Goal: Task Accomplishment & Management: Use online tool/utility

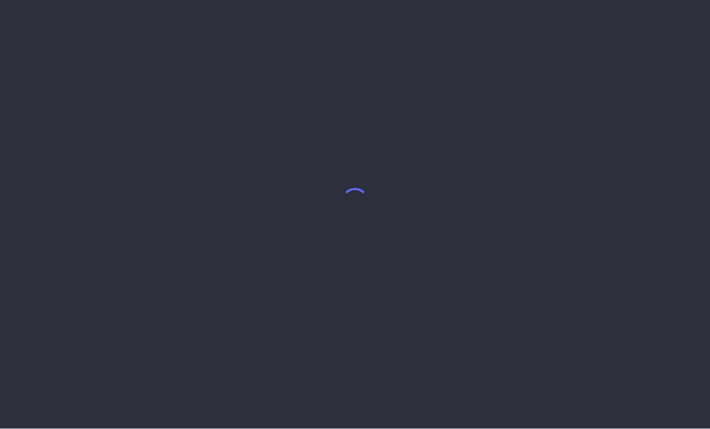
select select "8"
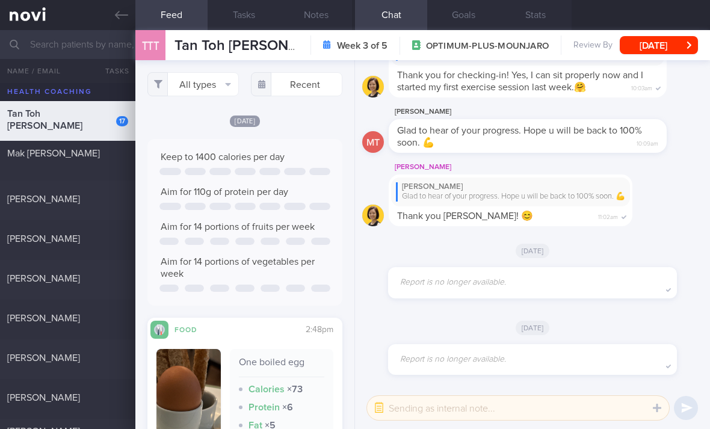
scroll to position [-1146, 0]
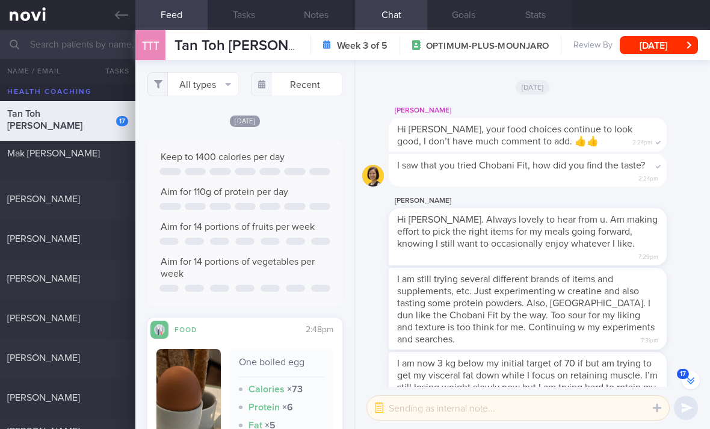
click at [193, 72] on button "All types" at bounding box center [192, 84] width 91 height 24
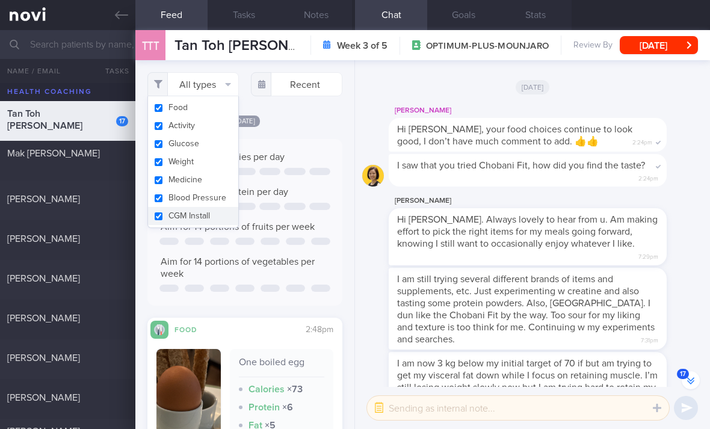
click at [216, 117] on button "Activity" at bounding box center [193, 126] width 90 height 18
checkbox input "false"
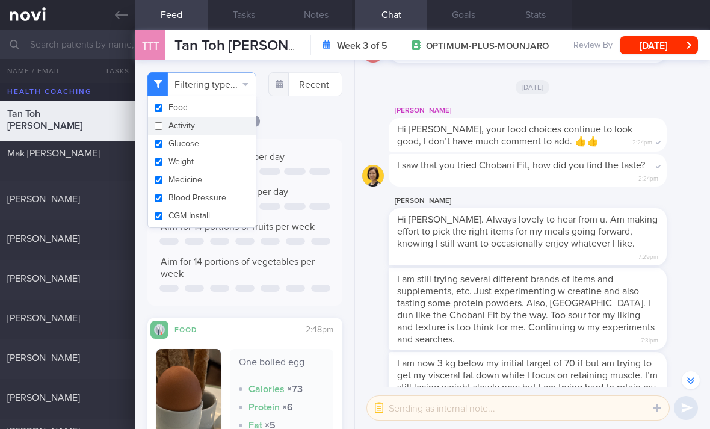
click at [212, 135] on button "Glucose" at bounding box center [202, 144] width 108 height 18
checkbox input "false"
click at [212, 171] on button "Medicine" at bounding box center [202, 180] width 108 height 18
checkbox input "false"
click at [209, 189] on button "Blood Pressure" at bounding box center [202, 198] width 108 height 18
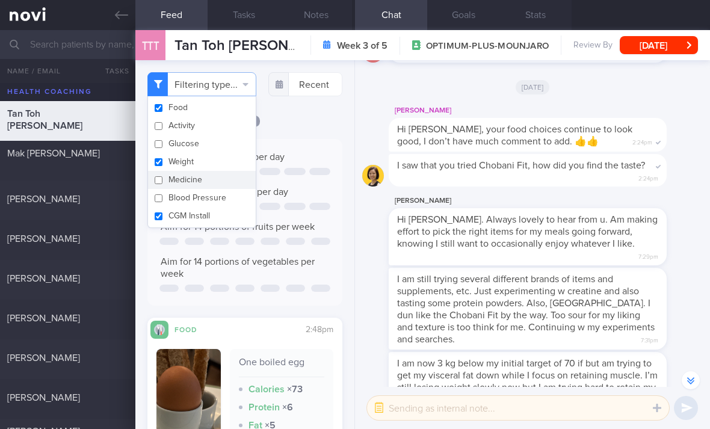
checkbox input "false"
click at [210, 207] on button "CGM Install" at bounding box center [202, 216] width 108 height 18
checkbox input "false"
click at [230, 153] on button "Weight" at bounding box center [202, 162] width 108 height 18
checkbox input "false"
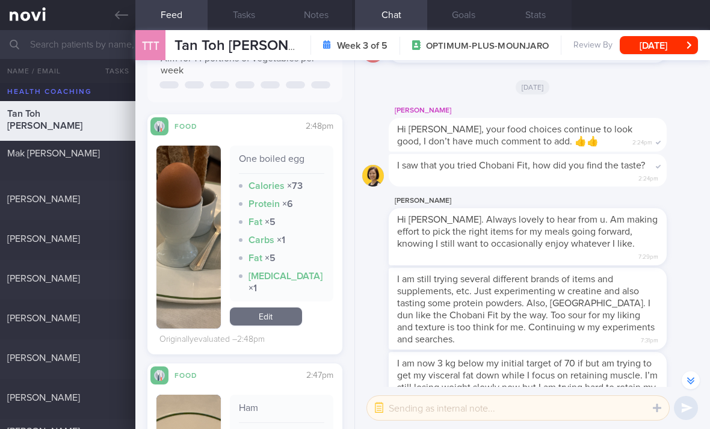
scroll to position [191, 0]
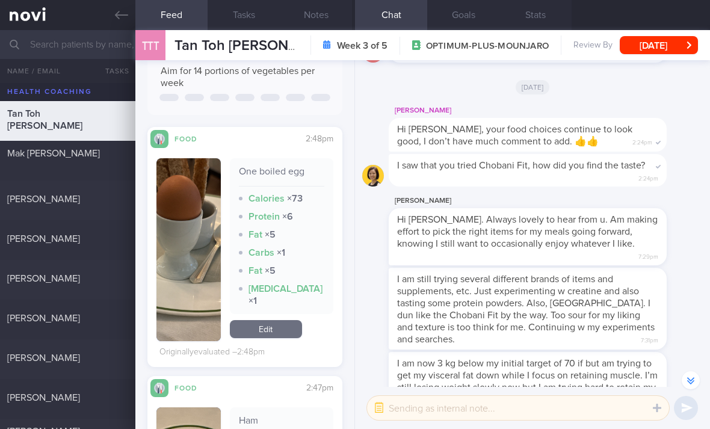
click at [274, 320] on link "Edit" at bounding box center [266, 329] width 72 height 18
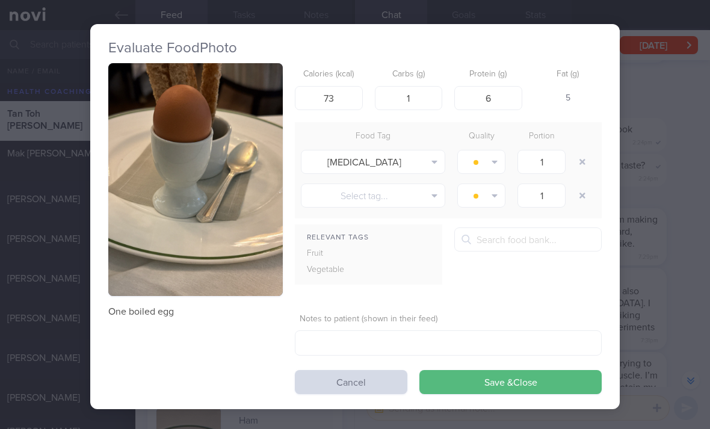
click at [582, 151] on button "button" at bounding box center [583, 162] width 22 height 22
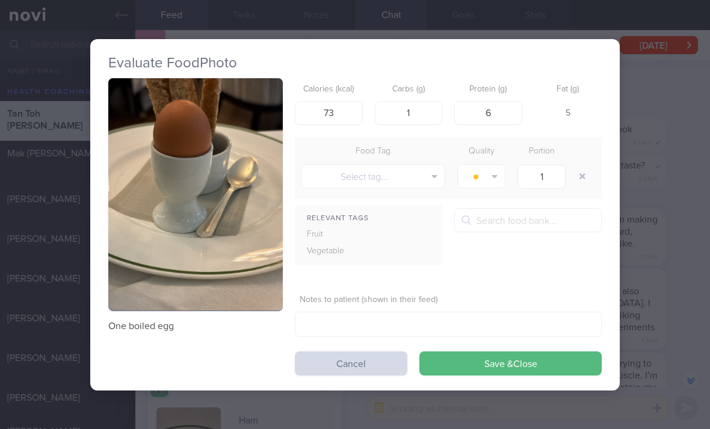
click at [496, 351] on button "Save & Close" at bounding box center [510, 363] width 182 height 24
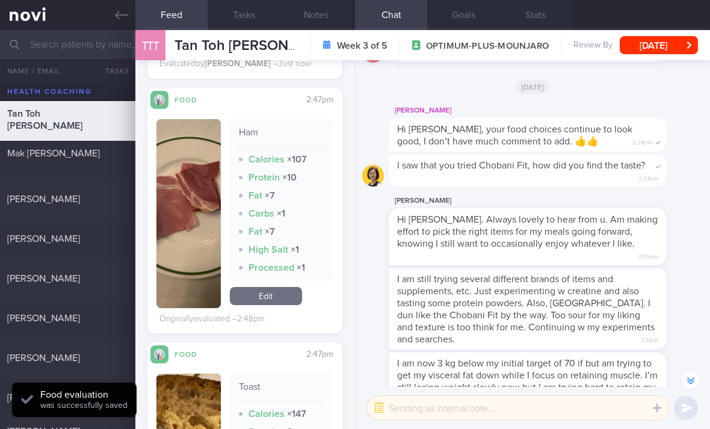
scroll to position [479, 0]
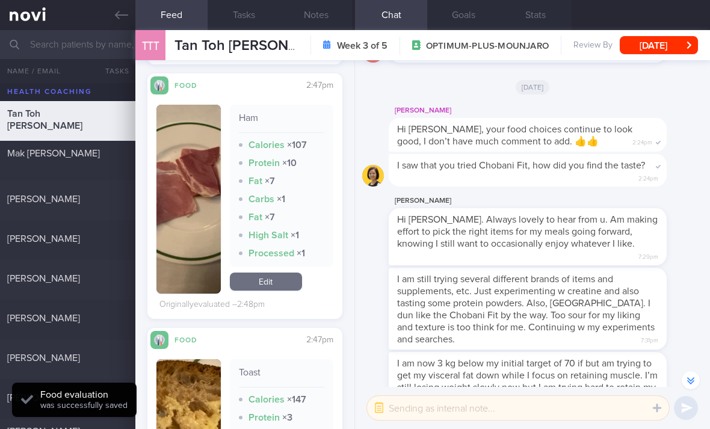
click at [287, 273] on link "Edit" at bounding box center [266, 282] width 72 height 18
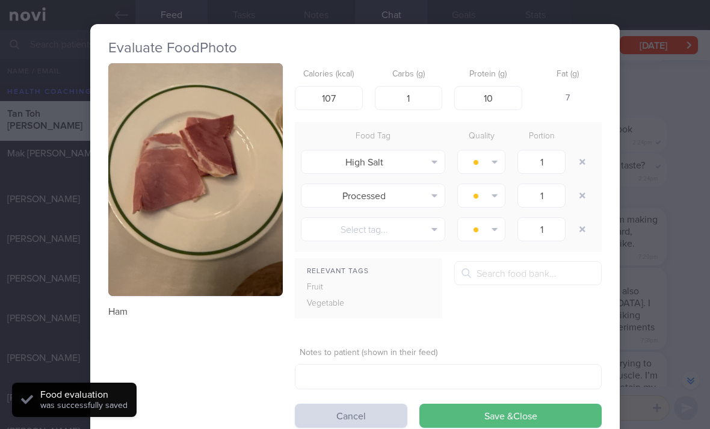
click at [583, 151] on button "button" at bounding box center [583, 162] width 22 height 22
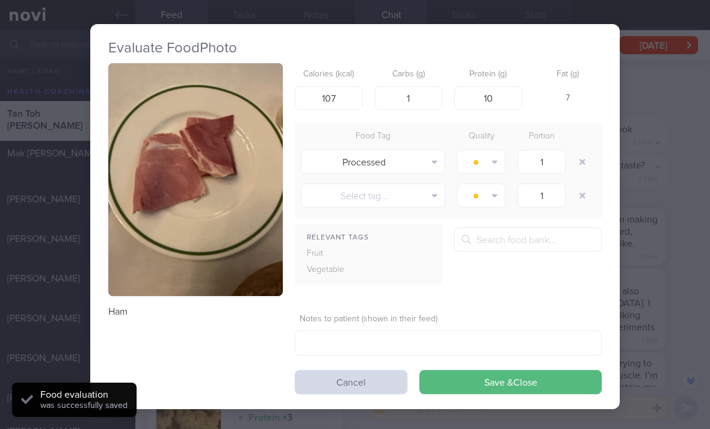
click at [580, 151] on button "button" at bounding box center [583, 162] width 22 height 22
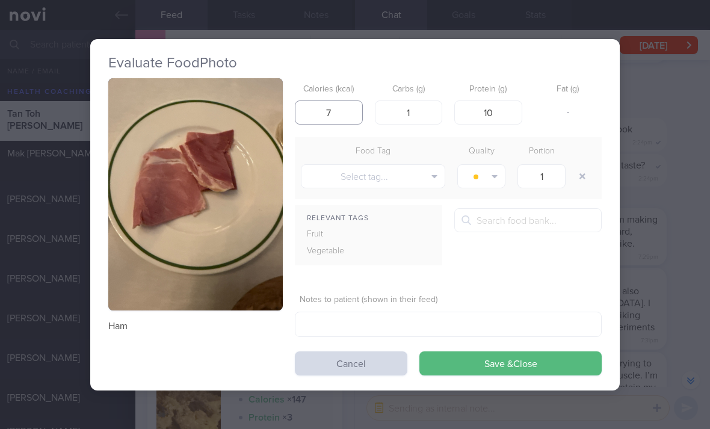
type input "77"
type input "0"
click at [471, 351] on button "Save & Close" at bounding box center [510, 363] width 182 height 24
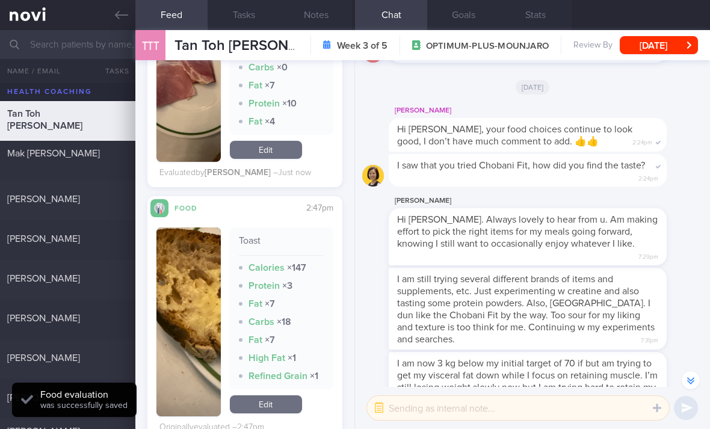
scroll to position [574, 0]
click at [271, 396] on link "Edit" at bounding box center [266, 405] width 72 height 18
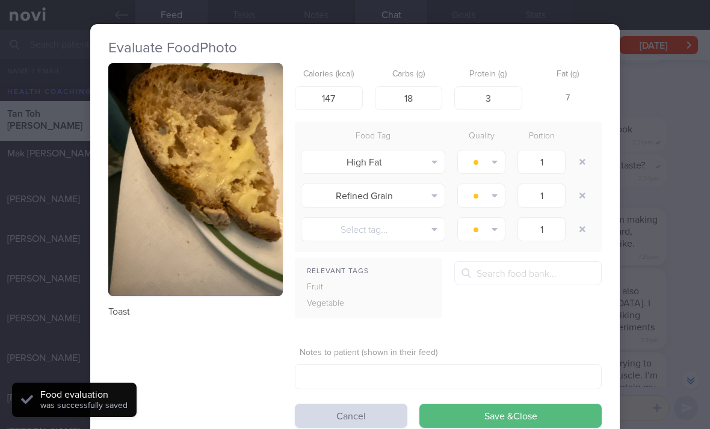
click at [580, 151] on button "button" at bounding box center [583, 162] width 22 height 22
click at [579, 151] on button "button" at bounding box center [583, 162] width 22 height 22
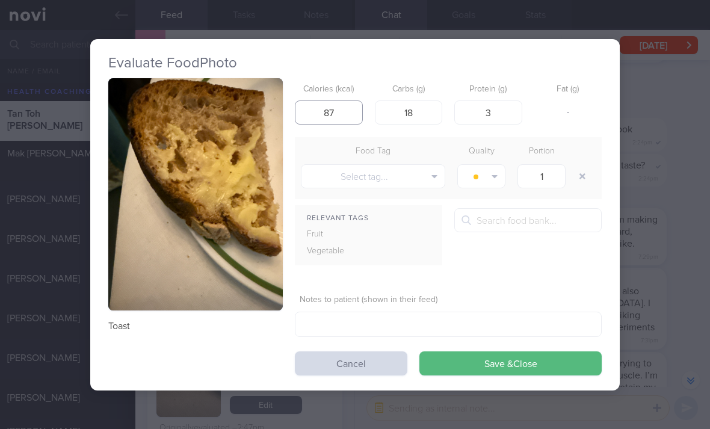
type input "87"
type input "83"
type input "13"
type input "2"
click at [448, 351] on button "Save & Close" at bounding box center [510, 363] width 182 height 24
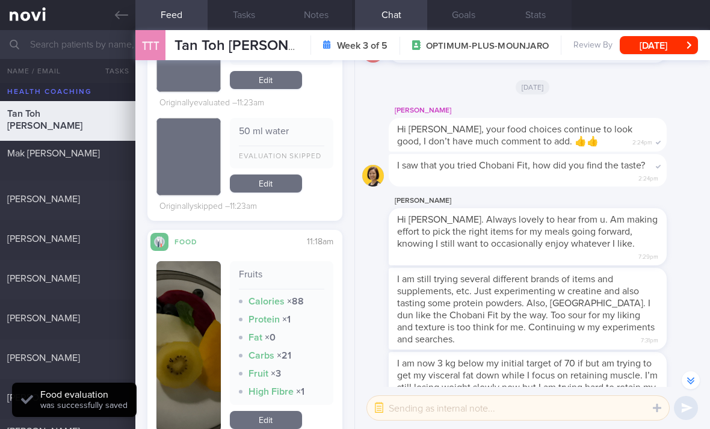
scroll to position [1138, 0]
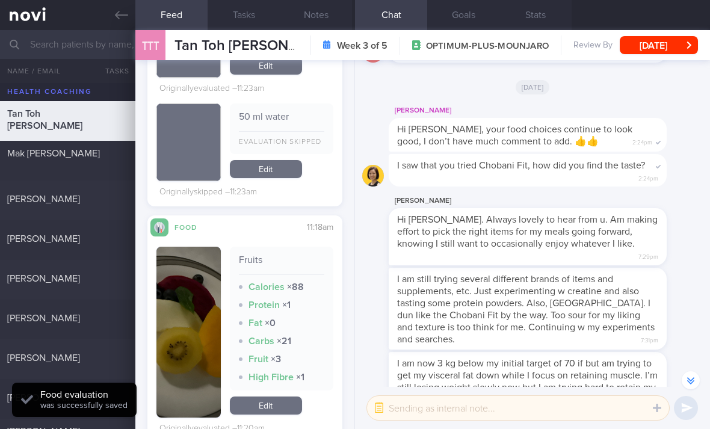
click at [289, 397] on link "Edit" at bounding box center [266, 406] width 72 height 18
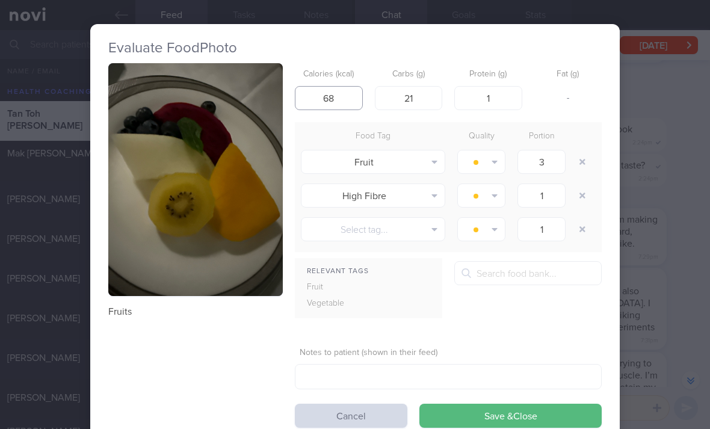
type input "68"
type input "16"
type input "15"
type input "14"
type input "15"
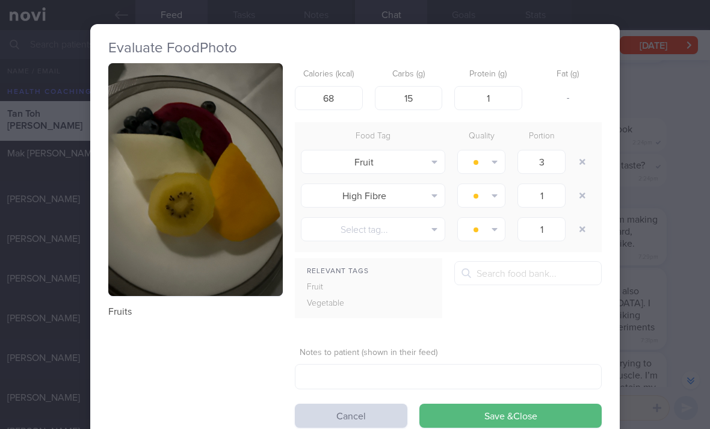
click at [589, 151] on button "button" at bounding box center [583, 162] width 22 height 22
type input "1"
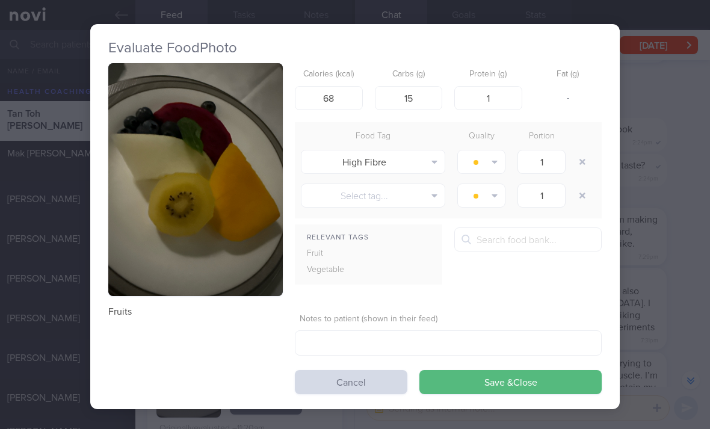
click at [589, 151] on button "button" at bounding box center [583, 162] width 22 height 22
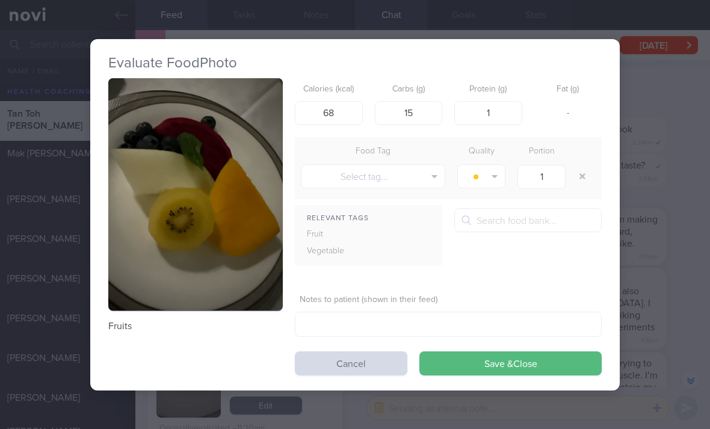
click at [499, 351] on button "Save & Close" at bounding box center [510, 363] width 182 height 24
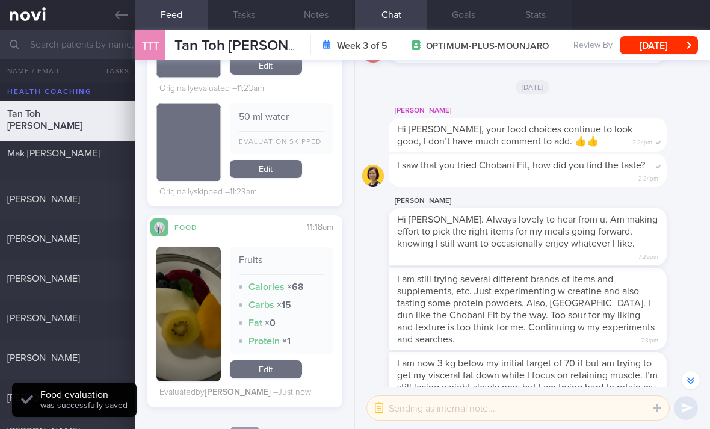
click at [292, 360] on link "Edit" at bounding box center [266, 369] width 72 height 18
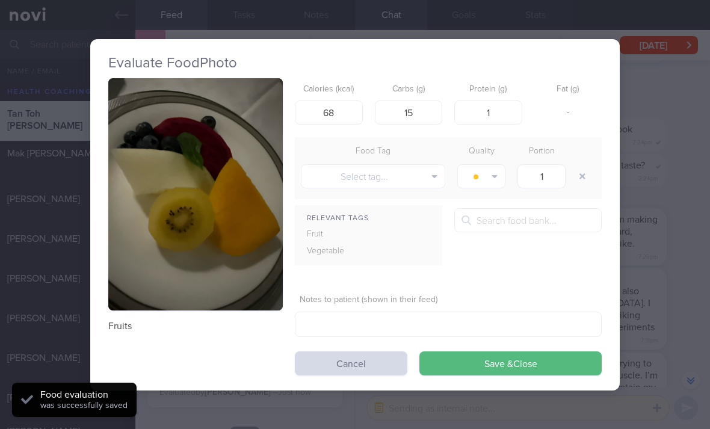
click at [386, 164] on button "Select tag..." at bounding box center [373, 176] width 144 height 24
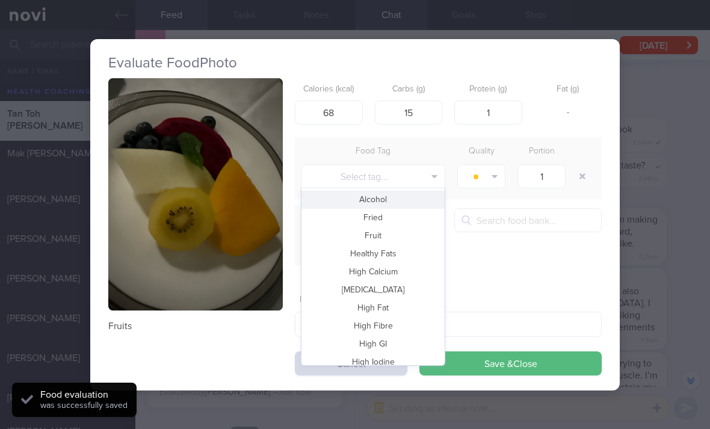
click at [394, 209] on button "Fried" at bounding box center [372, 218] width 143 height 18
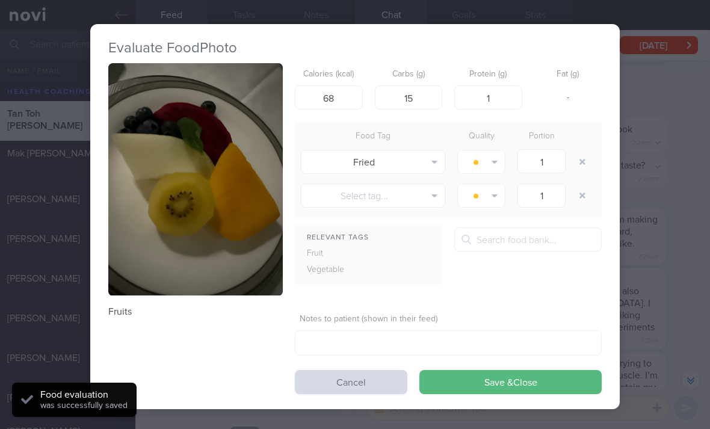
click at [408, 150] on button "Fried" at bounding box center [373, 162] width 144 height 24
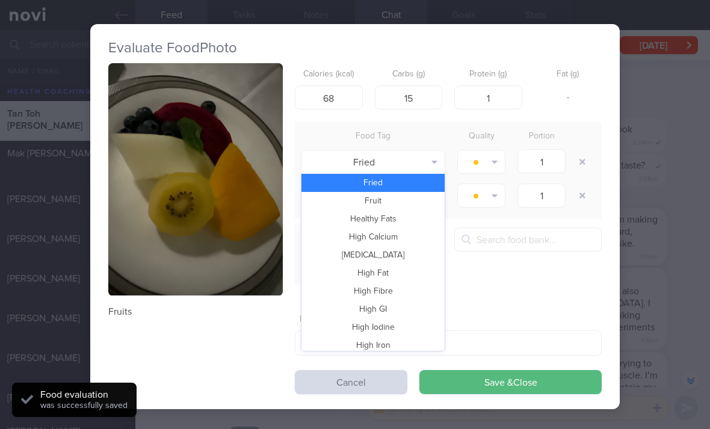
click at [401, 192] on button "Fruit" at bounding box center [372, 201] width 143 height 18
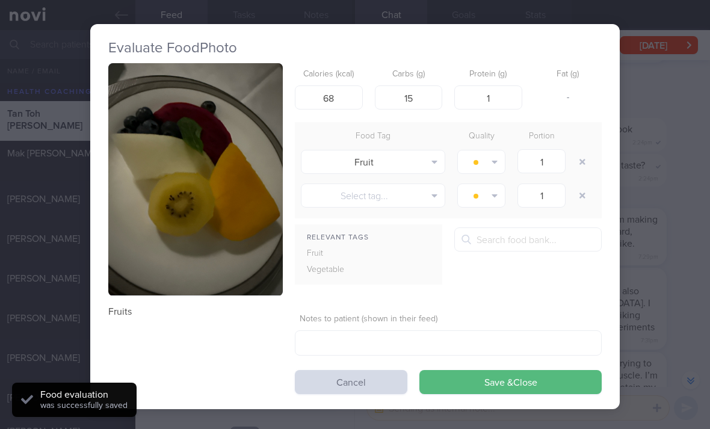
click at [498, 150] on button "button" at bounding box center [481, 162] width 48 height 24
click at [481, 212] on button "Eat anytime" at bounding box center [502, 221] width 89 height 18
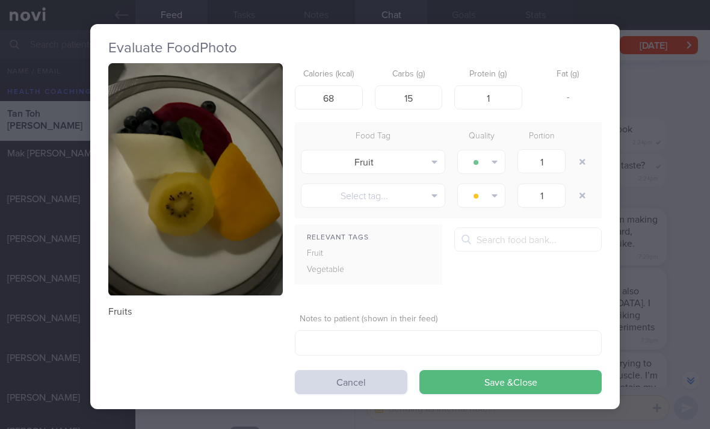
click at [471, 370] on button "Save & Close" at bounding box center [510, 382] width 182 height 24
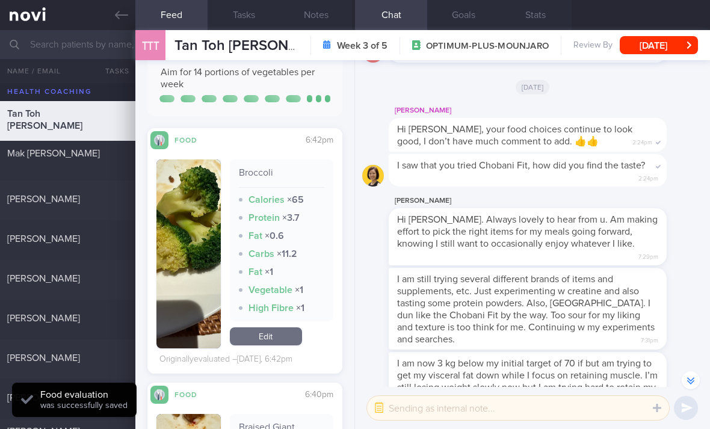
scroll to position [1652, 0]
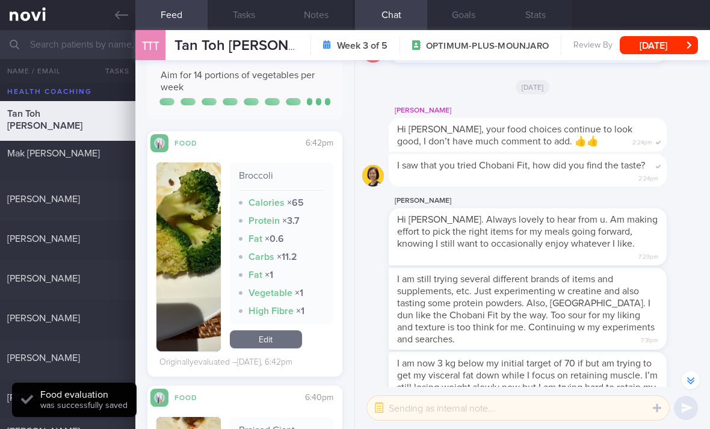
click at [276, 330] on link "Edit" at bounding box center [266, 339] width 72 height 18
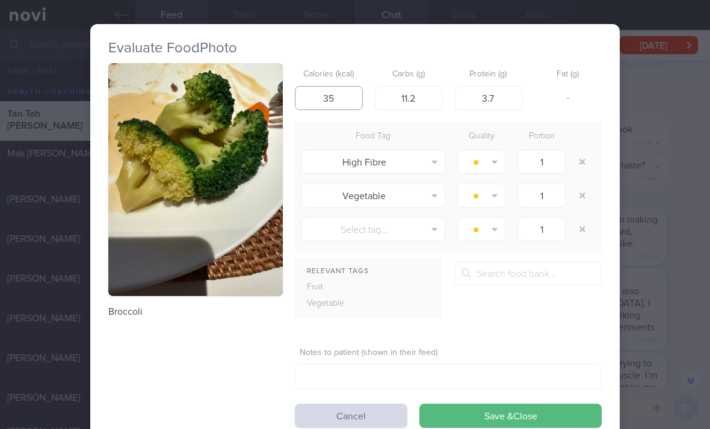
type input "35"
type input "4"
type input "0"
type input "7"
type input "8"
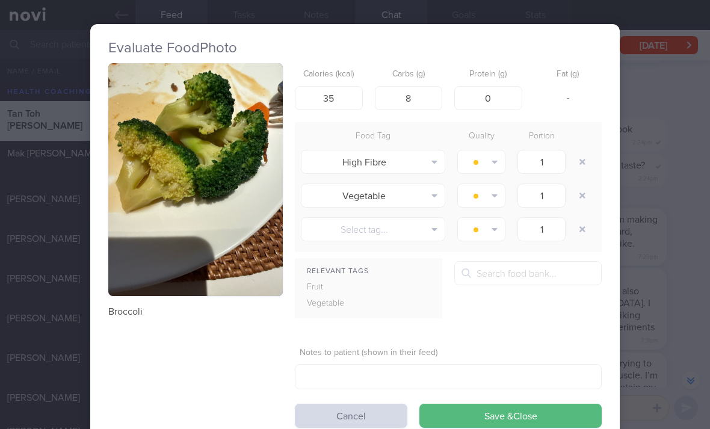
click at [494, 404] on button "Save & Close" at bounding box center [510, 416] width 182 height 24
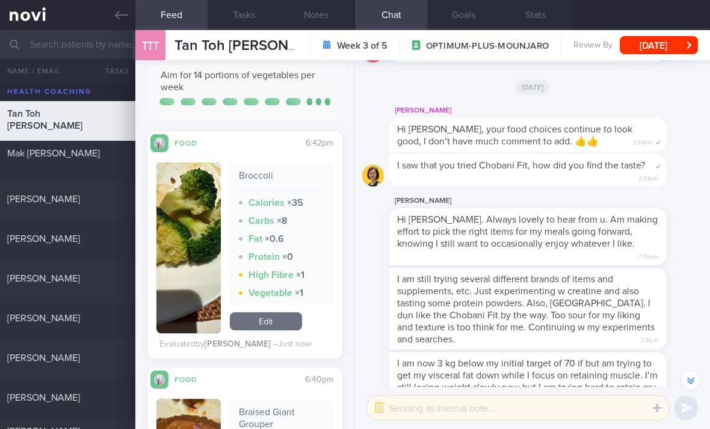
scroll to position [1652, 0]
click at [270, 312] on link "Edit" at bounding box center [266, 321] width 72 height 18
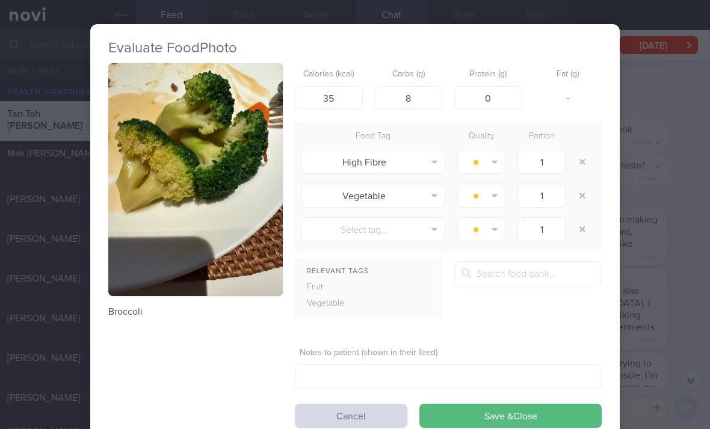
click at [580, 151] on button "button" at bounding box center [583, 162] width 22 height 22
click at [579, 151] on button "button" at bounding box center [583, 162] width 22 height 22
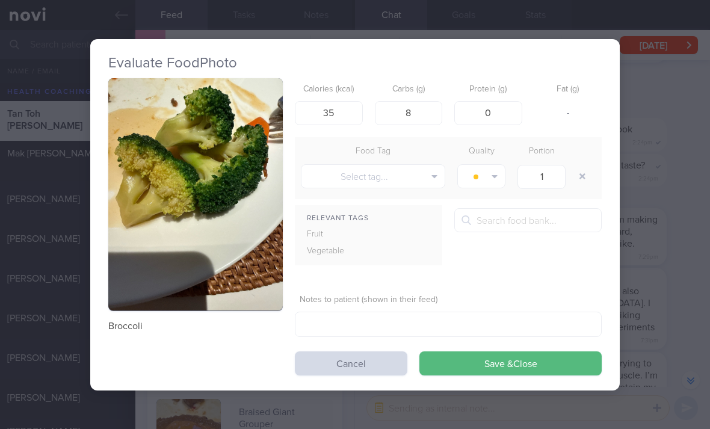
click at [495, 351] on button "Save & Close" at bounding box center [510, 363] width 182 height 24
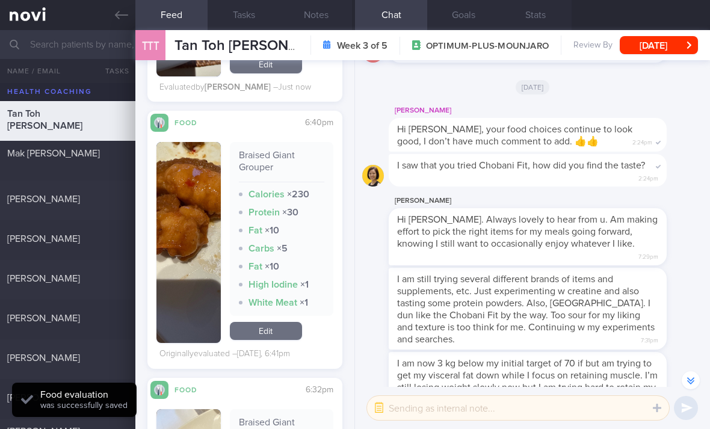
scroll to position [1871, 0]
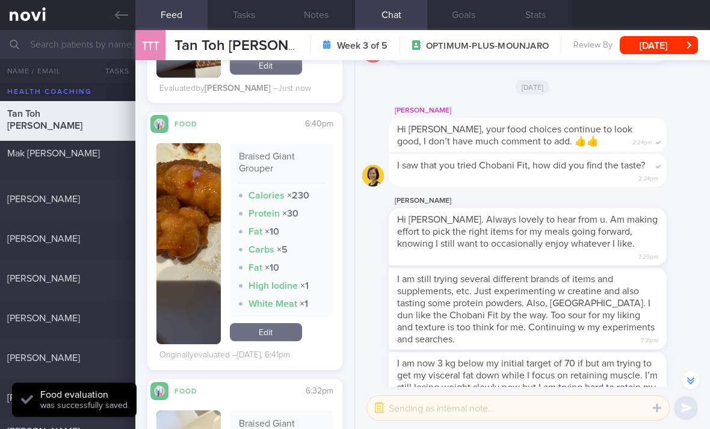
click at [273, 323] on link "Edit" at bounding box center [266, 332] width 72 height 18
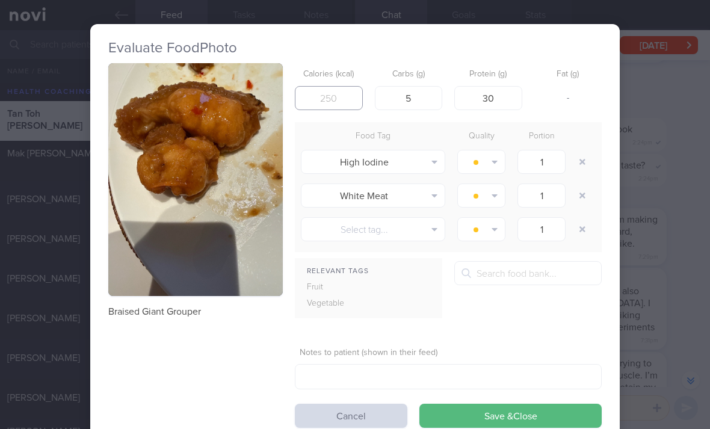
type input "210"
type input "160"
type input "5"
type input "20"
type input "16"
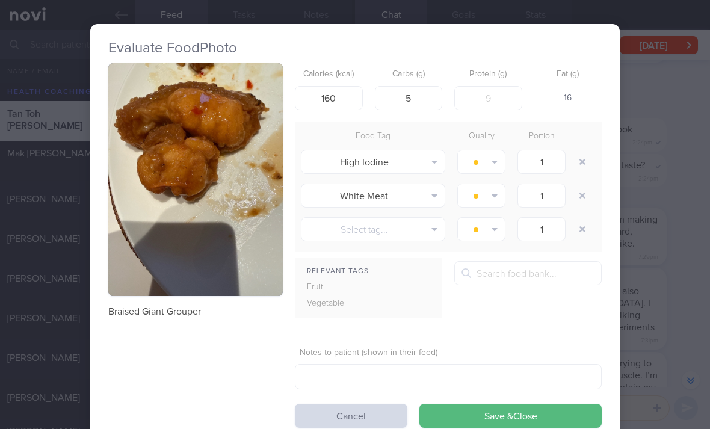
click at [578, 151] on button "button" at bounding box center [583, 162] width 22 height 22
click at [577, 151] on button "button" at bounding box center [583, 162] width 22 height 22
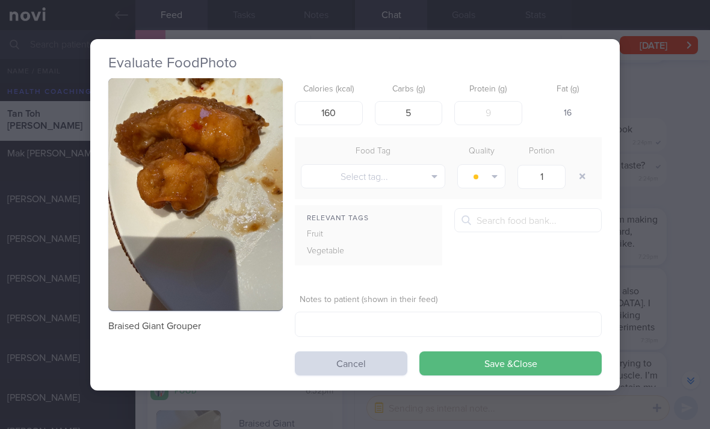
click at [579, 165] on button "button" at bounding box center [583, 176] width 22 height 22
type input "16"
type input "150"
click at [469, 351] on button "Save & Close" at bounding box center [510, 363] width 182 height 24
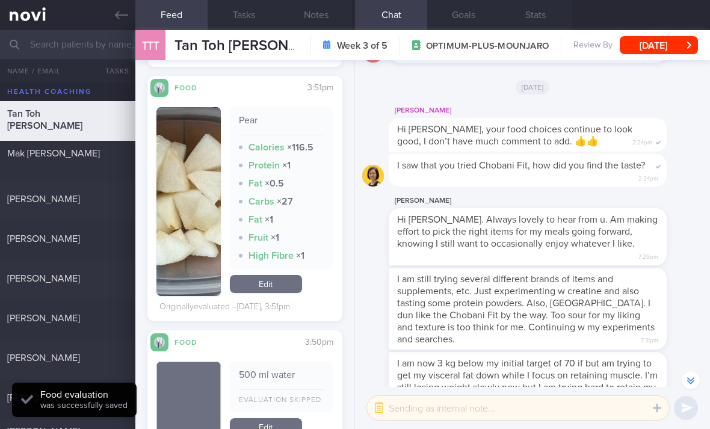
scroll to position [2407, 0]
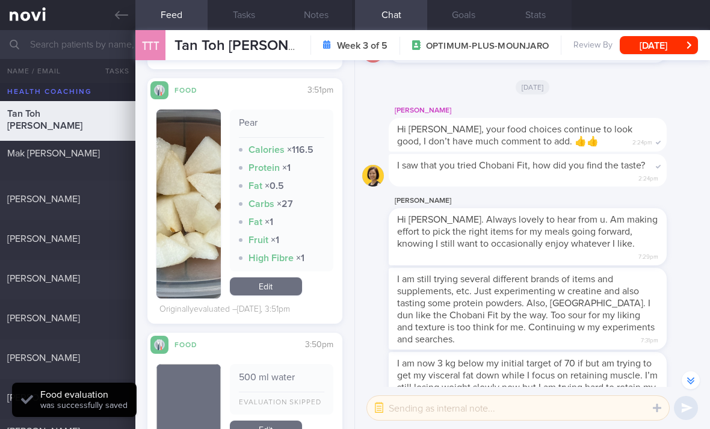
click at [278, 277] on link "Edit" at bounding box center [266, 286] width 72 height 18
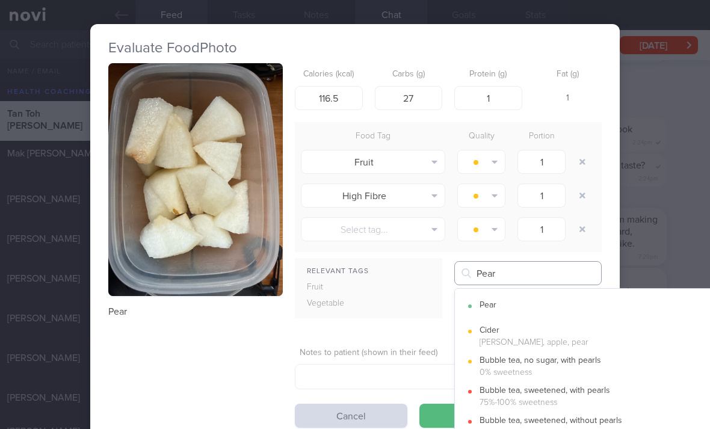
type input "Pear"
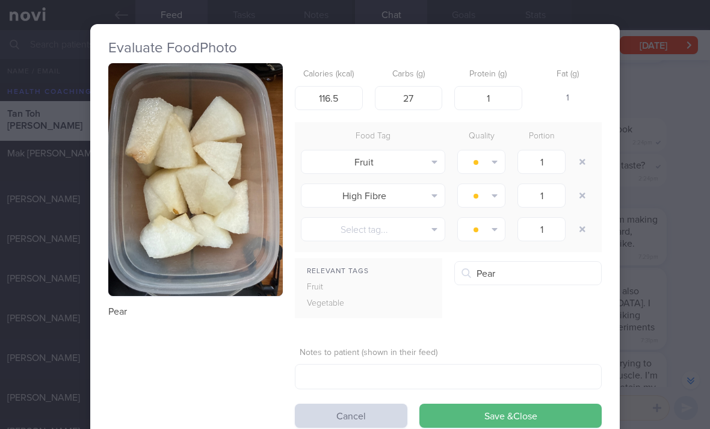
click at [535, 291] on button "Pear" at bounding box center [602, 306] width 294 height 30
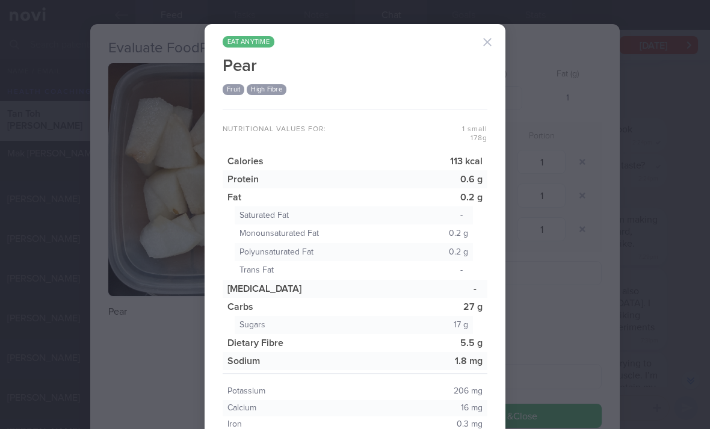
click at [545, 275] on div "eat anytime Pear Fruit High Fibre Nutritional values for: 1 small 178 g Calorie…" at bounding box center [355, 214] width 710 height 429
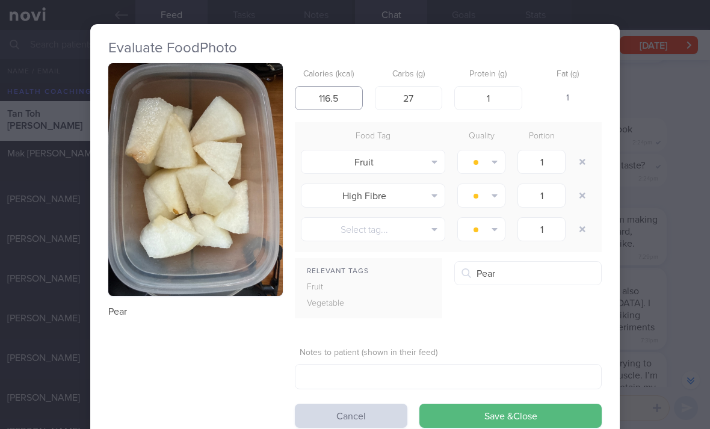
type input "1"
type input "113"
click at [371, 217] on button "Select tag..." at bounding box center [373, 229] width 144 height 24
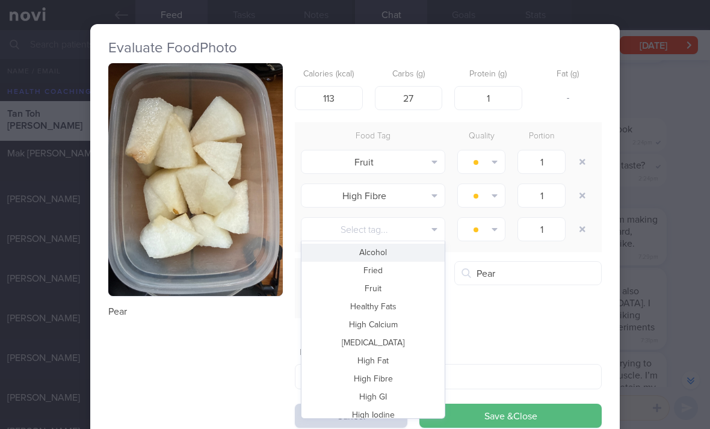
click at [581, 185] on button "button" at bounding box center [583, 196] width 22 height 22
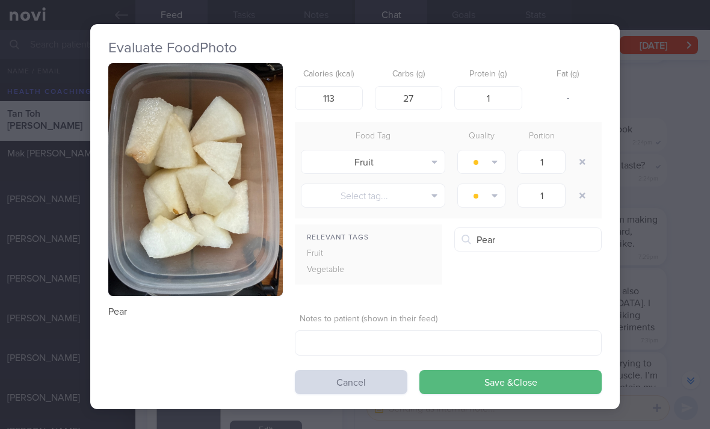
click at [504, 150] on button "button" at bounding box center [481, 162] width 48 height 24
click at [500, 212] on button "Eat anytime" at bounding box center [502, 221] width 89 height 18
click at [477, 370] on button "Save & Close" at bounding box center [510, 382] width 182 height 24
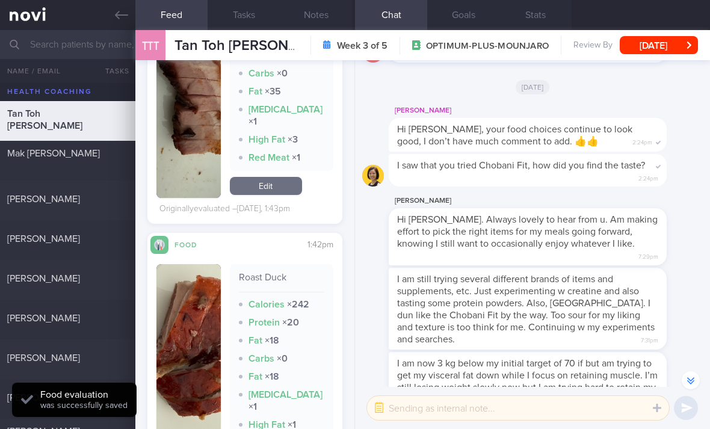
scroll to position [2895, 0]
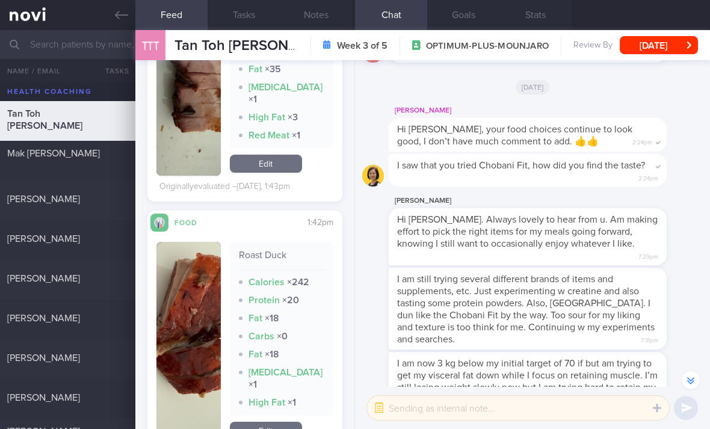
click at [264, 422] on link "Edit" at bounding box center [266, 431] width 72 height 18
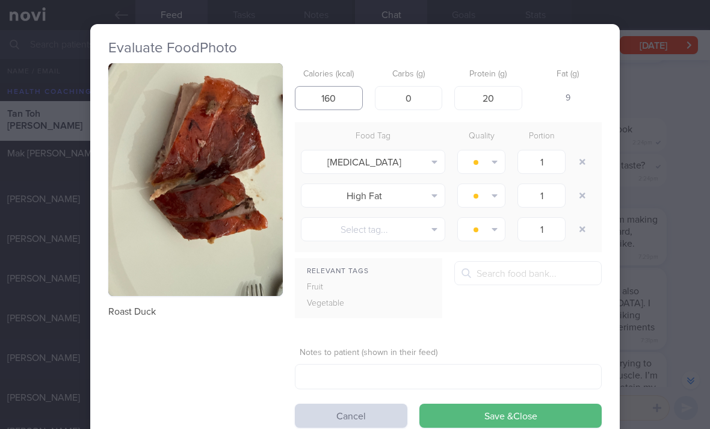
type input "160"
click at [583, 151] on button "button" at bounding box center [583, 162] width 22 height 22
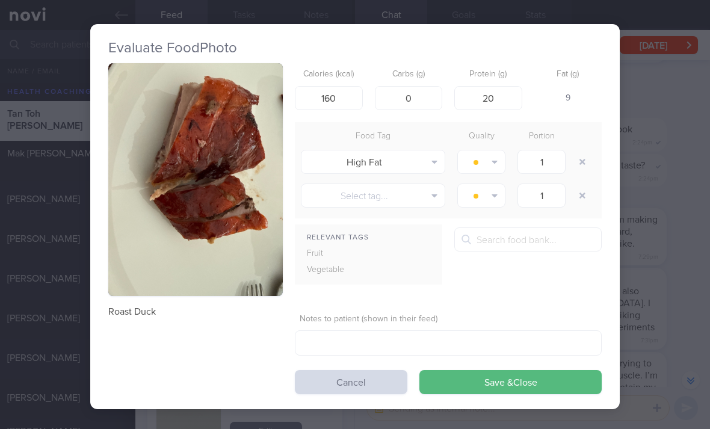
click at [583, 151] on button "button" at bounding box center [583, 162] width 22 height 22
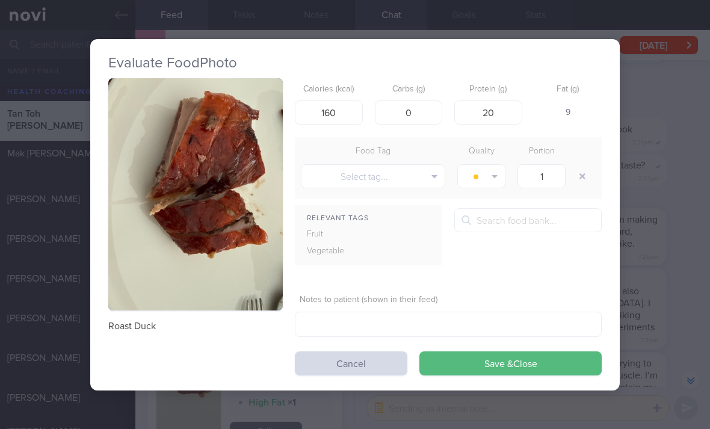
click at [490, 351] on button "Save & Close" at bounding box center [510, 363] width 182 height 24
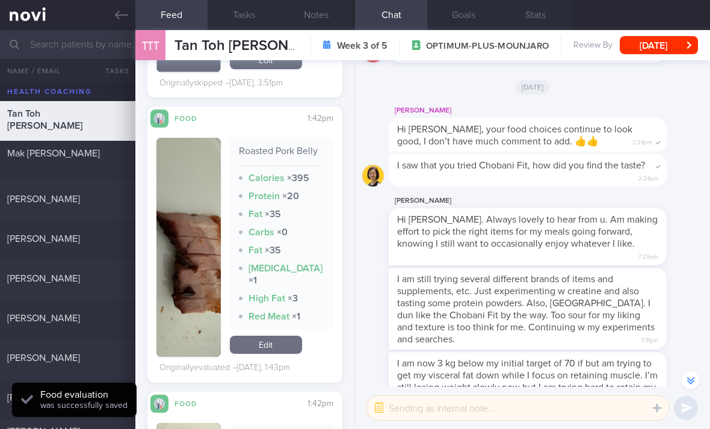
scroll to position [2677, 0]
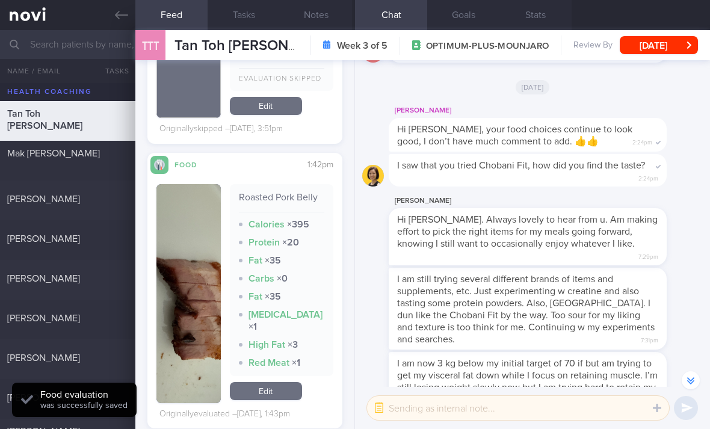
click at [257, 340] on div "Roasted Pork Belly Calories × 395 Protein × 20 Fat × 35 Carbs × 0 Fat × 35 High…" at bounding box center [282, 280] width 104 height 192
click at [263, 382] on link "Edit" at bounding box center [266, 391] width 72 height 18
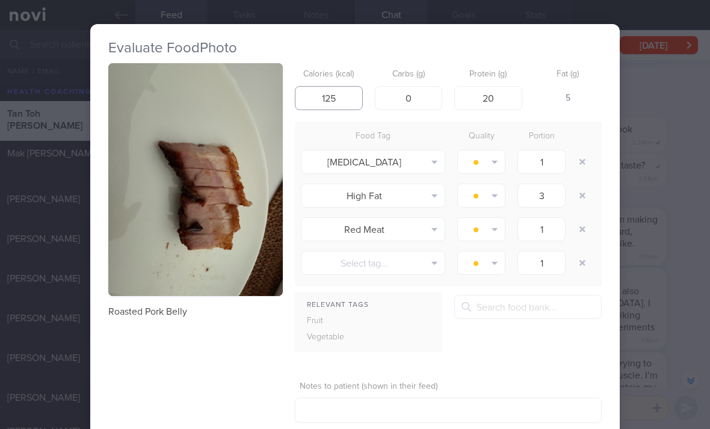
type input "125"
type input "15"
click at [579, 151] on button "button" at bounding box center [583, 162] width 22 height 22
type input "3"
type input "1"
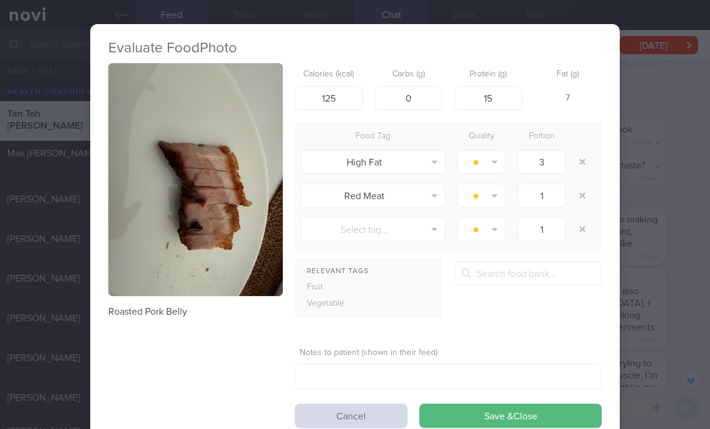
click at [579, 151] on button "button" at bounding box center [583, 162] width 22 height 22
type input "1"
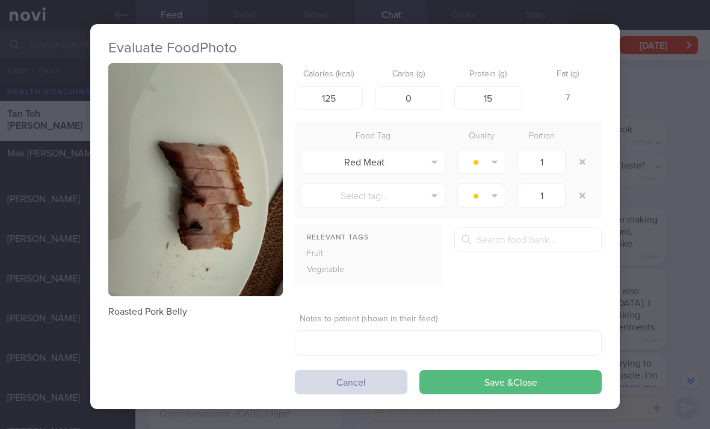
click at [575, 151] on button "button" at bounding box center [583, 162] width 22 height 22
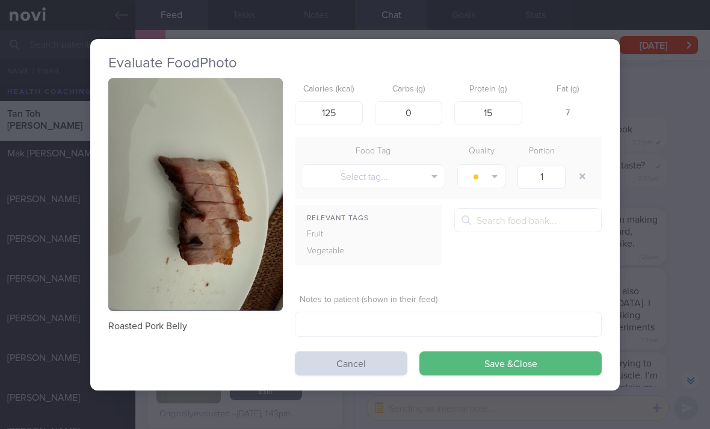
click at [498, 351] on button "Save & Close" at bounding box center [510, 363] width 182 height 24
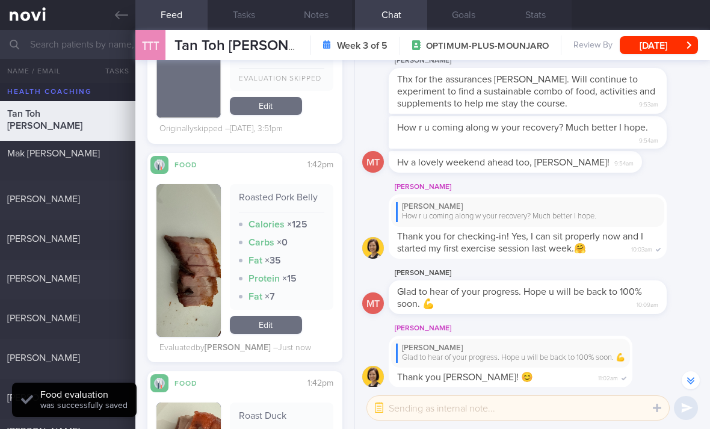
scroll to position [-191, 0]
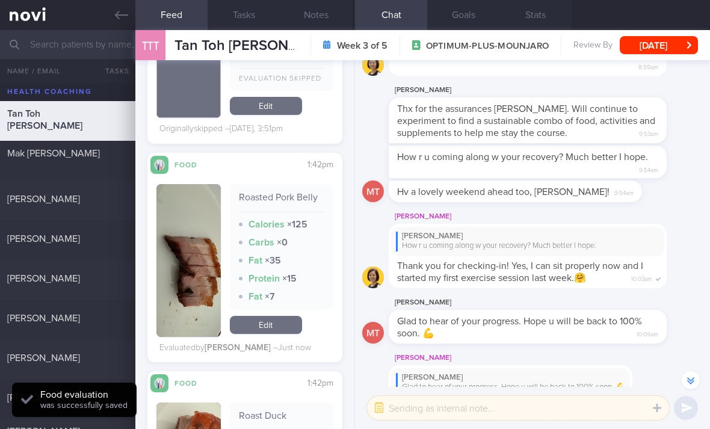
type textarea "'"
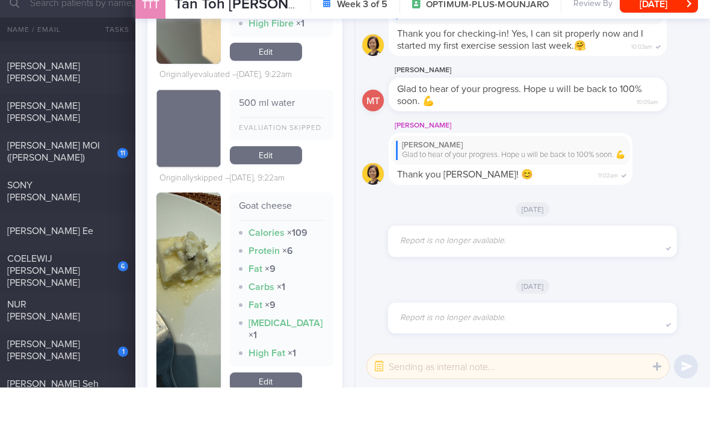
scroll to position [305, 0]
click at [93, 380] on div "[PERSON_NAME] [PERSON_NAME]" at bounding box center [66, 392] width 118 height 24
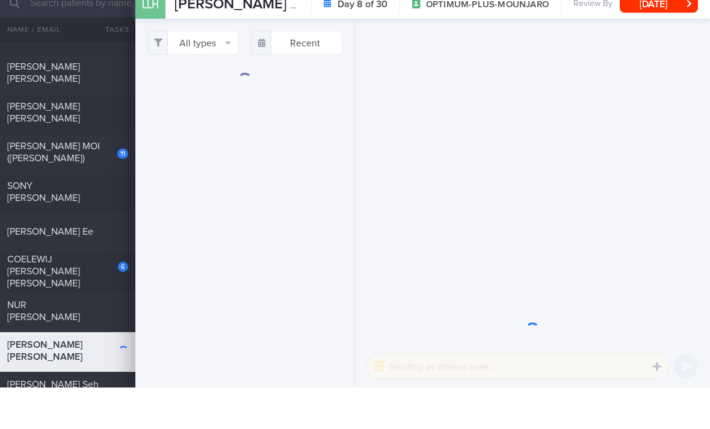
select select "9"
checkbox input "true"
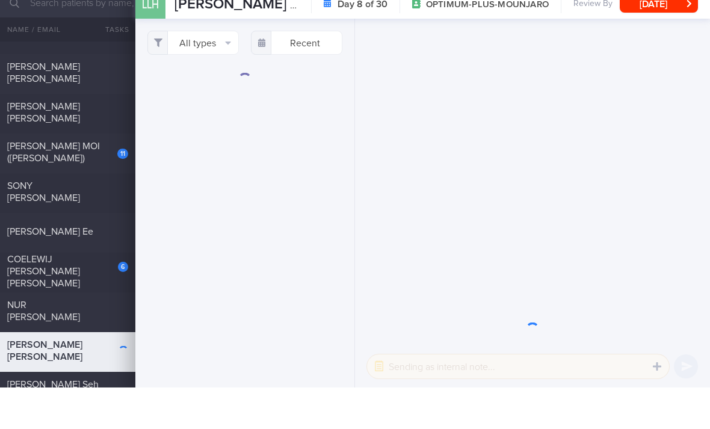
checkbox input "true"
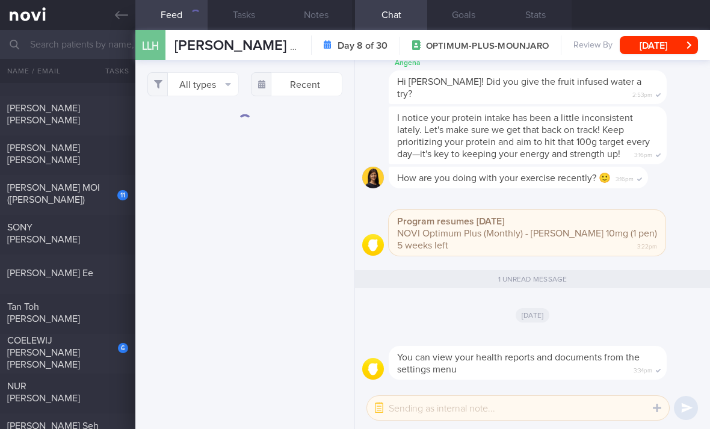
click at [223, 72] on button "All types" at bounding box center [192, 84] width 91 height 24
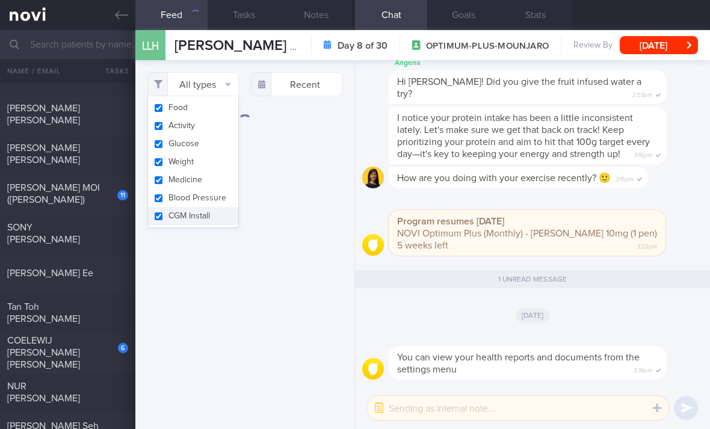
click at [218, 117] on button "Activity" at bounding box center [193, 126] width 90 height 18
checkbox input "false"
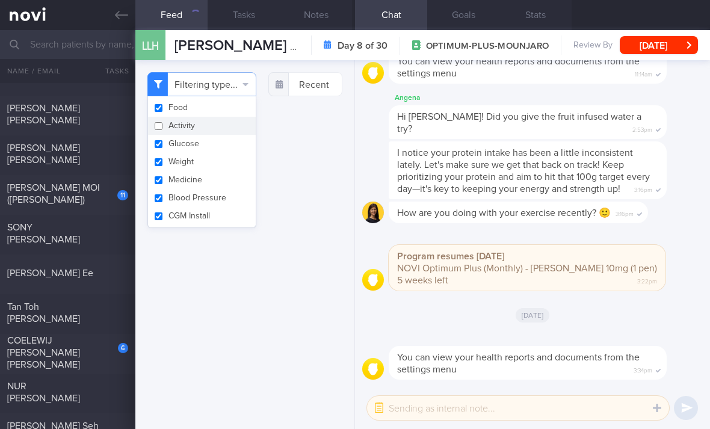
click at [220, 135] on button "Glucose" at bounding box center [202, 144] width 108 height 18
checkbox input "false"
click at [212, 171] on button "Medicine" at bounding box center [202, 180] width 108 height 18
checkbox input "false"
click at [220, 153] on button "Weight" at bounding box center [202, 162] width 108 height 18
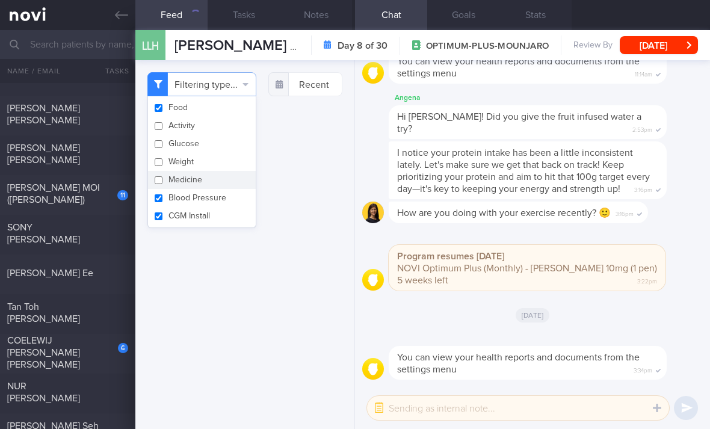
checkbox input "false"
click at [209, 189] on button "Blood Pressure" at bounding box center [202, 198] width 108 height 18
checkbox input "false"
click at [203, 207] on button "CGM Install" at bounding box center [202, 216] width 108 height 18
checkbox input "false"
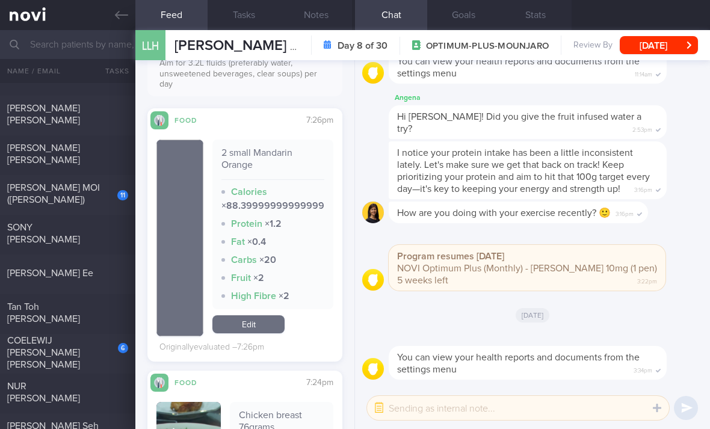
scroll to position [445, 0]
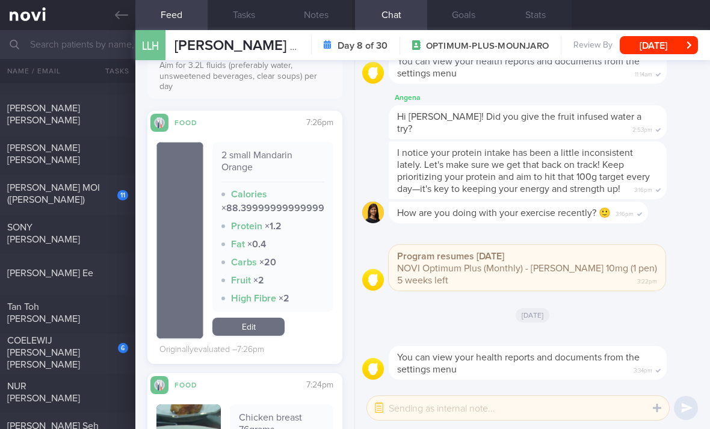
click at [266, 318] on link "Edit" at bounding box center [248, 327] width 72 height 18
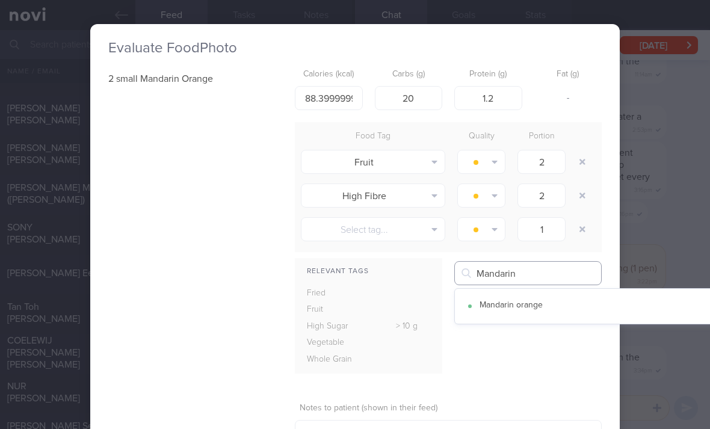
type input "Mandarin"
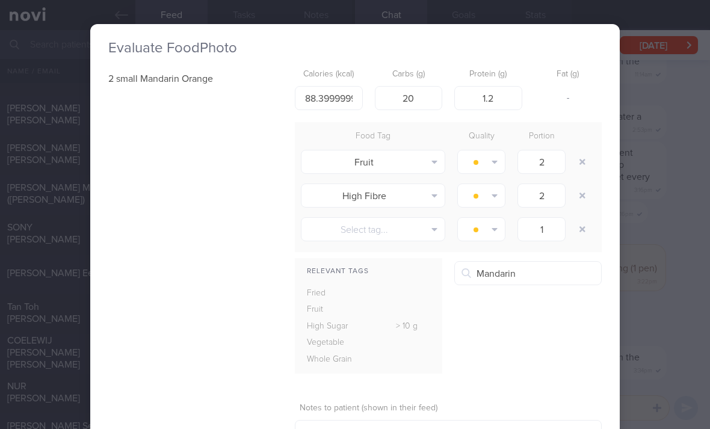
click at [549, 291] on button "Mandarin orange" at bounding box center [602, 306] width 294 height 30
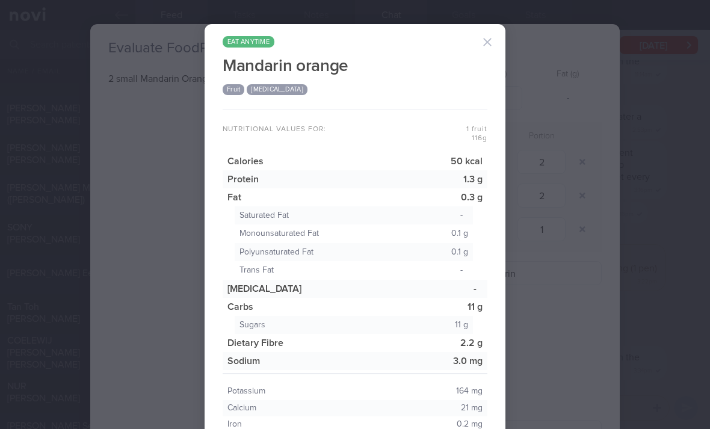
click at [554, 291] on div "eat anytime Mandarin orange Fruit High Potassium Nutritional values for: 1 frui…" at bounding box center [355, 214] width 710 height 429
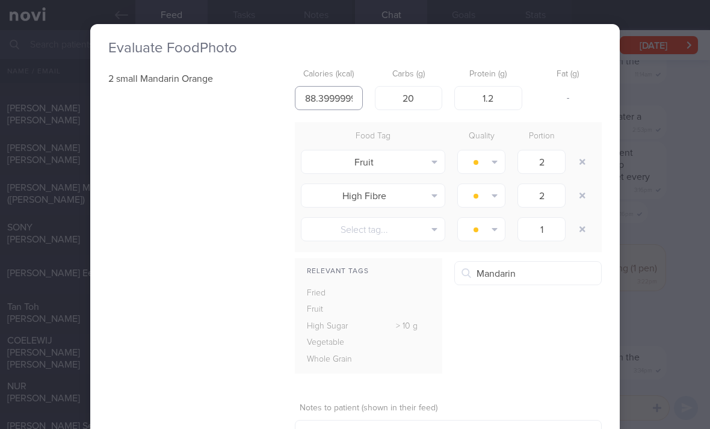
type input "9999999"
type input "77"
type input "16"
type input "1.9"
click at [576, 185] on button "button" at bounding box center [583, 196] width 22 height 22
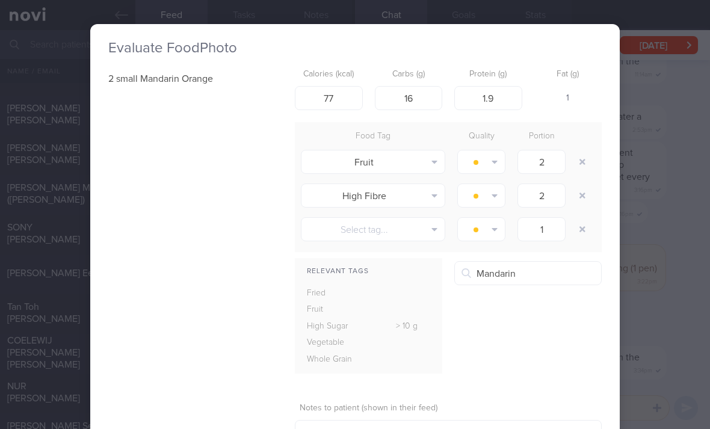
type input "1"
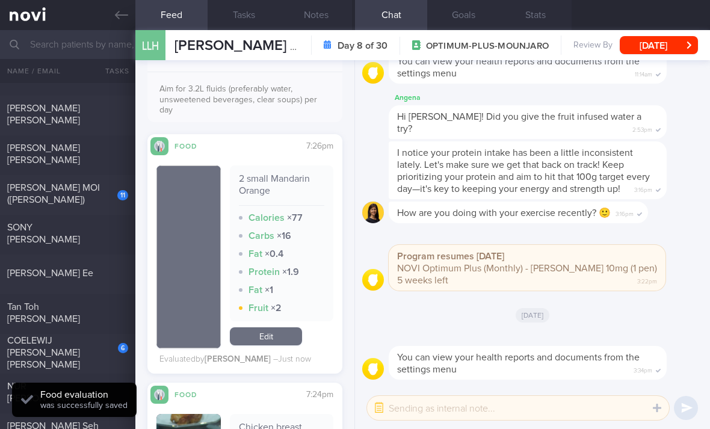
click at [289, 327] on link "Edit" at bounding box center [266, 336] width 72 height 18
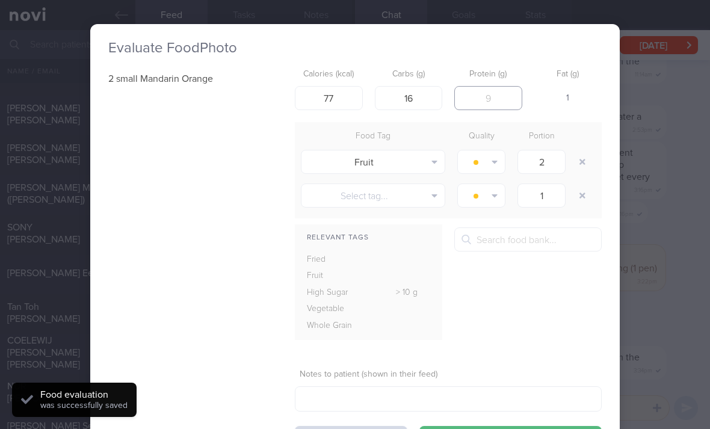
type input "2"
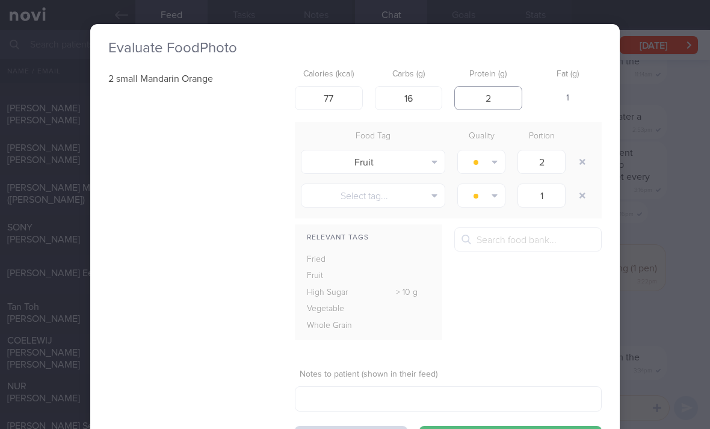
type input "2"
type input "17"
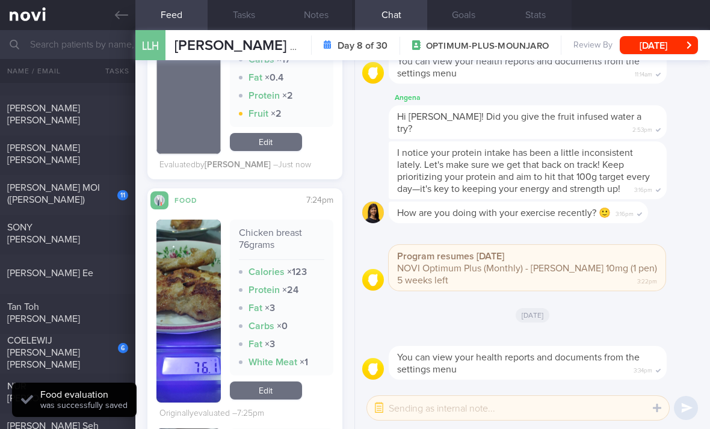
scroll to position [664, 0]
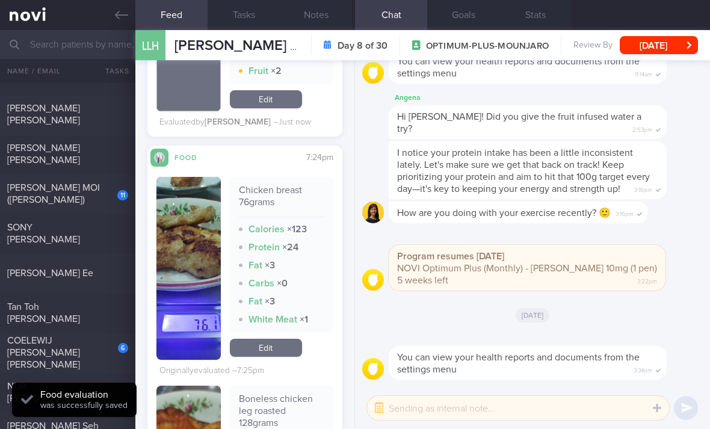
click at [277, 339] on link "Edit" at bounding box center [266, 348] width 72 height 18
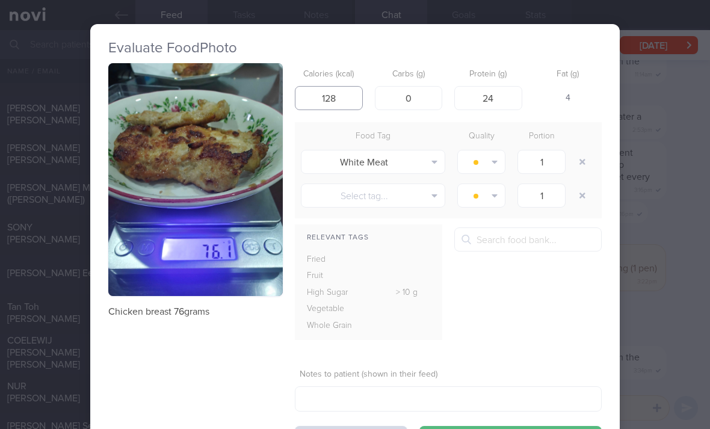
type input "128"
type input "1"
type input "21"
click at [588, 151] on button "button" at bounding box center [583, 162] width 22 height 22
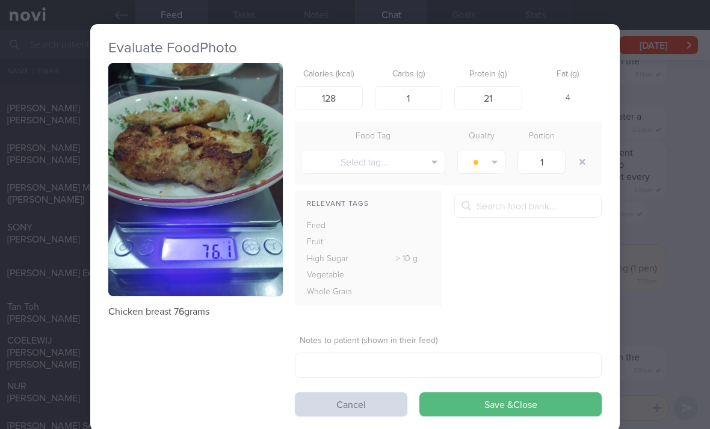
click at [586, 145] on div at bounding box center [584, 162] width 24 height 34
click at [472, 392] on button "Save & Close" at bounding box center [510, 404] width 182 height 24
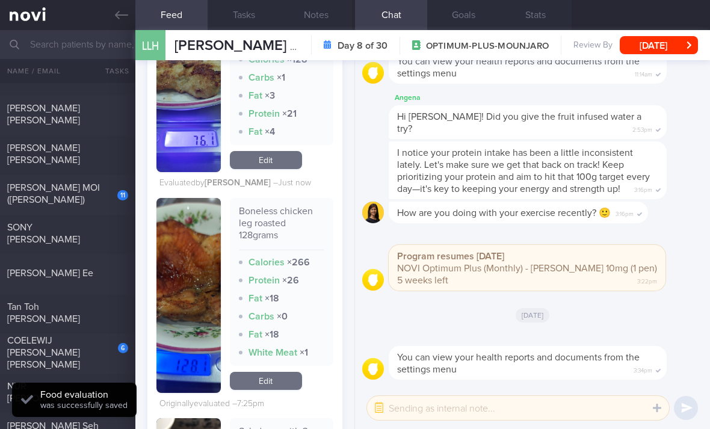
scroll to position [850, 0]
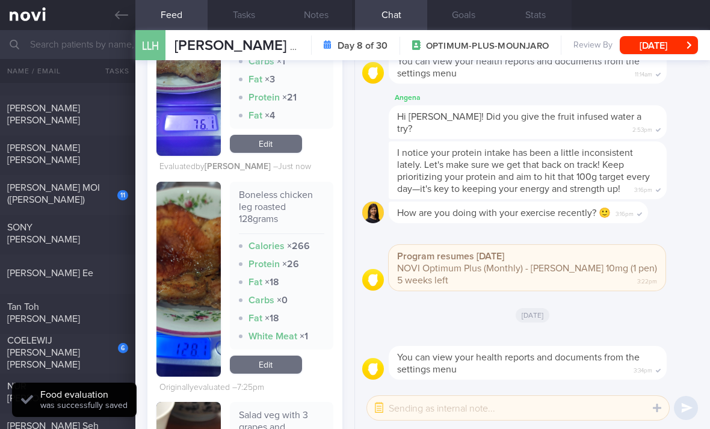
click at [274, 356] on link "Edit" at bounding box center [266, 365] width 72 height 18
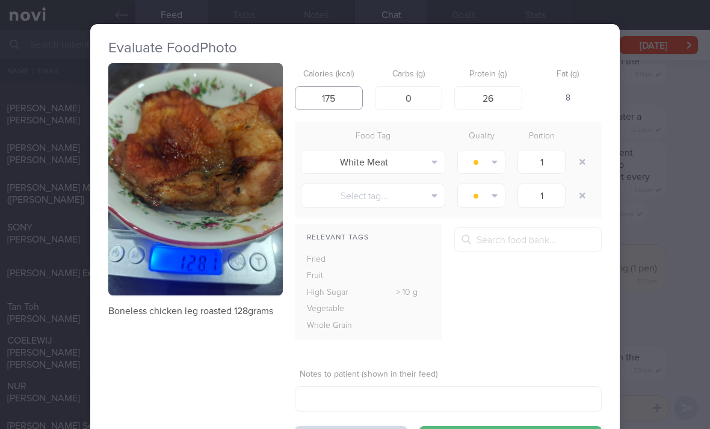
type input "175"
type input "22"
click at [578, 151] on button "button" at bounding box center [583, 162] width 22 height 22
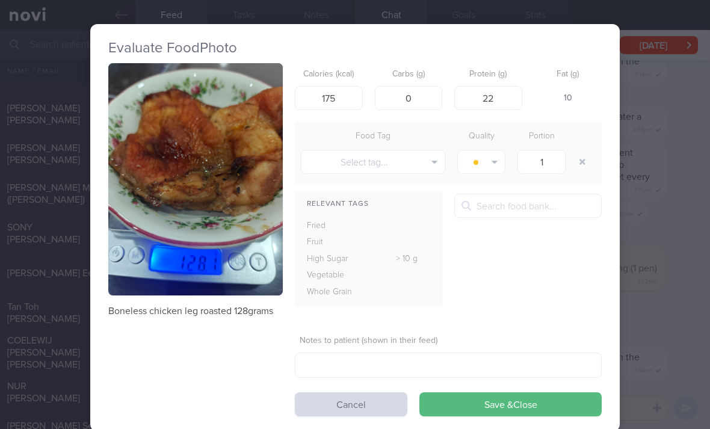
click at [490, 392] on button "Save & Close" at bounding box center [510, 404] width 182 height 24
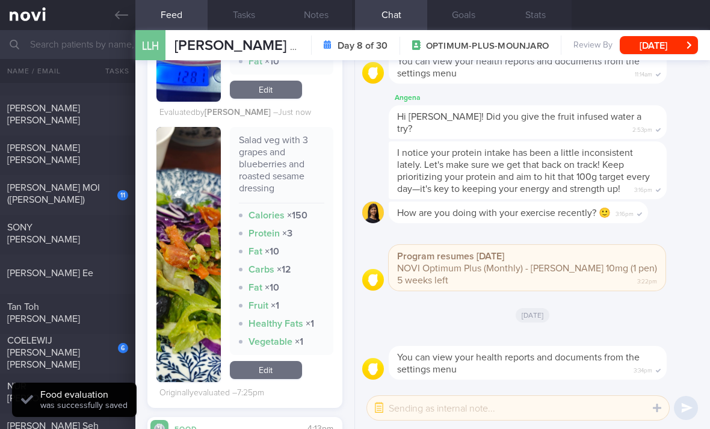
scroll to position [1108, 0]
click at [281, 360] on link "Edit" at bounding box center [266, 369] width 72 height 18
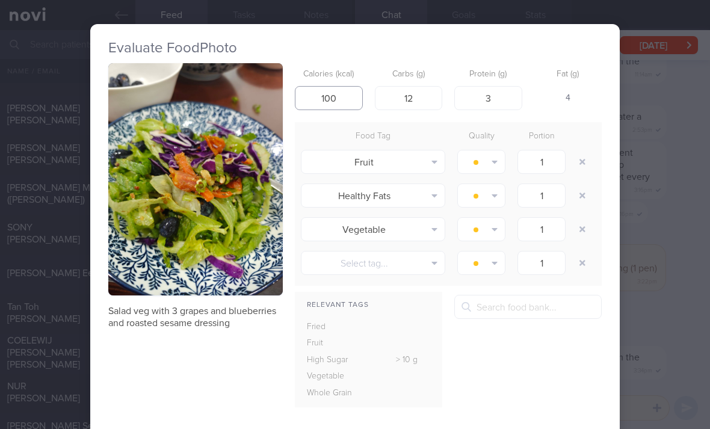
type input "100"
type input "2"
type input "1"
type input "20"
click at [586, 151] on button "button" at bounding box center [583, 162] width 22 height 22
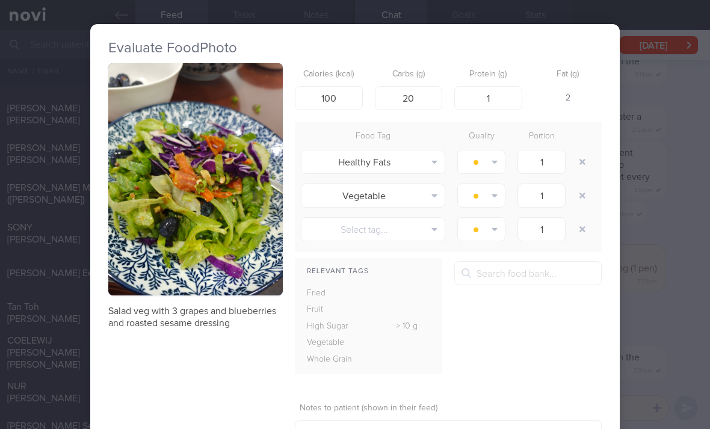
click at [586, 151] on button "button" at bounding box center [583, 162] width 22 height 22
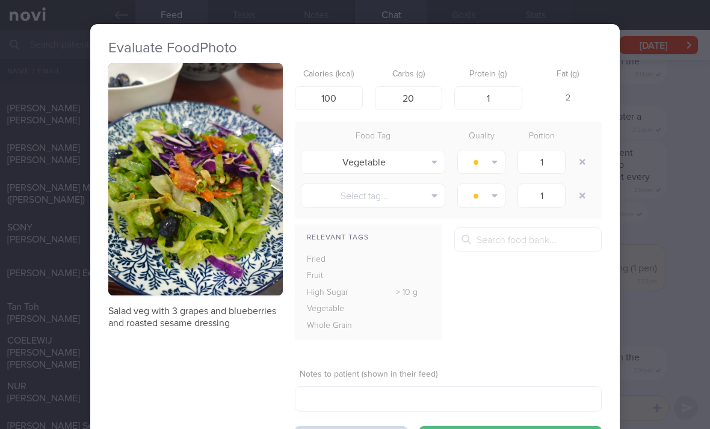
click at [580, 151] on button "button" at bounding box center [583, 162] width 22 height 22
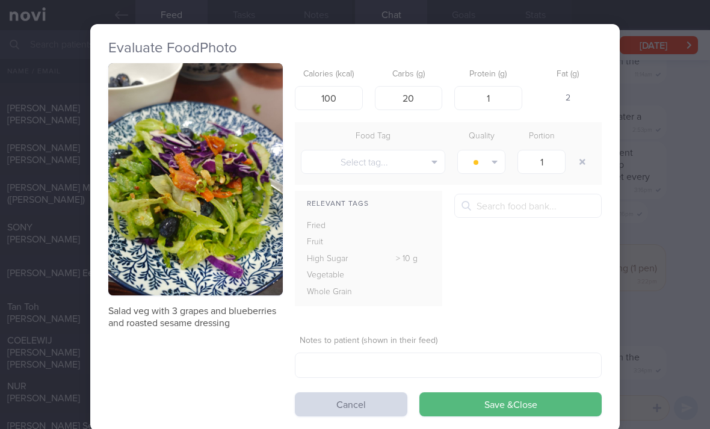
click at [409, 150] on button "Select tag..." at bounding box center [373, 162] width 144 height 24
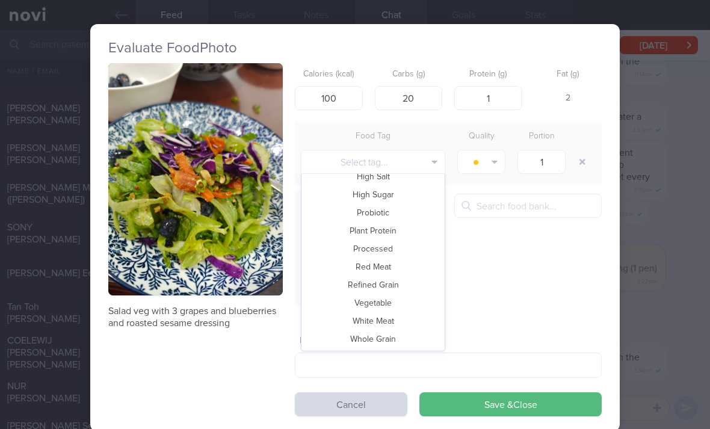
scroll to position [261, 0]
click at [394, 294] on button "Vegetable" at bounding box center [372, 303] width 143 height 18
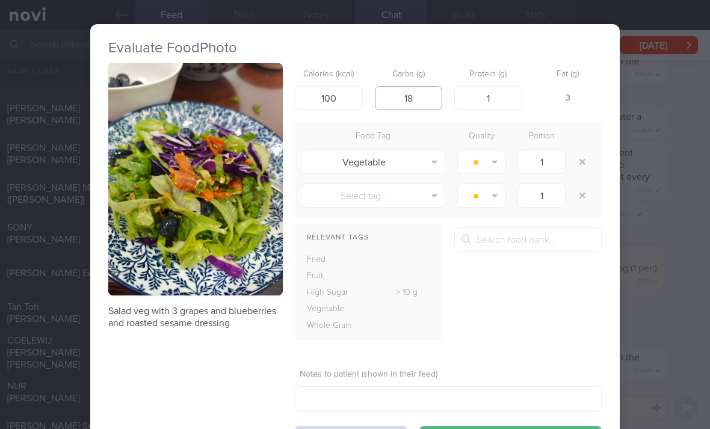
type input "18"
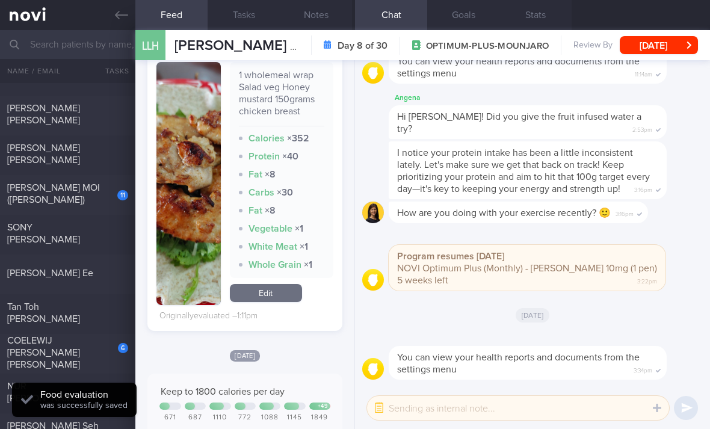
scroll to position [1698, 0]
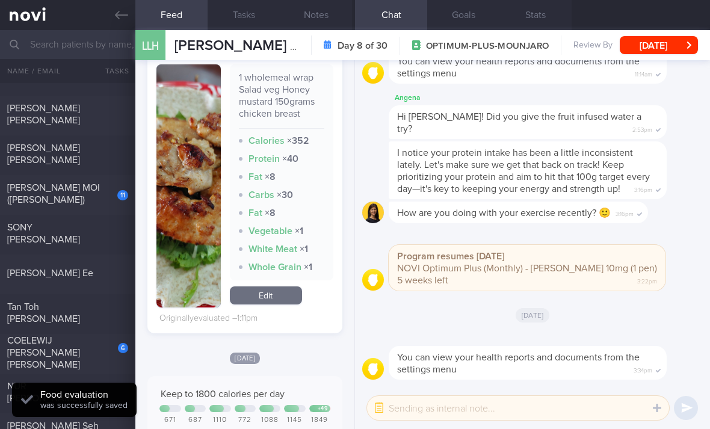
click at [281, 286] on link "Edit" at bounding box center [266, 295] width 72 height 18
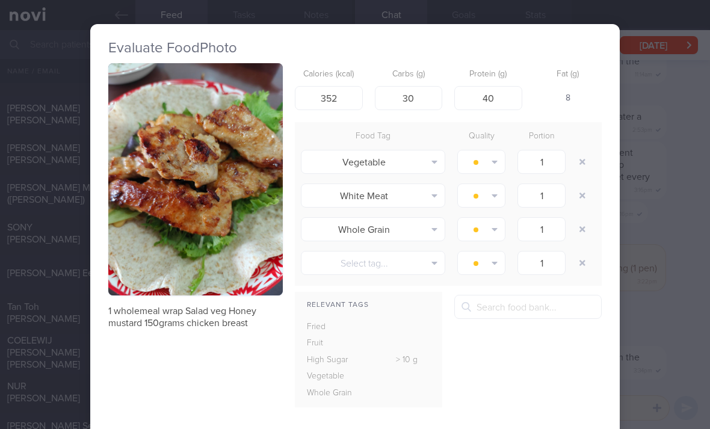
click at [646, 329] on div "Evaluate Food Photo 1 wholemeal wrap Salad veg Honey mustard 150grams chicken b…" at bounding box center [355, 214] width 710 height 429
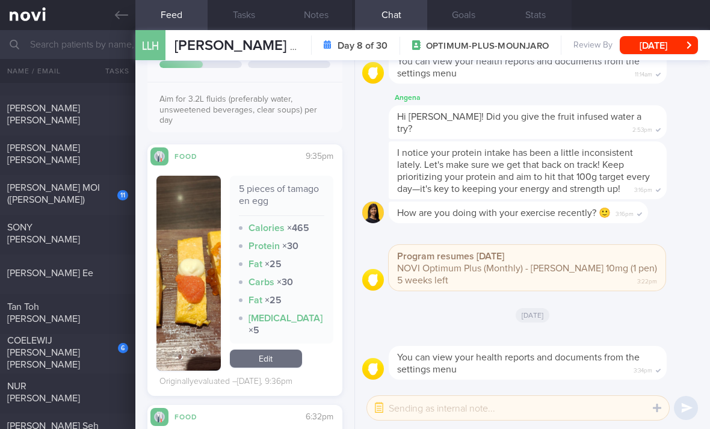
scroll to position [2366, 0]
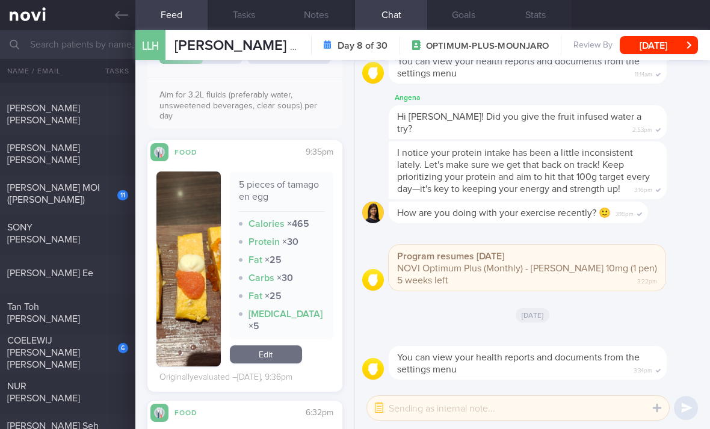
click at [279, 345] on link "Edit" at bounding box center [266, 354] width 72 height 18
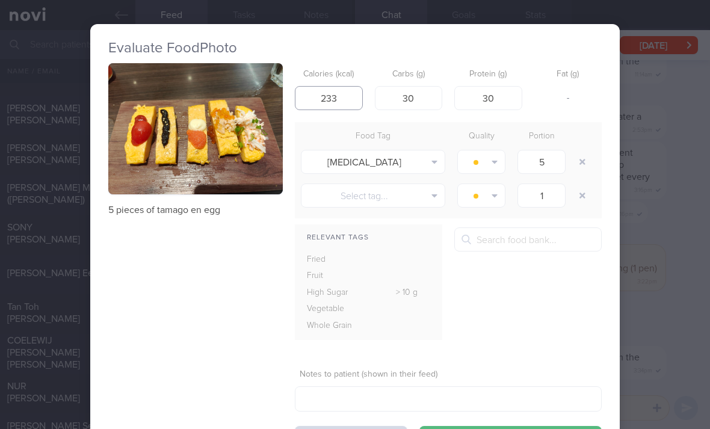
type input "233"
type input "20"
type input "17"
type input "283"
click at [576, 151] on button "button" at bounding box center [583, 162] width 22 height 22
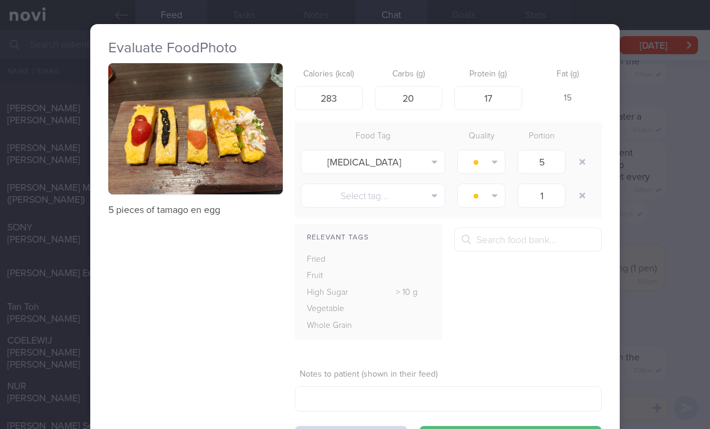
type input "1"
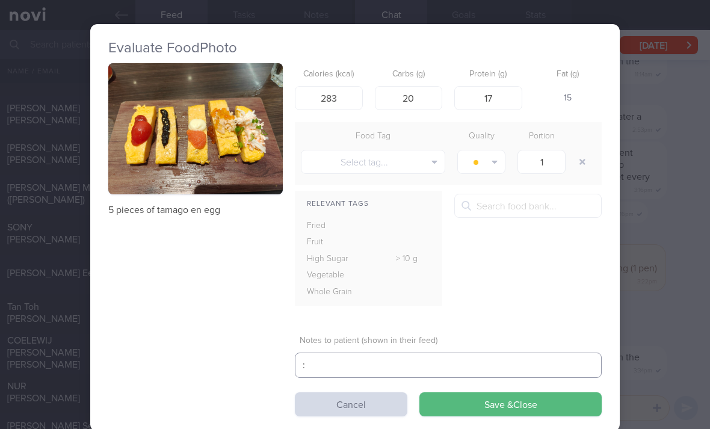
type textarea ":"
click at [468, 392] on button "Save & Close" at bounding box center [510, 404] width 182 height 24
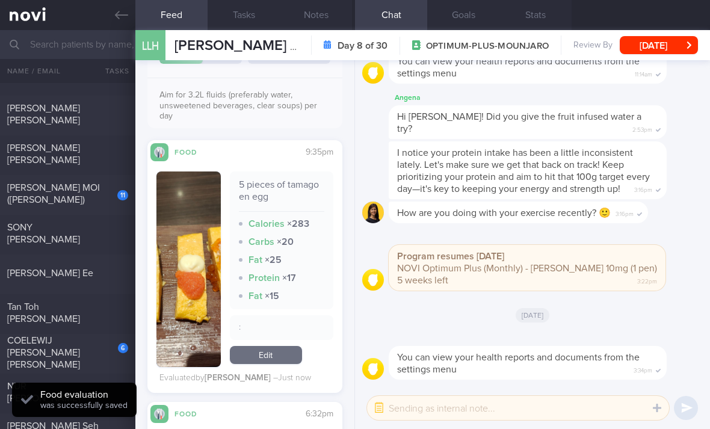
click at [270, 346] on link "Edit" at bounding box center [266, 355] width 72 height 18
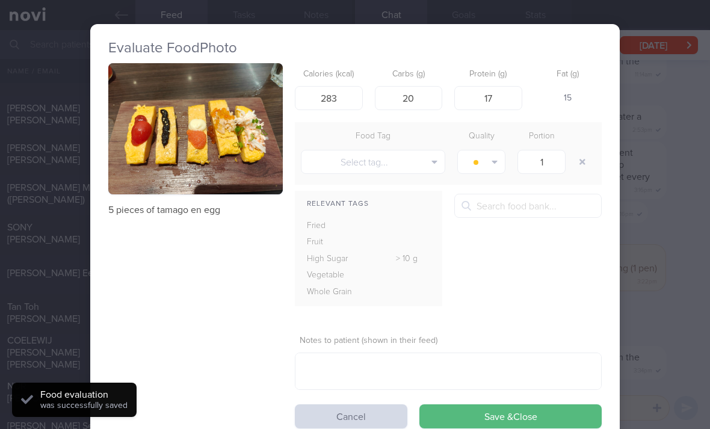
click at [465, 404] on button "Save & Close" at bounding box center [510, 416] width 182 height 24
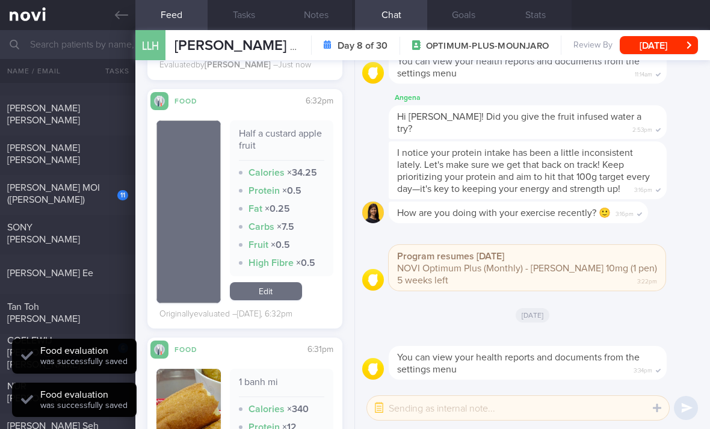
scroll to position [2648, 0]
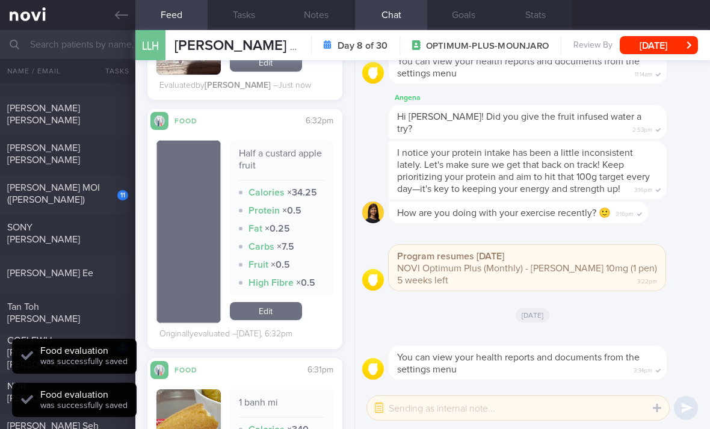
click at [278, 302] on link "Edit" at bounding box center [266, 311] width 72 height 18
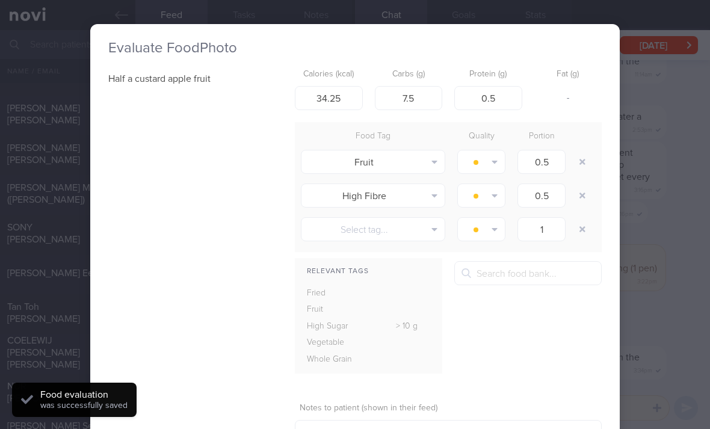
click at [580, 185] on button "button" at bounding box center [583, 196] width 22 height 22
type input "1"
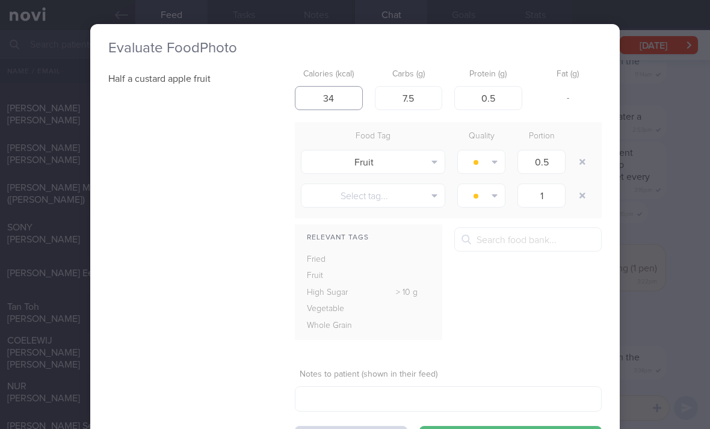
type input "34"
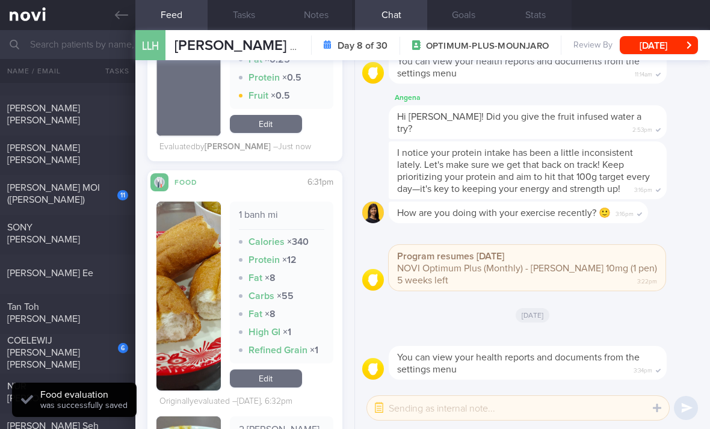
scroll to position [2809, 0]
click at [264, 369] on link "Edit" at bounding box center [266, 378] width 72 height 18
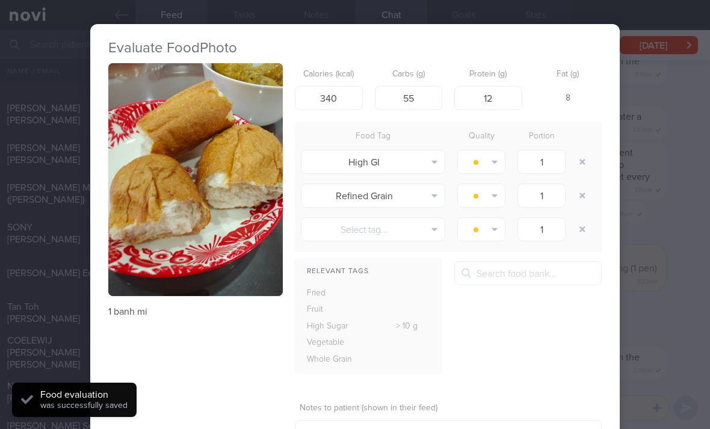
click at [636, 290] on div "Evaluate Food Photo 1 banh mi Calories (kcal) 340 Carbs (g) 55 Protein (g) 12 F…" at bounding box center [355, 214] width 710 height 429
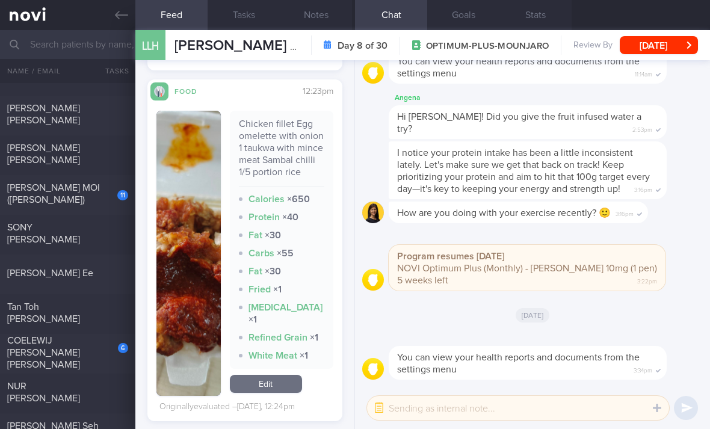
scroll to position [3414, 0]
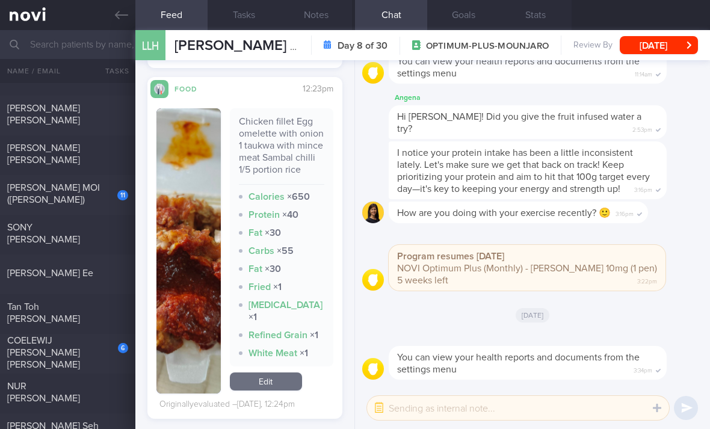
click at [278, 372] on link "Edit" at bounding box center [266, 381] width 72 height 18
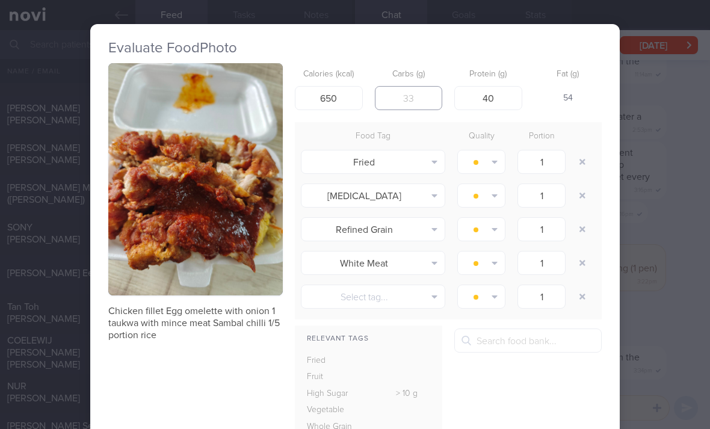
type input "25"
type input "420"
type input "5"
type input "40"
click at [581, 185] on button "button" at bounding box center [583, 196] width 22 height 22
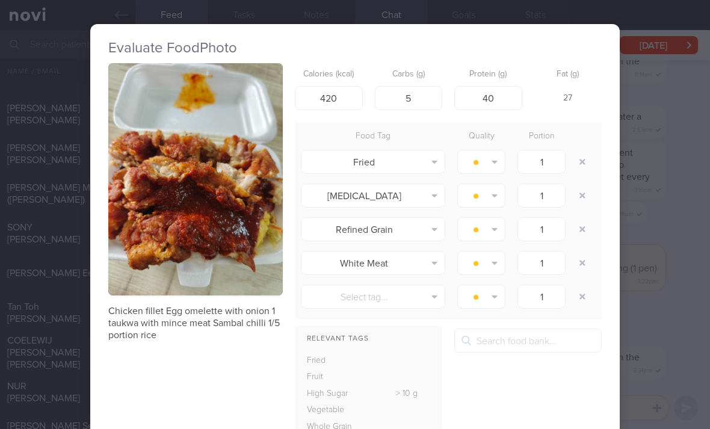
click at [581, 185] on button "button" at bounding box center [583, 196] width 22 height 22
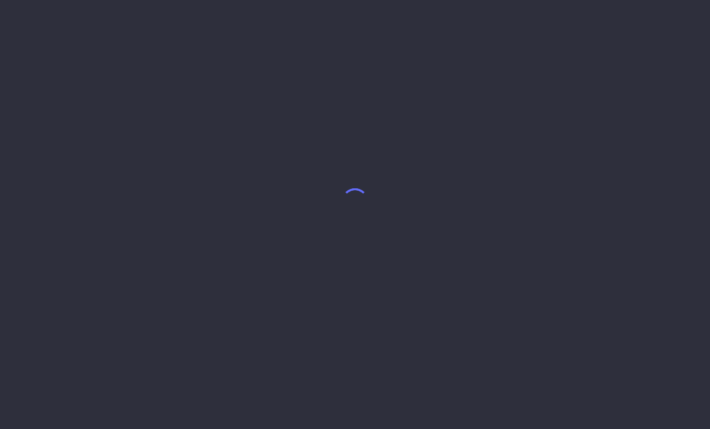
select select "9"
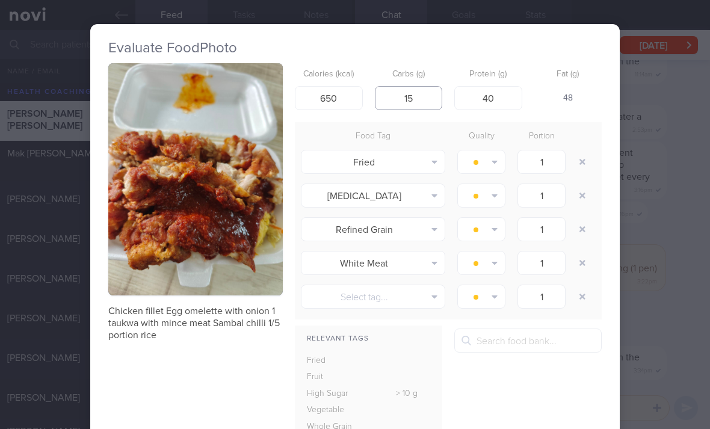
type input "15"
type input "430"
click at [575, 190] on button "button" at bounding box center [583, 196] width 22 height 22
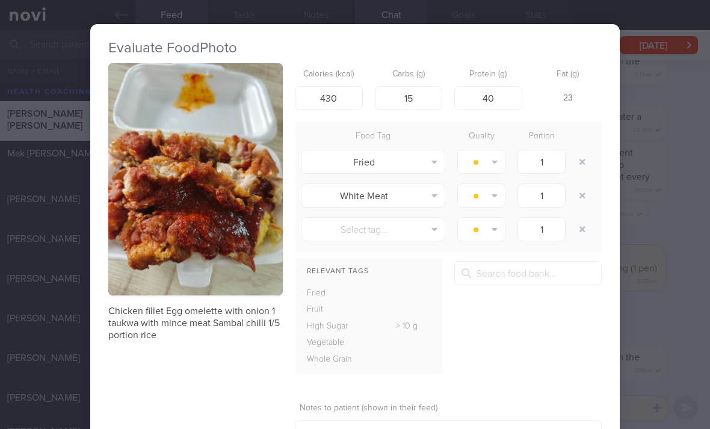
click at [573, 197] on button "button" at bounding box center [583, 196] width 22 height 22
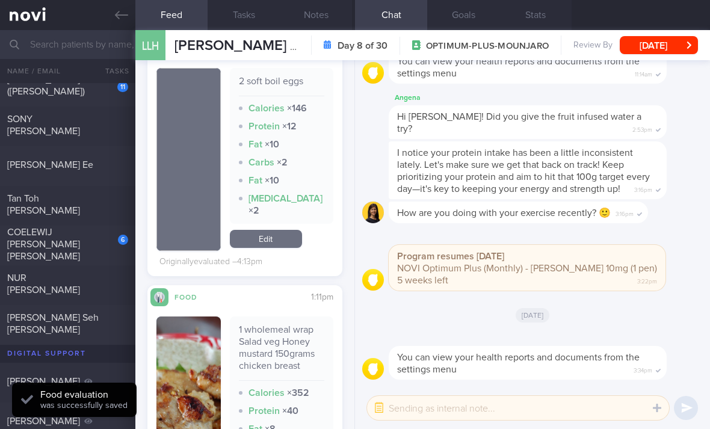
scroll to position [412, 0]
click at [100, 240] on div "COELEWIJ [PERSON_NAME] [PERSON_NAME]" at bounding box center [66, 245] width 118 height 36
checkbox input "true"
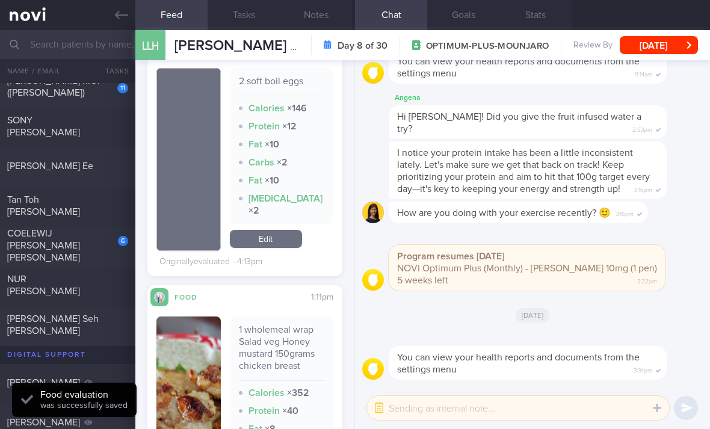
checkbox input "true"
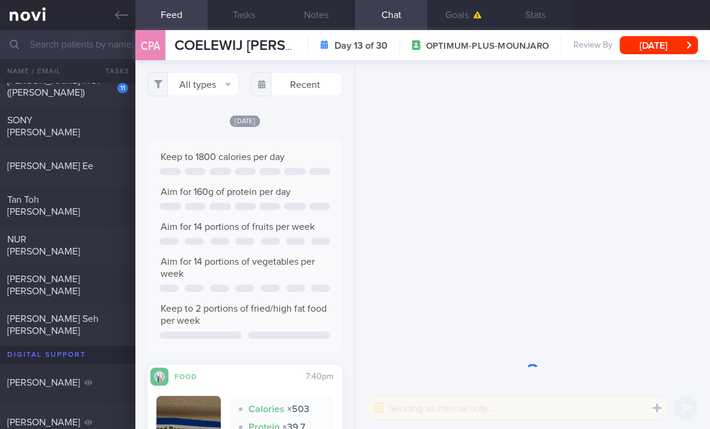
click at [209, 90] on button "All types" at bounding box center [192, 84] width 91 height 24
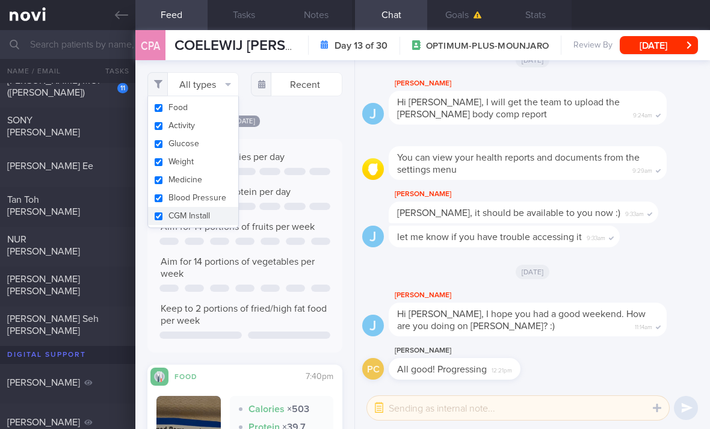
click at [212, 131] on button "Activity" at bounding box center [193, 126] width 90 height 18
checkbox input "false"
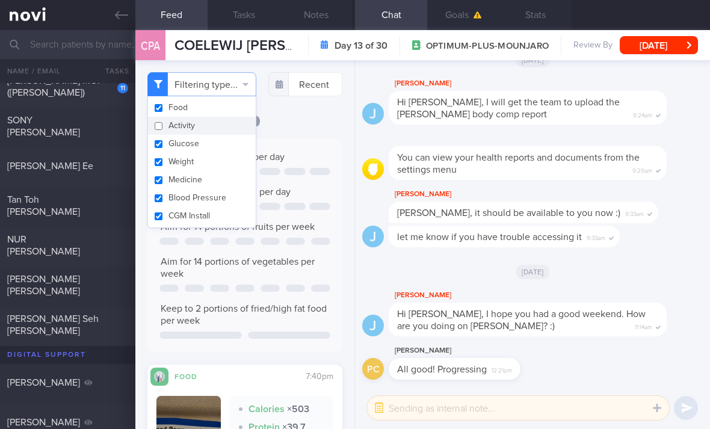
click at [216, 149] on button "Glucose" at bounding box center [202, 144] width 108 height 18
checkbox input "false"
click at [217, 170] on button "Weight" at bounding box center [202, 162] width 108 height 18
checkbox input "false"
click at [215, 196] on button "Blood Pressure" at bounding box center [202, 198] width 108 height 18
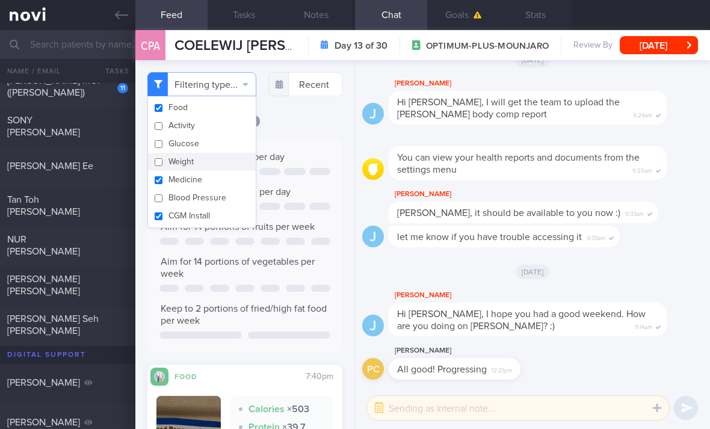
checkbox input "false"
click at [225, 177] on button "Medicine" at bounding box center [202, 180] width 108 height 18
checkbox input "false"
click at [220, 223] on button "CGM Install" at bounding box center [202, 216] width 108 height 18
checkbox input "false"
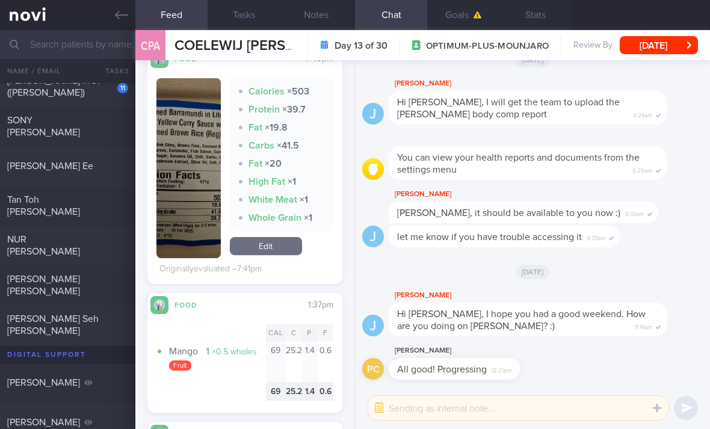
scroll to position [317, 0]
click at [279, 256] on link "Edit" at bounding box center [266, 247] width 72 height 18
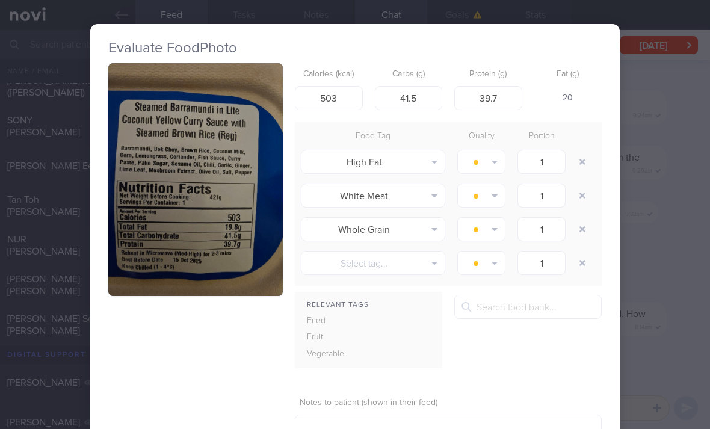
click at [575, 162] on button "button" at bounding box center [583, 162] width 22 height 22
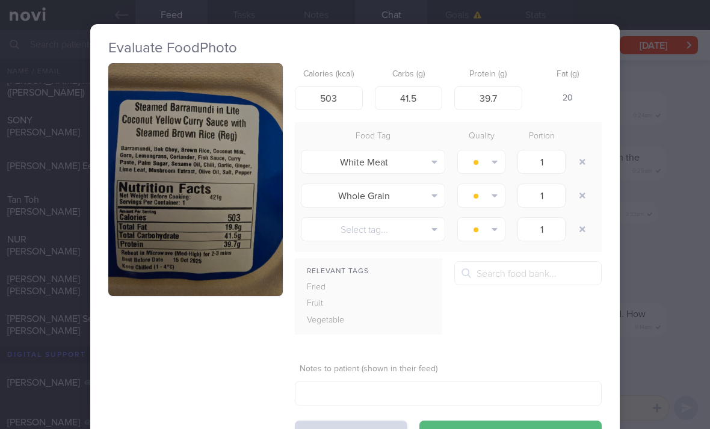
click at [575, 161] on button "button" at bounding box center [583, 162] width 22 height 22
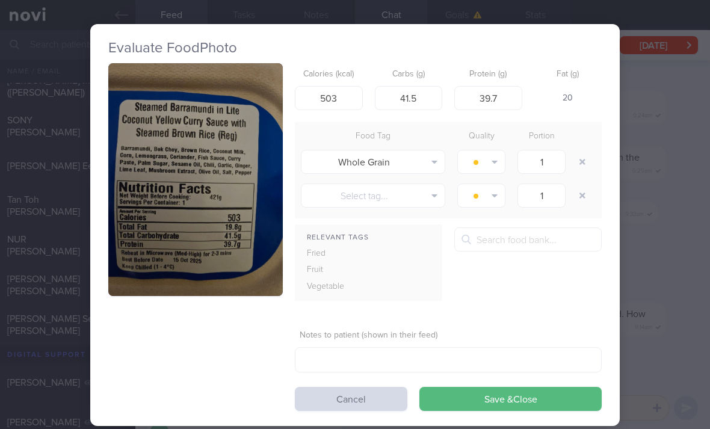
click at [578, 164] on button "button" at bounding box center [583, 162] width 22 height 22
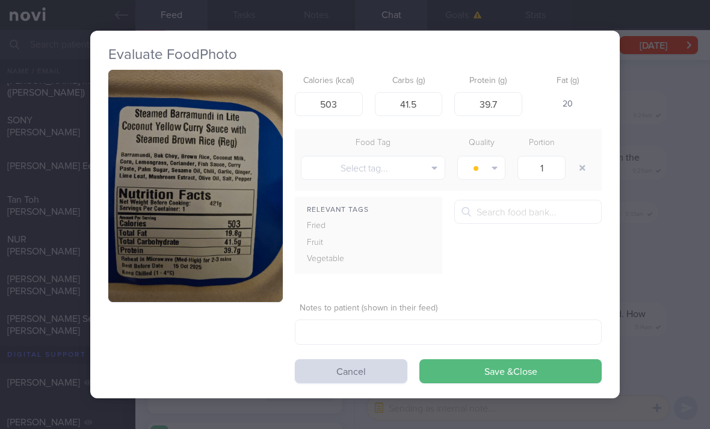
click at [411, 165] on button "Select tag..." at bounding box center [373, 168] width 144 height 24
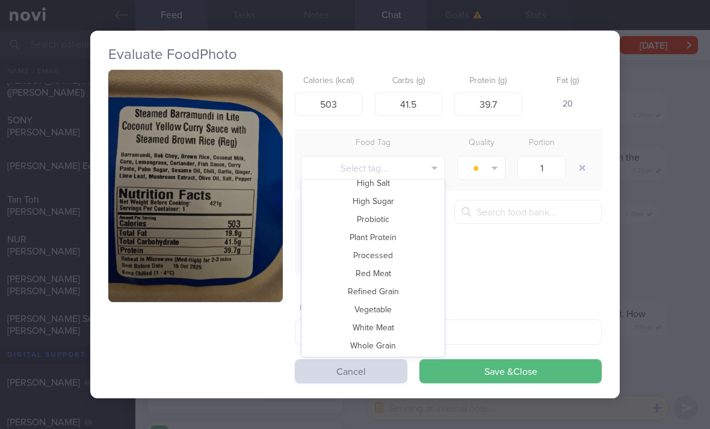
scroll to position [261, 0]
click at [397, 346] on button "Whole Grain" at bounding box center [372, 345] width 143 height 18
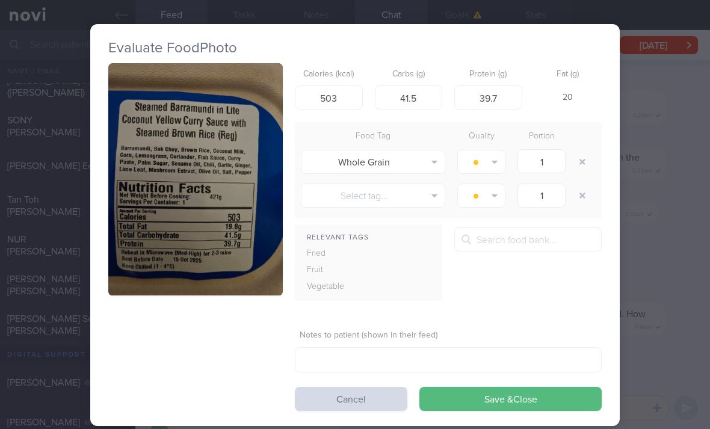
click at [480, 407] on button "Save & Close" at bounding box center [510, 399] width 182 height 24
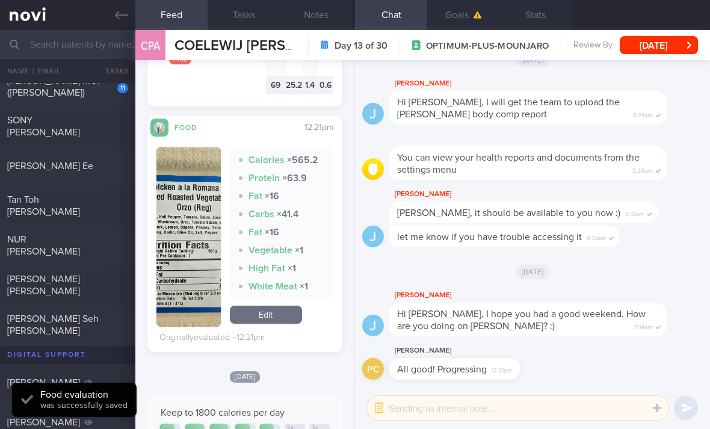
scroll to position [603, 0]
click at [291, 324] on link "Edit" at bounding box center [266, 315] width 72 height 18
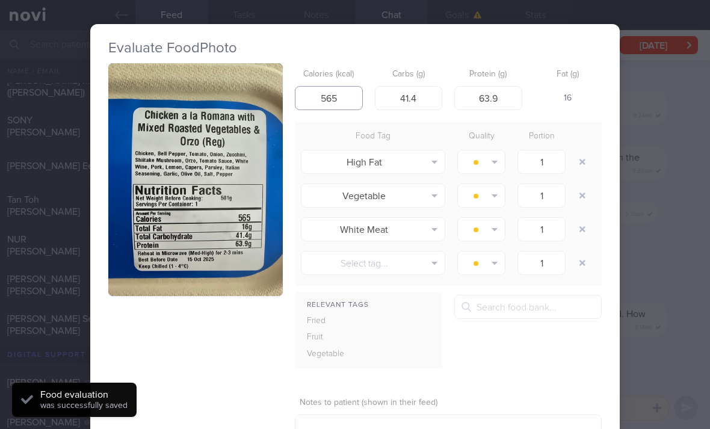
type input "565"
click at [579, 170] on button "button" at bounding box center [583, 162] width 22 height 22
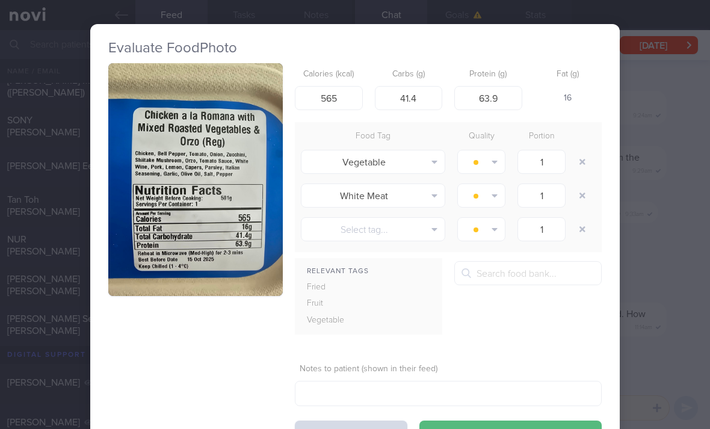
click at [582, 204] on button "button" at bounding box center [583, 196] width 22 height 22
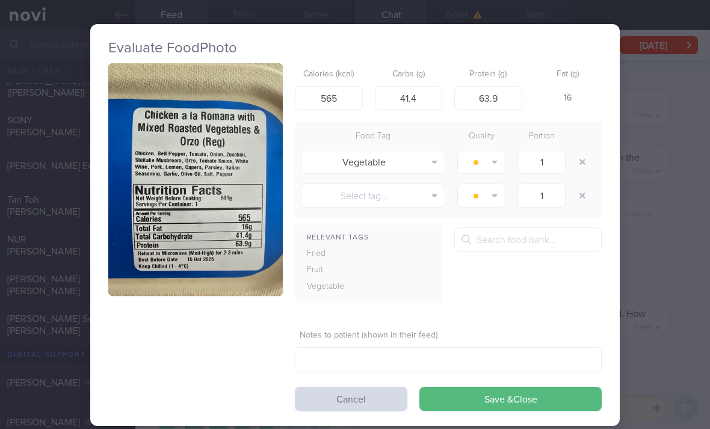
click at [487, 403] on button "Save & Close" at bounding box center [510, 399] width 182 height 24
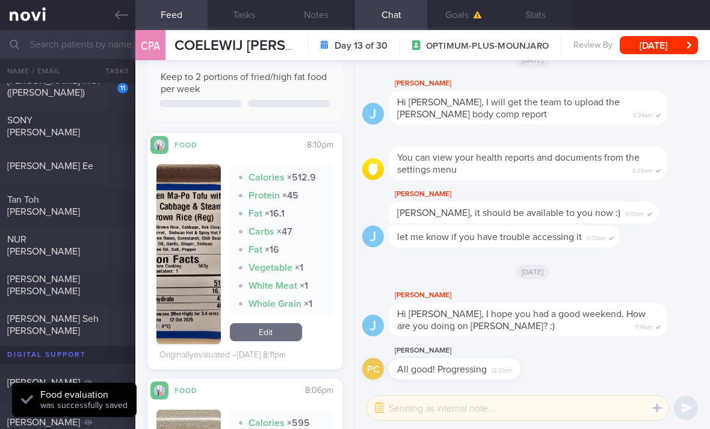
scroll to position [1081, 0]
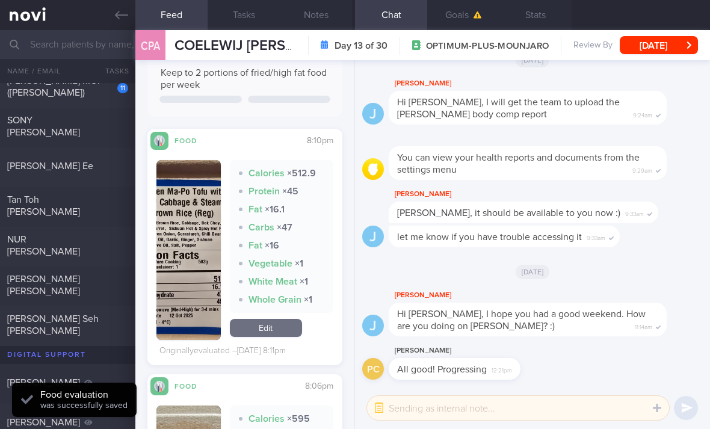
click at [279, 326] on link "Edit" at bounding box center [266, 328] width 72 height 18
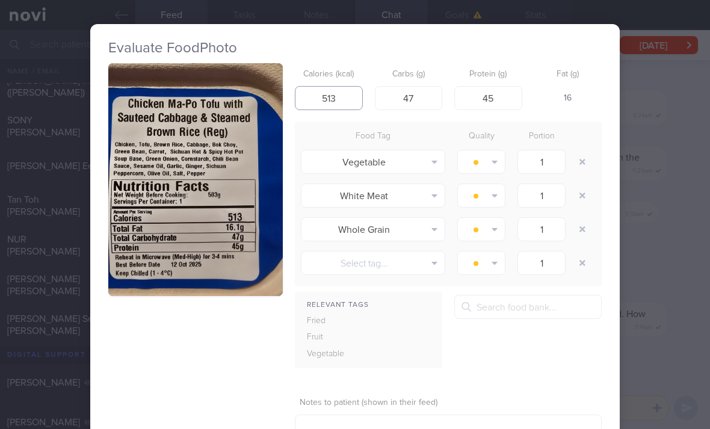
type input "513"
click at [591, 165] on button "button" at bounding box center [583, 162] width 22 height 22
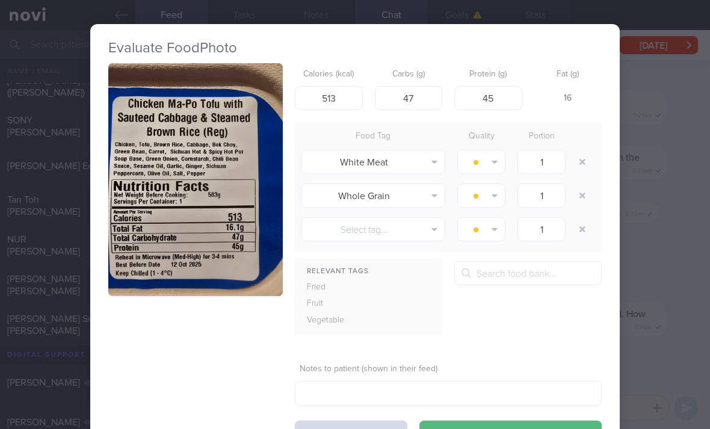
click at [593, 166] on div at bounding box center [584, 162] width 24 height 34
click at [579, 170] on button "button" at bounding box center [583, 162] width 22 height 22
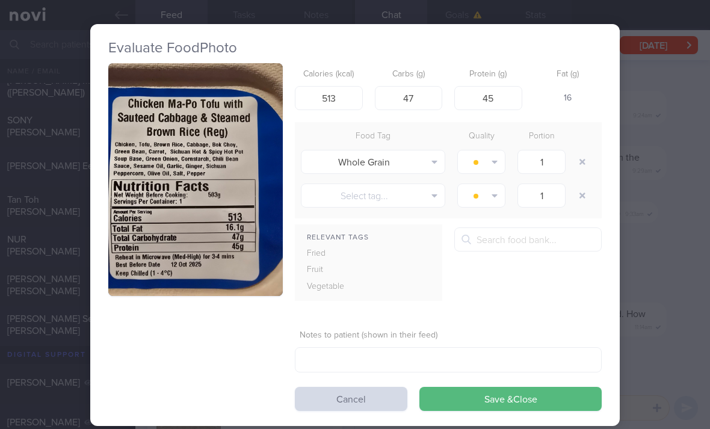
click at [490, 399] on button "Save & Close" at bounding box center [510, 399] width 182 height 24
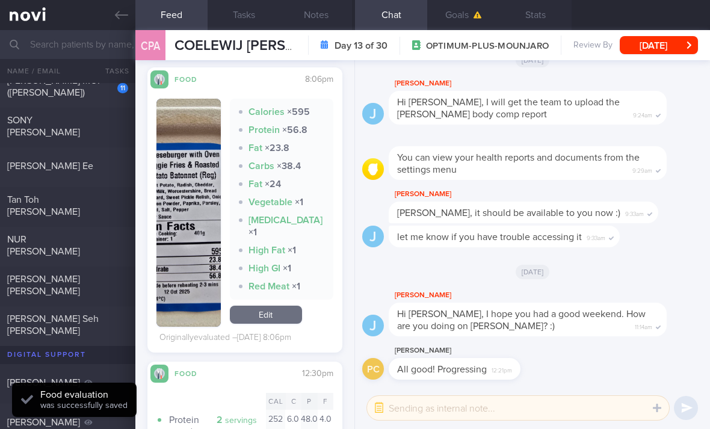
scroll to position [1353, 0]
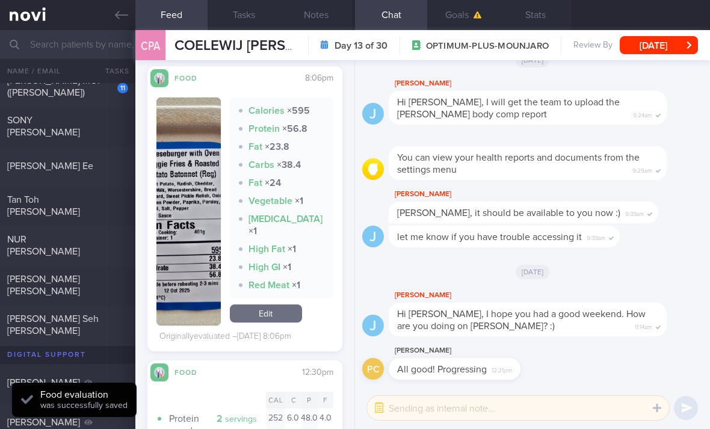
click at [277, 319] on link "Edit" at bounding box center [266, 313] width 72 height 18
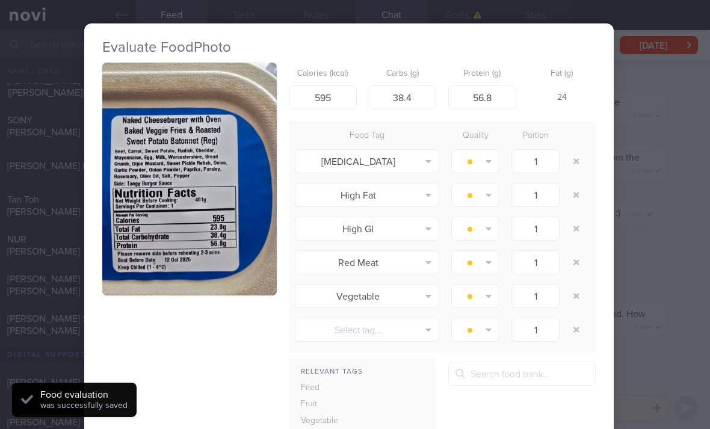
scroll to position [1, 8]
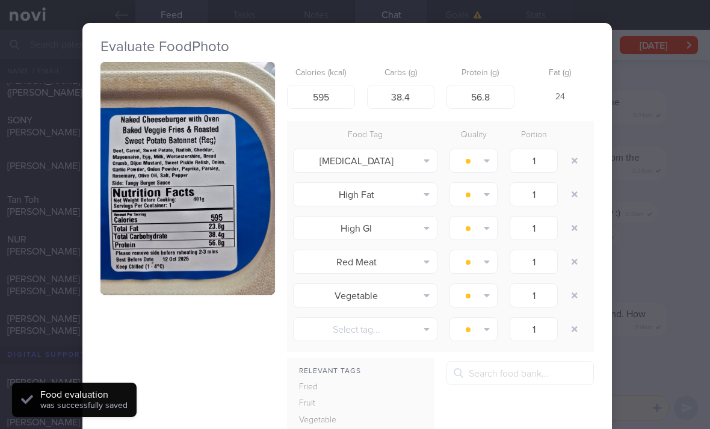
click at [584, 161] on button "button" at bounding box center [575, 161] width 22 height 22
click at [583, 160] on button "button" at bounding box center [575, 161] width 22 height 22
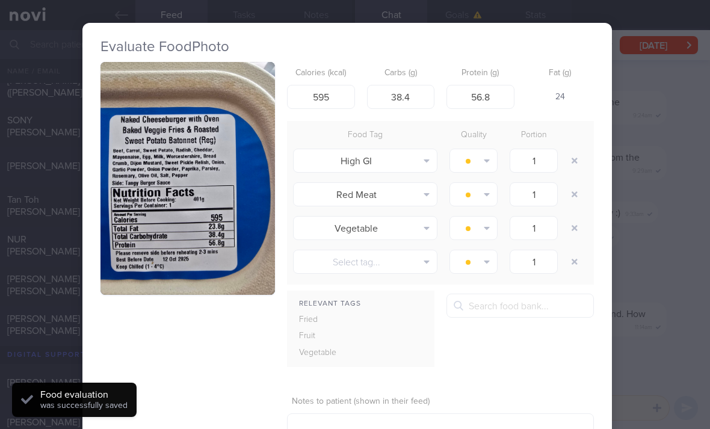
click at [579, 164] on button "button" at bounding box center [575, 161] width 22 height 22
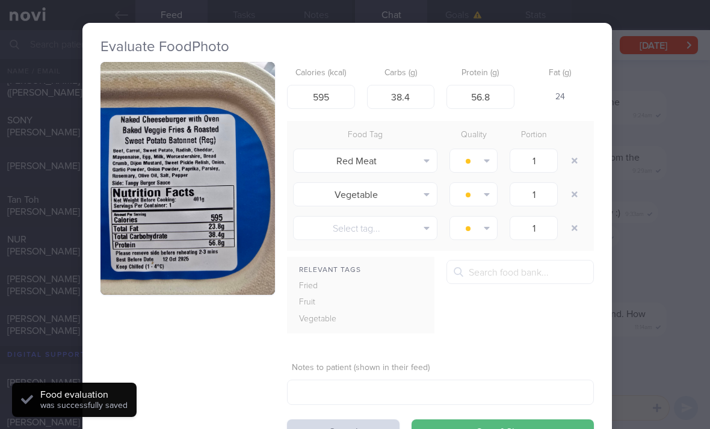
click at [579, 164] on button "button" at bounding box center [575, 161] width 22 height 22
click at [579, 165] on button "button" at bounding box center [575, 161] width 22 height 22
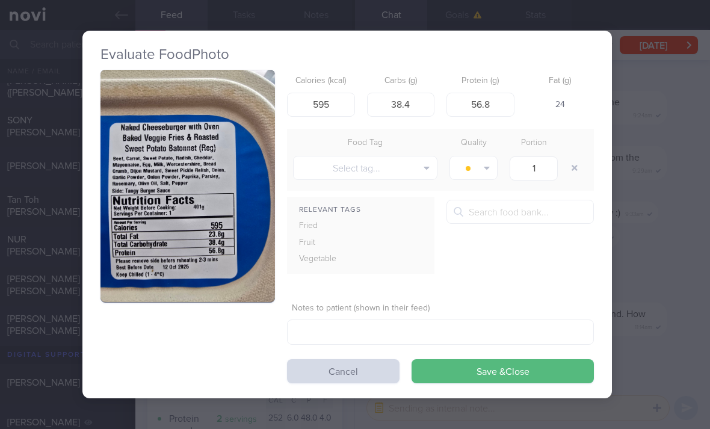
click at [579, 164] on button "button" at bounding box center [575, 168] width 22 height 22
click at [501, 366] on button "Save & Close" at bounding box center [503, 371] width 182 height 24
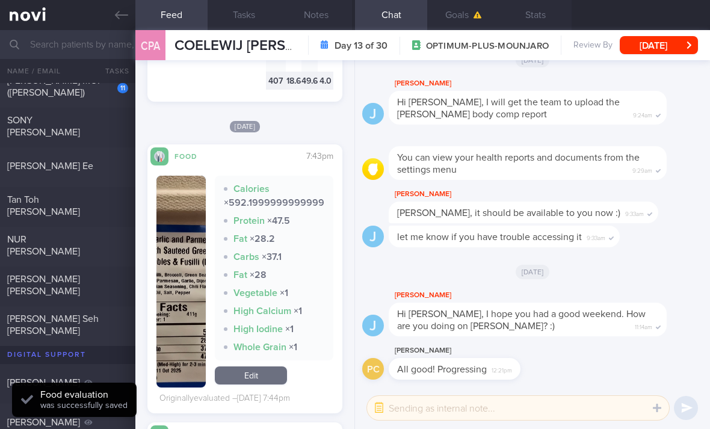
scroll to position [1690, 0]
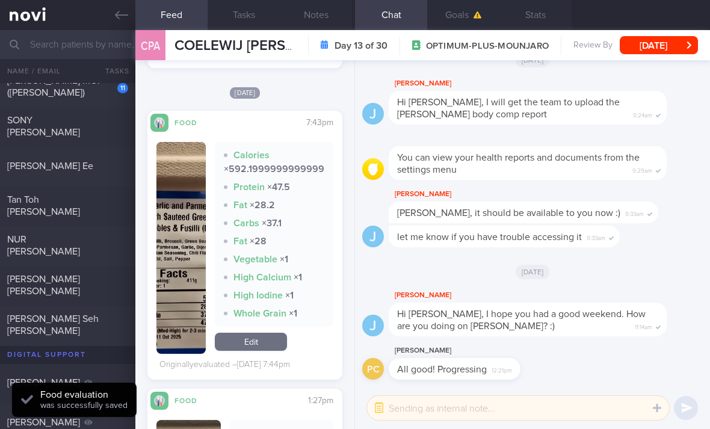
click at [284, 336] on link "Edit" at bounding box center [251, 342] width 72 height 18
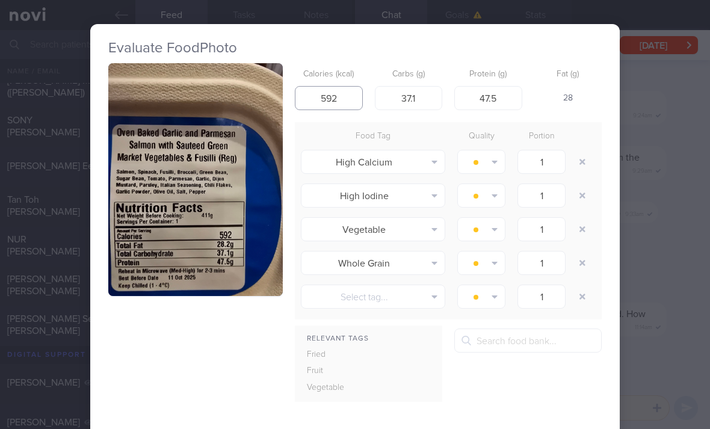
type input "592"
click at [582, 151] on button "button" at bounding box center [583, 162] width 22 height 22
click at [581, 148] on div at bounding box center [584, 162] width 24 height 34
click at [577, 167] on button "button" at bounding box center [583, 162] width 22 height 22
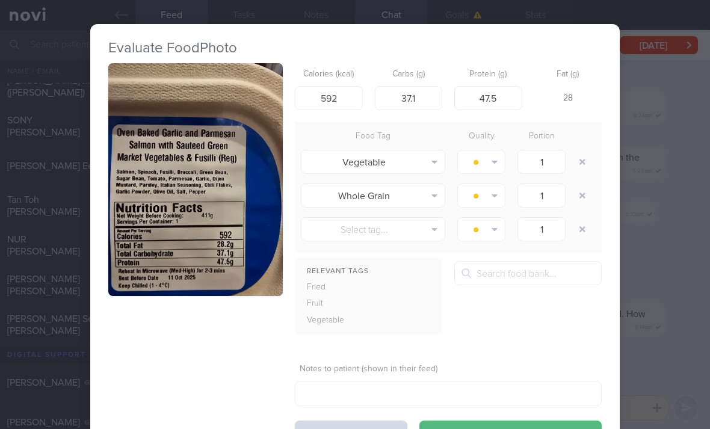
click at [579, 197] on button "button" at bounding box center [583, 196] width 22 height 22
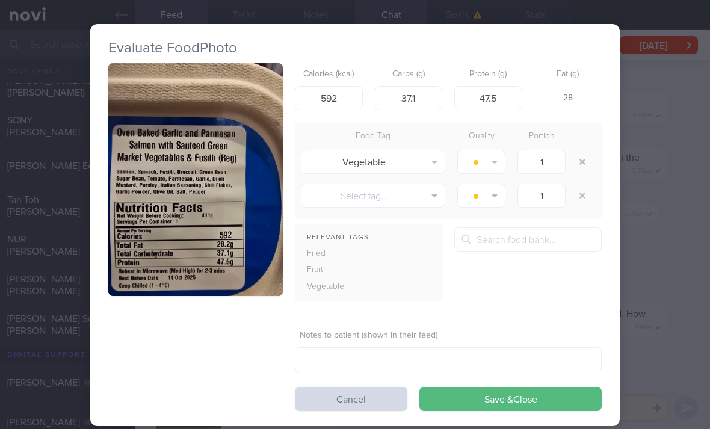
click at [487, 405] on button "Save & Close" at bounding box center [510, 399] width 182 height 24
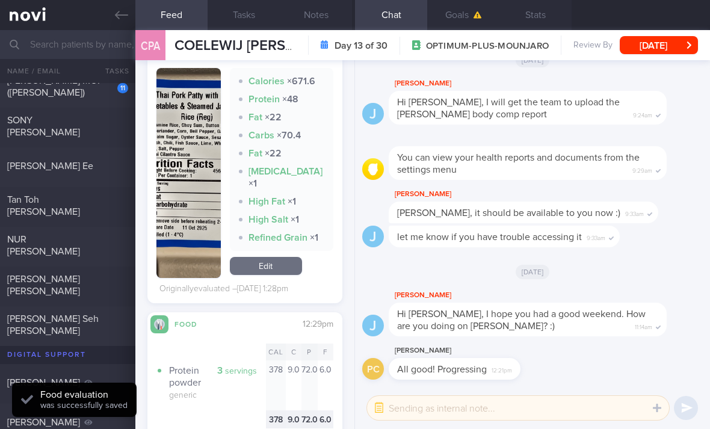
scroll to position [1937, 0]
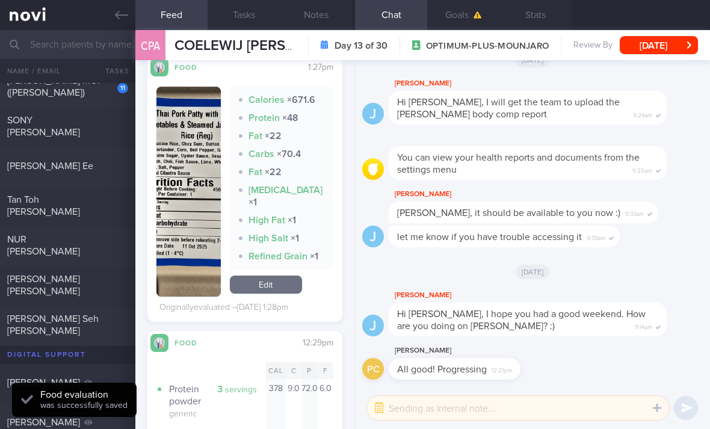
click at [282, 278] on link "Edit" at bounding box center [266, 285] width 72 height 18
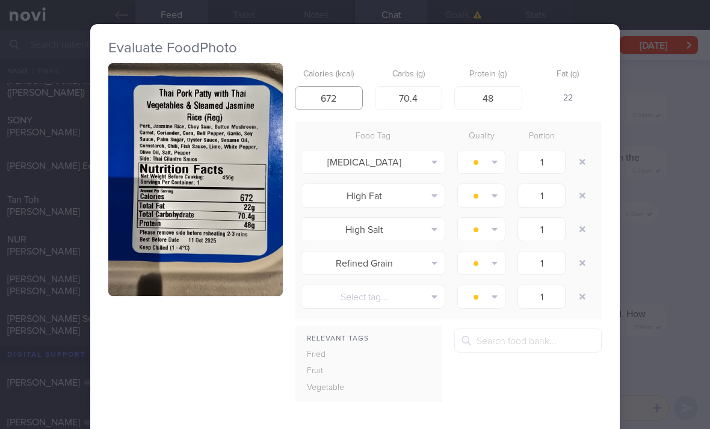
type input "672"
click at [573, 161] on button "button" at bounding box center [583, 162] width 22 height 22
click at [572, 161] on button "button" at bounding box center [583, 162] width 22 height 22
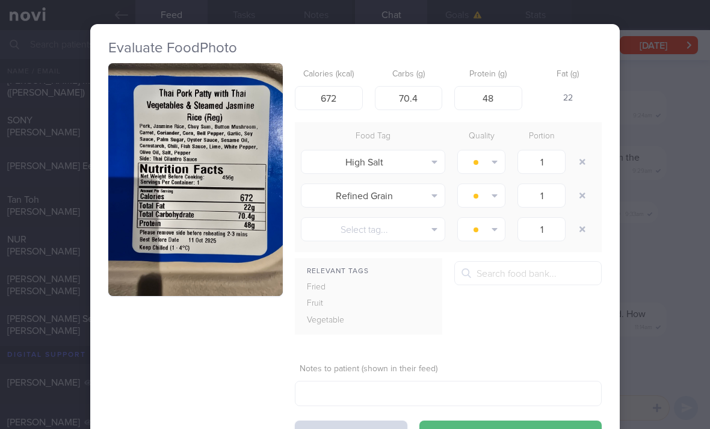
click at [576, 164] on button "button" at bounding box center [583, 162] width 22 height 22
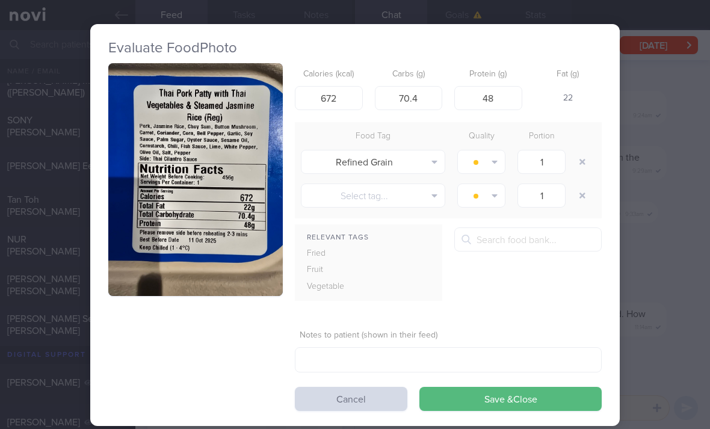
click at [576, 164] on button "button" at bounding box center [583, 162] width 22 height 22
click at [578, 170] on button "button" at bounding box center [583, 162] width 22 height 22
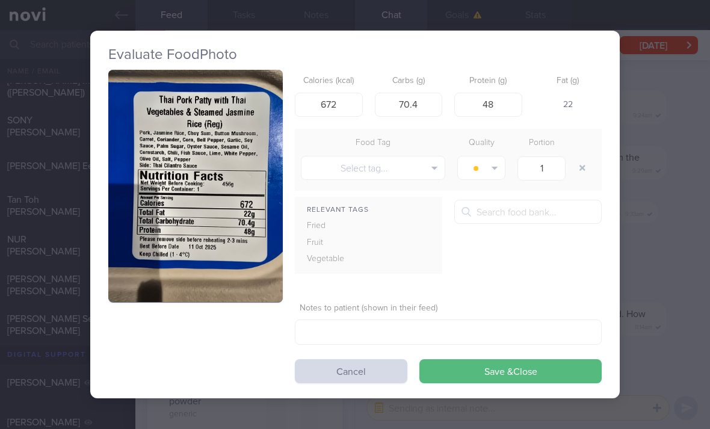
click at [484, 371] on button "Save & Close" at bounding box center [510, 371] width 182 height 24
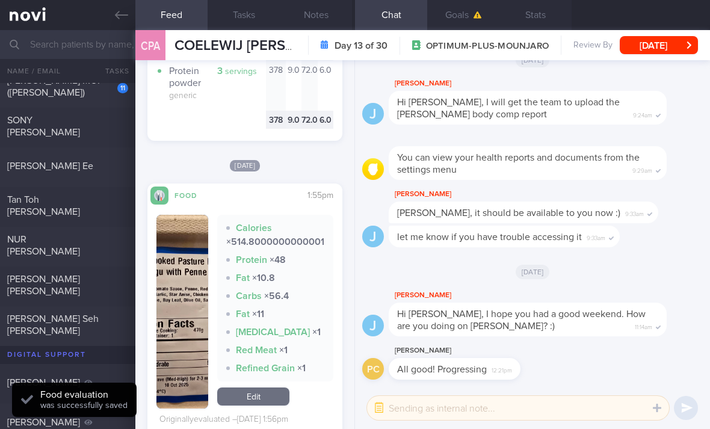
scroll to position [2178, 0]
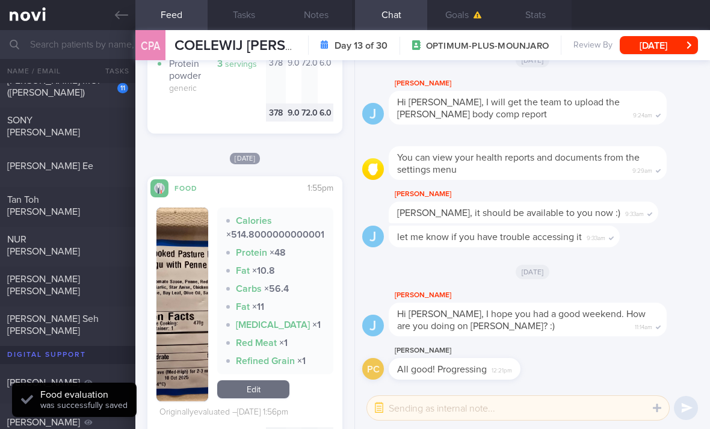
click at [267, 395] on link "Edit" at bounding box center [253, 389] width 72 height 18
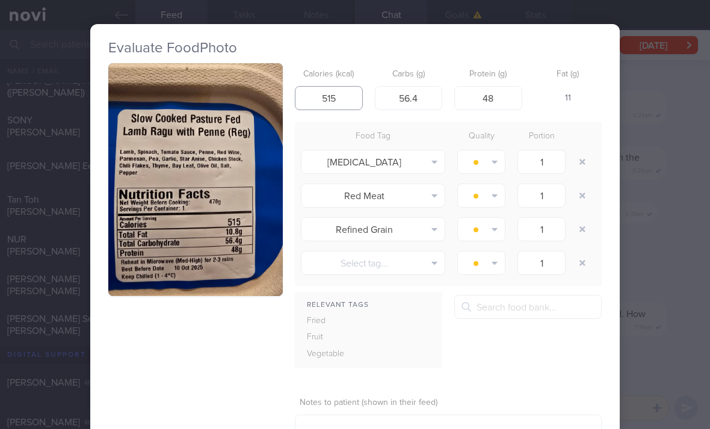
type input "515"
click at [582, 167] on button "button" at bounding box center [583, 162] width 22 height 22
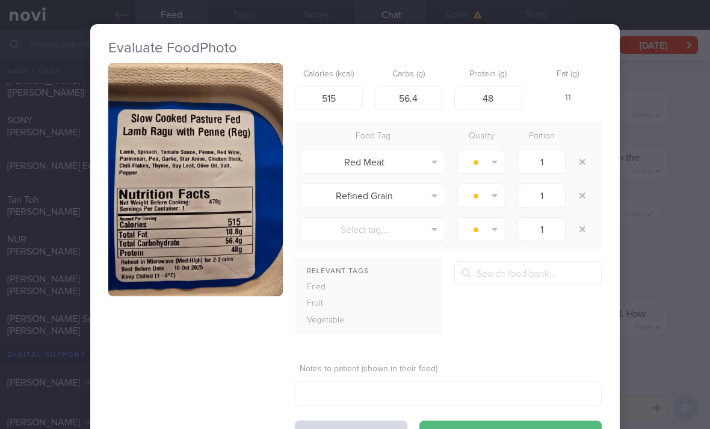
click at [582, 166] on button "button" at bounding box center [583, 162] width 22 height 22
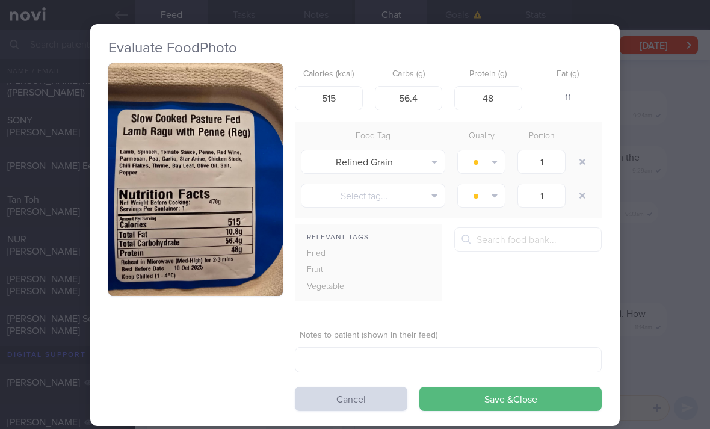
click at [579, 162] on button "button" at bounding box center [583, 162] width 22 height 22
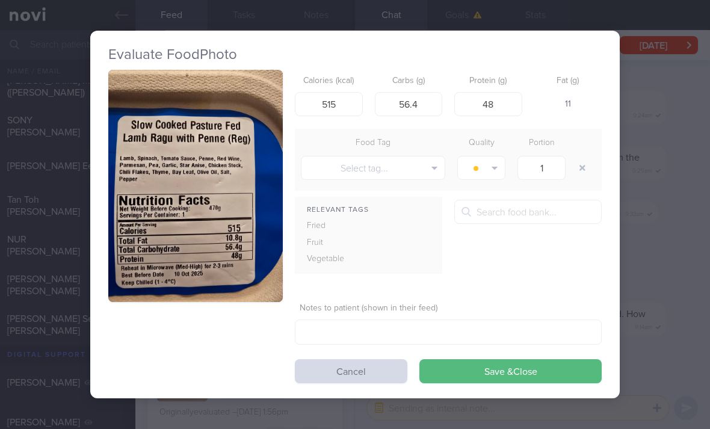
click at [462, 371] on button "Save & Close" at bounding box center [510, 371] width 182 height 24
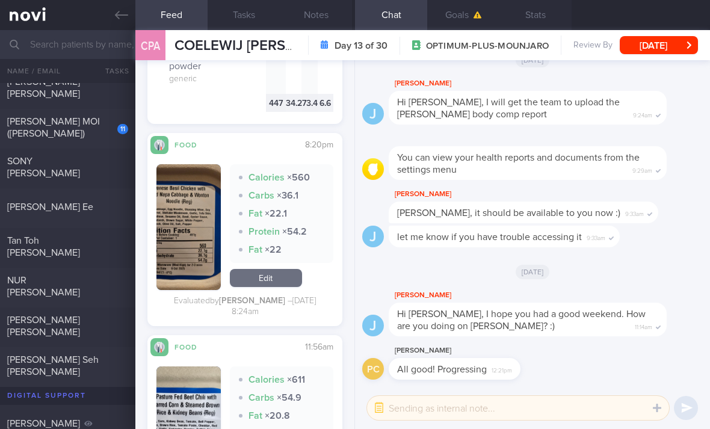
scroll to position [329, 0]
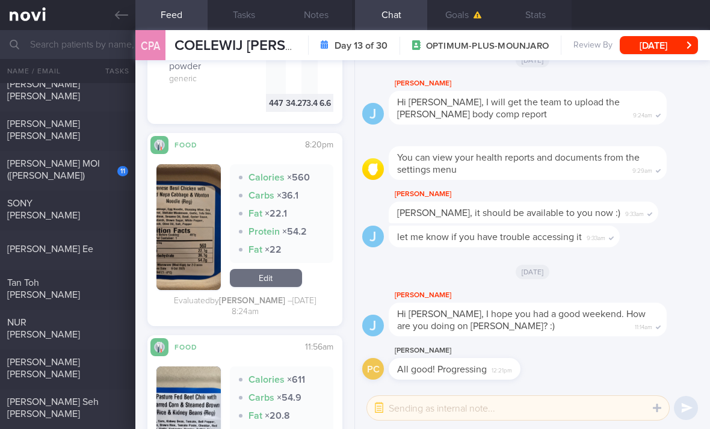
click at [95, 335] on div "NUR [PERSON_NAME]" at bounding box center [66, 329] width 118 height 24
checkbox input "true"
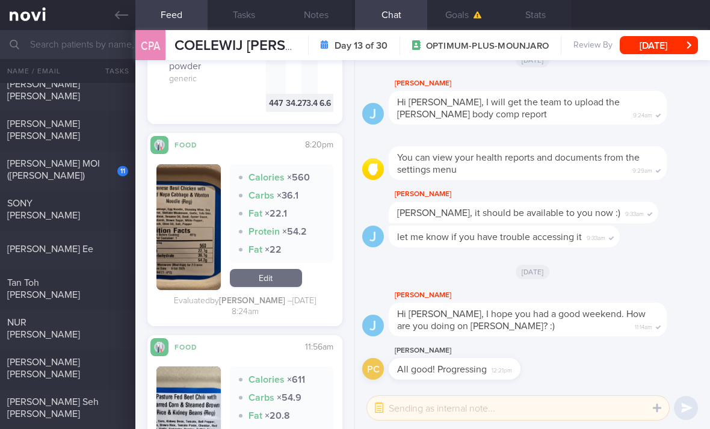
checkbox input "true"
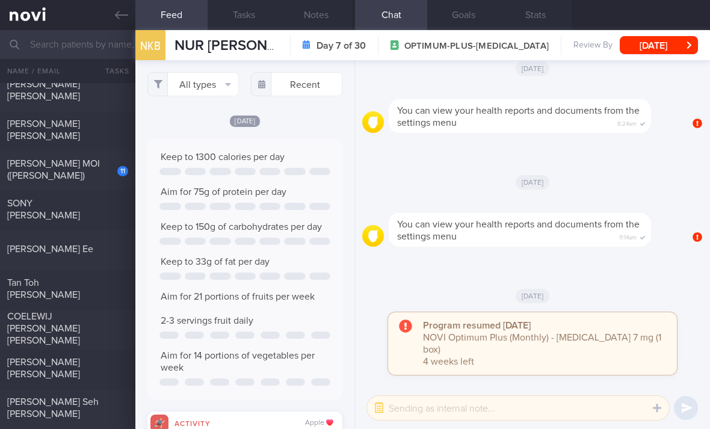
click at [216, 81] on button "All types" at bounding box center [192, 84] width 91 height 24
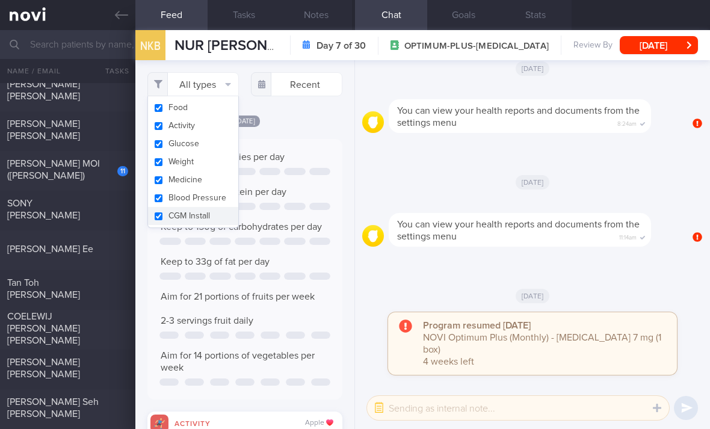
click at [219, 126] on button "Activity" at bounding box center [193, 126] width 90 height 18
checkbox input "false"
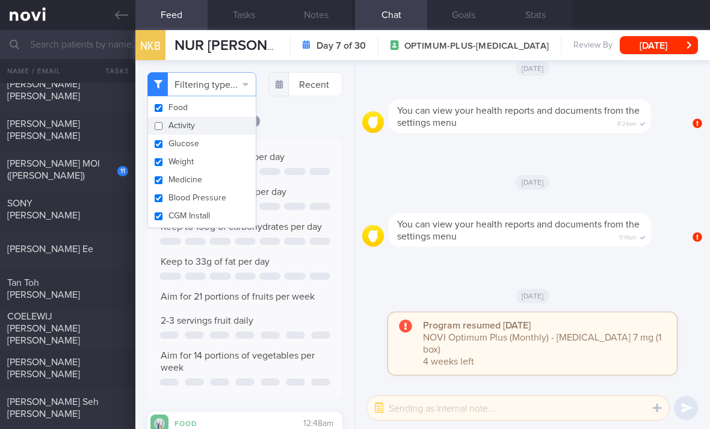
click at [210, 180] on button "Medicine" at bounding box center [202, 180] width 108 height 18
checkbox input "false"
click at [216, 155] on button "Weight" at bounding box center [202, 162] width 108 height 18
checkbox input "false"
click at [213, 197] on button "Blood Pressure" at bounding box center [202, 198] width 108 height 18
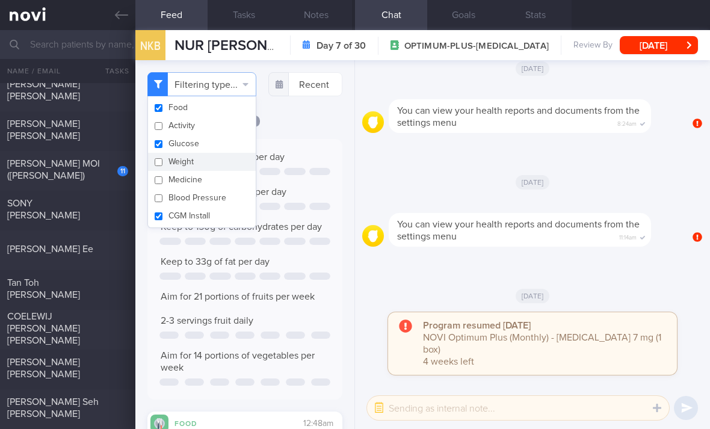
checkbox input "false"
click at [220, 218] on button "CGM Install" at bounding box center [202, 216] width 108 height 18
checkbox input "false"
click at [226, 146] on button "Glucose" at bounding box center [202, 144] width 108 height 18
checkbox input "false"
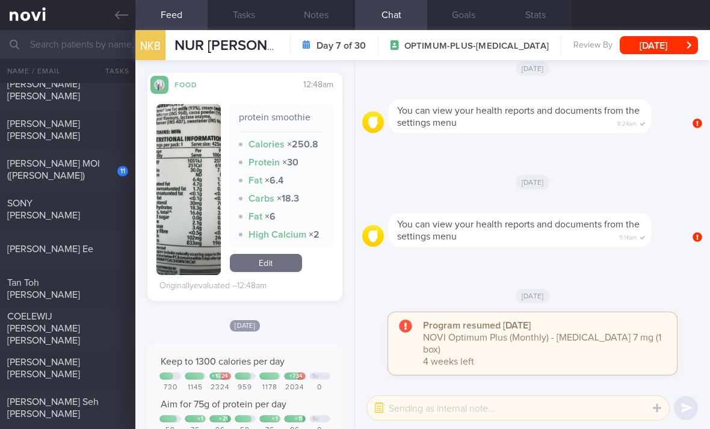
scroll to position [338, 0]
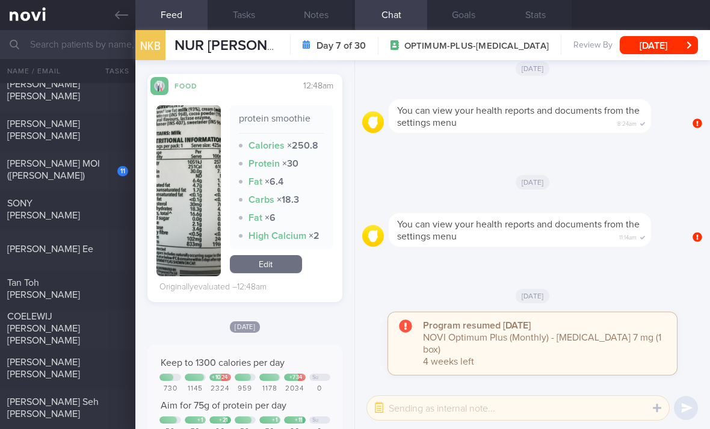
click at [264, 273] on link "Edit" at bounding box center [266, 264] width 72 height 18
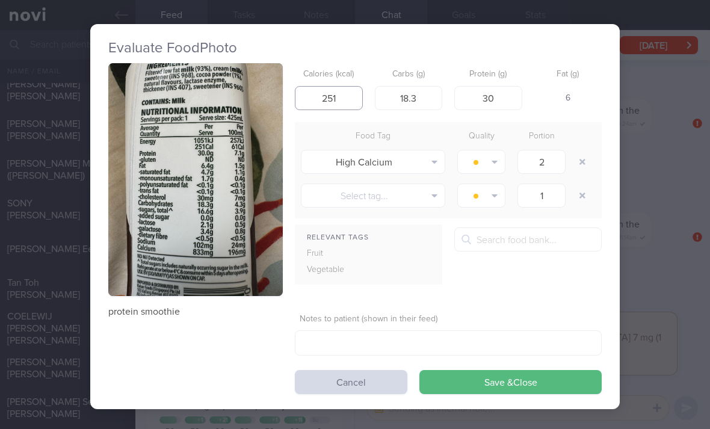
type input "251"
click at [582, 156] on button "button" at bounding box center [583, 162] width 22 height 22
type input "1"
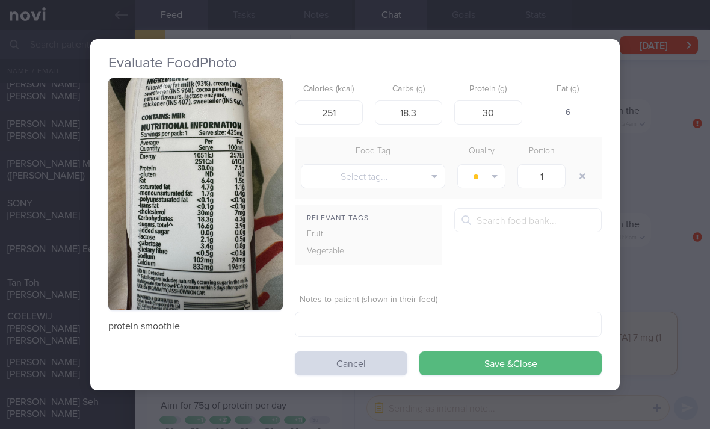
click at [438, 364] on button "Save & Close" at bounding box center [510, 363] width 182 height 24
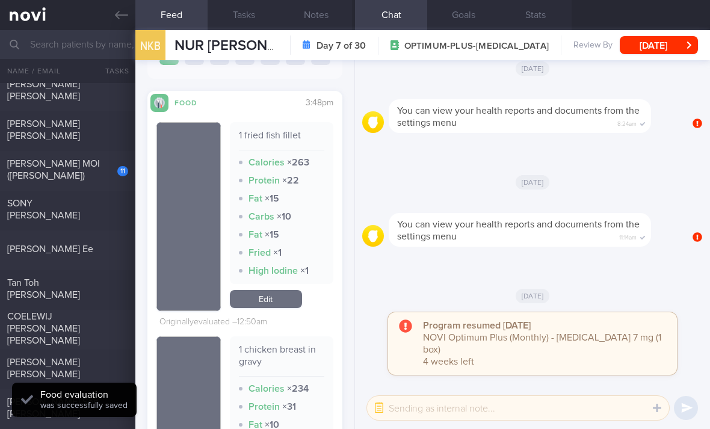
scroll to position [910, 0]
click at [273, 307] on link "Edit" at bounding box center [266, 298] width 72 height 18
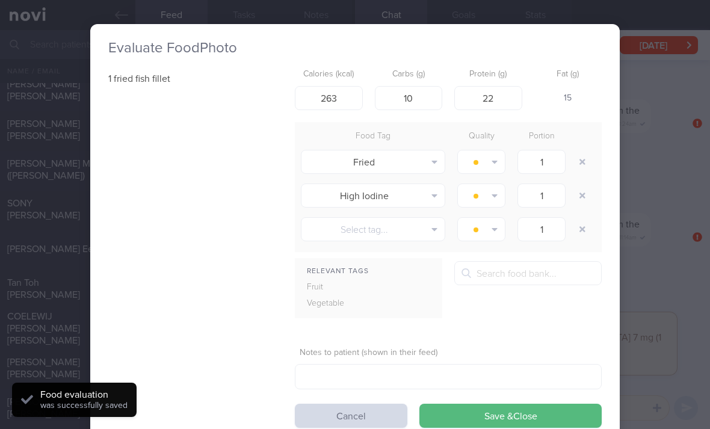
click at [574, 196] on button "button" at bounding box center [583, 196] width 22 height 22
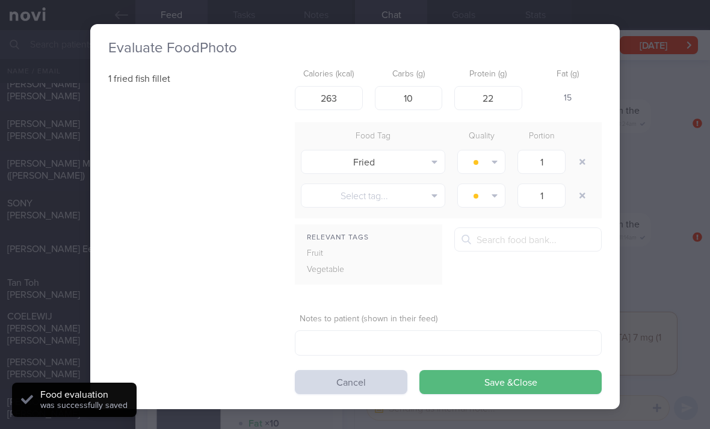
click at [576, 164] on button "button" at bounding box center [583, 162] width 22 height 22
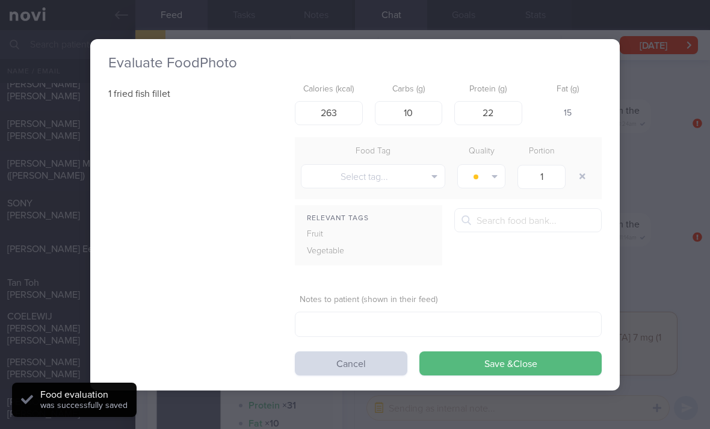
click at [486, 363] on button "Save & Close" at bounding box center [510, 363] width 182 height 24
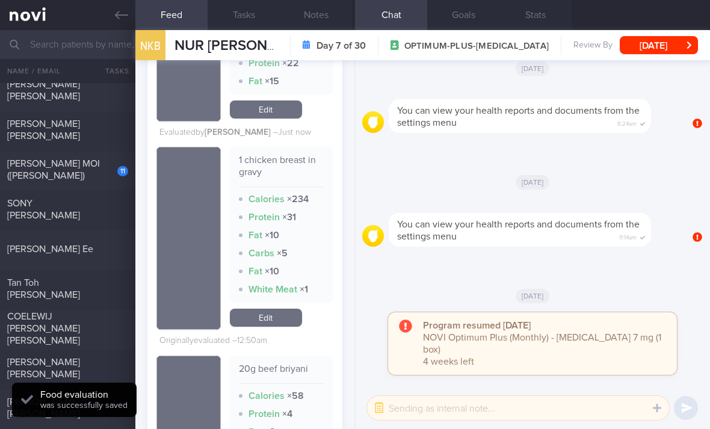
scroll to position [1123, 0]
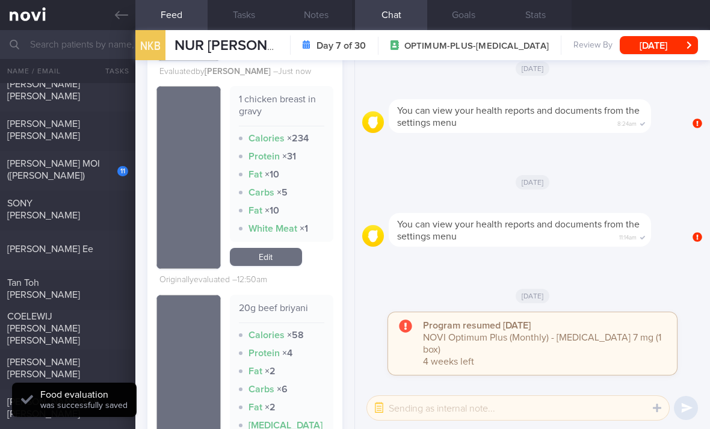
click at [291, 266] on link "Edit" at bounding box center [266, 257] width 72 height 18
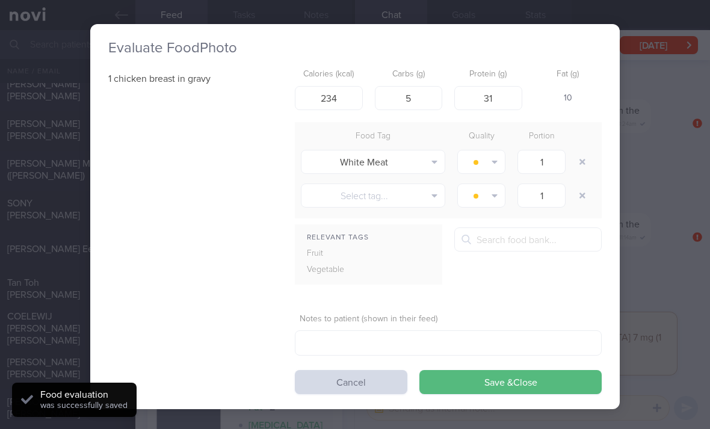
click at [589, 154] on button "button" at bounding box center [583, 162] width 22 height 22
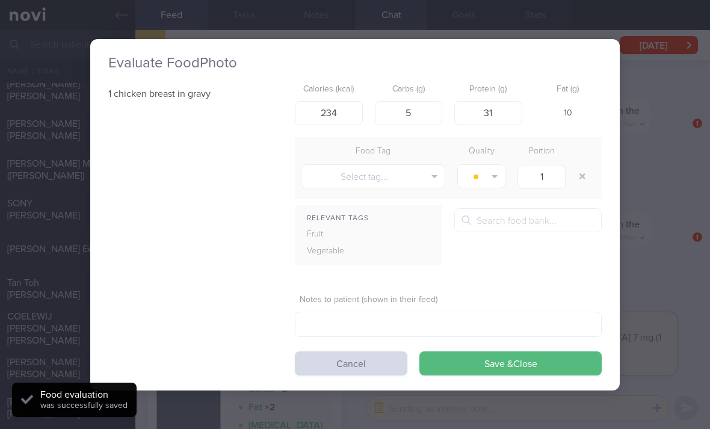
click at [501, 369] on button "Save & Close" at bounding box center [510, 363] width 182 height 24
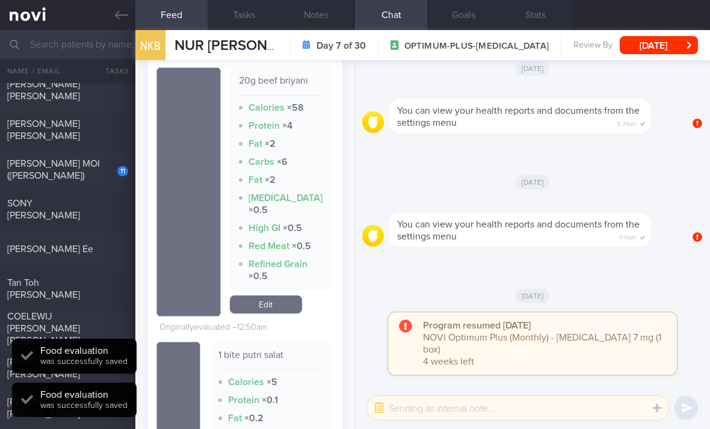
click at [289, 313] on link "Edit" at bounding box center [266, 304] width 72 height 18
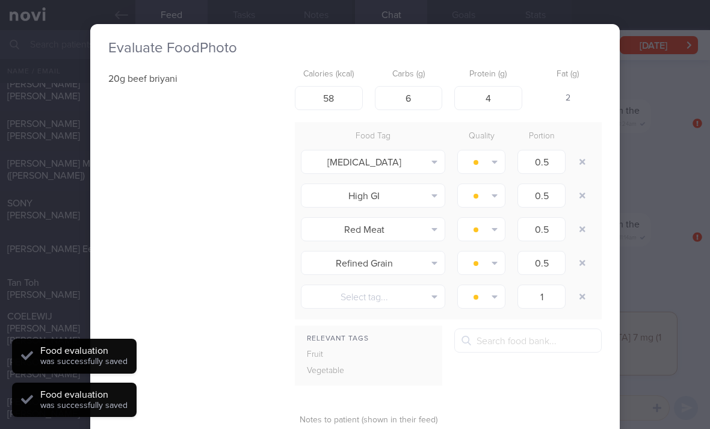
click at [600, 160] on div "[MEDICAL_DATA] Alcohol Fried Fruit Healthy Fats High Calcium [MEDICAL_DATA] Hig…" at bounding box center [448, 162] width 307 height 34
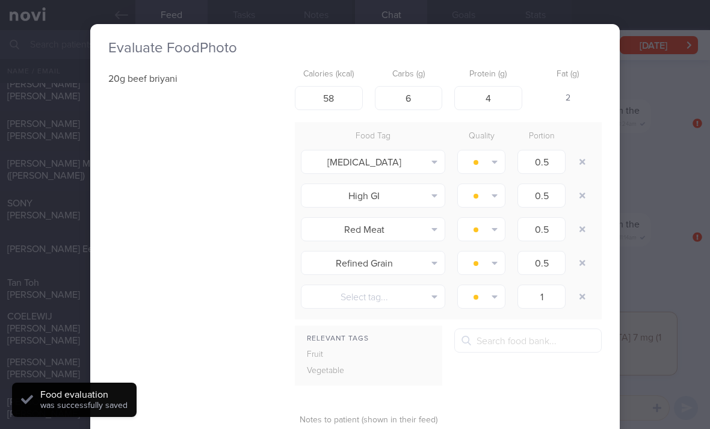
click at [599, 160] on div "[MEDICAL_DATA] Alcohol Fried Fruit Healthy Fats High Calcium [MEDICAL_DATA] Hig…" at bounding box center [448, 162] width 307 height 34
click at [592, 160] on button "button" at bounding box center [583, 162] width 22 height 22
type input "1"
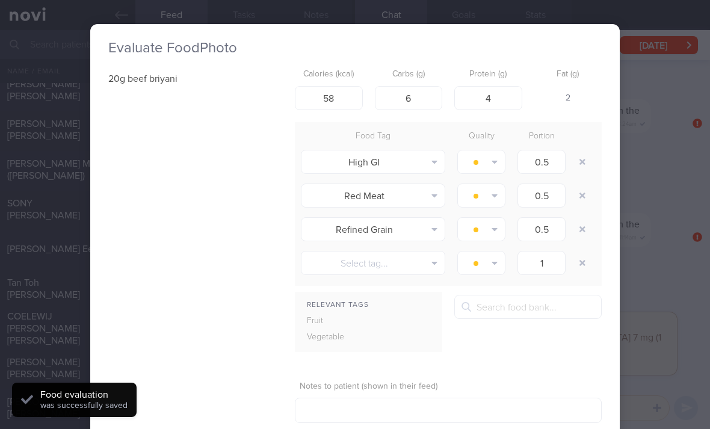
click at [593, 162] on div at bounding box center [584, 162] width 24 height 34
click at [582, 165] on button "button" at bounding box center [583, 162] width 22 height 22
type input "1"
click at [582, 165] on button "button" at bounding box center [583, 162] width 22 height 22
type input "1"
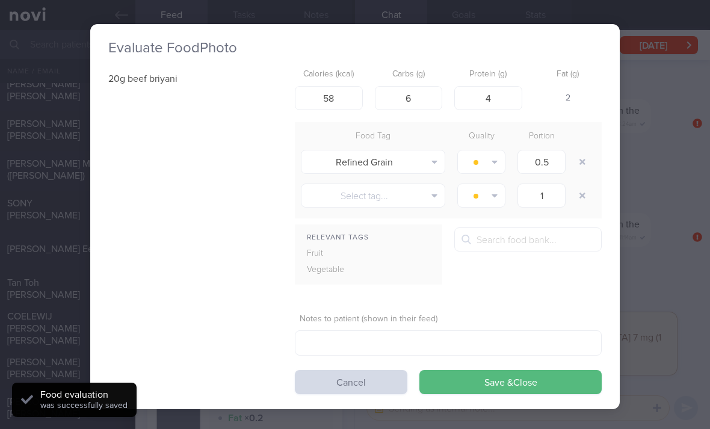
click at [581, 166] on button "button" at bounding box center [583, 162] width 22 height 22
type input "1"
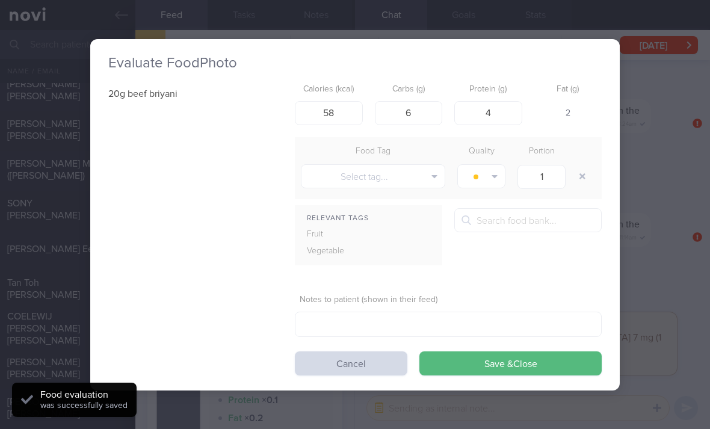
click at [489, 372] on button "Save & Close" at bounding box center [510, 363] width 182 height 24
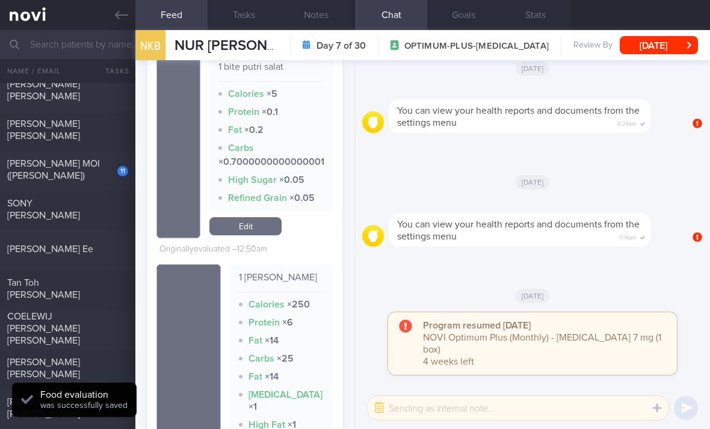
click at [252, 232] on link "Edit" at bounding box center [245, 226] width 72 height 18
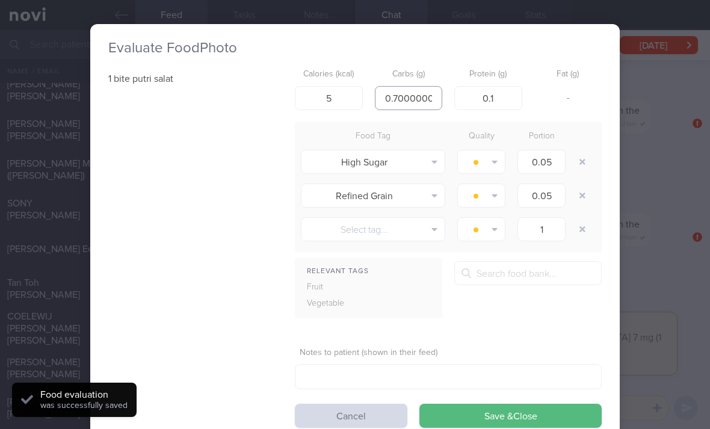
type input "00000001"
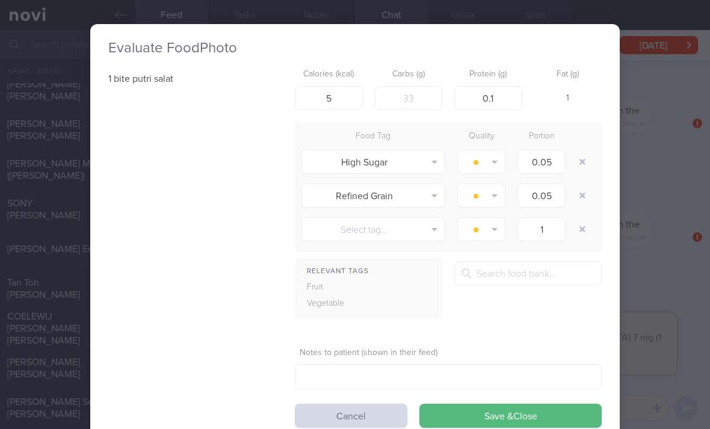
click at [627, 330] on div "Evaluate Food Photo 1 bite putri salat Calories (kcal) 5 Carbs (g) Protein (g) …" at bounding box center [355, 214] width 710 height 429
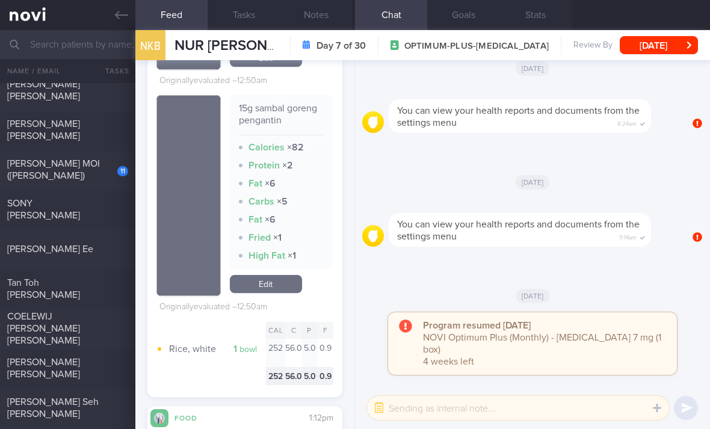
click at [278, 293] on link "Edit" at bounding box center [266, 284] width 72 height 18
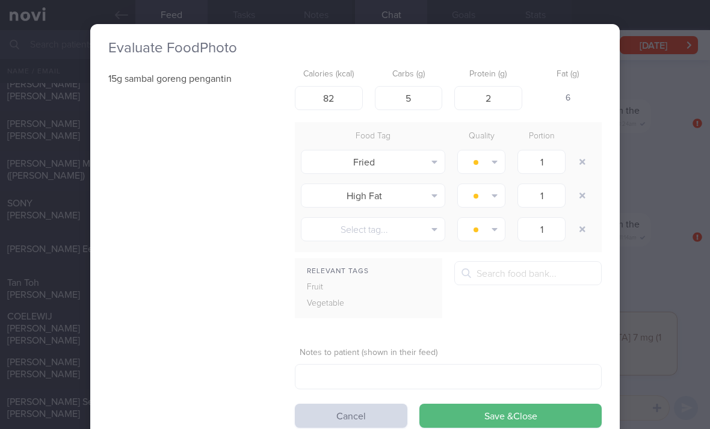
click at [582, 159] on button "button" at bounding box center [583, 162] width 22 height 22
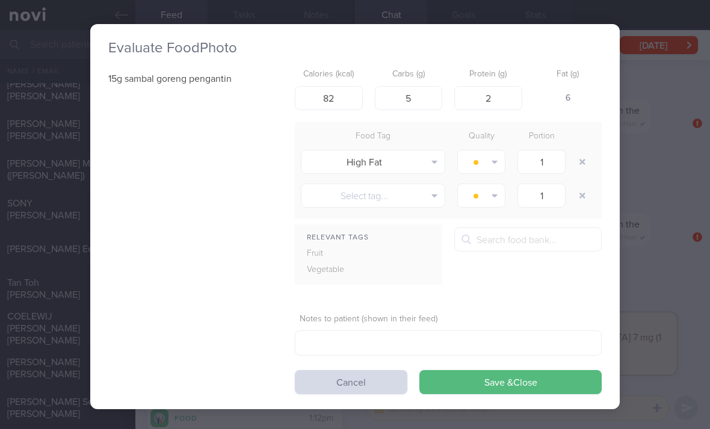
click at [582, 159] on button "button" at bounding box center [583, 162] width 22 height 22
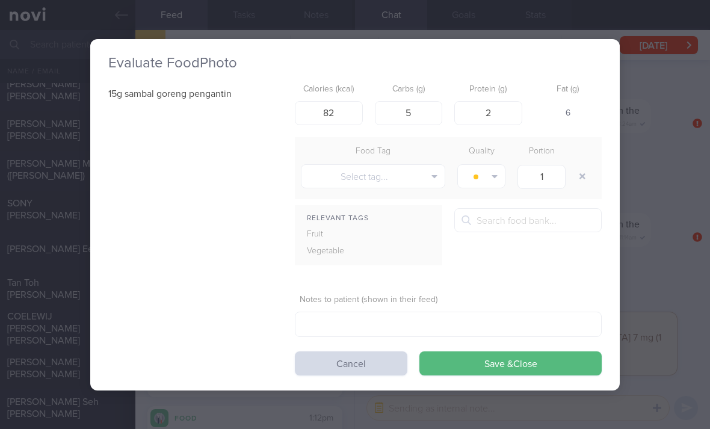
click at [488, 368] on button "Save & Close" at bounding box center [510, 363] width 182 height 24
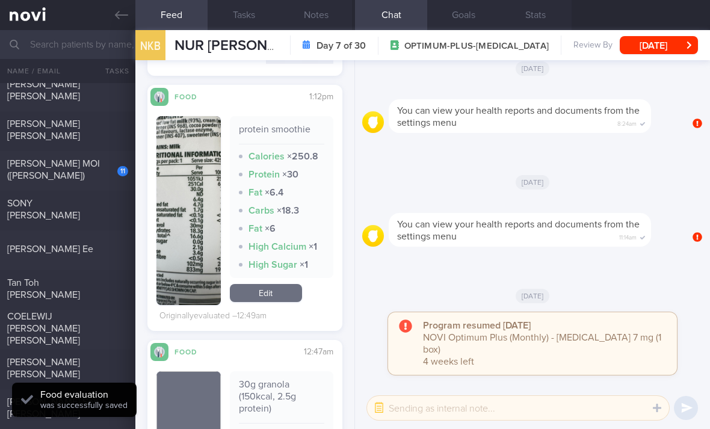
click at [289, 302] on link "Edit" at bounding box center [266, 293] width 72 height 18
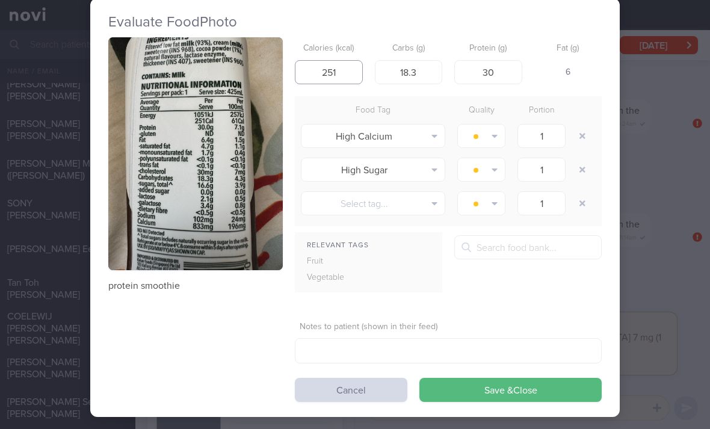
type input "251"
click at [579, 144] on button "button" at bounding box center [583, 136] width 22 height 22
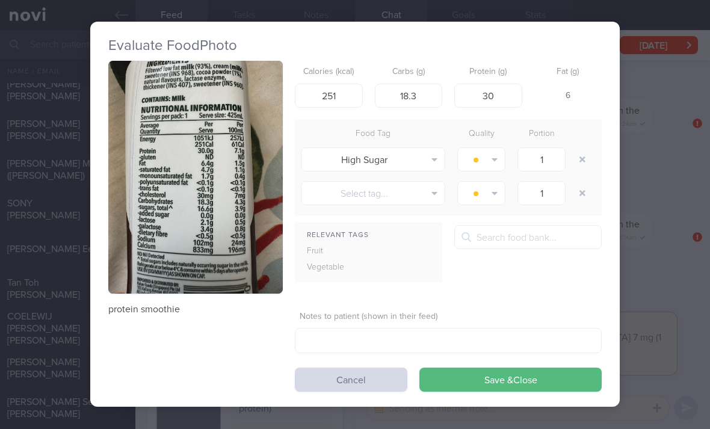
click at [584, 149] on button "button" at bounding box center [583, 160] width 22 height 22
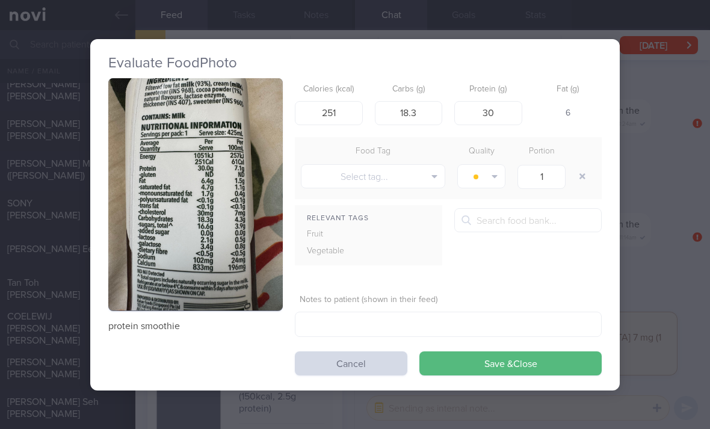
click at [511, 380] on div "Evaluate Food Photo protein smoothie Calories (kcal) 251 Carbs (g) 18.3 Protein…" at bounding box center [355, 214] width 530 height 351
click at [471, 373] on button "Save & Close" at bounding box center [510, 363] width 182 height 24
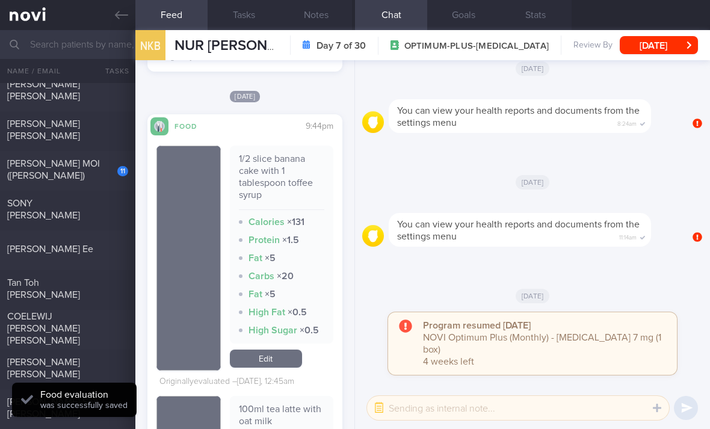
click at [274, 366] on link "Edit" at bounding box center [266, 359] width 72 height 18
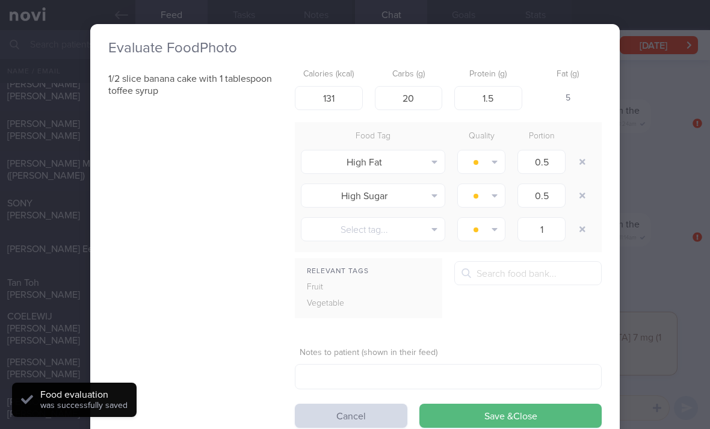
click at [582, 155] on button "button" at bounding box center [583, 162] width 22 height 22
type input "1"
click at [582, 154] on button "button" at bounding box center [583, 162] width 22 height 22
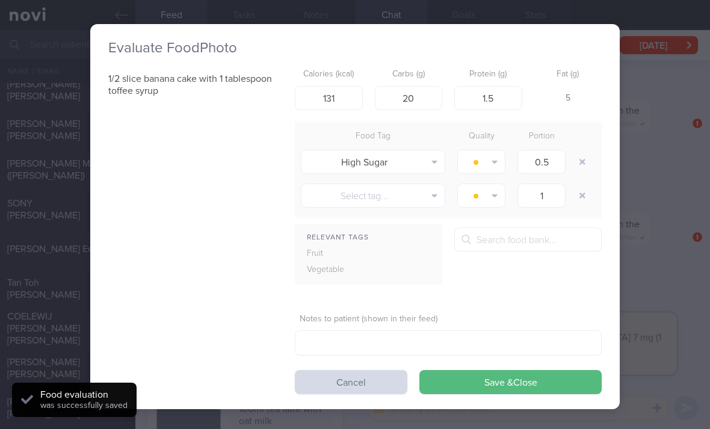
type input "1"
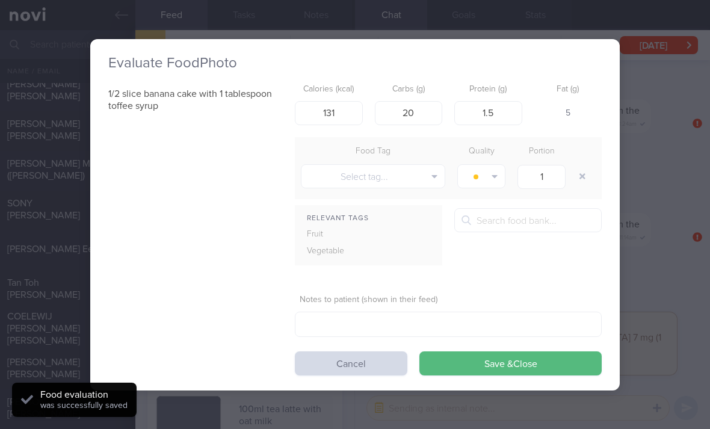
click at [474, 373] on button "Save & Close" at bounding box center [510, 363] width 182 height 24
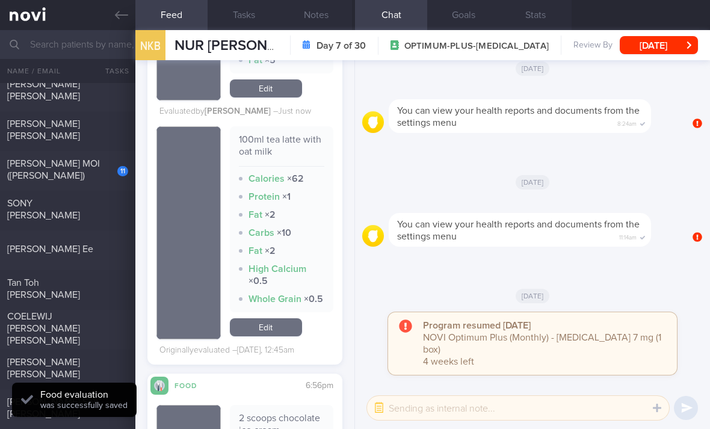
click at [277, 336] on link "Edit" at bounding box center [266, 327] width 72 height 18
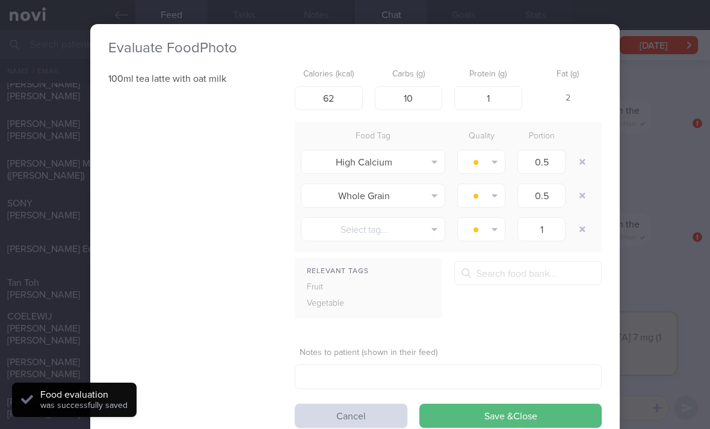
click at [579, 156] on button "button" at bounding box center [583, 162] width 22 height 22
type input "1"
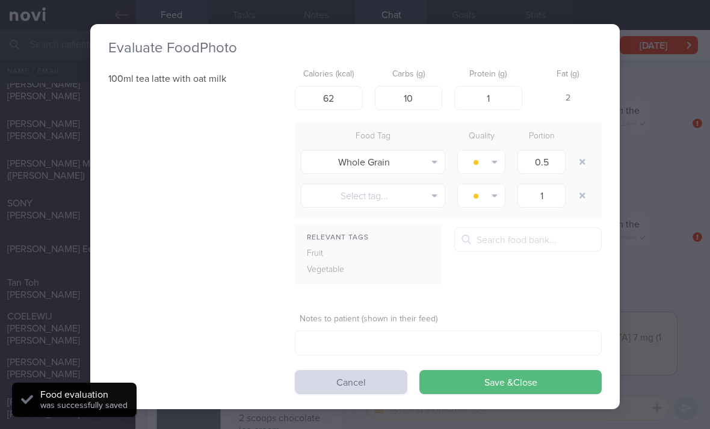
click at [579, 156] on button "button" at bounding box center [583, 162] width 22 height 22
type input "1"
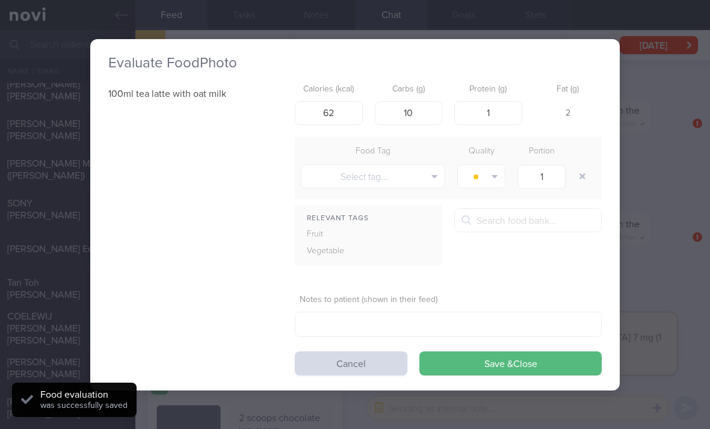
click at [486, 362] on button "Save & Close" at bounding box center [510, 363] width 182 height 24
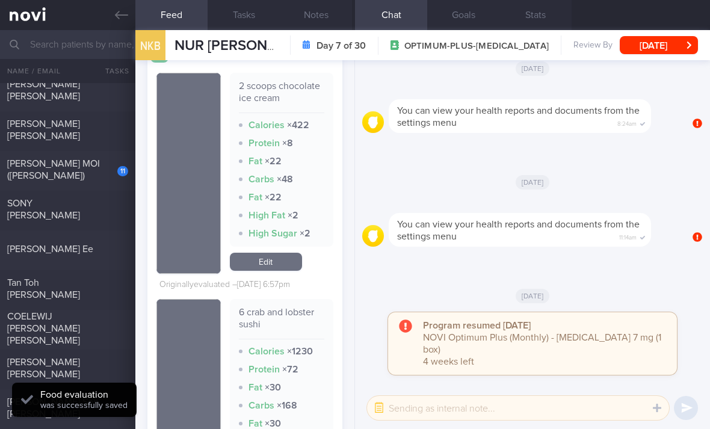
click at [282, 270] on link "Edit" at bounding box center [266, 262] width 72 height 18
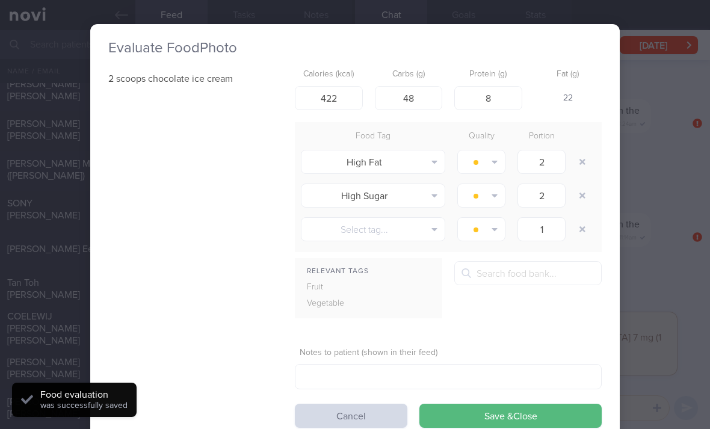
click at [584, 161] on button "button" at bounding box center [583, 162] width 22 height 22
type input "1"
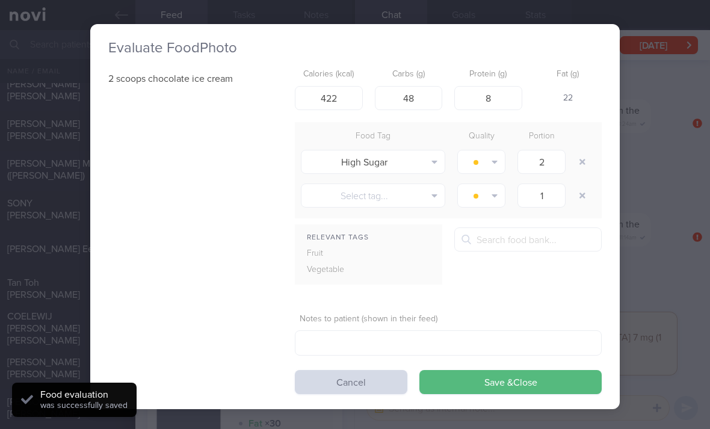
click at [584, 160] on button "button" at bounding box center [583, 162] width 22 height 22
type input "1"
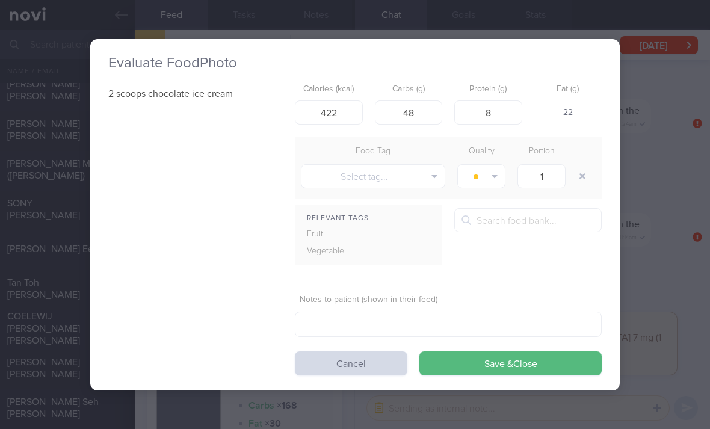
click at [472, 360] on button "Save & Close" at bounding box center [510, 363] width 182 height 24
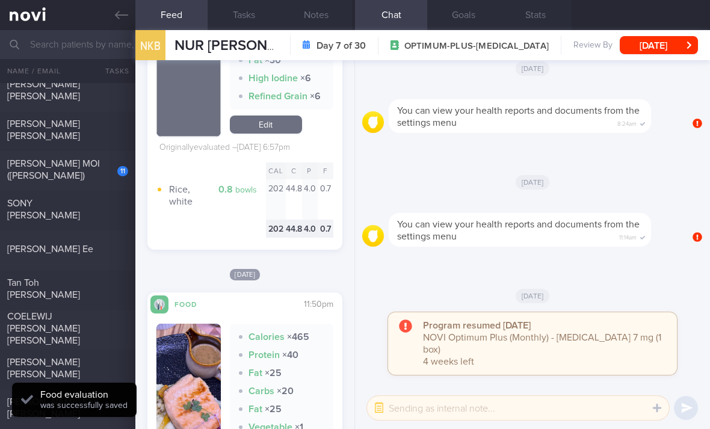
scroll to position [3580, 0]
click at [115, 183] on div "11 [PERSON_NAME] (JOMINE)" at bounding box center [67, 171] width 135 height 27
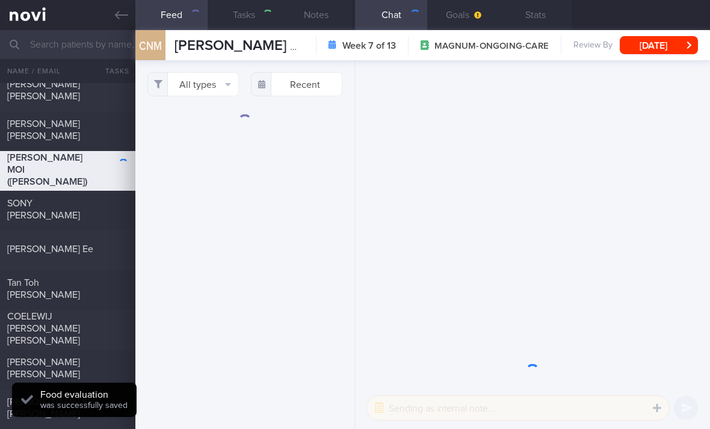
select select "7"
checkbox input "true"
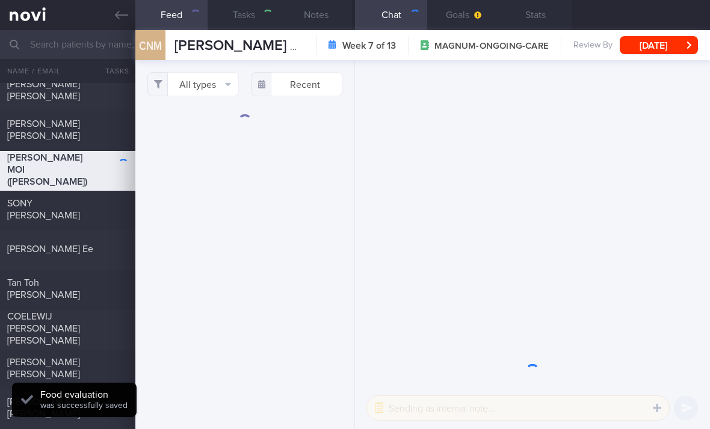
checkbox input "true"
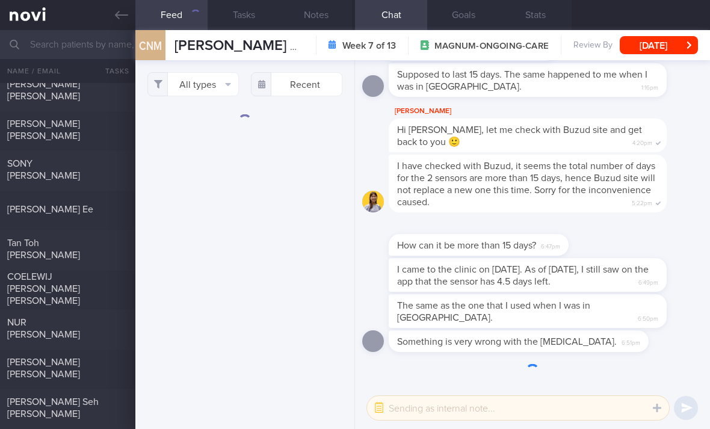
click at [221, 88] on button "All types" at bounding box center [192, 84] width 91 height 24
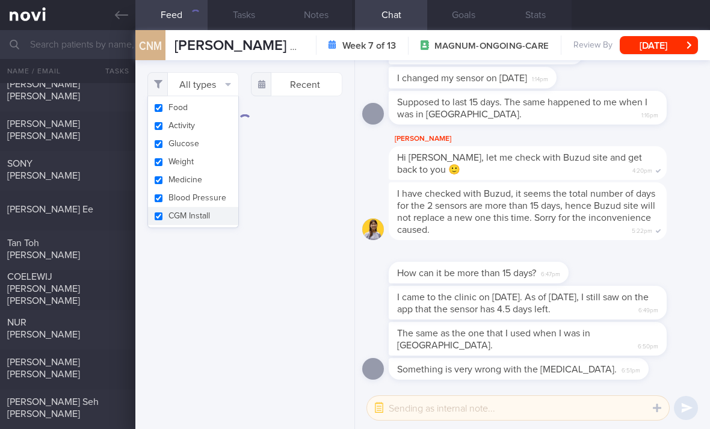
click at [218, 122] on button "Activity" at bounding box center [193, 126] width 90 height 18
checkbox input "false"
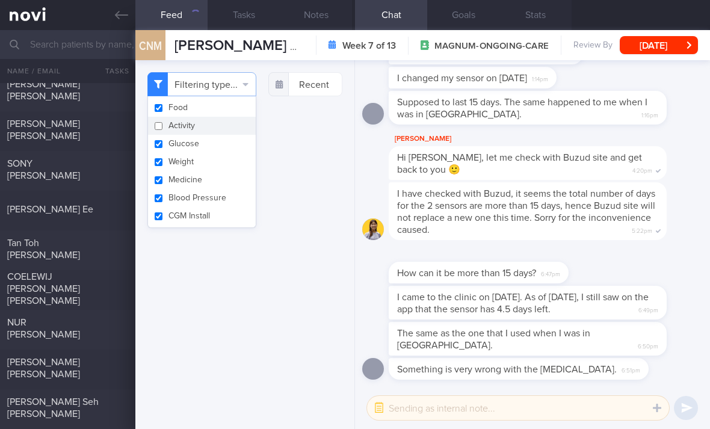
click at [212, 143] on button "Glucose" at bounding box center [202, 144] width 108 height 18
checkbox input "false"
click at [202, 179] on button "Medicine" at bounding box center [202, 180] width 108 height 18
checkbox input "false"
click at [194, 214] on button "CGM Install" at bounding box center [202, 216] width 108 height 18
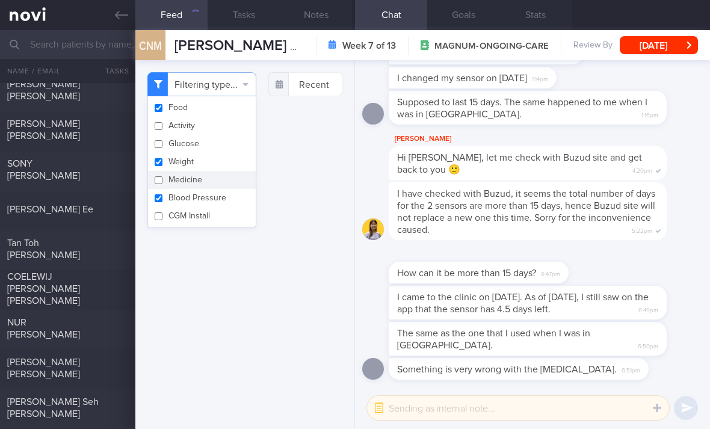
checkbox input "false"
click at [215, 193] on button "Blood Pressure" at bounding box center [202, 198] width 108 height 18
checkbox input "false"
click at [223, 162] on button "Weight" at bounding box center [202, 162] width 108 height 18
checkbox input "false"
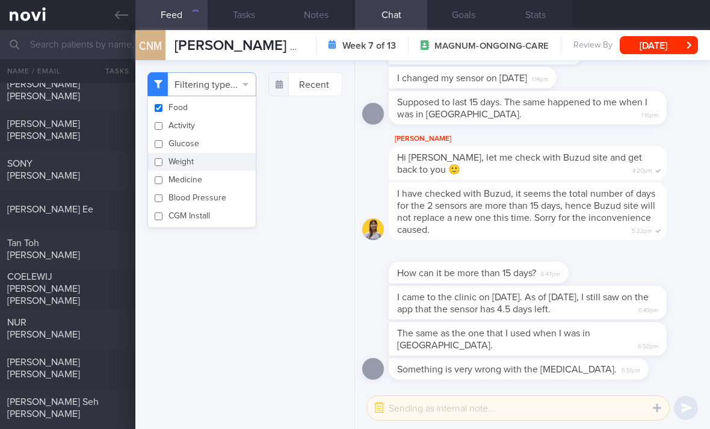
click at [259, 360] on div "Filtering type... Food Activity Glucose Weight Medicine Blood Pressure [MEDICAL…" at bounding box center [244, 244] width 219 height 369
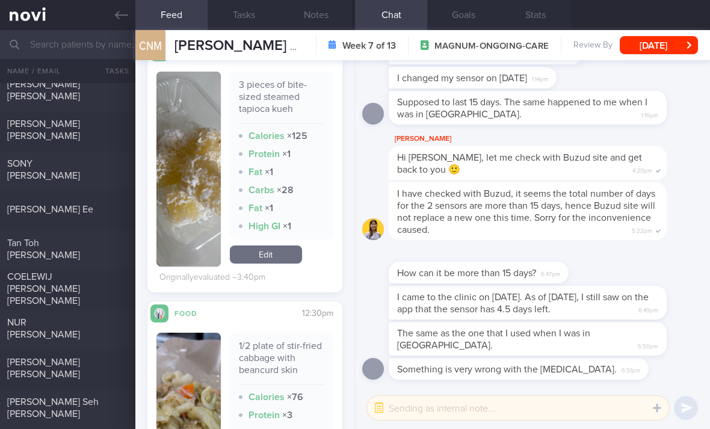
scroll to position [338, 0]
click at [270, 264] on link "Edit" at bounding box center [266, 255] width 72 height 18
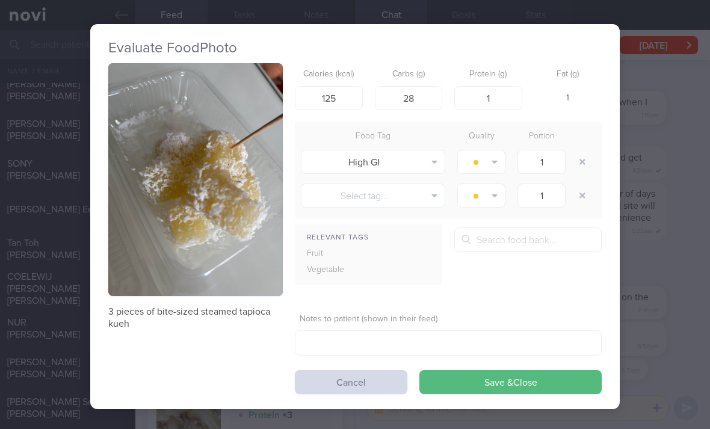
click at [587, 165] on button "button" at bounding box center [583, 162] width 22 height 22
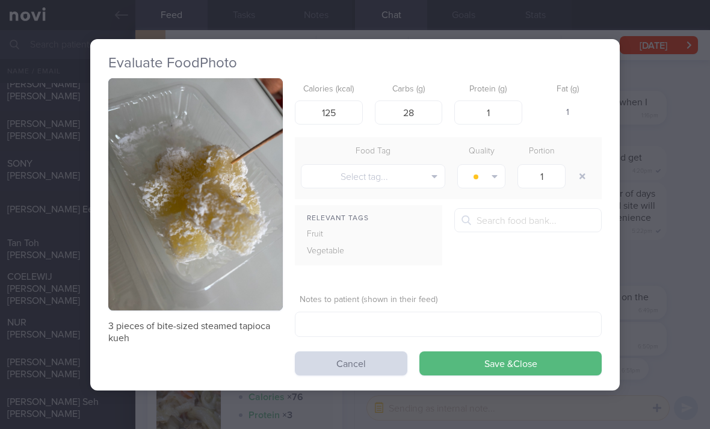
click at [518, 365] on button "Save & Close" at bounding box center [510, 363] width 182 height 24
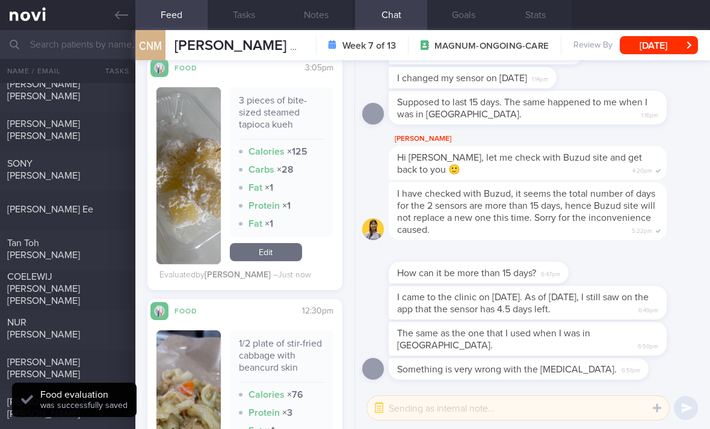
click at [277, 261] on link "Edit" at bounding box center [266, 252] width 72 height 18
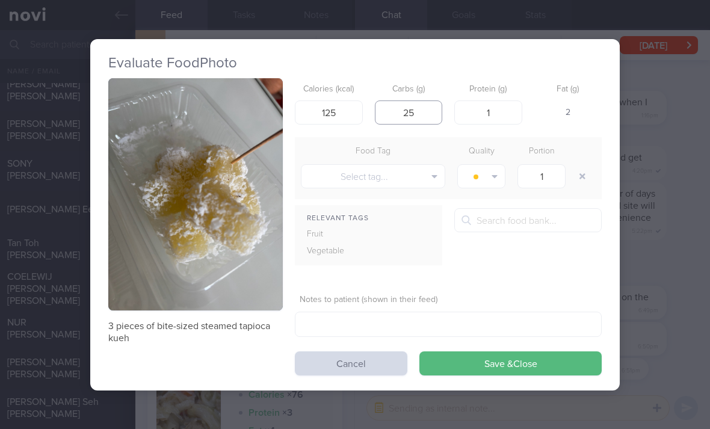
type input "25"
click at [507, 343] on form "Calories (kcal) 125 Carbs (g) 25 Protein (g) 1 Fat (g) 2 Food Tag Quality Porti…" at bounding box center [448, 226] width 307 height 297
click at [505, 359] on button "Save & Close" at bounding box center [510, 363] width 182 height 24
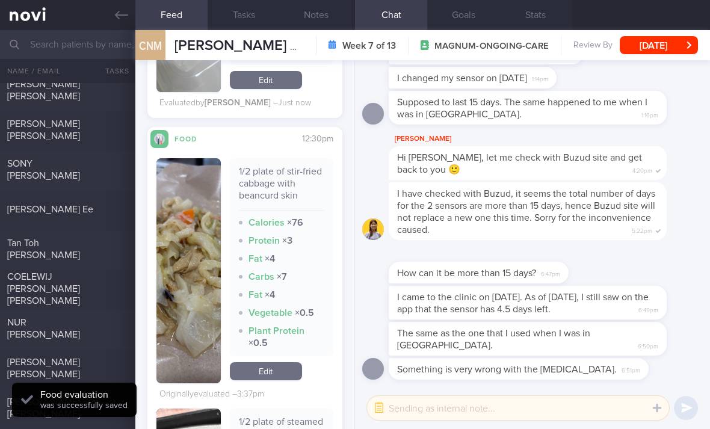
scroll to position [524, 0]
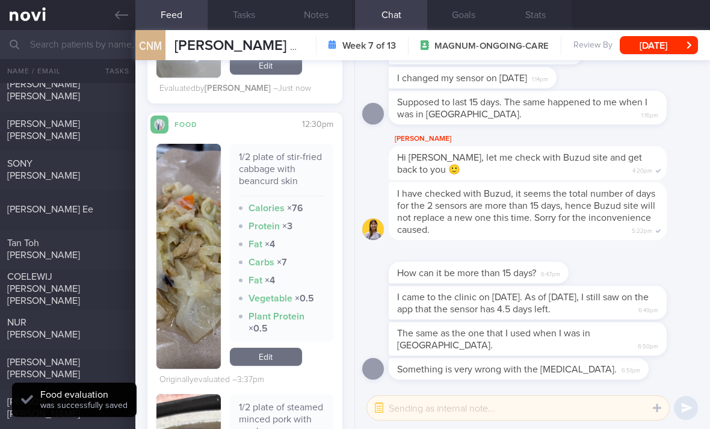
click at [280, 366] on link "Edit" at bounding box center [266, 357] width 72 height 18
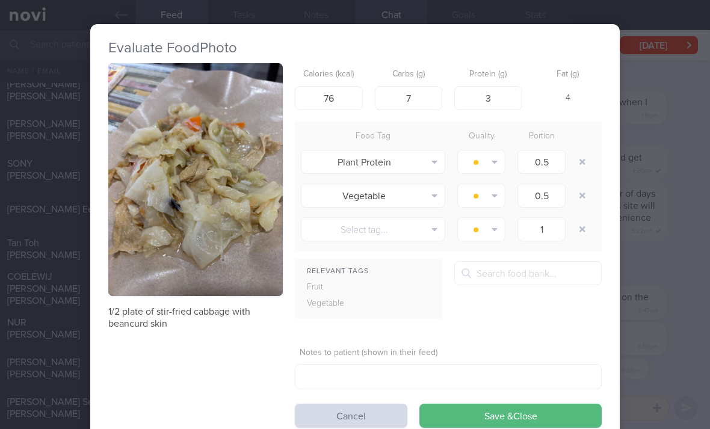
click at [580, 168] on button "button" at bounding box center [583, 162] width 22 height 22
type input "1"
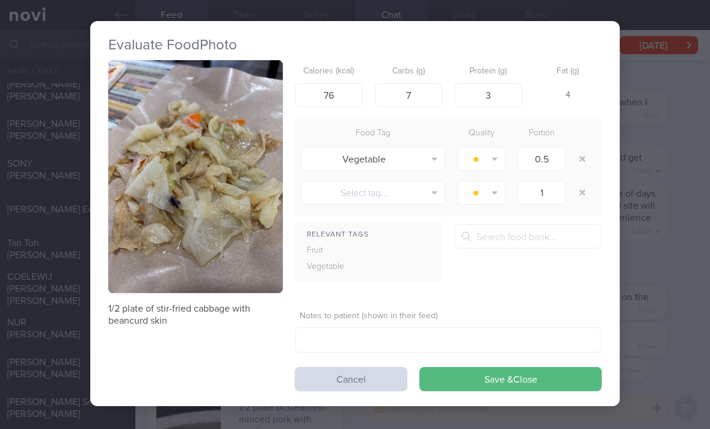
scroll to position [2, 0]
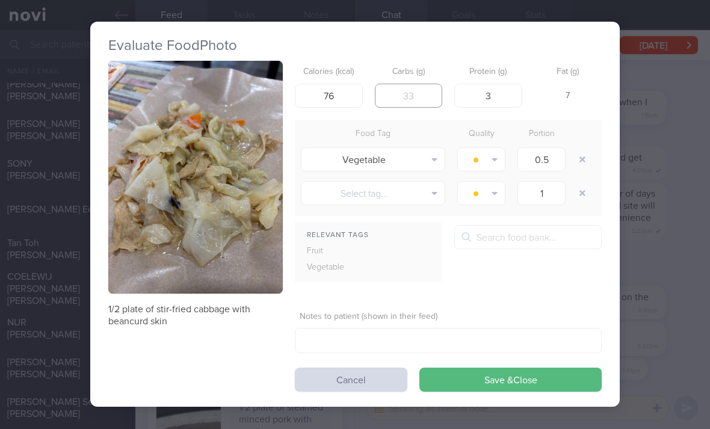
type input "8"
type input "9"
click at [489, 372] on button "Save & Close" at bounding box center [510, 380] width 182 height 24
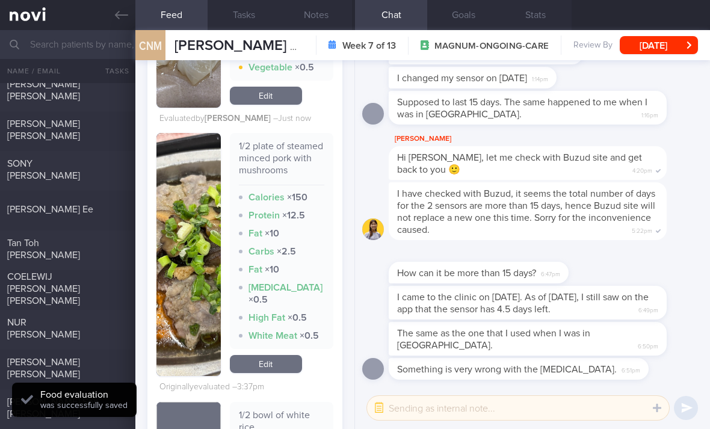
scroll to position [763, 0]
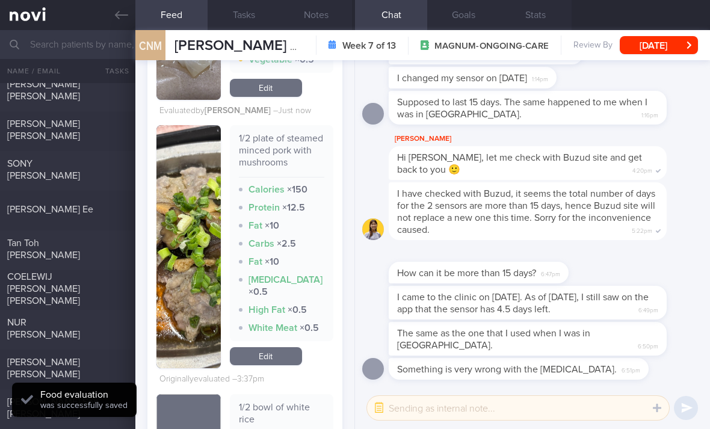
click at [271, 365] on link "Edit" at bounding box center [266, 356] width 72 height 18
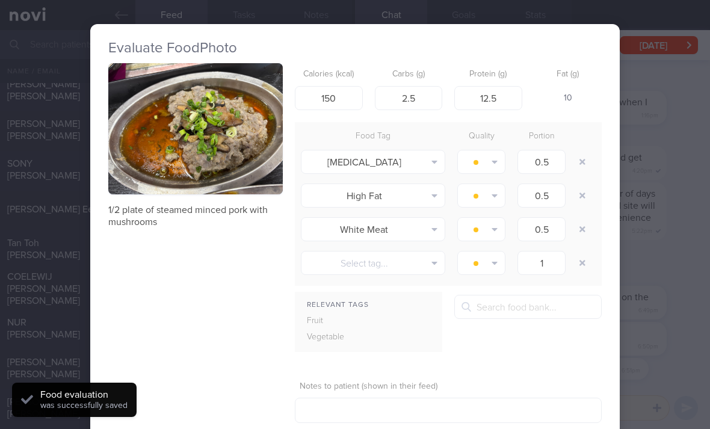
click at [584, 165] on button "button" at bounding box center [583, 162] width 22 height 22
type input "1"
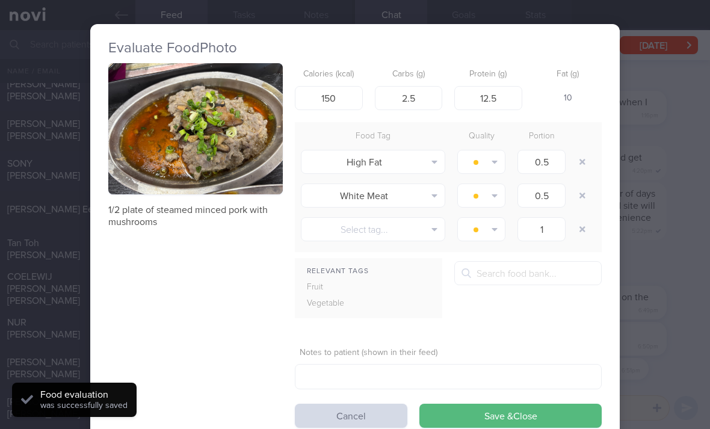
click at [584, 165] on button "button" at bounding box center [583, 162] width 22 height 22
type input "1"
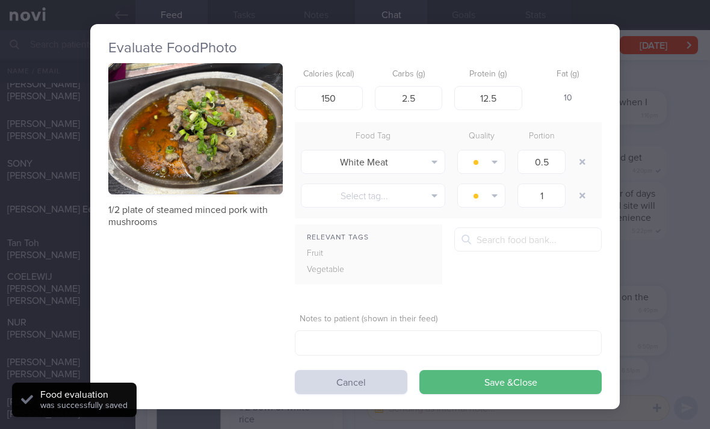
click at [585, 162] on button "button" at bounding box center [583, 162] width 22 height 22
type input "1"
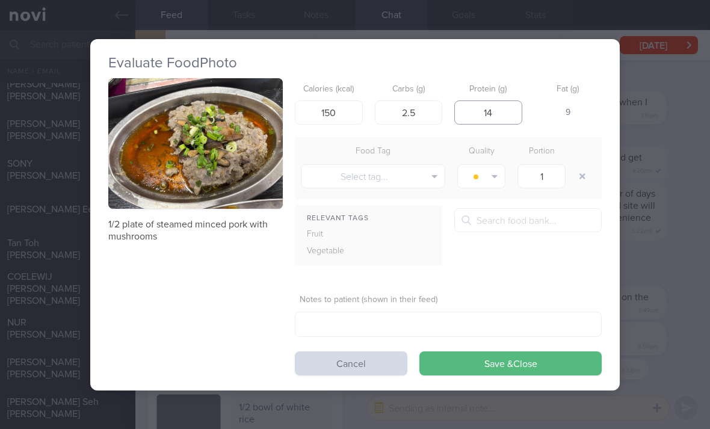
type input "14"
type input "3"
click at [508, 356] on button "Save & Close" at bounding box center [510, 363] width 182 height 24
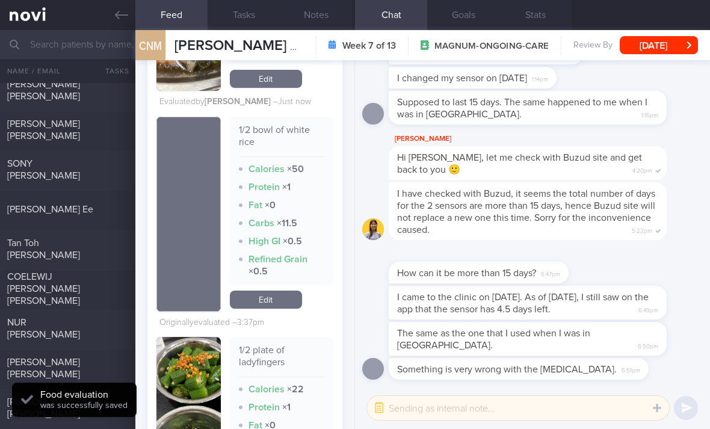
scroll to position [997, 0]
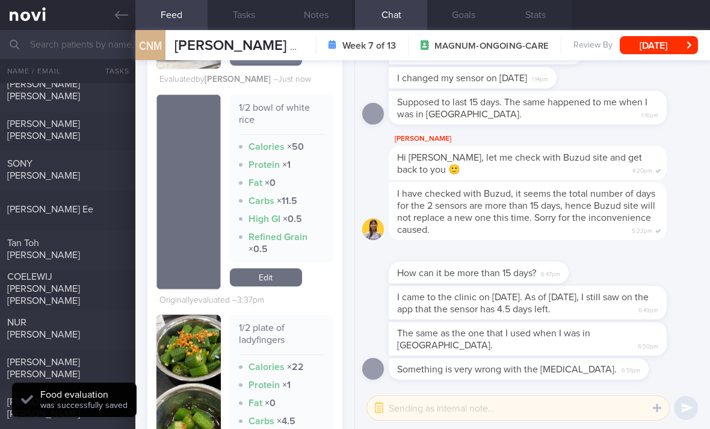
click at [277, 286] on link "Edit" at bounding box center [266, 277] width 72 height 18
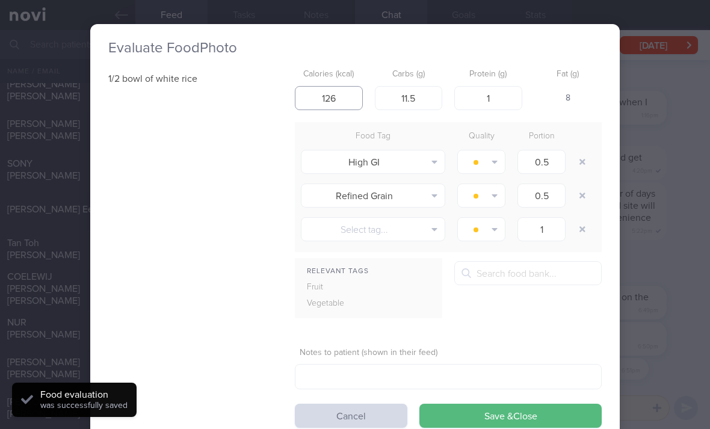
type input "126"
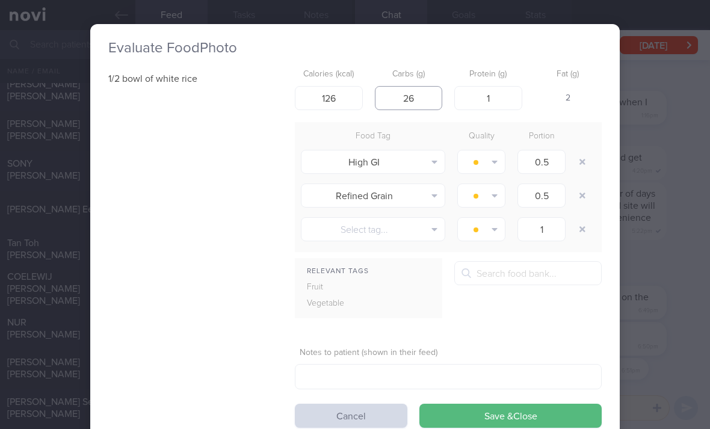
type input "26"
type input "2.5"
click at [584, 155] on button "button" at bounding box center [583, 162] width 22 height 22
type input "1"
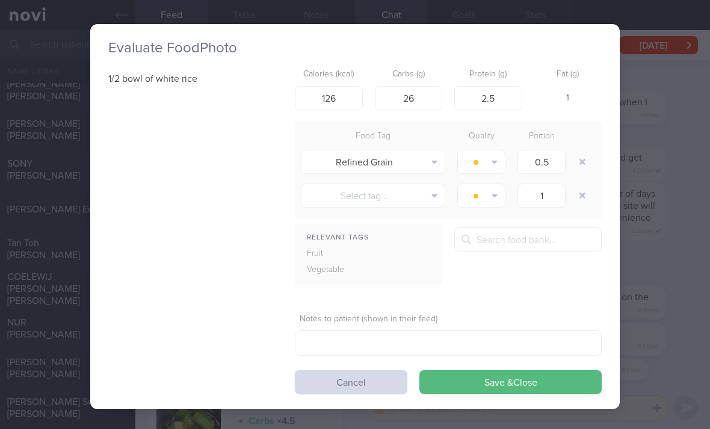
click at [584, 155] on button "button" at bounding box center [583, 162] width 22 height 22
type input "1"
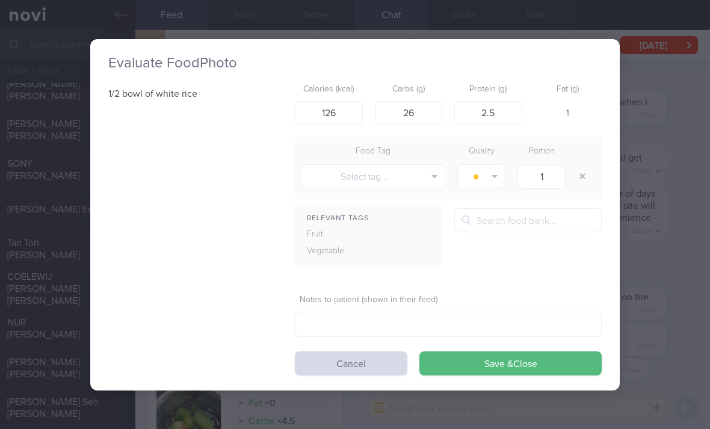
click at [464, 360] on button "Save & Close" at bounding box center [510, 363] width 182 height 24
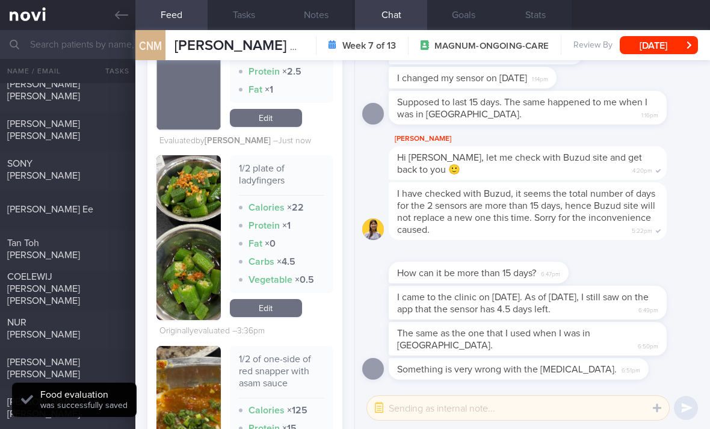
scroll to position [1223, 0]
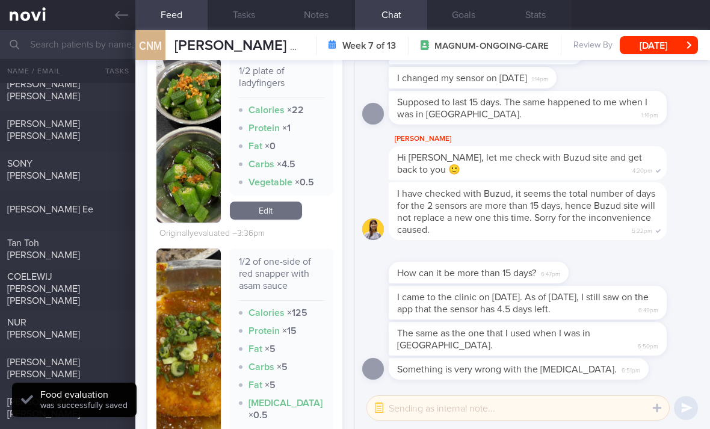
click at [280, 220] on link "Edit" at bounding box center [266, 211] width 72 height 18
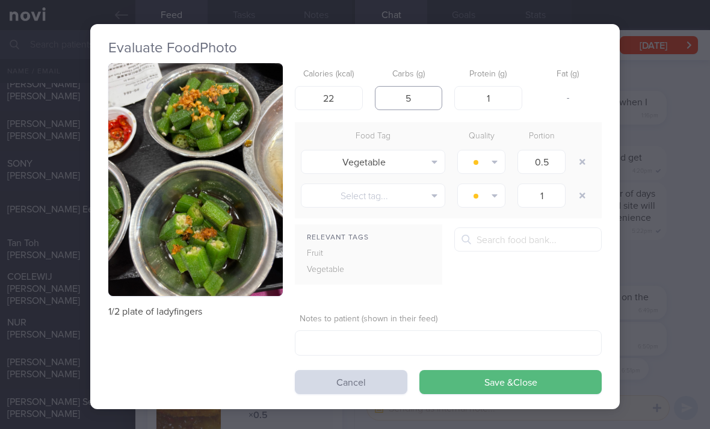
type input "5"
click at [510, 384] on button "Save & Close" at bounding box center [510, 382] width 182 height 24
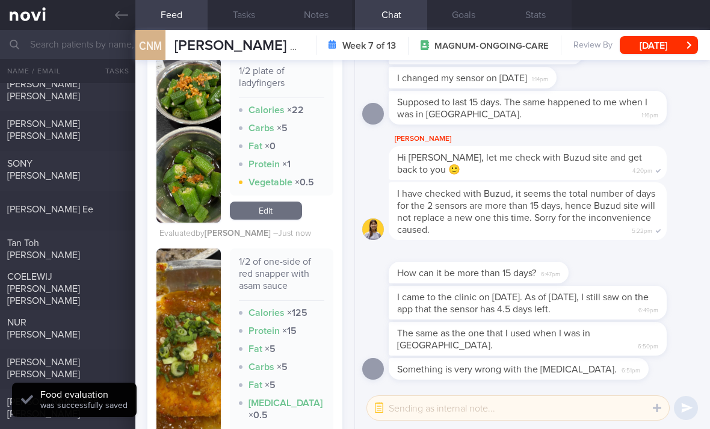
click at [291, 220] on link "Edit" at bounding box center [266, 211] width 72 height 18
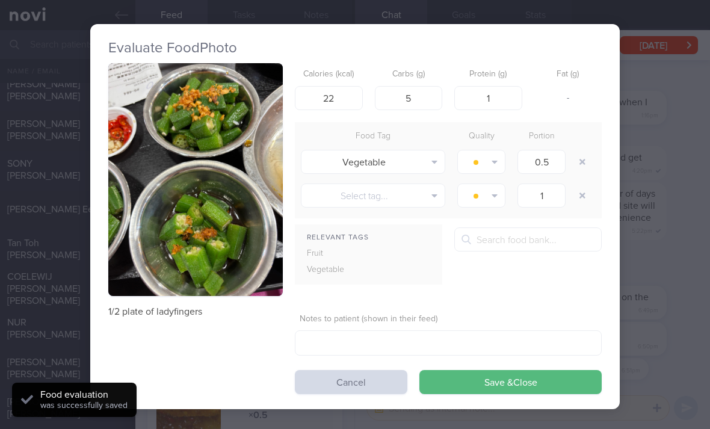
click at [485, 168] on button "button" at bounding box center [481, 162] width 48 height 24
click at [497, 225] on button "Eat anytime" at bounding box center [502, 221] width 89 height 18
click at [478, 370] on button "Save & Close" at bounding box center [510, 382] width 182 height 24
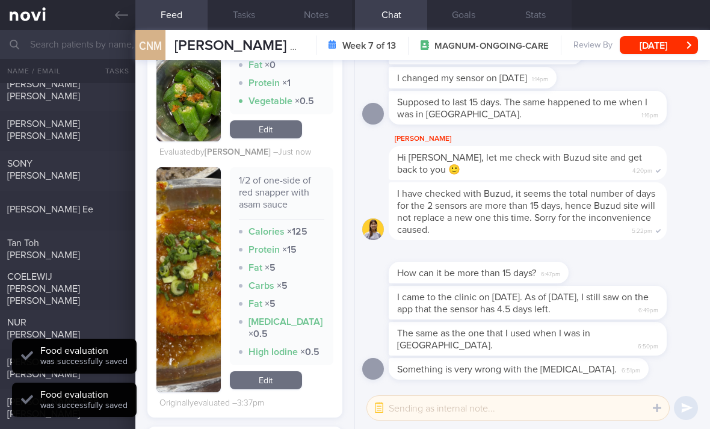
scroll to position [1342, 0]
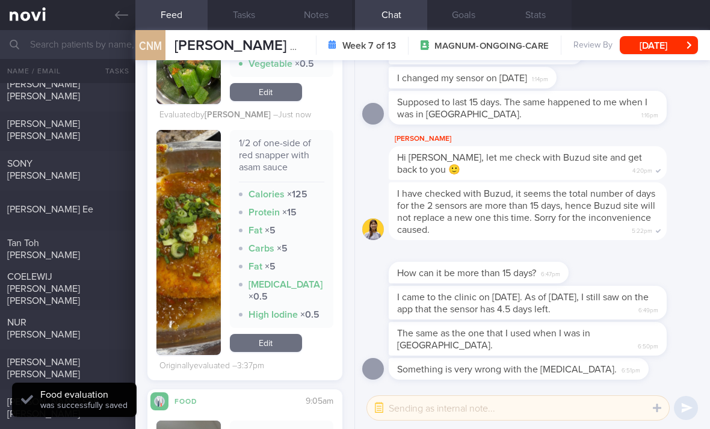
click at [273, 352] on link "Edit" at bounding box center [266, 343] width 72 height 18
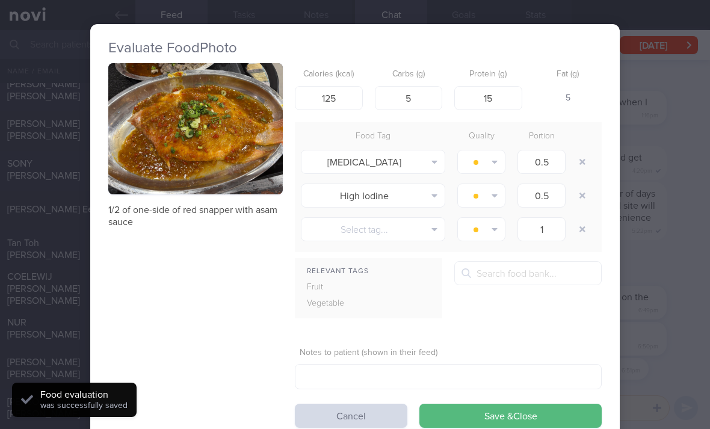
click at [587, 167] on button "button" at bounding box center [583, 162] width 22 height 22
type input "1"
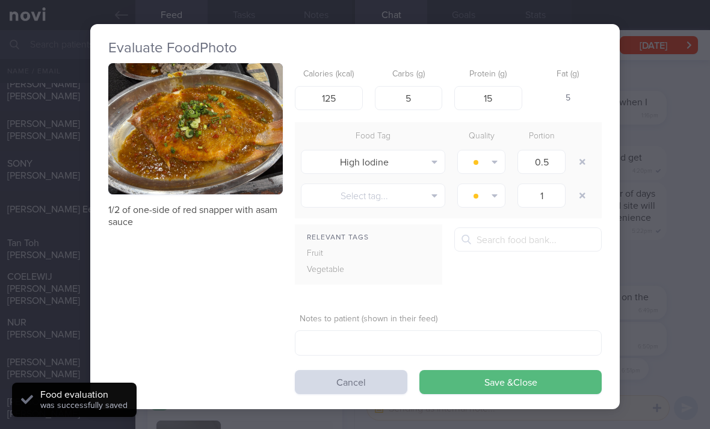
click at [587, 167] on button "button" at bounding box center [583, 162] width 22 height 22
type input "1"
click at [586, 167] on button "button" at bounding box center [583, 162] width 22 height 22
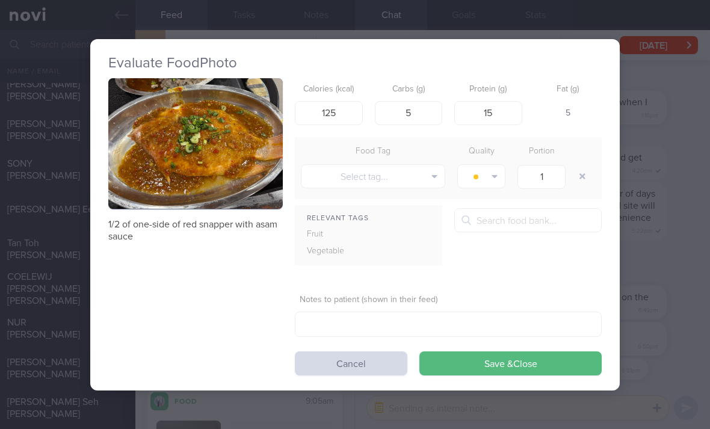
click at [501, 362] on button "Save & Close" at bounding box center [510, 363] width 182 height 24
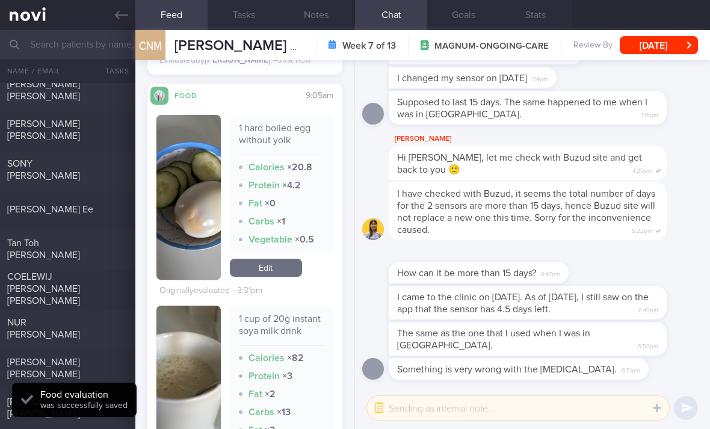
scroll to position [1599, 0]
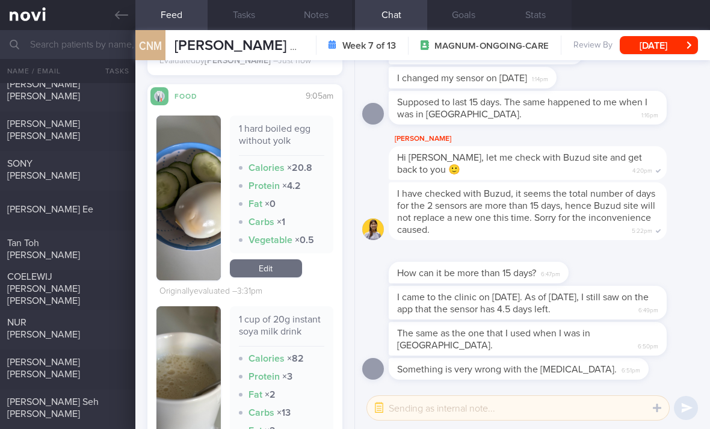
click at [259, 277] on link "Edit" at bounding box center [266, 268] width 72 height 18
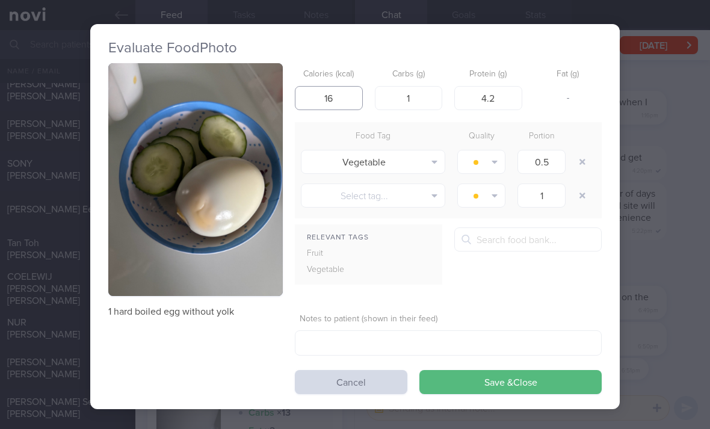
type input "16"
type input "3.7"
click at [581, 159] on button "button" at bounding box center [583, 162] width 22 height 22
type input "1"
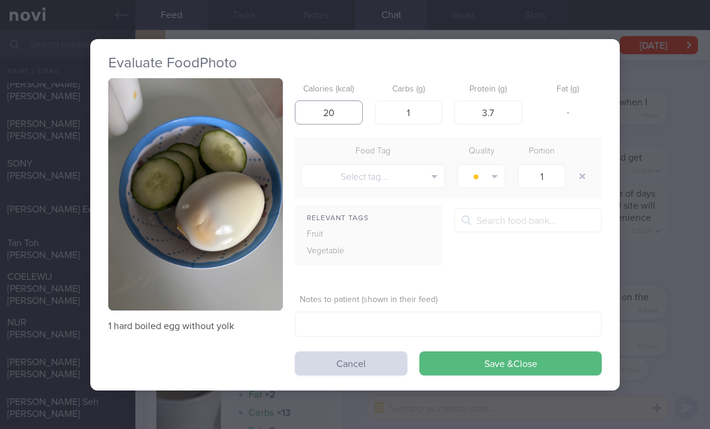
type input "20"
type input "4"
click at [501, 369] on button "Save & Close" at bounding box center [510, 363] width 182 height 24
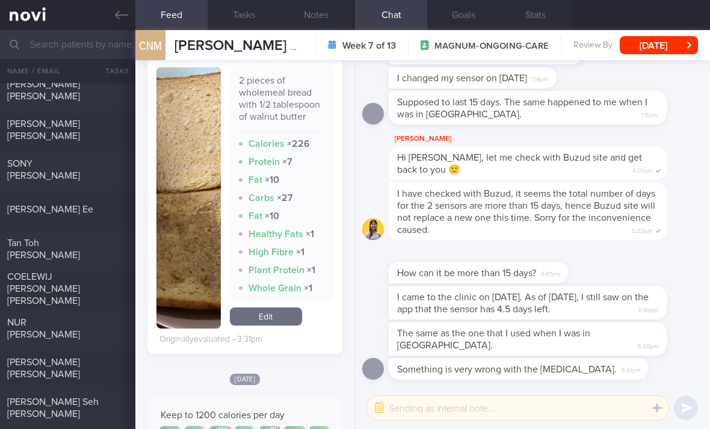
scroll to position [2068, 0]
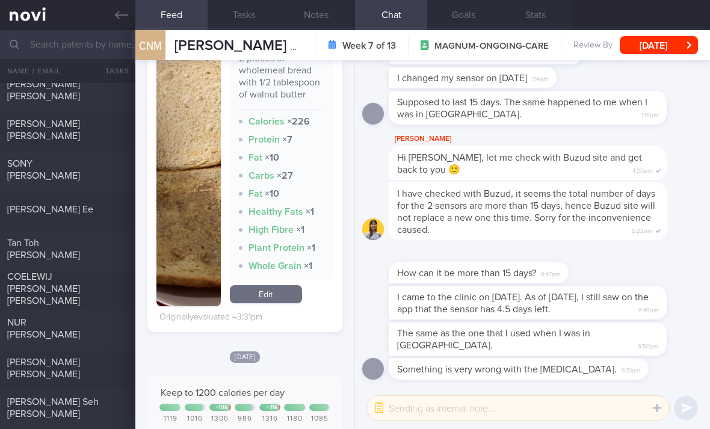
click at [276, 303] on link "Edit" at bounding box center [266, 294] width 72 height 18
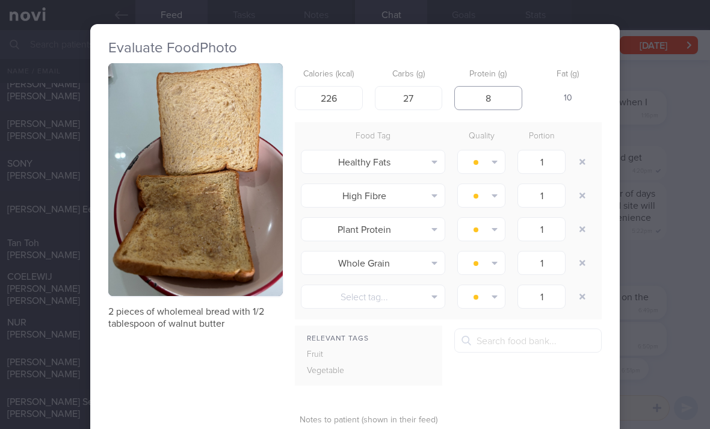
type input "8"
type input "195"
type input "28"
click at [578, 169] on button "button" at bounding box center [583, 162] width 22 height 22
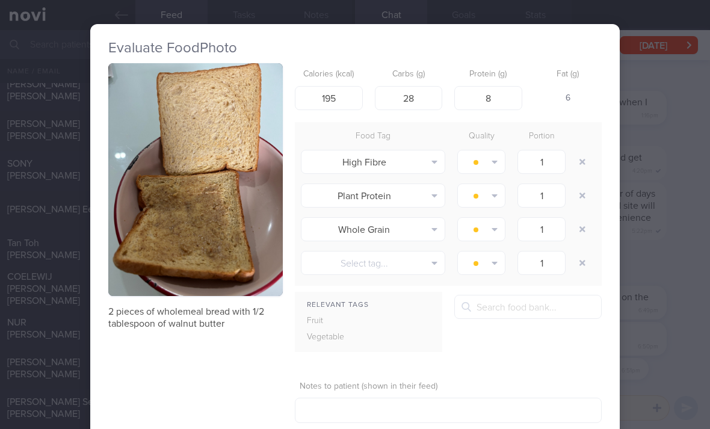
click at [578, 169] on button "button" at bounding box center [583, 162] width 22 height 22
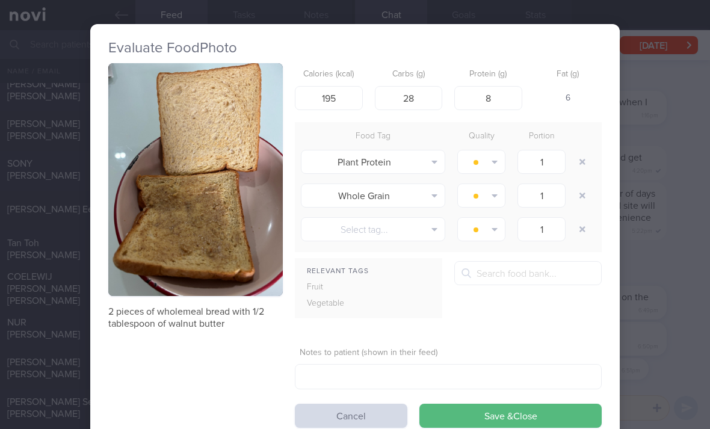
click at [580, 167] on button "button" at bounding box center [583, 162] width 22 height 22
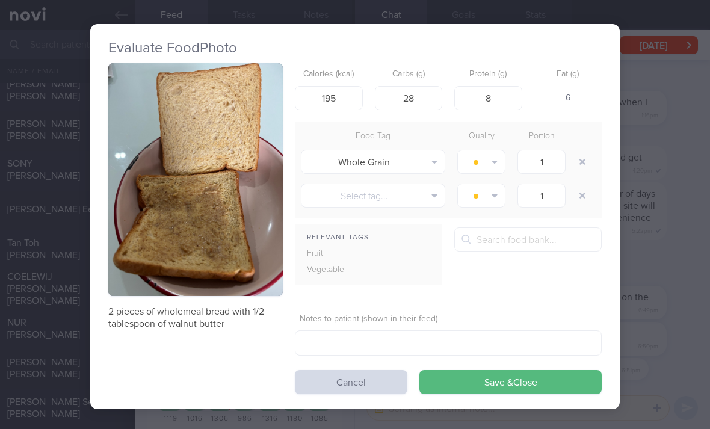
click at [492, 377] on button "Save & Close" at bounding box center [510, 382] width 182 height 24
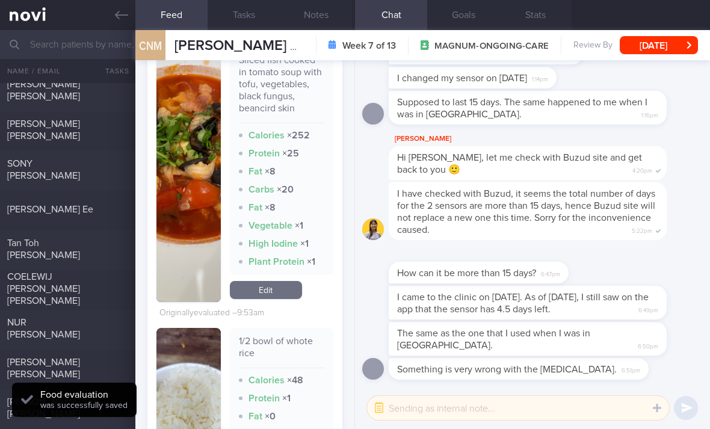
scroll to position [2636, 0]
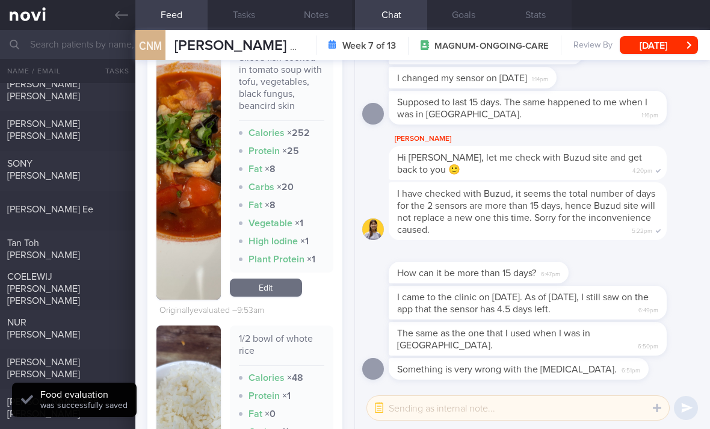
click at [279, 294] on link "Edit" at bounding box center [266, 288] width 72 height 18
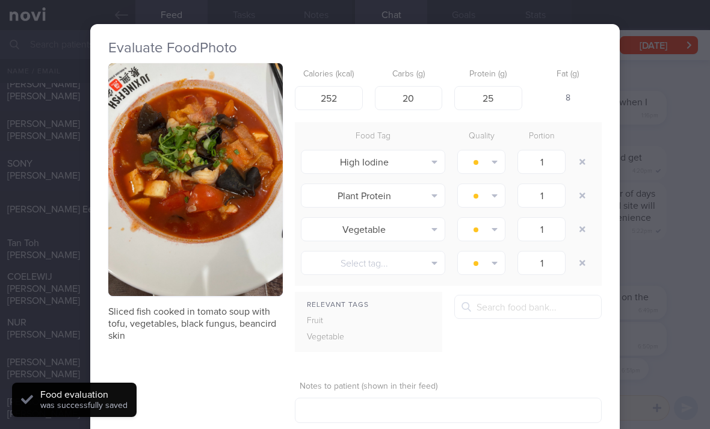
click at [589, 153] on button "button" at bounding box center [583, 162] width 22 height 22
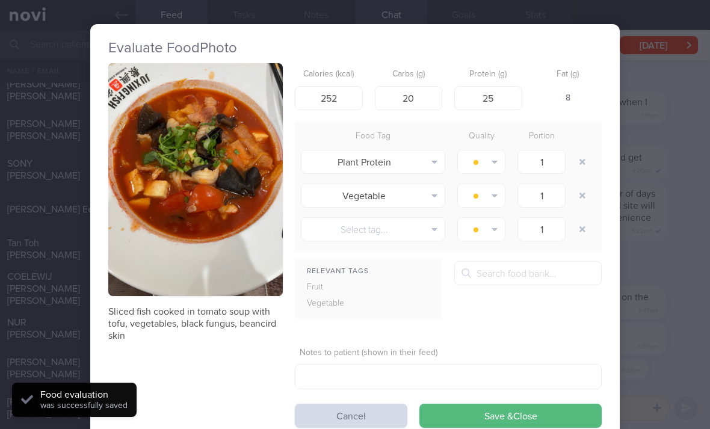
click at [588, 153] on button "button" at bounding box center [583, 162] width 22 height 22
click at [592, 155] on button "button" at bounding box center [583, 162] width 22 height 22
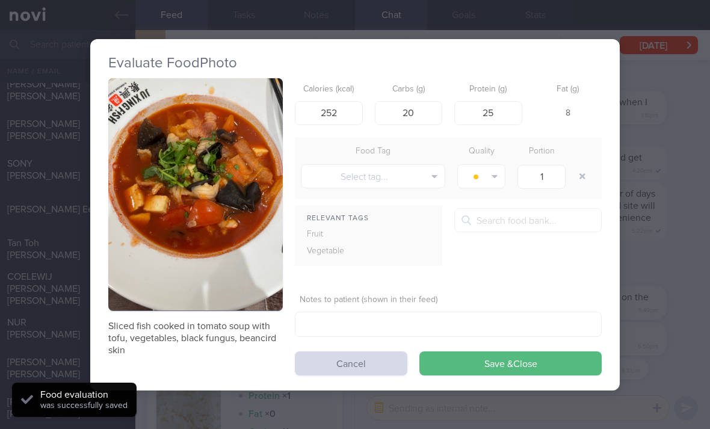
click at [486, 352] on button "Save & Close" at bounding box center [510, 363] width 182 height 24
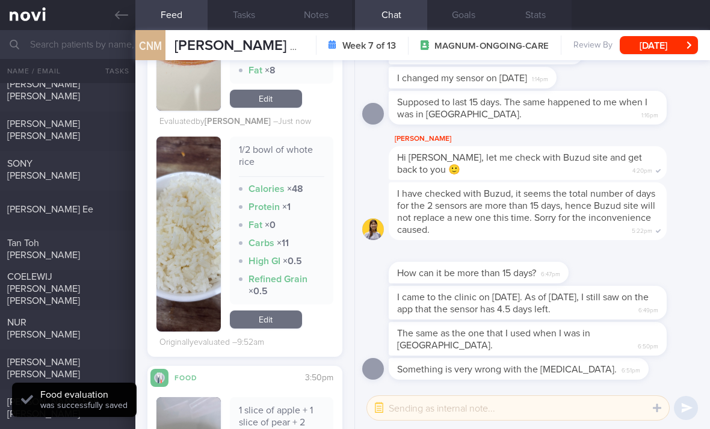
scroll to position [2772, 0]
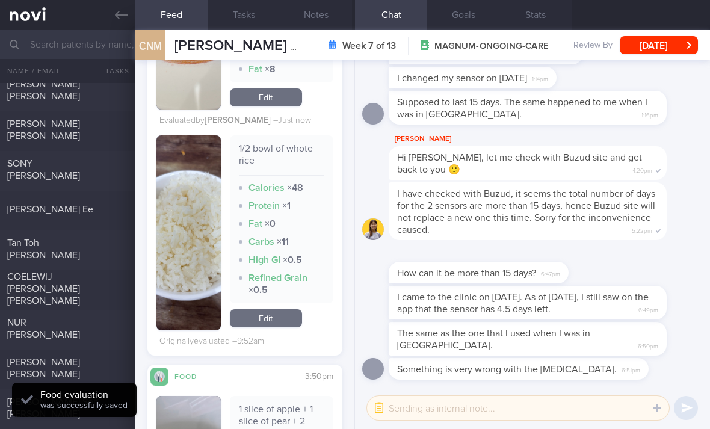
click at [272, 324] on link "Edit" at bounding box center [266, 318] width 72 height 18
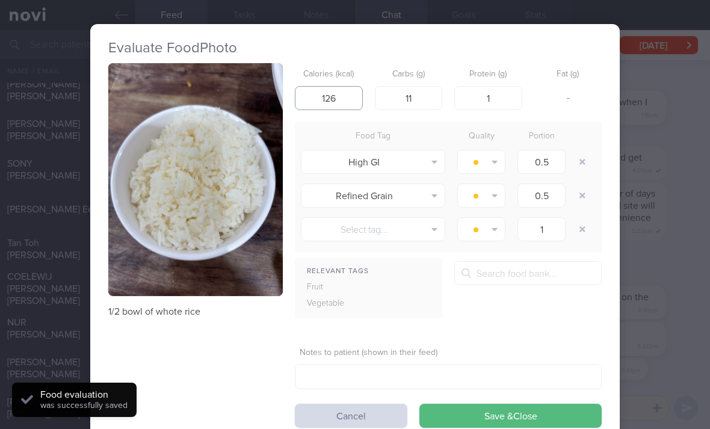
type input "126"
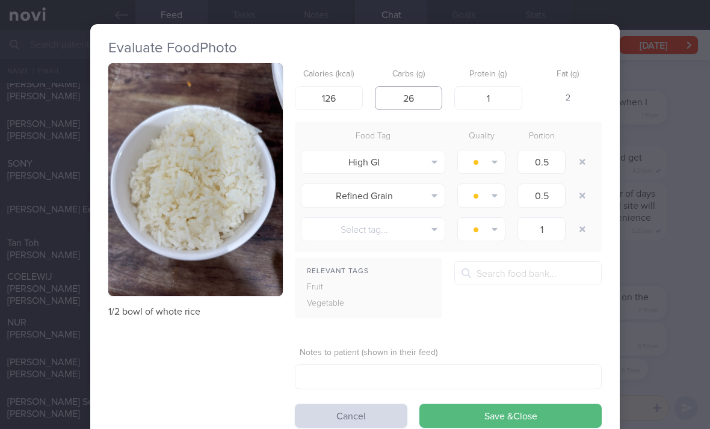
type input "26"
type input "2.5"
click at [584, 152] on button "button" at bounding box center [583, 162] width 22 height 22
type input "1"
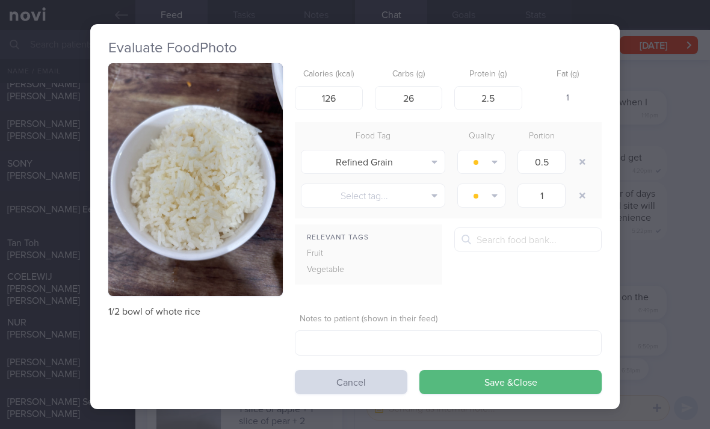
click at [583, 152] on button "button" at bounding box center [583, 162] width 22 height 22
type input "1"
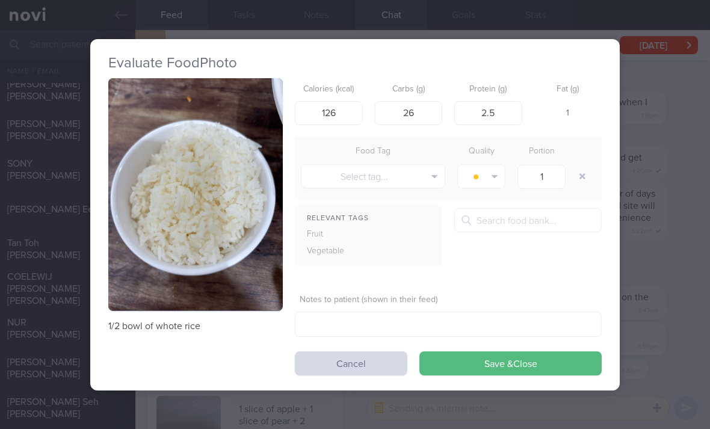
click at [581, 160] on div at bounding box center [584, 176] width 24 height 34
click at [510, 363] on button "Save & Close" at bounding box center [510, 363] width 182 height 24
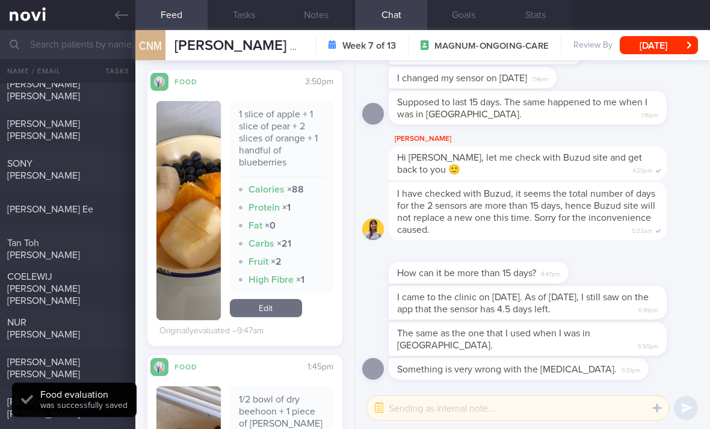
scroll to position [3045, 0]
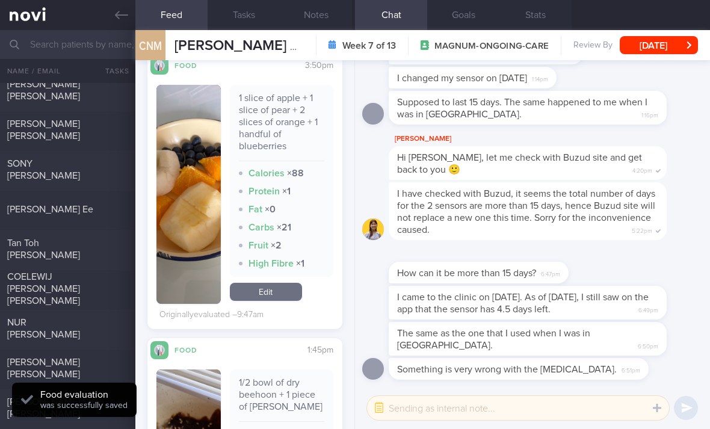
click at [285, 291] on link "Edit" at bounding box center [266, 292] width 72 height 18
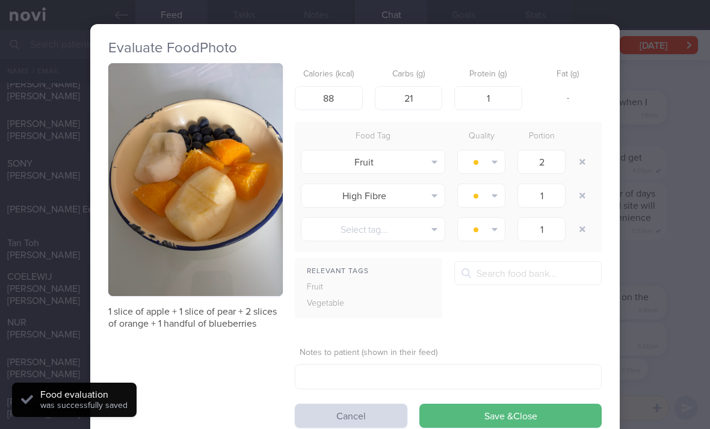
click at [581, 200] on button "button" at bounding box center [583, 196] width 22 height 22
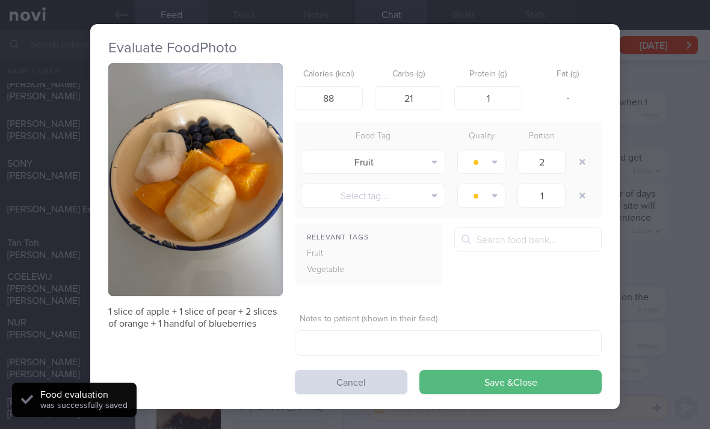
click at [490, 386] on button "Save & Close" at bounding box center [510, 382] width 182 height 24
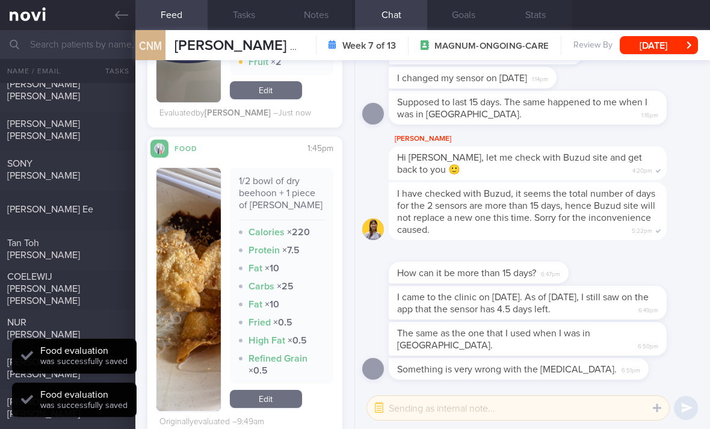
scroll to position [3232, 0]
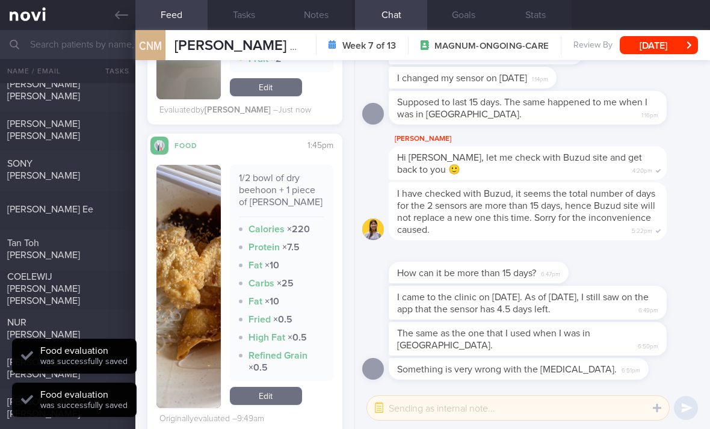
click at [285, 389] on link "Edit" at bounding box center [266, 396] width 72 height 18
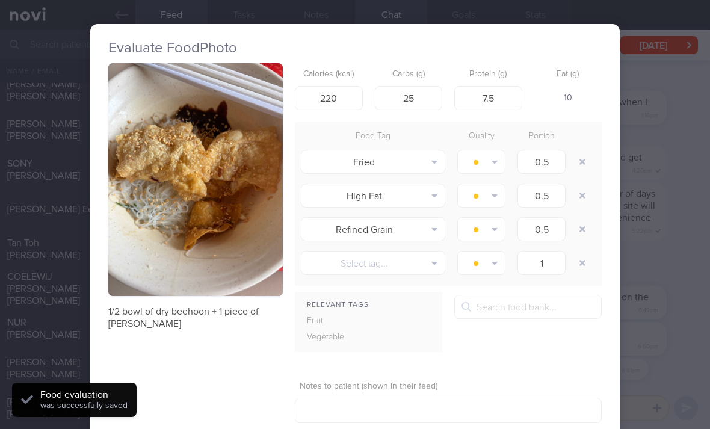
click at [584, 161] on button "button" at bounding box center [583, 162] width 22 height 22
type input "1"
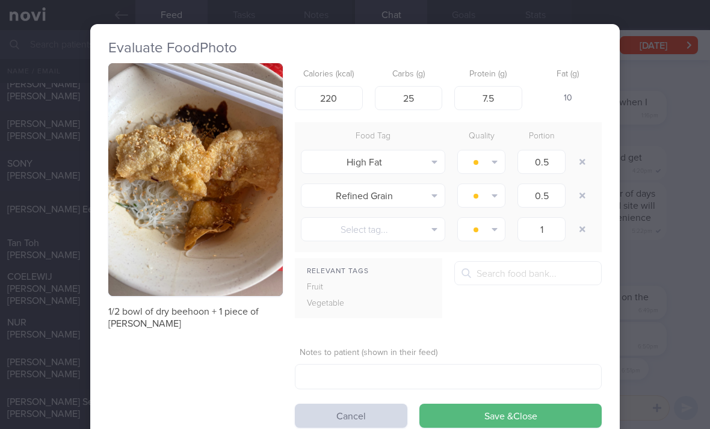
click at [580, 168] on button "button" at bounding box center [583, 162] width 22 height 22
type input "1"
click at [579, 168] on button "button" at bounding box center [583, 162] width 22 height 22
type input "1"
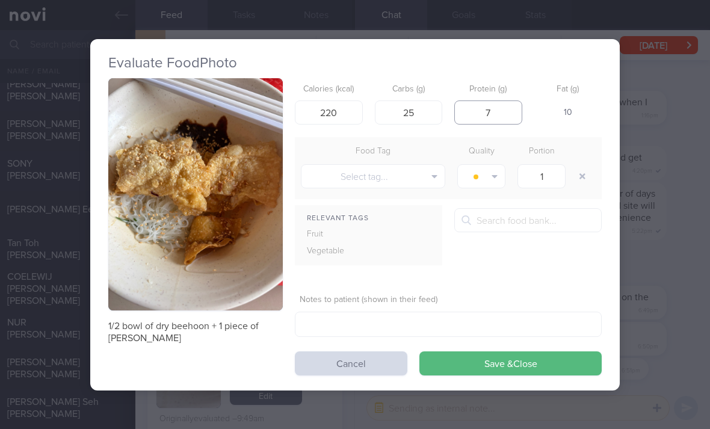
type input "7"
click at [483, 366] on button "Save & Close" at bounding box center [510, 363] width 182 height 24
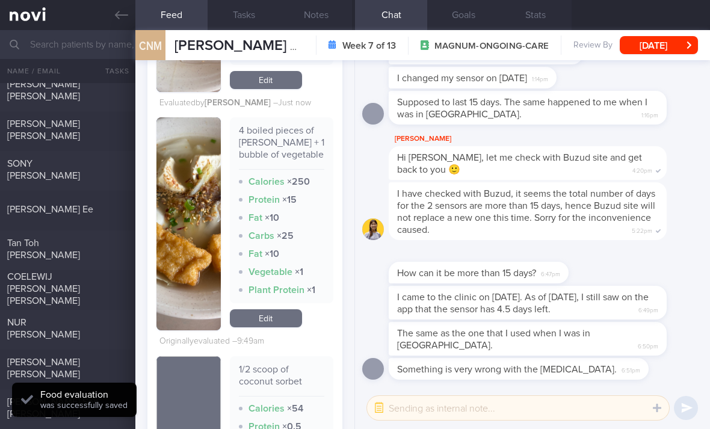
scroll to position [3486, 0]
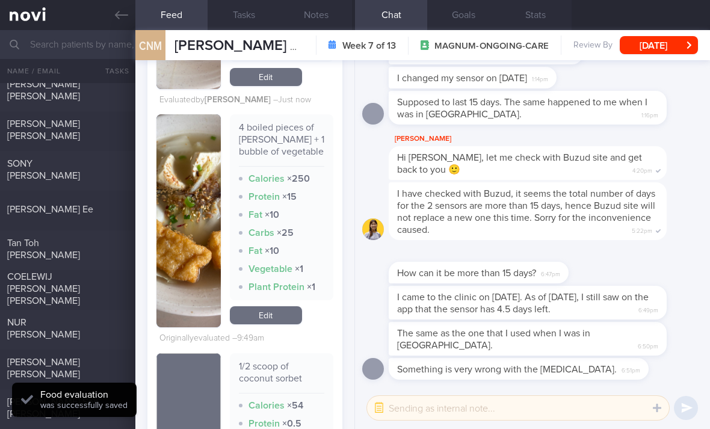
click at [273, 317] on link "Edit" at bounding box center [266, 315] width 72 height 18
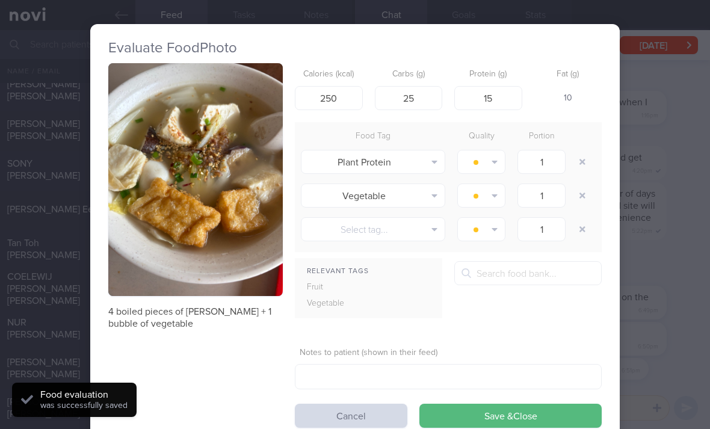
click at [586, 161] on button "button" at bounding box center [583, 162] width 22 height 22
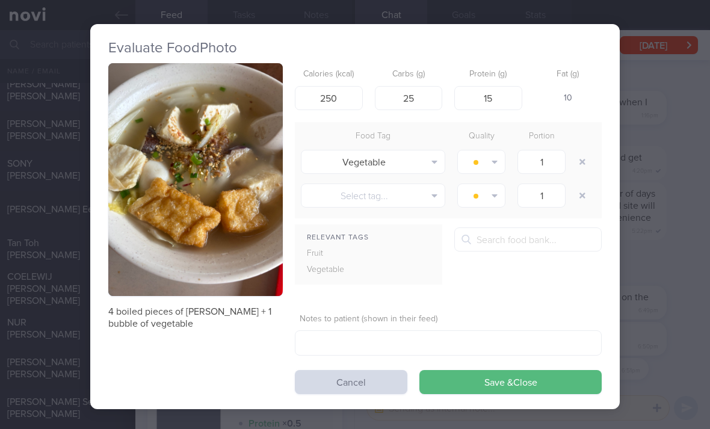
click at [576, 165] on button "button" at bounding box center [583, 162] width 22 height 22
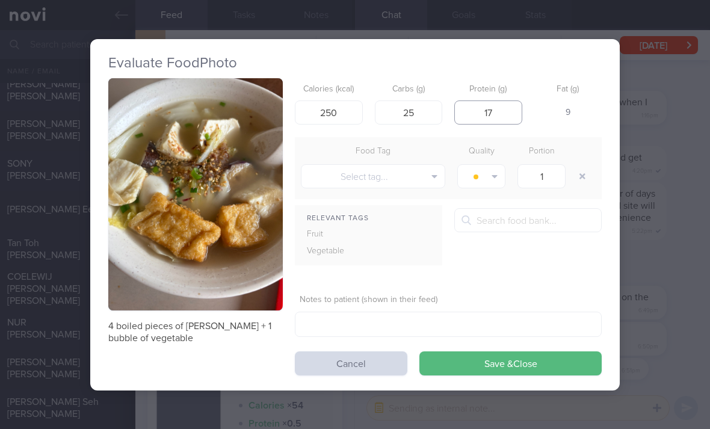
type input "17"
click at [507, 366] on button "Save & Close" at bounding box center [510, 363] width 182 height 24
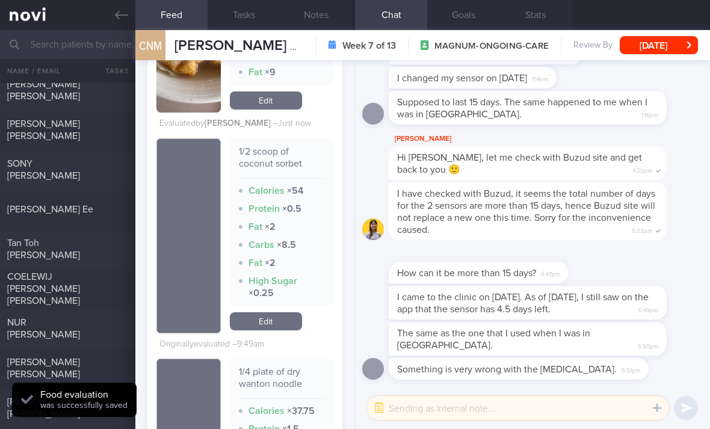
scroll to position [3663, 0]
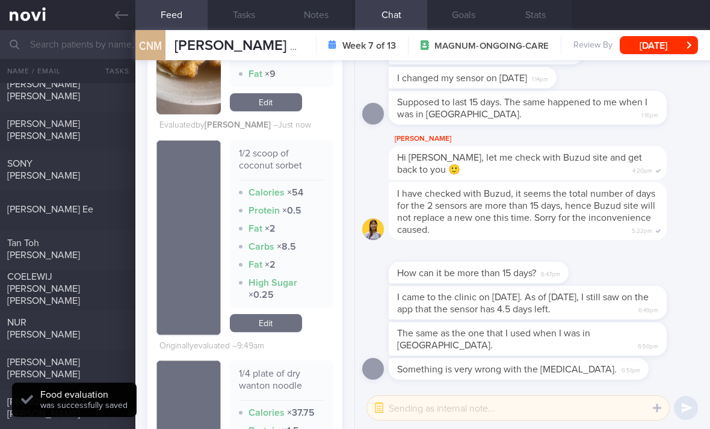
click at [280, 322] on link "Edit" at bounding box center [266, 323] width 72 height 18
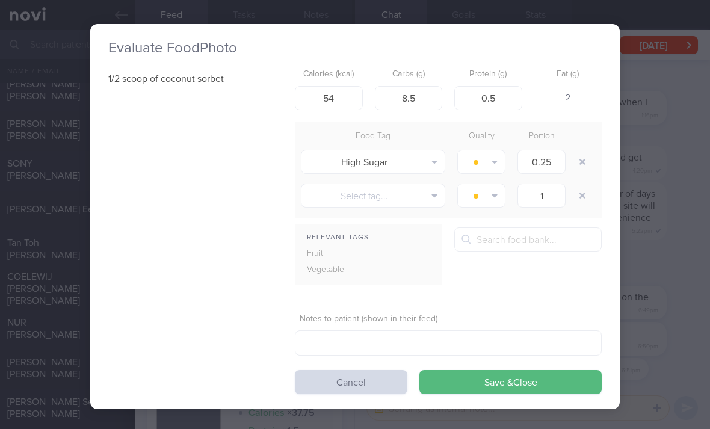
click at [587, 159] on button "button" at bounding box center [583, 162] width 22 height 22
type input "1"
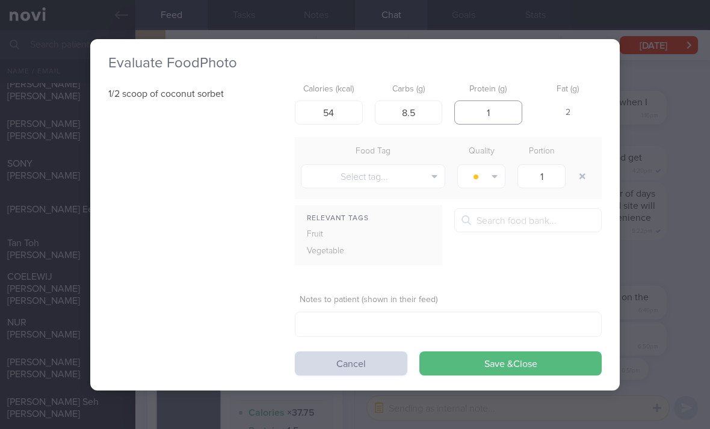
type input "1"
type input "9"
type input "60"
click at [487, 367] on button "Save & Close" at bounding box center [510, 363] width 182 height 24
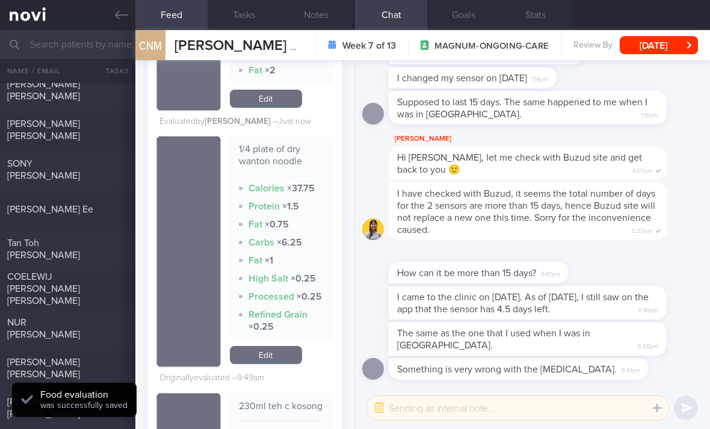
scroll to position [3861, 0]
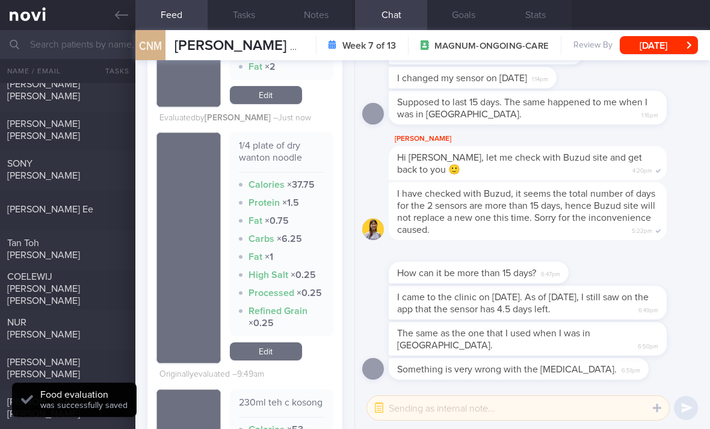
click at [280, 360] on link "Edit" at bounding box center [266, 351] width 72 height 18
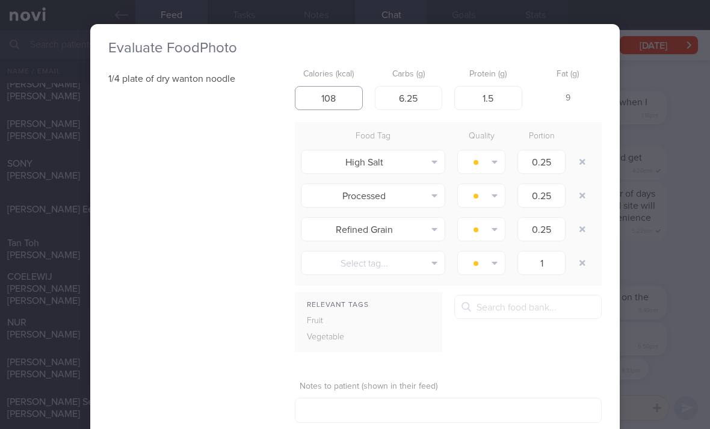
type input "108"
type input "15"
type input "5.2"
click at [582, 167] on button "button" at bounding box center [583, 162] width 22 height 22
type input "1"
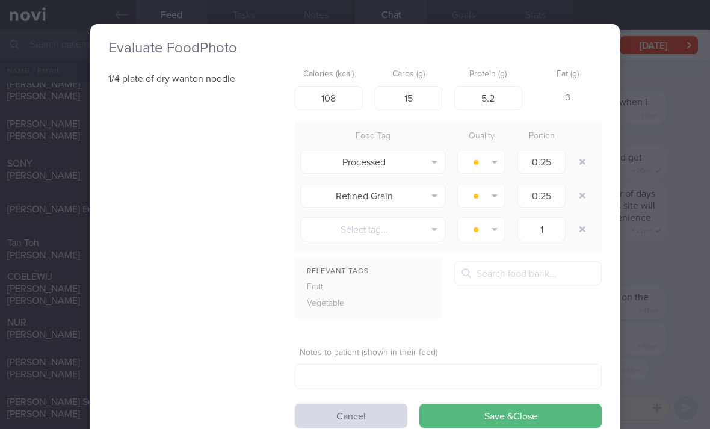
click at [581, 167] on button "button" at bounding box center [583, 162] width 22 height 22
type input "1"
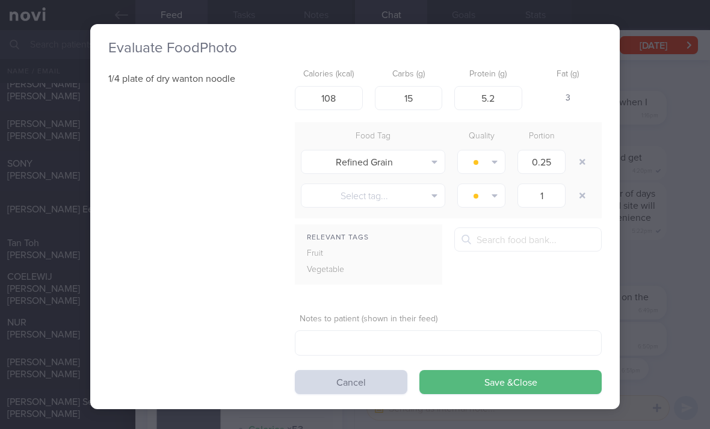
click at [583, 165] on button "button" at bounding box center [583, 162] width 22 height 22
type input "1"
click at [582, 165] on button "button" at bounding box center [583, 162] width 22 height 22
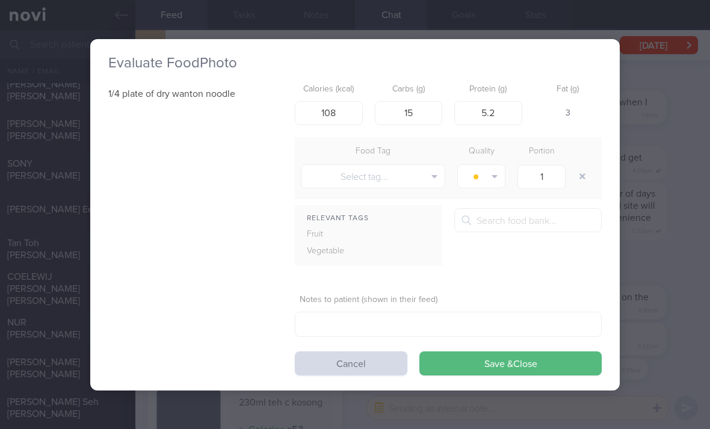
click at [493, 360] on button "Save & Close" at bounding box center [510, 363] width 182 height 24
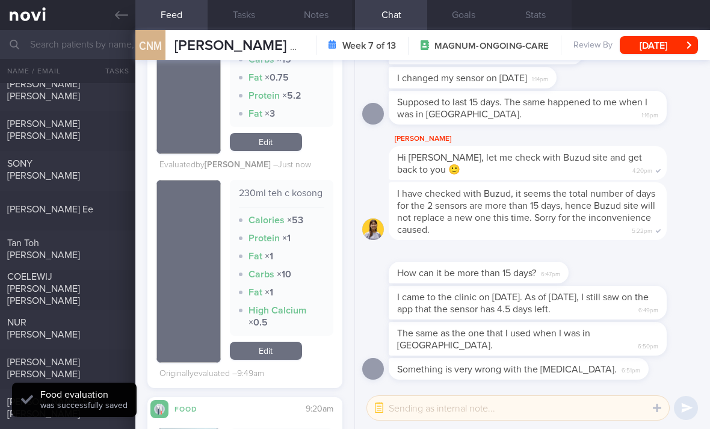
scroll to position [4029, 0]
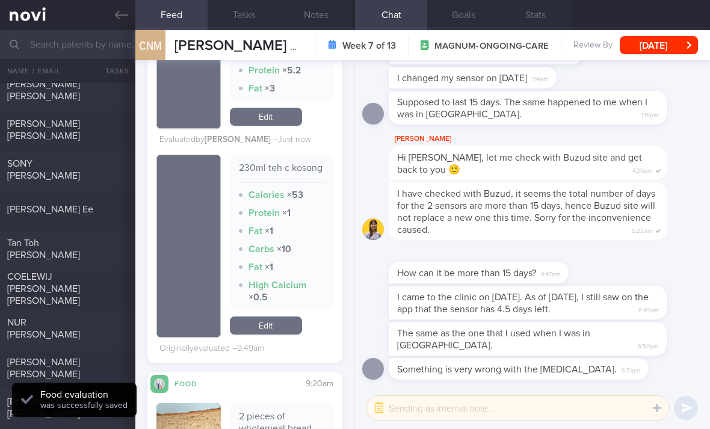
click at [274, 330] on link "Edit" at bounding box center [266, 326] width 72 height 18
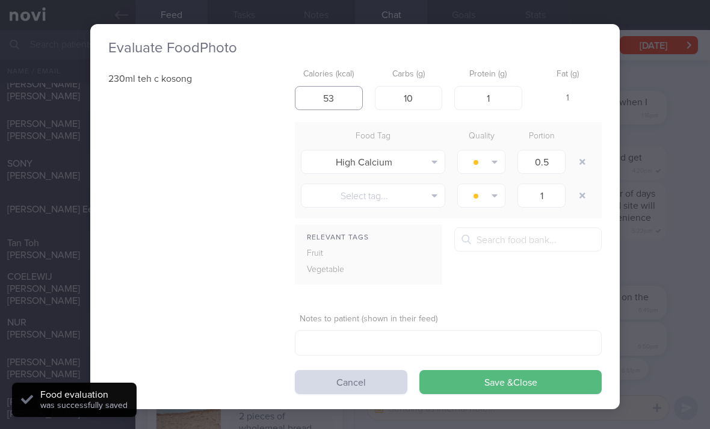
click at [329, 92] on input "53" at bounding box center [329, 98] width 68 height 24
click at [329, 91] on input "53" at bounding box center [329, 98] width 68 height 24
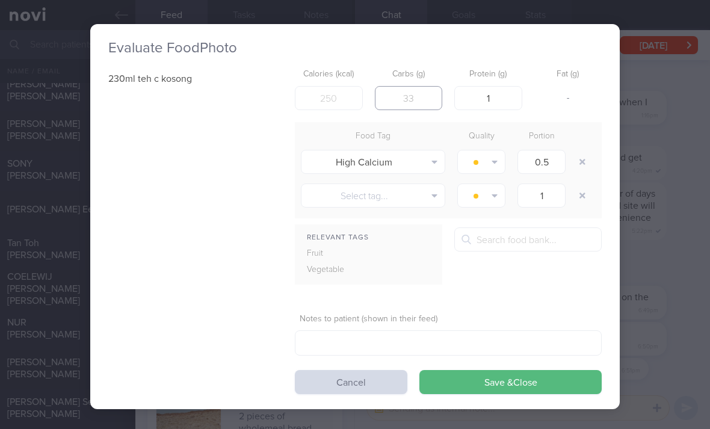
type input "5"
type input "3"
type input "45"
click at [585, 165] on button "button" at bounding box center [583, 162] width 22 height 22
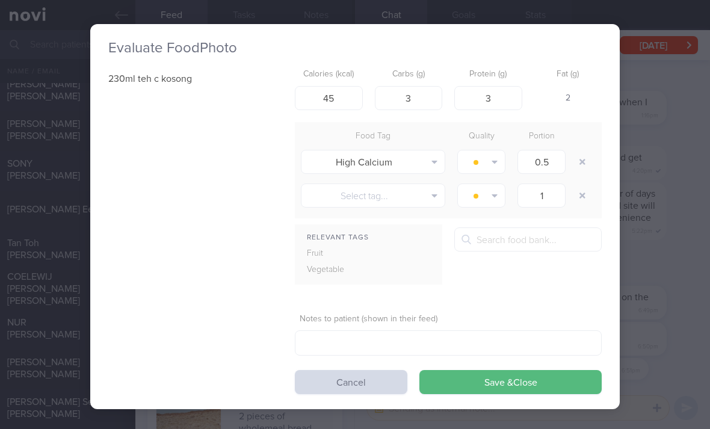
type input "1"
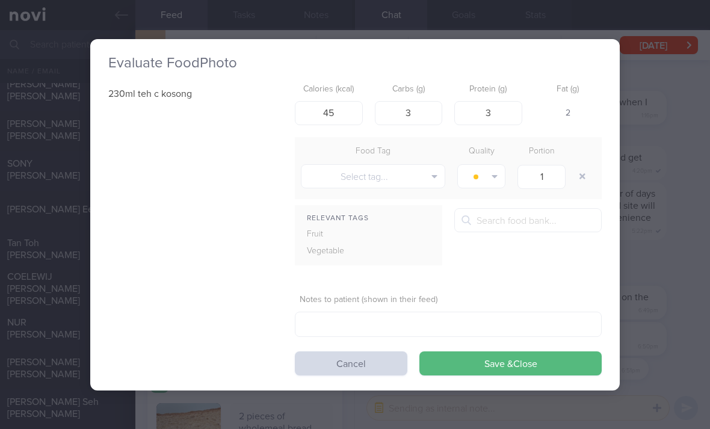
click at [459, 391] on div "Evaluate Food Photo 230ml teh c kosong Calories (kcal) 45 Carbs (g) 3 Protein (…" at bounding box center [355, 214] width 530 height 429
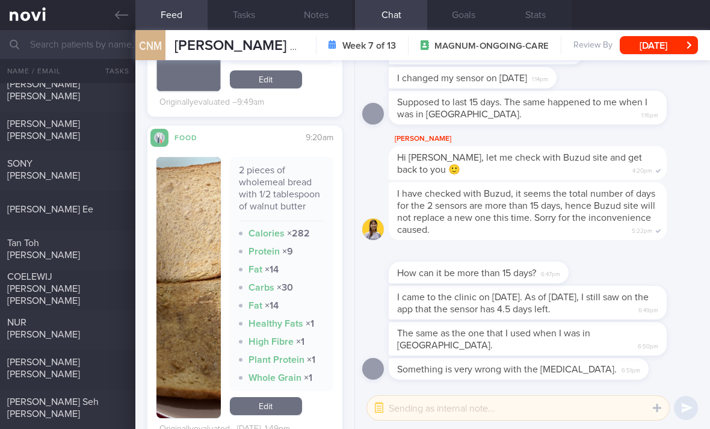
scroll to position [4284, 0]
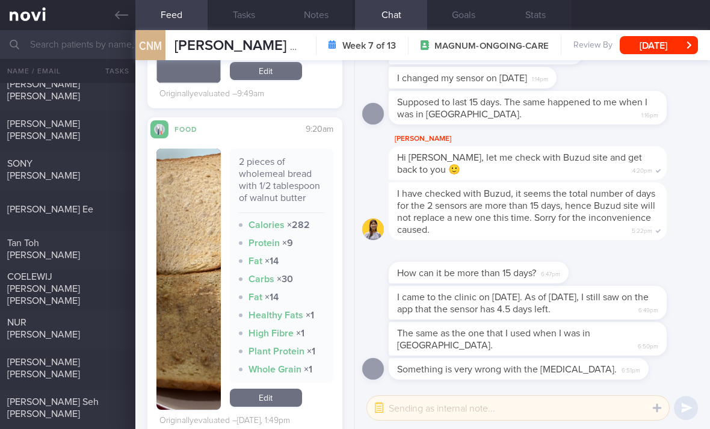
click at [263, 392] on link "Edit" at bounding box center [266, 398] width 72 height 18
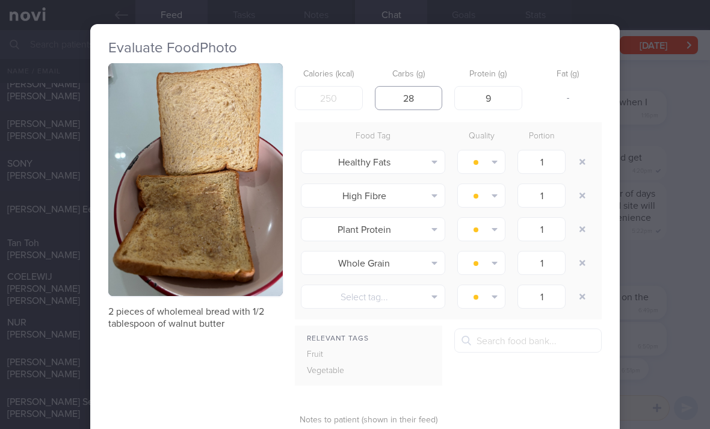
type input "28"
type input "8"
type input "195"
click at [589, 156] on button "button" at bounding box center [583, 162] width 22 height 22
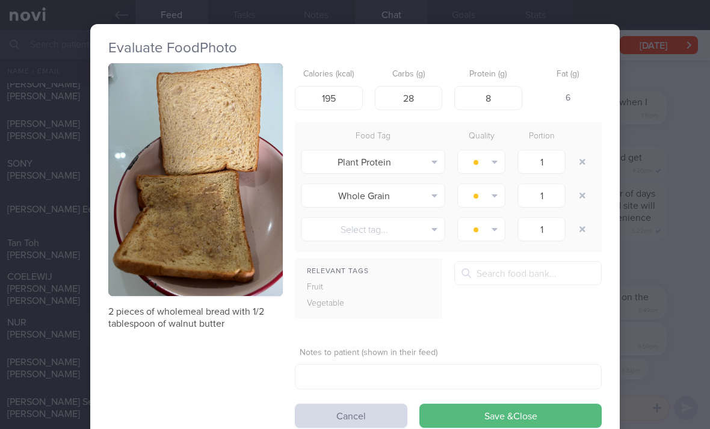
click at [585, 159] on button "button" at bounding box center [583, 162] width 22 height 22
click at [584, 159] on button "button" at bounding box center [583, 162] width 22 height 22
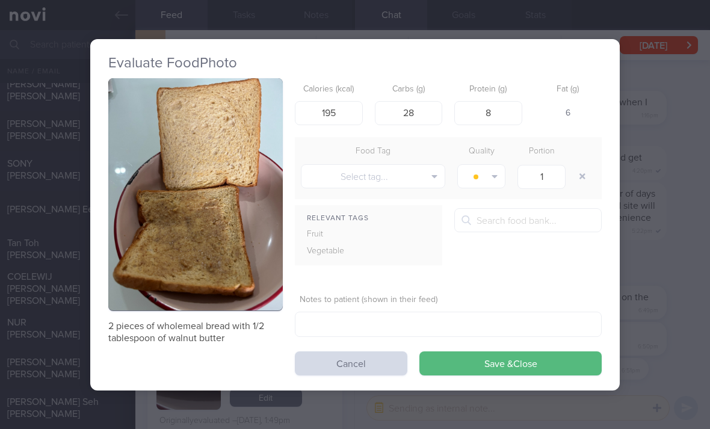
click at [486, 369] on button "Save & Close" at bounding box center [510, 363] width 182 height 24
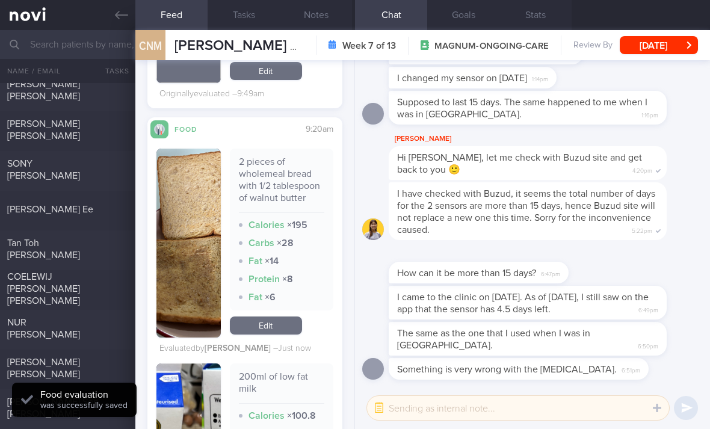
click at [273, 327] on link "Edit" at bounding box center [266, 326] width 72 height 18
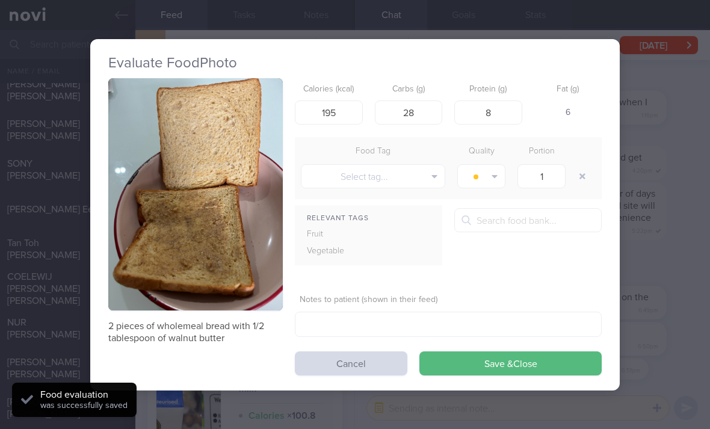
click at [365, 369] on button "Cancel" at bounding box center [351, 363] width 113 height 24
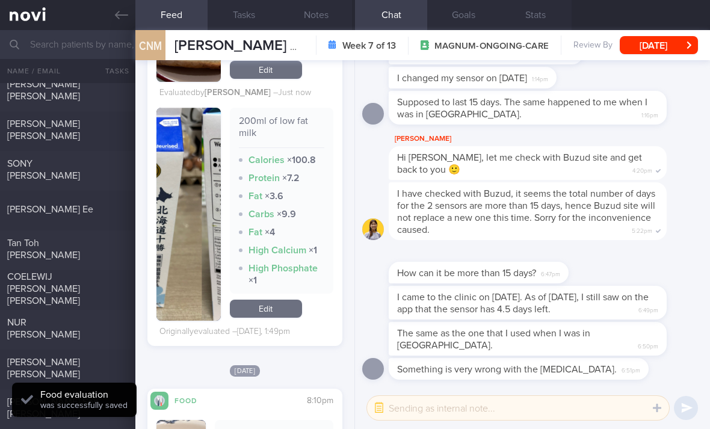
scroll to position [4531, 0]
click at [280, 302] on link "Edit" at bounding box center [266, 308] width 72 height 18
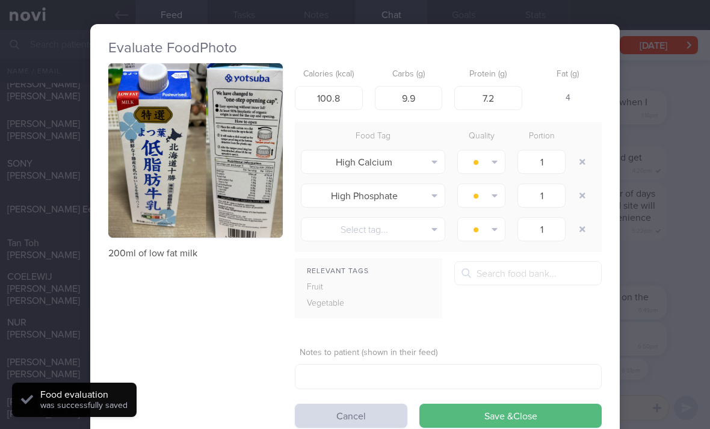
click at [251, 197] on img "button" at bounding box center [195, 150] width 175 height 175
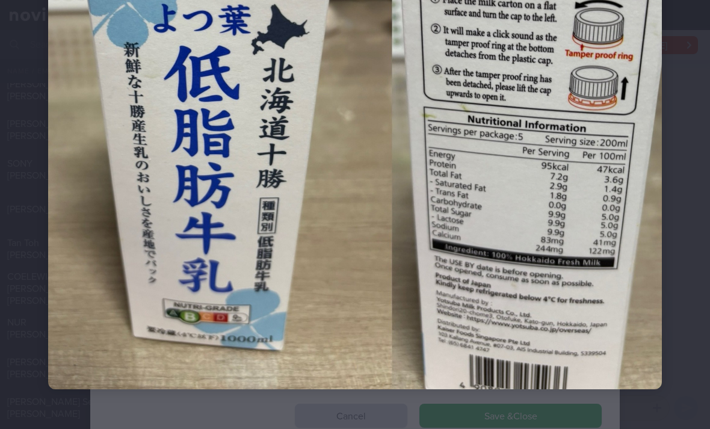
scroll to position [271, 0]
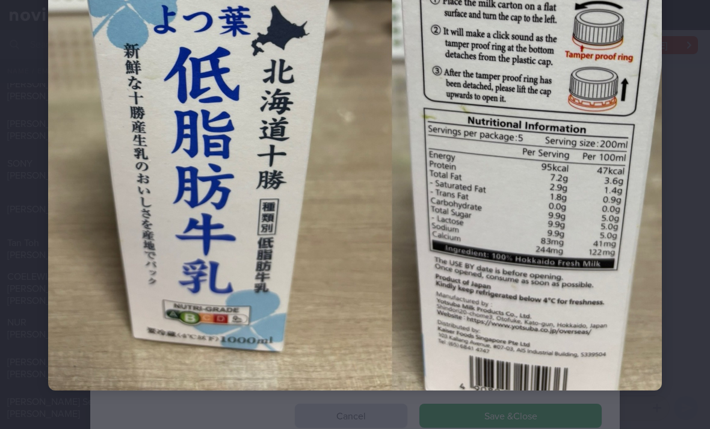
click at [361, 386] on img at bounding box center [355, 84] width 614 height 614
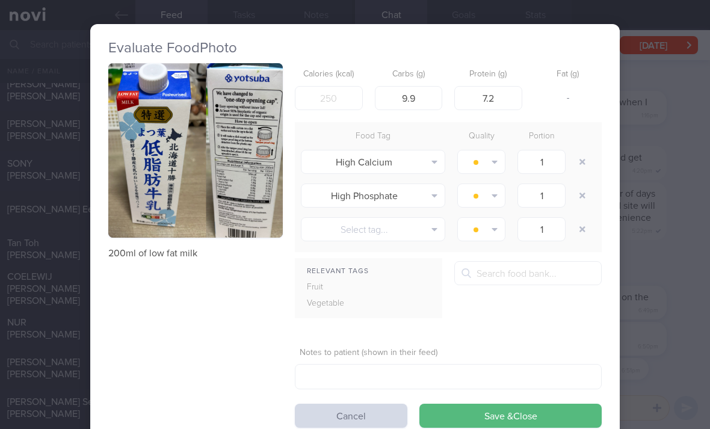
click at [235, 213] on img "button" at bounding box center [195, 150] width 175 height 175
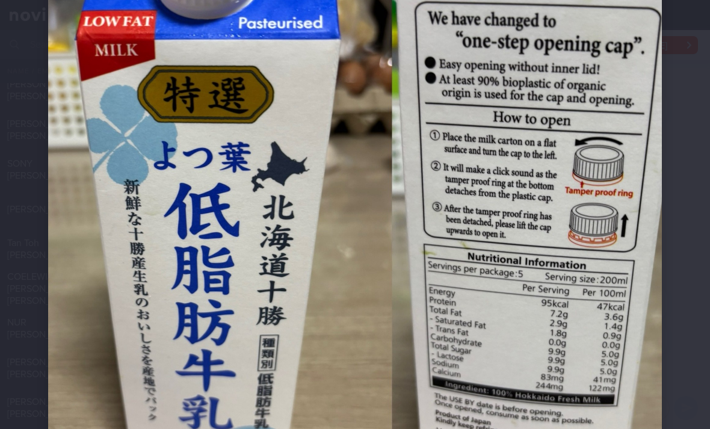
scroll to position [137, 0]
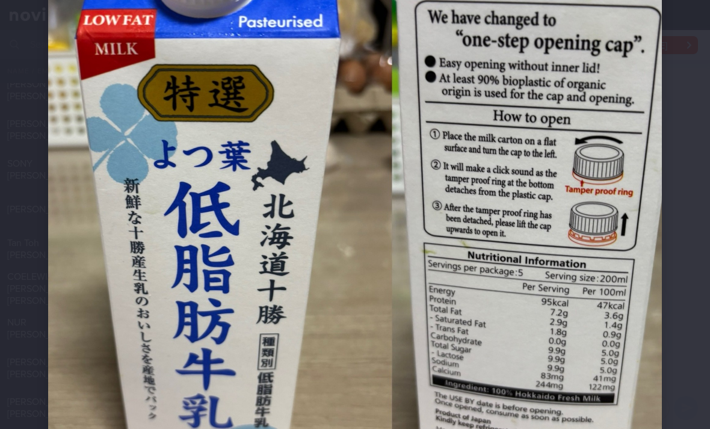
click at [561, 227] on img at bounding box center [355, 219] width 614 height 614
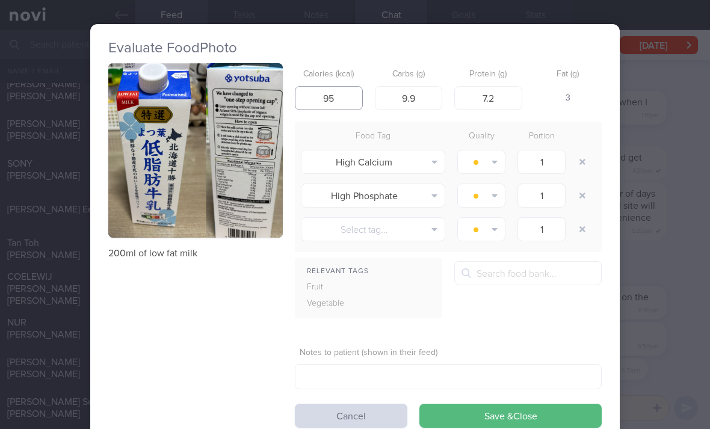
type input "95"
click at [588, 163] on button "button" at bounding box center [583, 162] width 22 height 22
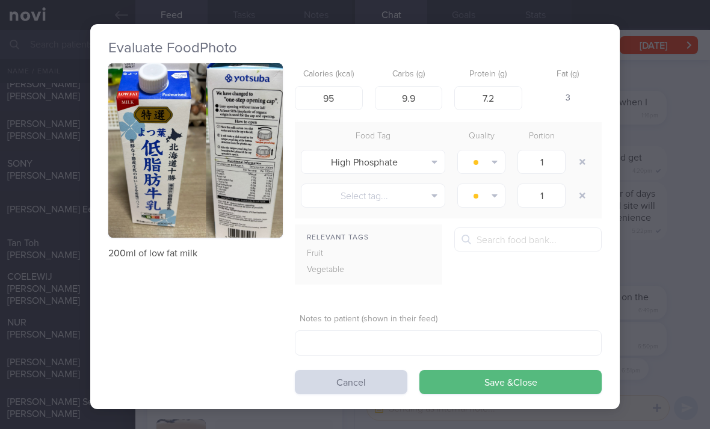
click at [588, 163] on button "button" at bounding box center [583, 162] width 22 height 22
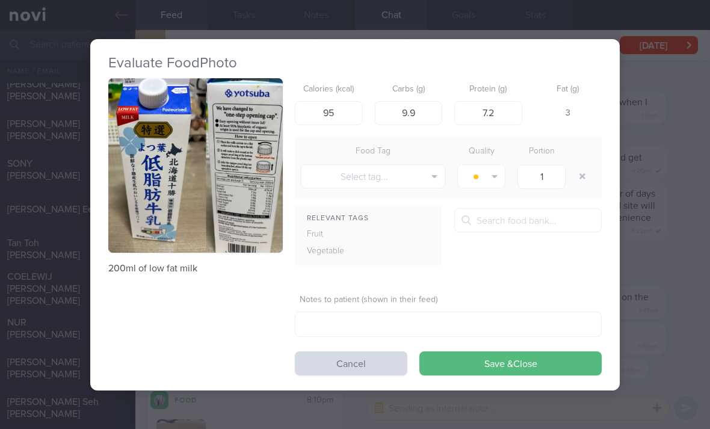
click at [513, 354] on button "Save & Close" at bounding box center [510, 363] width 182 height 24
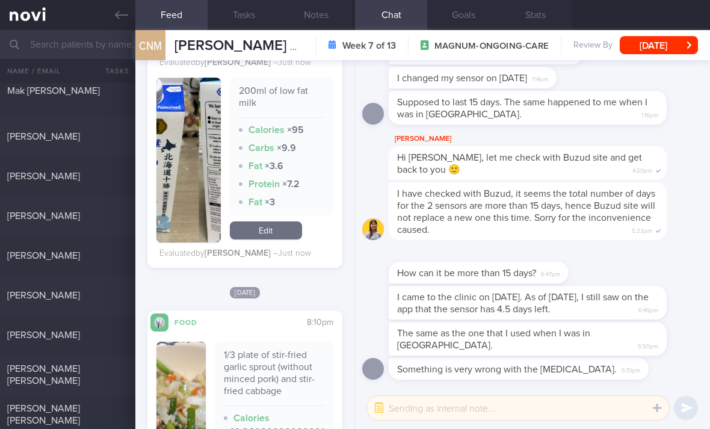
scroll to position [64, 0]
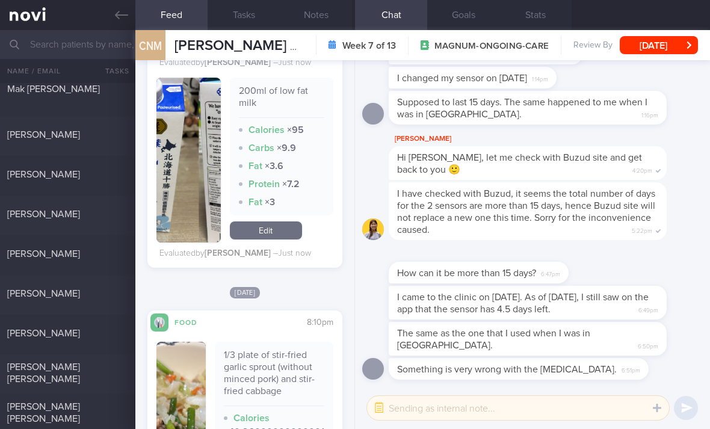
click at [91, 341] on div "[PERSON_NAME]" at bounding box center [67, 334] width 135 height 15
checkbox input "true"
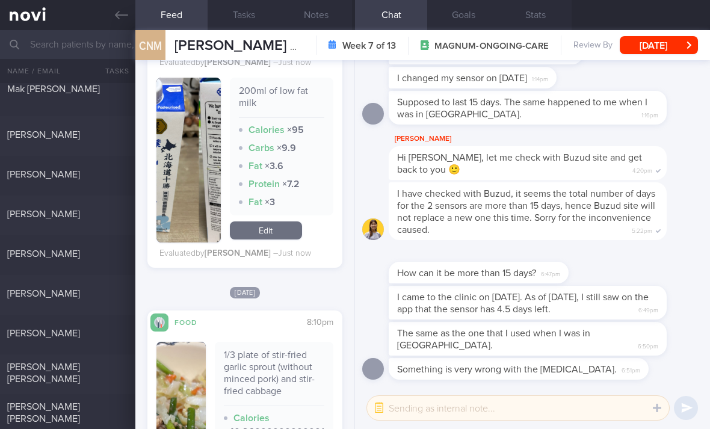
checkbox input "true"
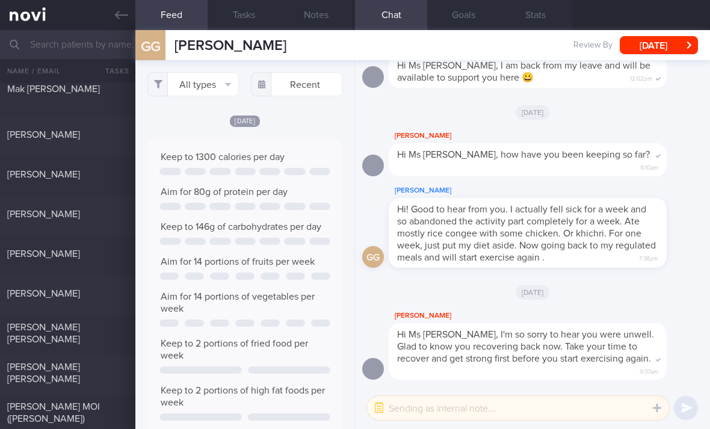
scroll to position [45, 179]
click at [220, 81] on button "All types" at bounding box center [192, 84] width 91 height 24
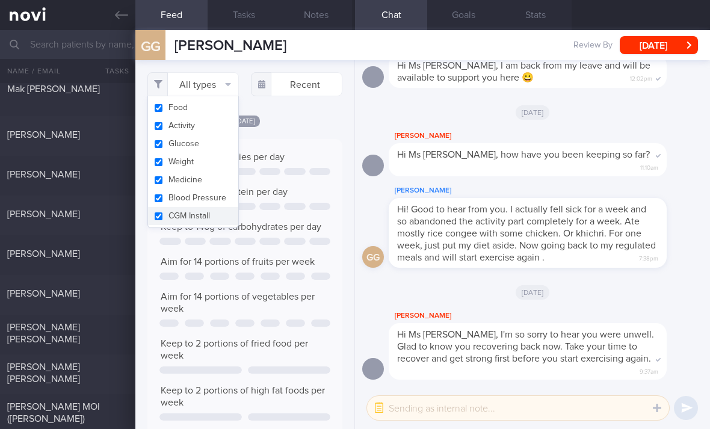
click at [212, 118] on button "Activity" at bounding box center [193, 126] width 90 height 18
checkbox input "false"
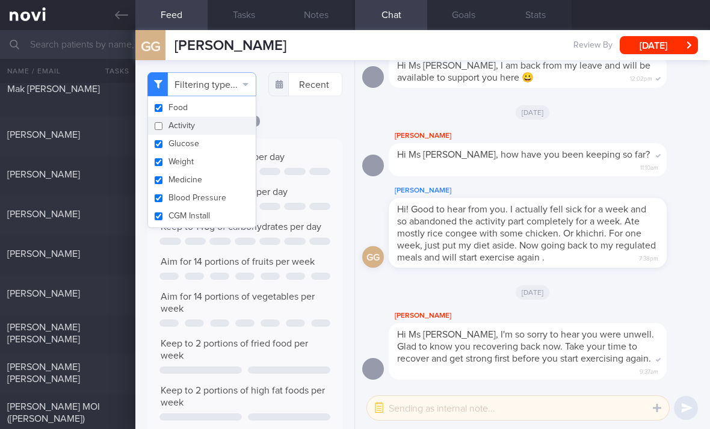
click at [211, 148] on button "Glucose" at bounding box center [202, 144] width 108 height 18
checkbox input "false"
click at [209, 175] on button "Medicine" at bounding box center [202, 180] width 108 height 18
checkbox input "false"
click at [209, 209] on button "CGM Install" at bounding box center [202, 216] width 108 height 18
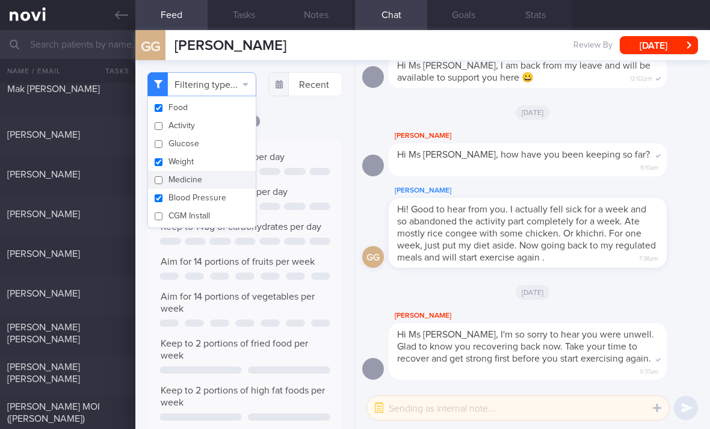
checkbox input "false"
click at [214, 194] on button "Blood Pressure" at bounding box center [202, 198] width 108 height 18
checkbox input "false"
click at [221, 159] on button "Weight" at bounding box center [202, 162] width 108 height 18
checkbox input "false"
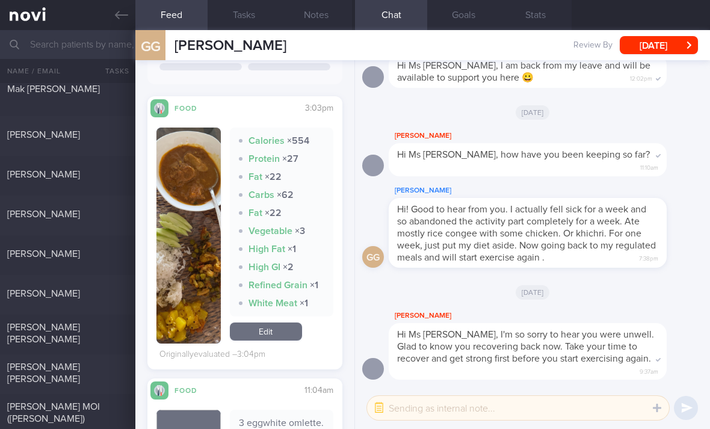
scroll to position [455, 0]
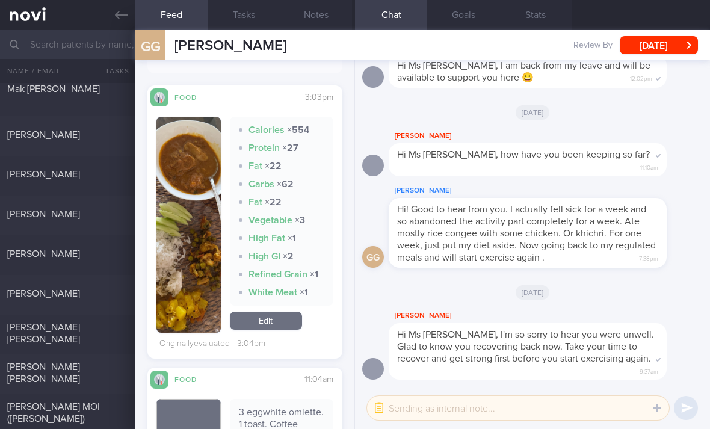
click at [273, 330] on link "Edit" at bounding box center [266, 321] width 72 height 18
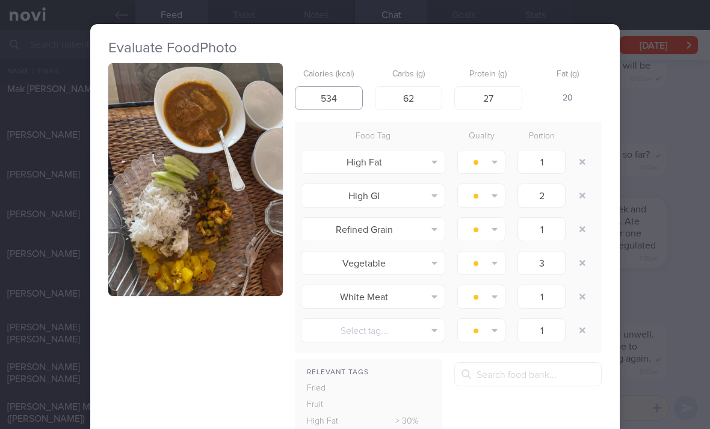
type input "354"
type input "30"
type input "20"
click at [579, 161] on button "button" at bounding box center [583, 162] width 22 height 22
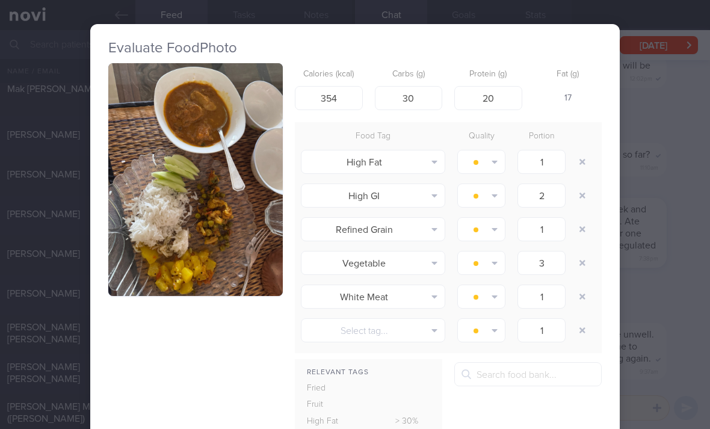
type input "2"
type input "1"
type input "3"
type input "1"
click at [579, 161] on button "button" at bounding box center [583, 162] width 22 height 22
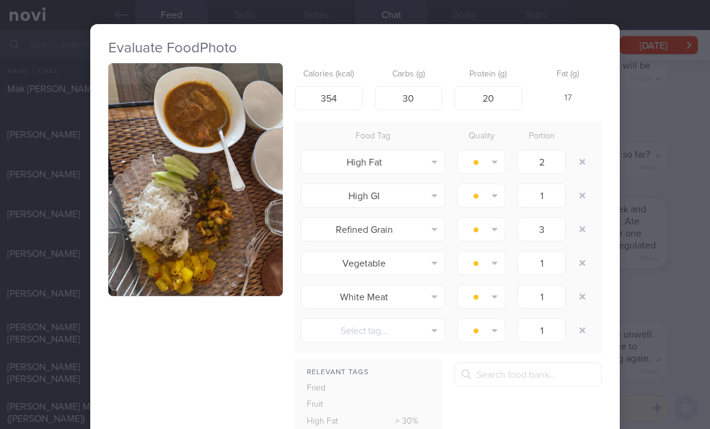
type input "1"
type input "3"
type input "1"
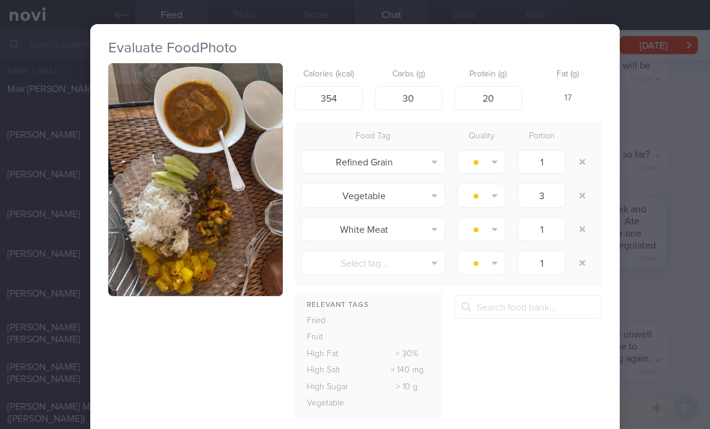
click at [579, 160] on button "button" at bounding box center [583, 162] width 22 height 22
type input "3"
type input "1"
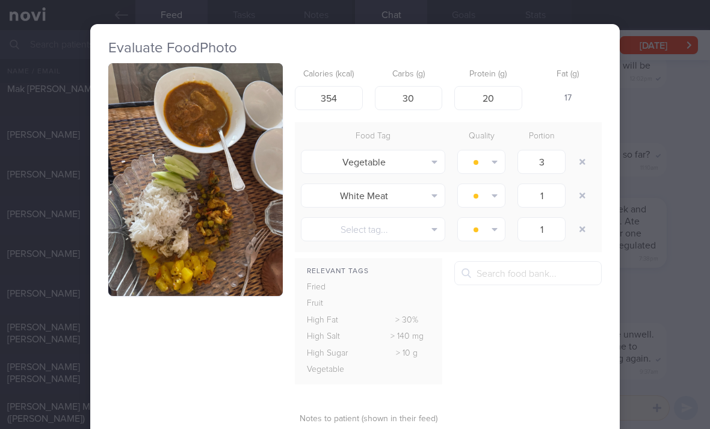
click at [578, 160] on button "button" at bounding box center [583, 162] width 22 height 22
type input "1"
click at [578, 163] on button "button" at bounding box center [583, 162] width 22 height 22
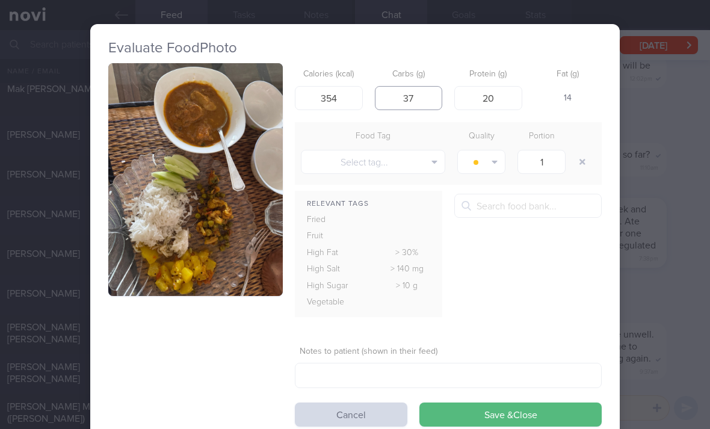
type input "37"
type input "324"
click at [510, 412] on button "Save & Close" at bounding box center [510, 415] width 182 height 24
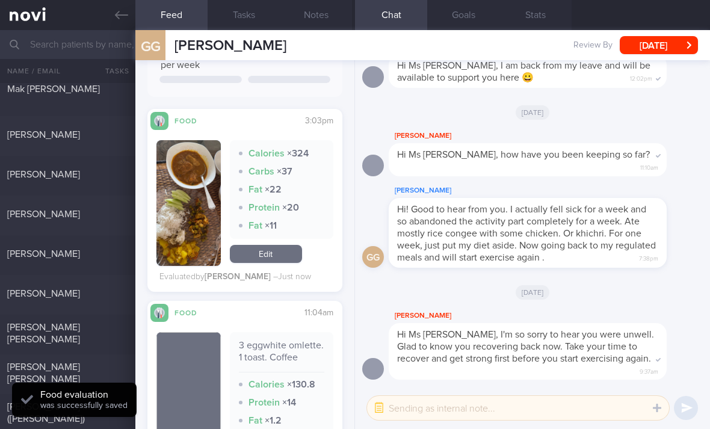
click at [291, 263] on link "Edit" at bounding box center [266, 254] width 72 height 18
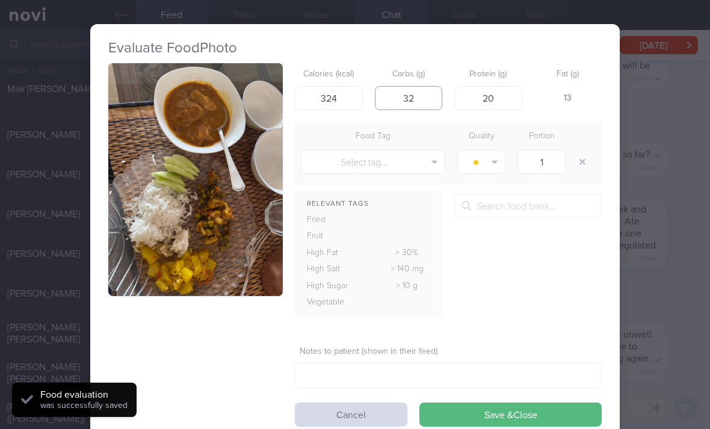
type input "32"
click at [510, 412] on button "Save & Close" at bounding box center [510, 415] width 182 height 24
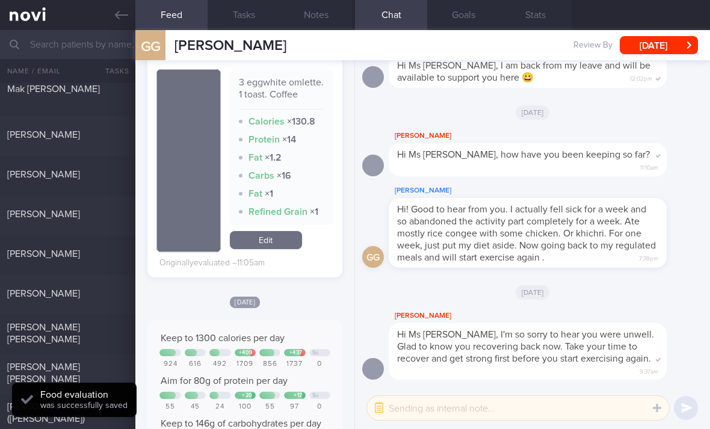
scroll to position [717, 0]
click at [289, 250] on link "Edit" at bounding box center [266, 241] width 72 height 18
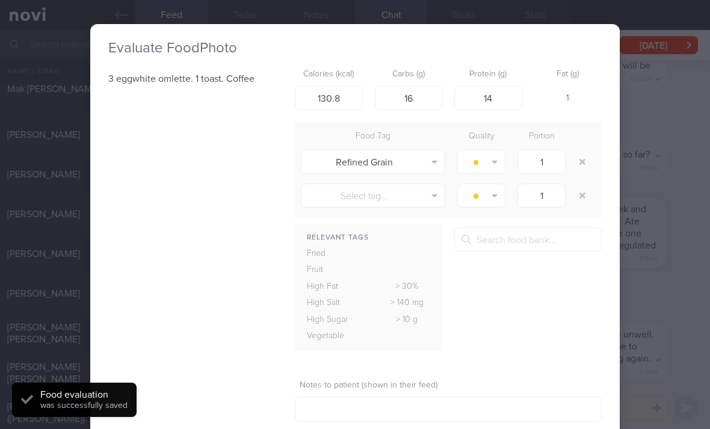
click at [584, 165] on button "button" at bounding box center [583, 162] width 22 height 22
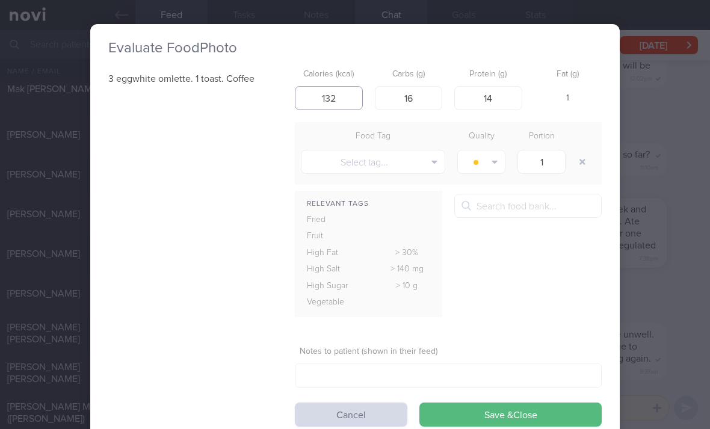
type input "2"
type input "235"
click at [528, 414] on button "Save & Close" at bounding box center [510, 415] width 182 height 24
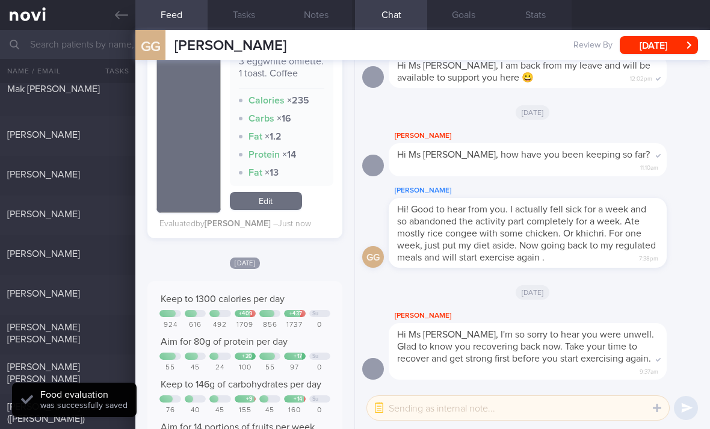
scroll to position [696, 0]
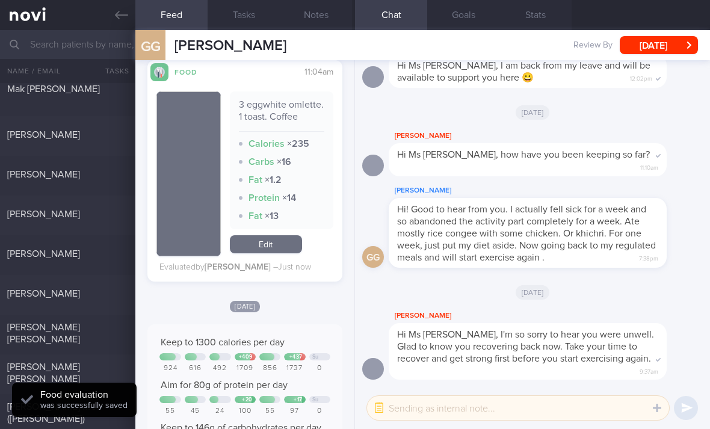
click at [284, 253] on link "Edit" at bounding box center [266, 244] width 72 height 18
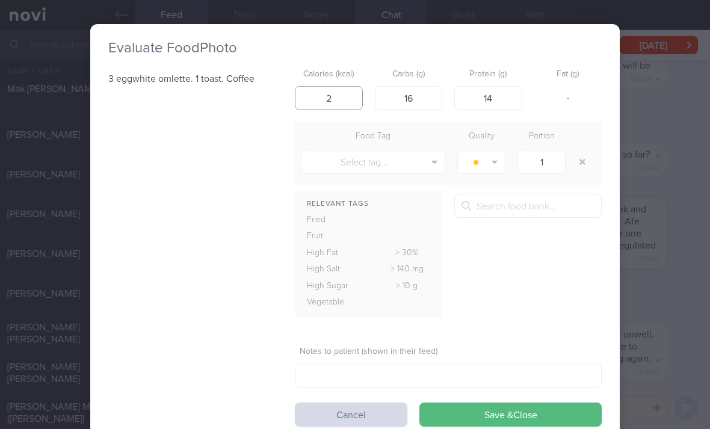
type input "2"
type input "220"
click at [510, 412] on button "Save & Close" at bounding box center [510, 415] width 182 height 24
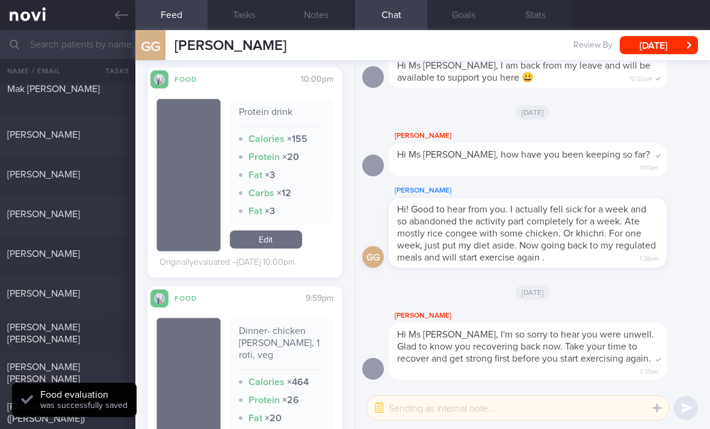
scroll to position [1380, 0]
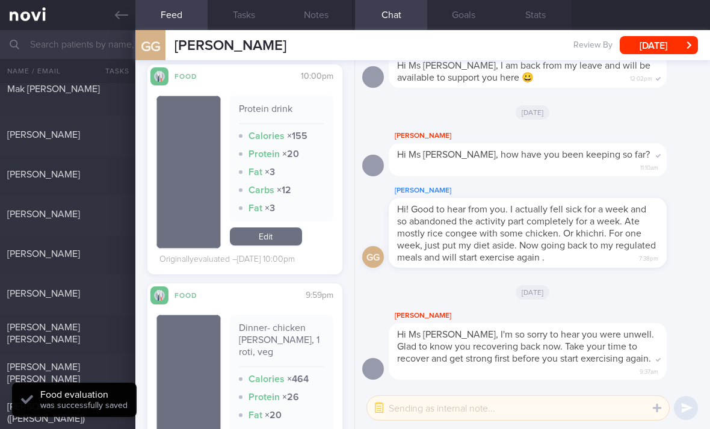
click at [87, 183] on div "[PERSON_NAME]" at bounding box center [67, 175] width 135 height 15
checkbox input "true"
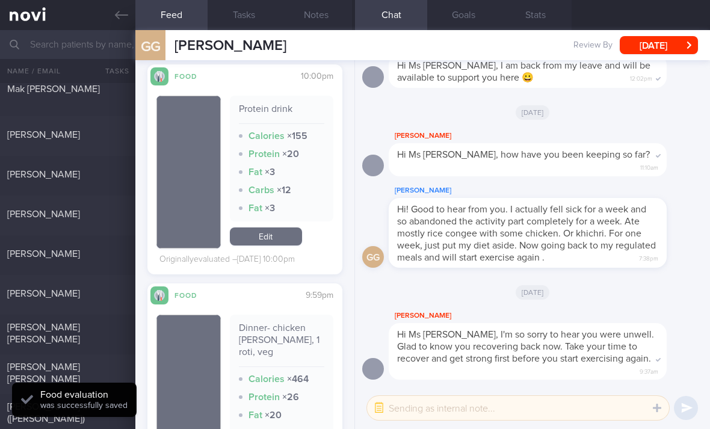
checkbox input "true"
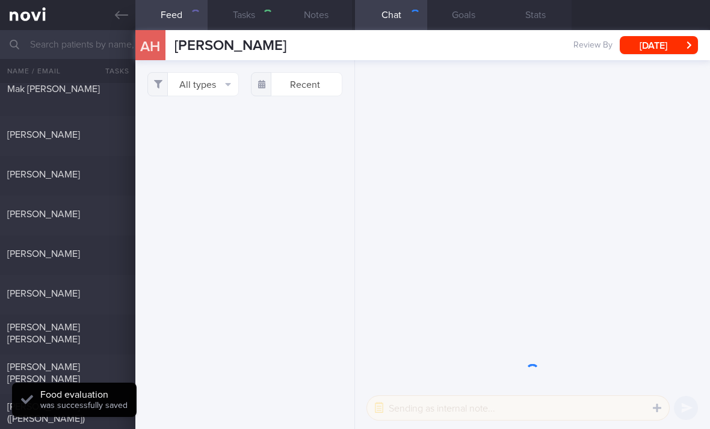
click at [116, 181] on div "[PERSON_NAME]" at bounding box center [67, 175] width 135 height 15
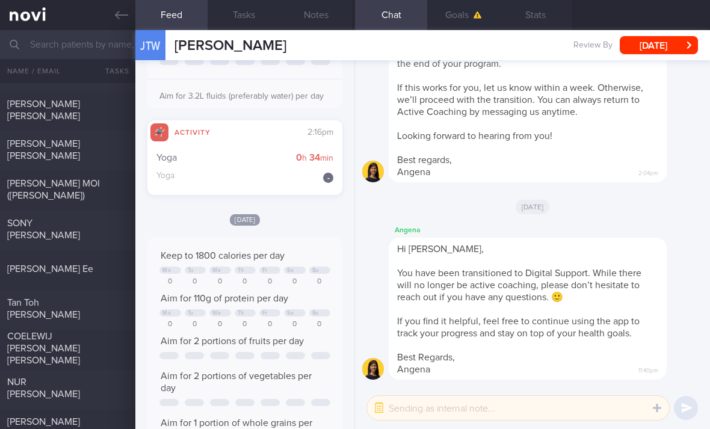
scroll to position [311, 0]
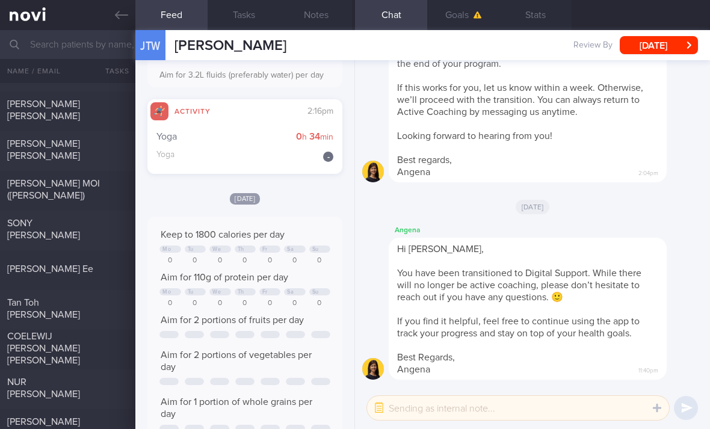
click at [104, 224] on div at bounding box center [115, 220] width 26 height 7
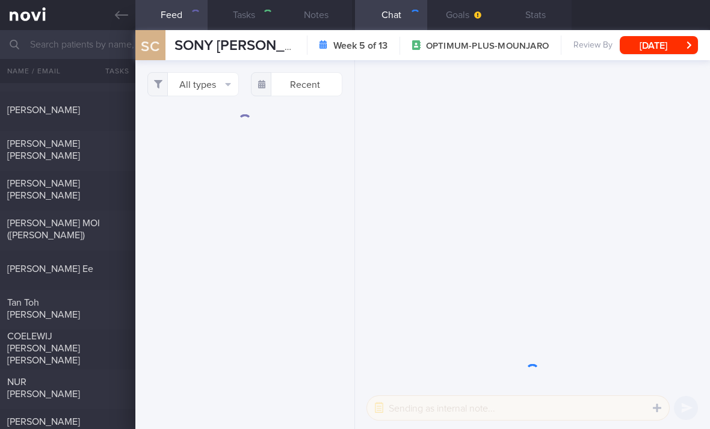
select select "8"
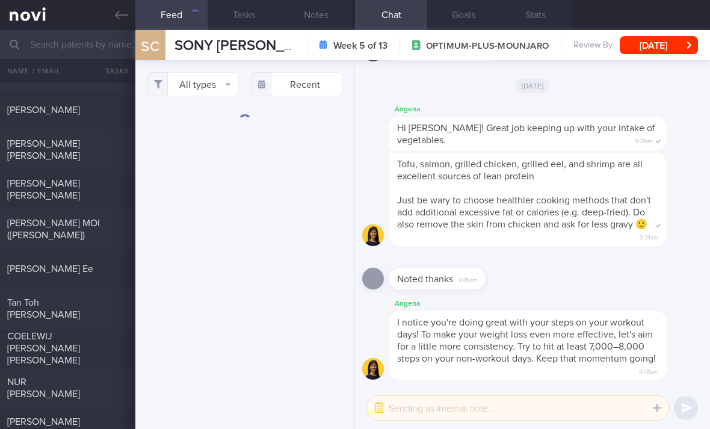
click at [227, 88] on button "All types" at bounding box center [192, 84] width 91 height 24
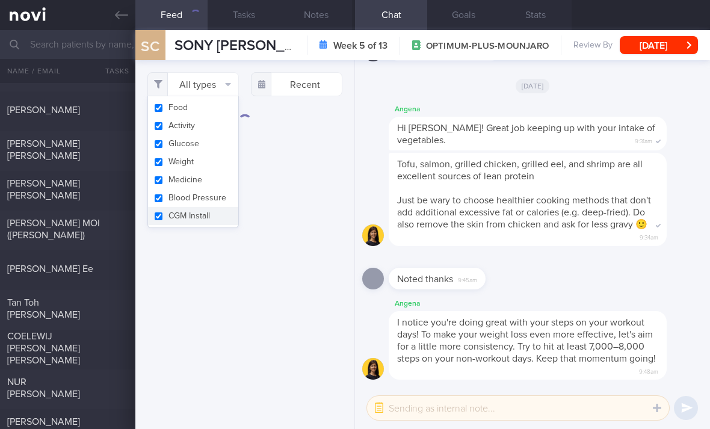
click at [219, 133] on button "Activity" at bounding box center [193, 126] width 90 height 18
checkbox input "false"
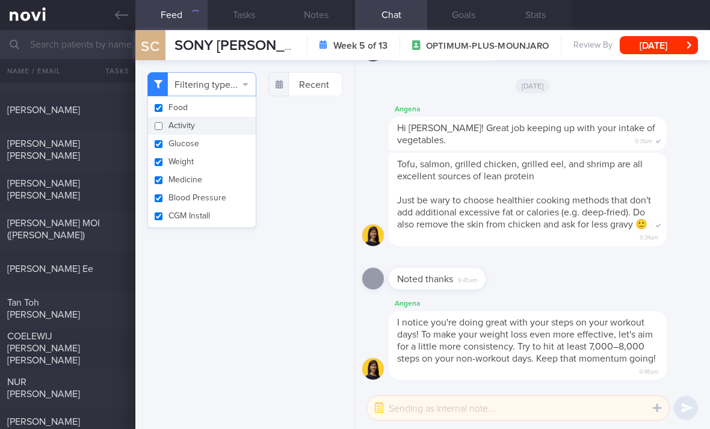
click at [221, 147] on button "Glucose" at bounding box center [202, 144] width 108 height 18
checkbox input "true"
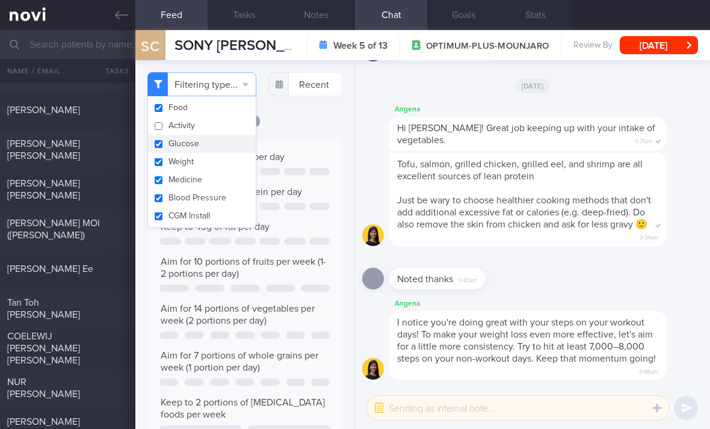
click at [220, 191] on button "Blood Pressure" at bounding box center [202, 198] width 108 height 18
checkbox input "false"
click at [221, 222] on button "CGM Install" at bounding box center [202, 216] width 108 height 18
checkbox input "false"
click at [227, 178] on button "Medicine" at bounding box center [202, 180] width 108 height 18
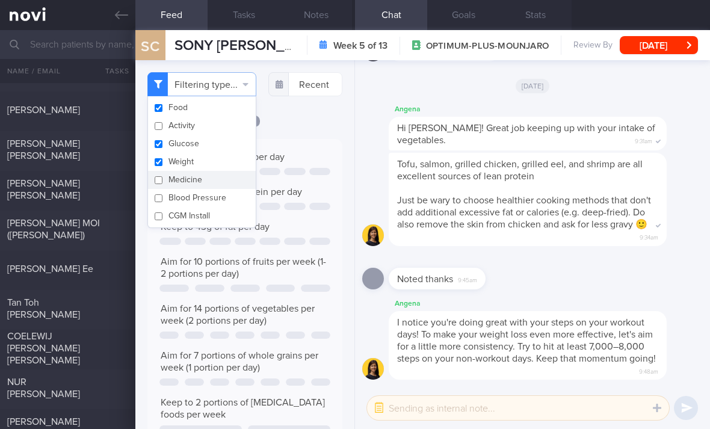
click at [227, 178] on button "Medicine" at bounding box center [202, 180] width 108 height 18
checkbox input "true"
click at [230, 140] on button "Glucose" at bounding box center [202, 144] width 108 height 18
checkbox input "false"
click at [301, 127] on div "[DATE]" at bounding box center [244, 120] width 195 height 13
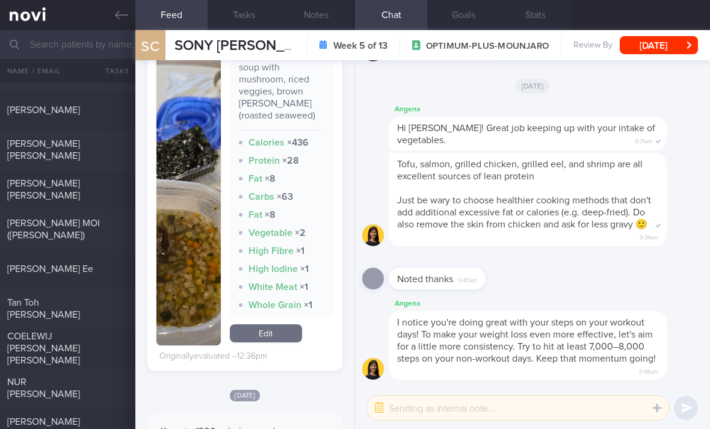
scroll to position [546, 0]
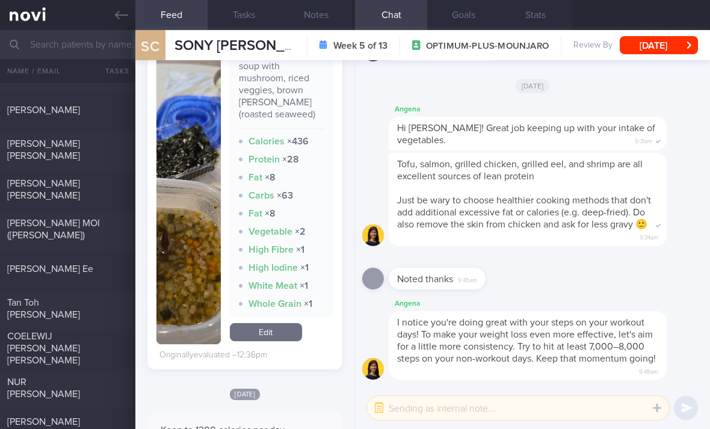
click at [283, 338] on link "Edit" at bounding box center [266, 332] width 72 height 18
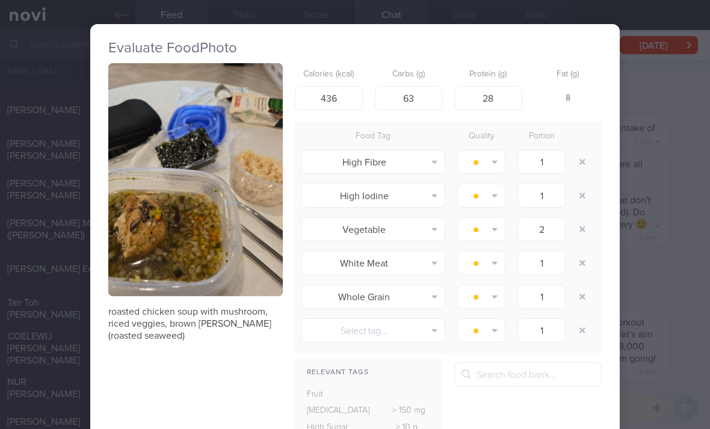
click at [582, 165] on button "button" at bounding box center [583, 162] width 22 height 22
type input "2"
type input "1"
click at [581, 164] on button "button" at bounding box center [583, 162] width 22 height 22
type input "2"
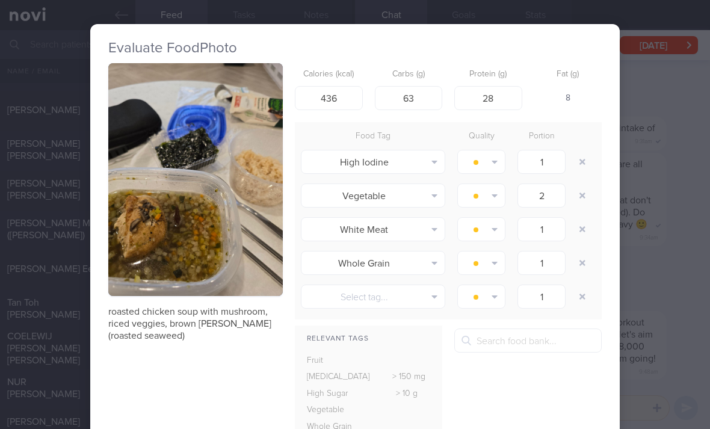
type input "1"
click at [579, 165] on button "button" at bounding box center [583, 162] width 22 height 22
type input "1"
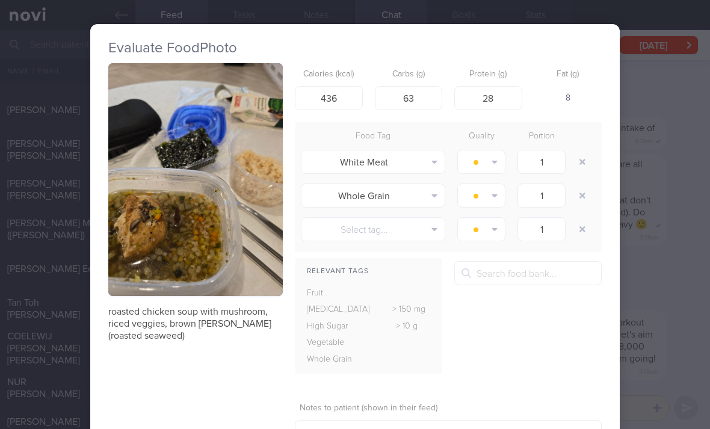
click at [425, 159] on button "White Meat" at bounding box center [373, 162] width 144 height 24
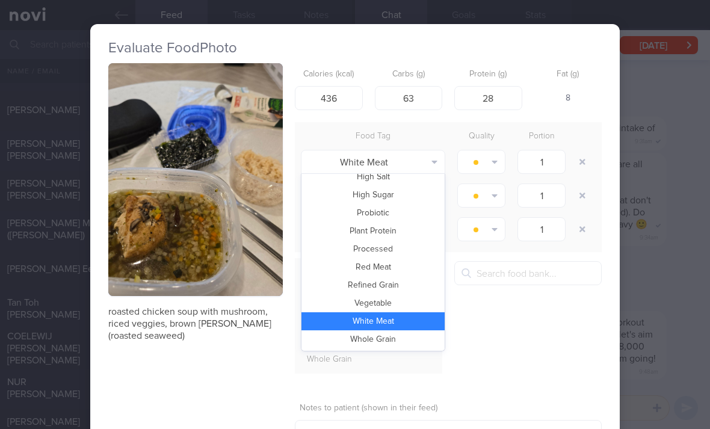
scroll to position [261, 0]
click at [407, 302] on button "Vegetable" at bounding box center [372, 303] width 143 height 18
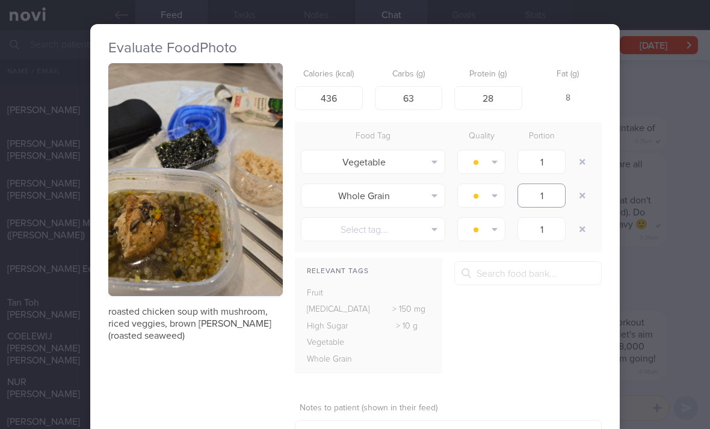
type input "1"
click at [582, 197] on button "button" at bounding box center [583, 196] width 22 height 22
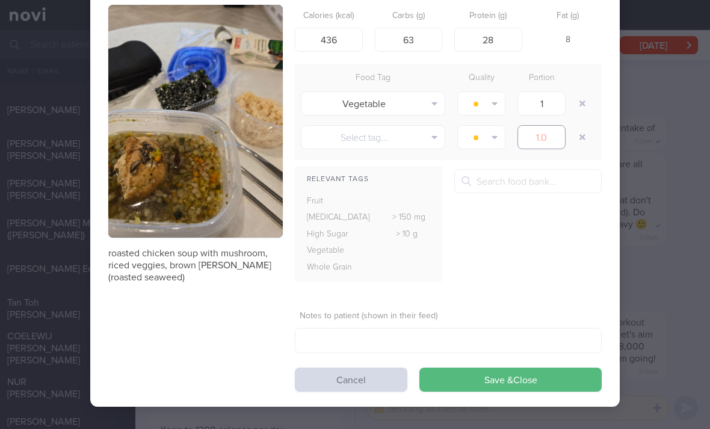
scroll to position [57, 0]
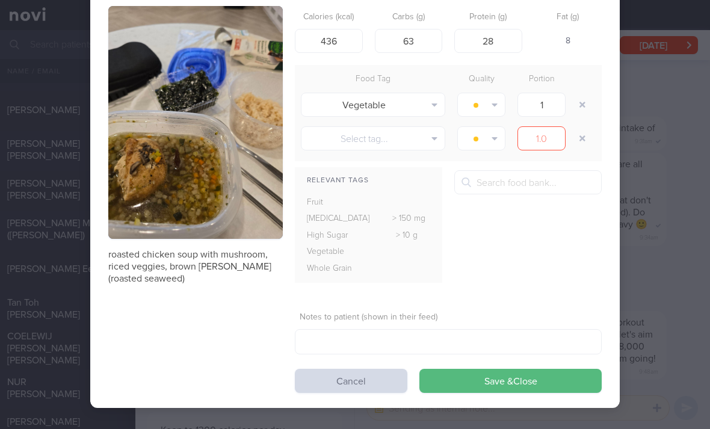
click at [504, 381] on button "Save & Close" at bounding box center [510, 381] width 182 height 24
type input "1"
click at [502, 371] on button "Save & Close" at bounding box center [510, 381] width 182 height 24
click at [430, 141] on button "Select tag..." at bounding box center [373, 138] width 144 height 24
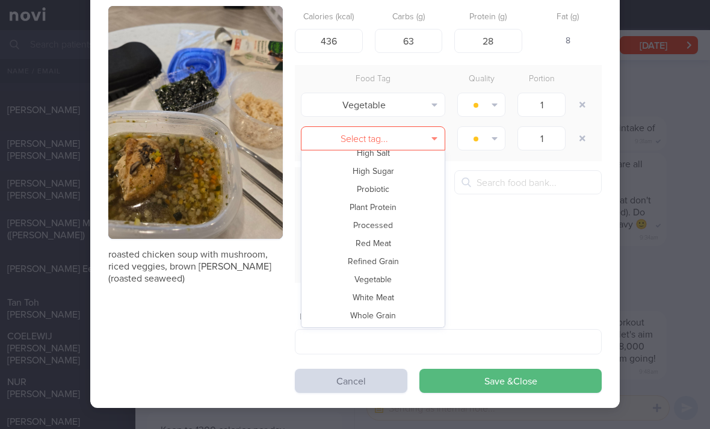
scroll to position [261, 0]
click at [415, 280] on button "Vegetable" at bounding box center [372, 280] width 143 height 18
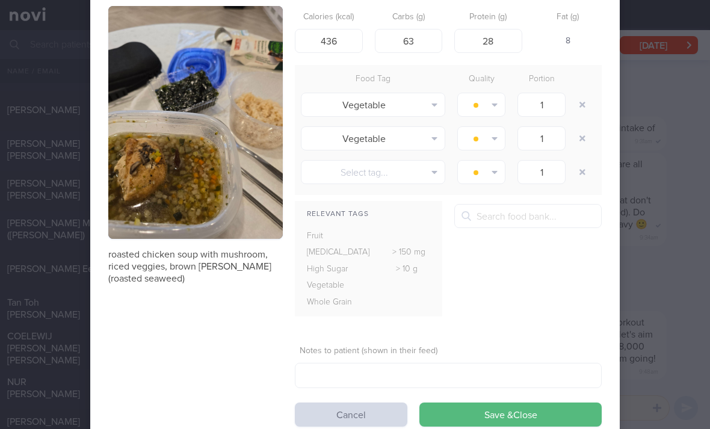
click at [582, 107] on button "button" at bounding box center [583, 105] width 22 height 22
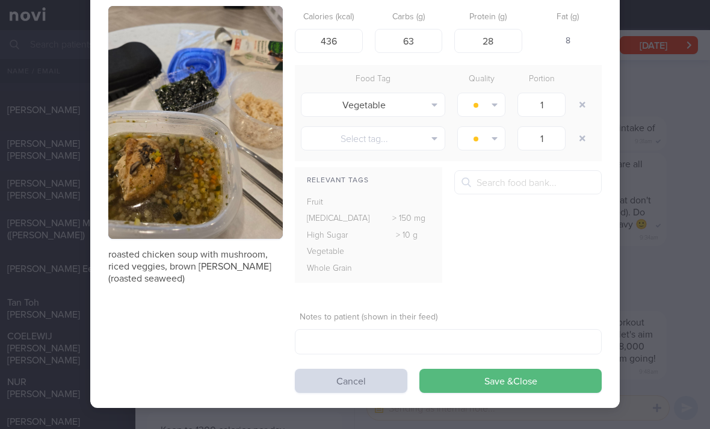
click at [511, 381] on button "Save & Close" at bounding box center [510, 381] width 182 height 24
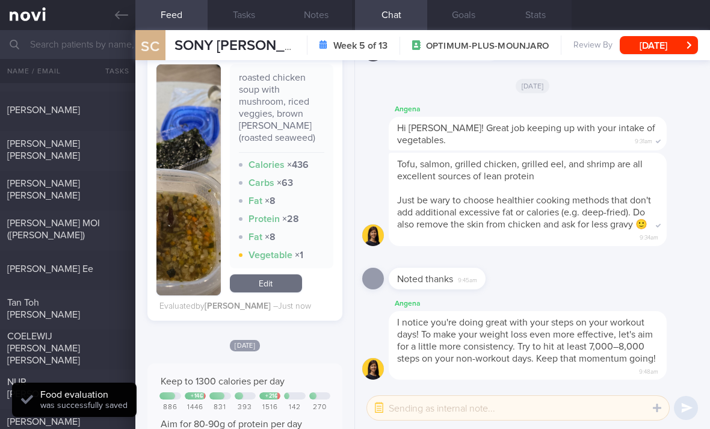
click at [273, 284] on link "Edit" at bounding box center [266, 283] width 72 height 18
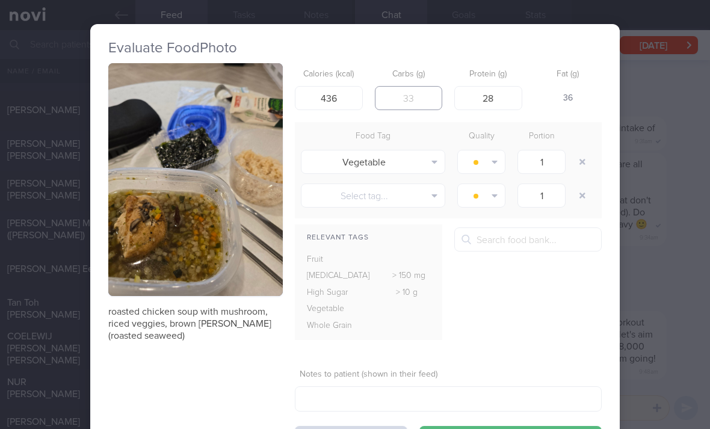
type input "30"
type input "33"
type input "36"
type input "8"
type input "24"
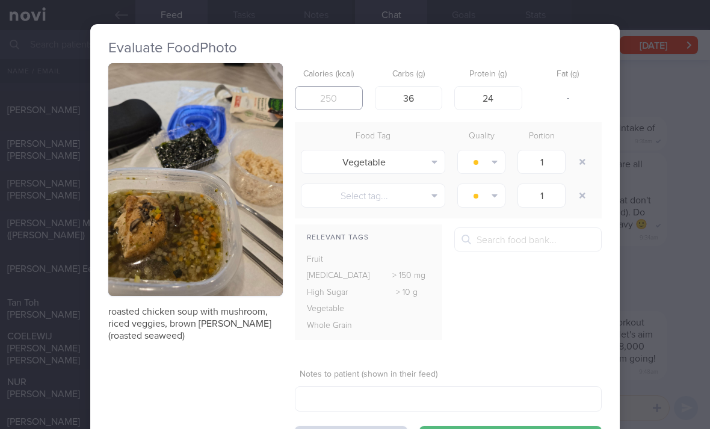
type input "406"
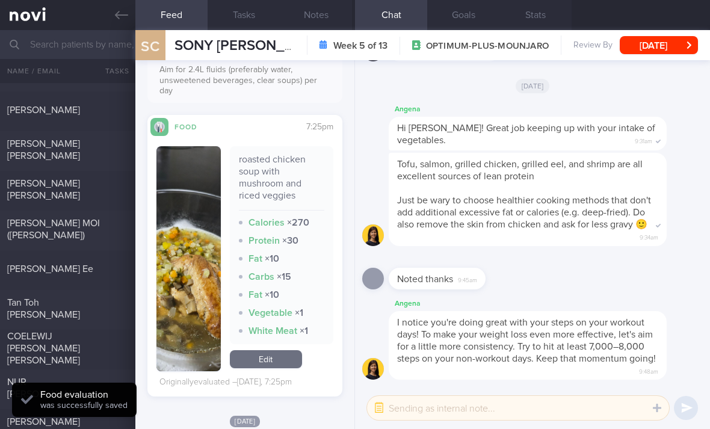
scroll to position [1289, 0]
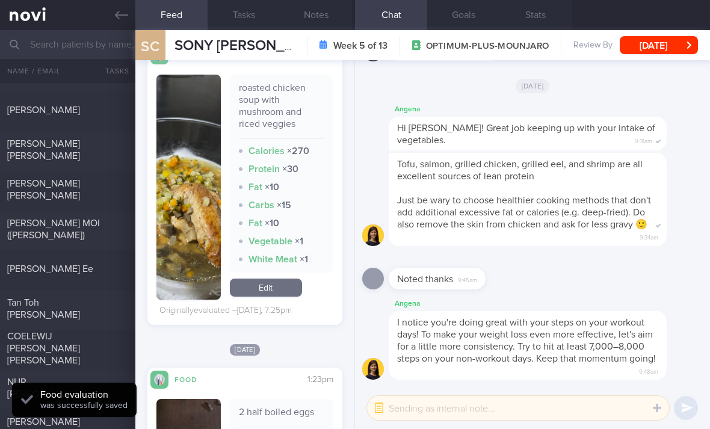
click at [286, 279] on link "Edit" at bounding box center [266, 288] width 72 height 18
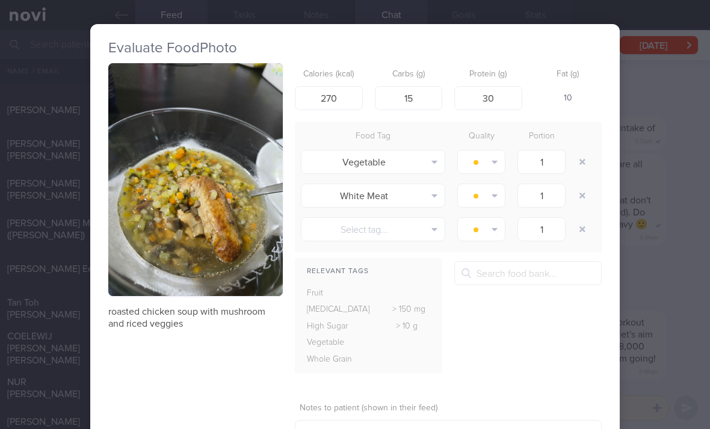
click at [576, 196] on button "button" at bounding box center [583, 196] width 22 height 22
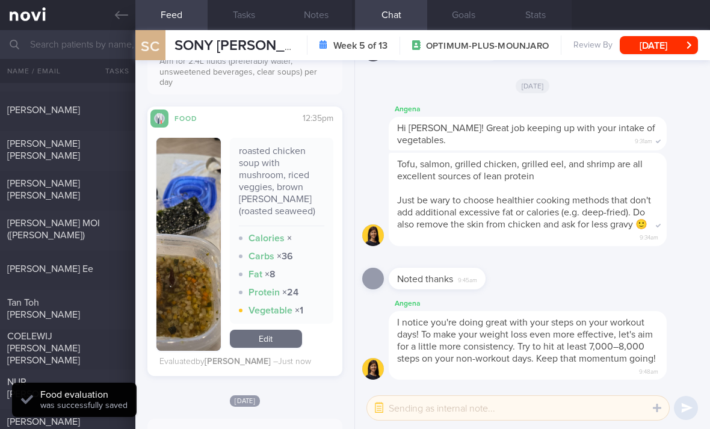
scroll to position [472, 0]
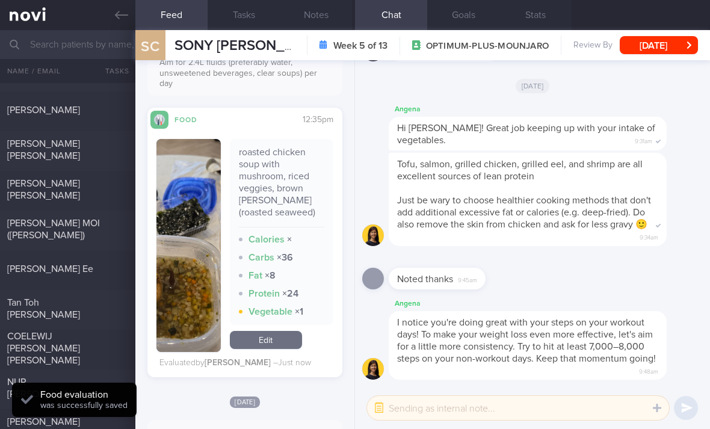
click at [279, 339] on link "Edit" at bounding box center [266, 340] width 72 height 18
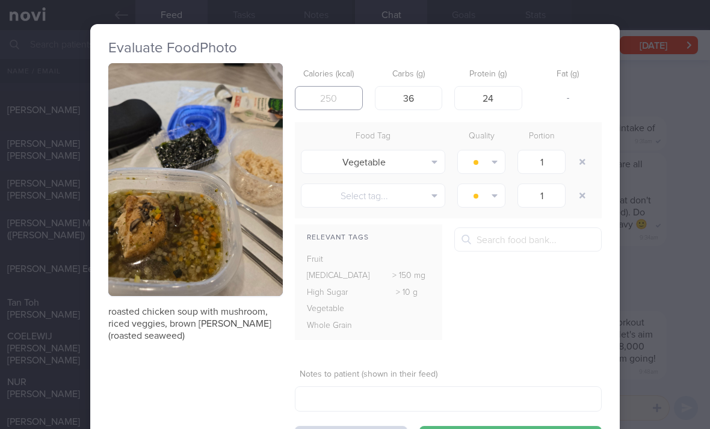
type input "4"
type input "366"
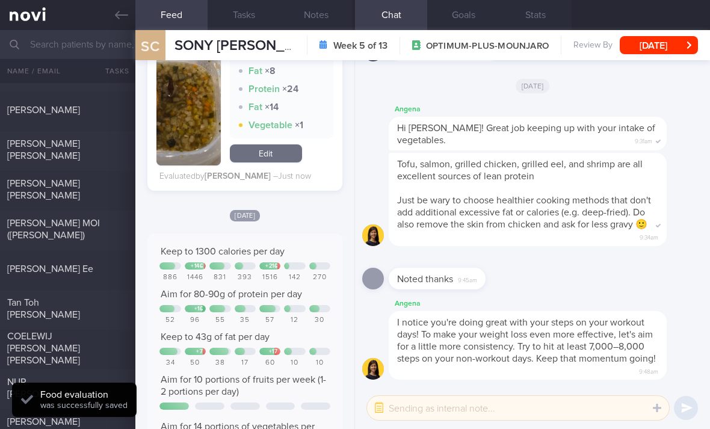
scroll to position [660, 0]
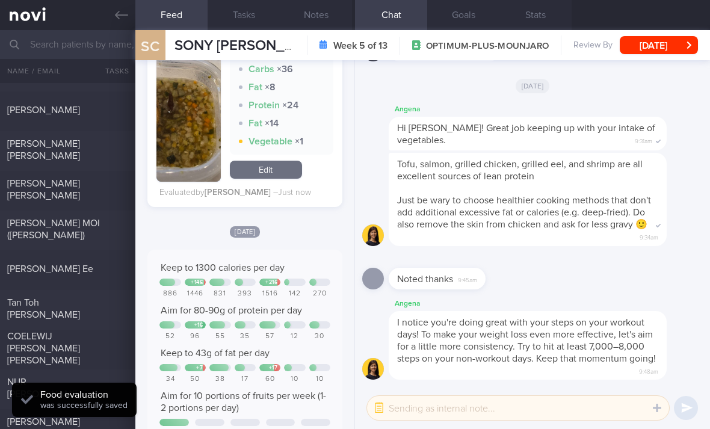
click at [278, 169] on link "Edit" at bounding box center [266, 170] width 72 height 18
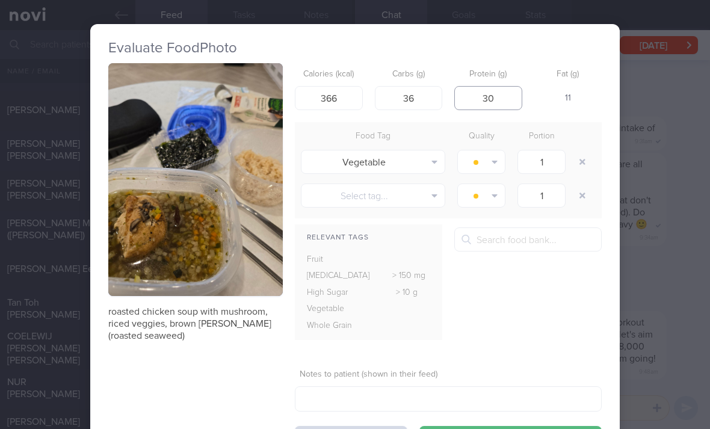
type input "30"
type input "6"
type input "360"
type input "380"
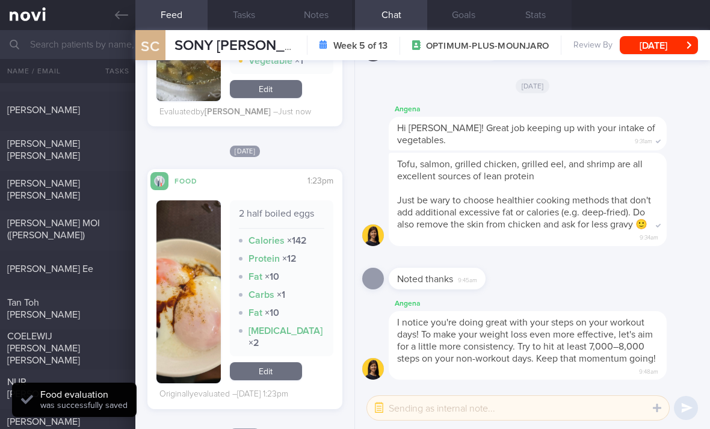
scroll to position [1632, 0]
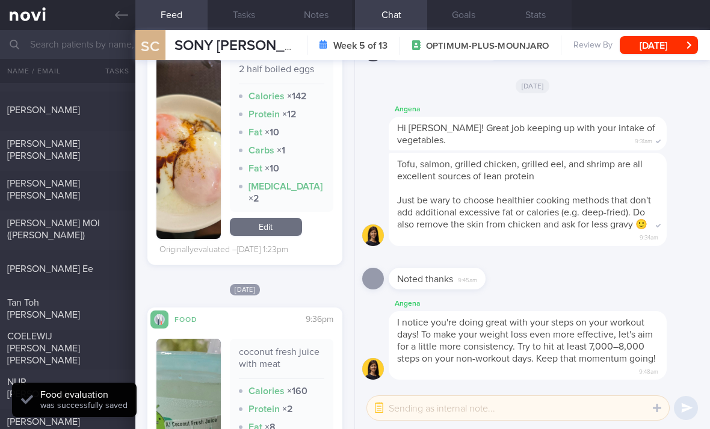
click at [102, 184] on div at bounding box center [115, 181] width 26 height 7
checkbox input "true"
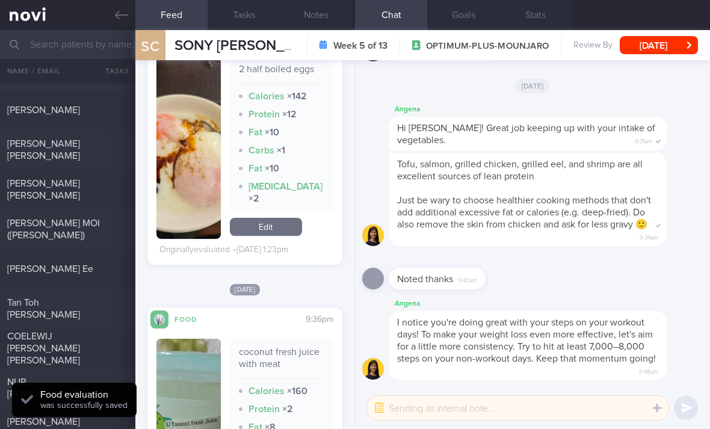
select select "7"
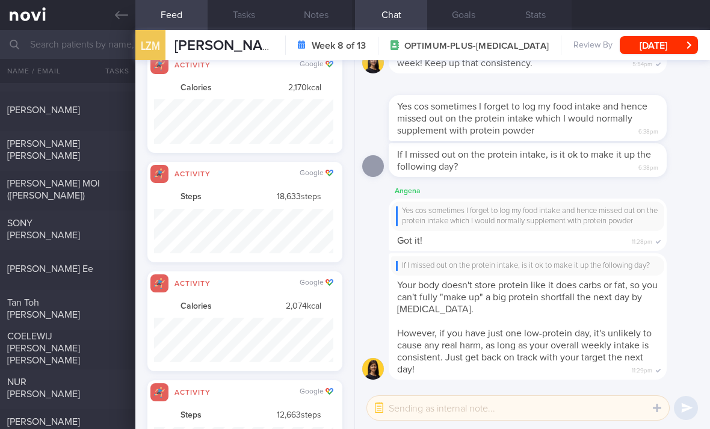
scroll to position [45, 179]
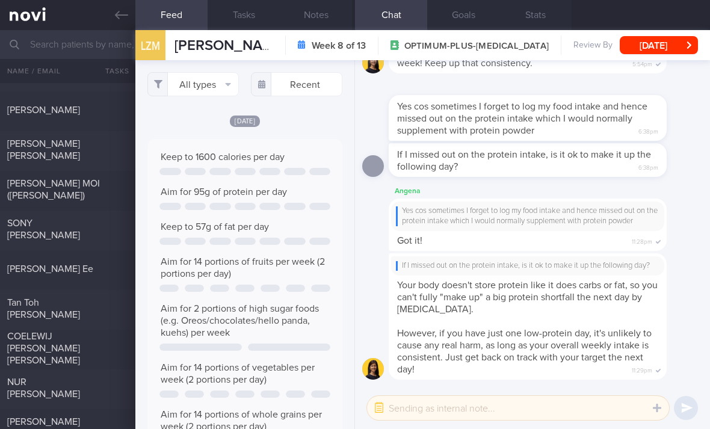
click at [230, 84] on button "All types" at bounding box center [192, 84] width 91 height 24
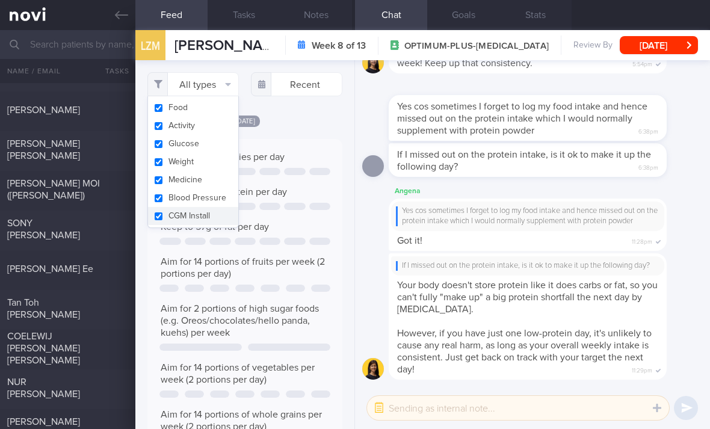
click at [221, 131] on button "Activity" at bounding box center [193, 126] width 90 height 18
checkbox input "false"
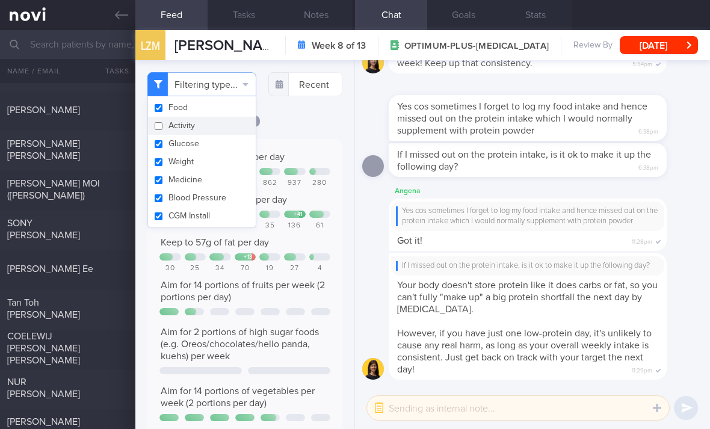
click at [219, 155] on button "Weight" at bounding box center [202, 162] width 108 height 18
checkbox input "false"
click at [213, 184] on button "Medicine" at bounding box center [202, 180] width 108 height 18
checkbox input "false"
click at [211, 212] on button "CGM Install" at bounding box center [202, 216] width 108 height 18
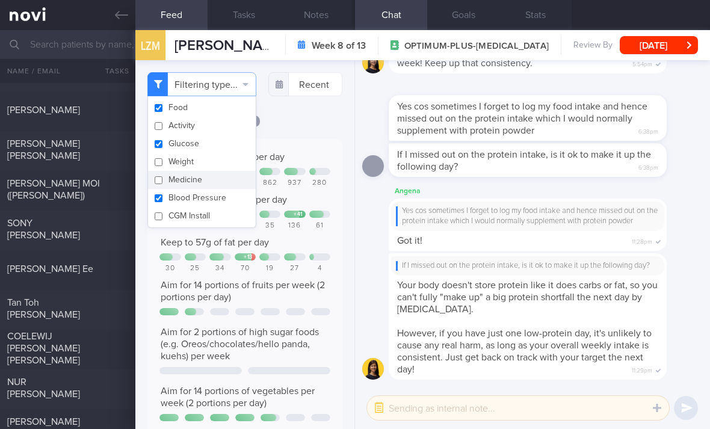
checkbox input "false"
click at [211, 230] on div "95" at bounding box center [219, 225] width 21 height 9
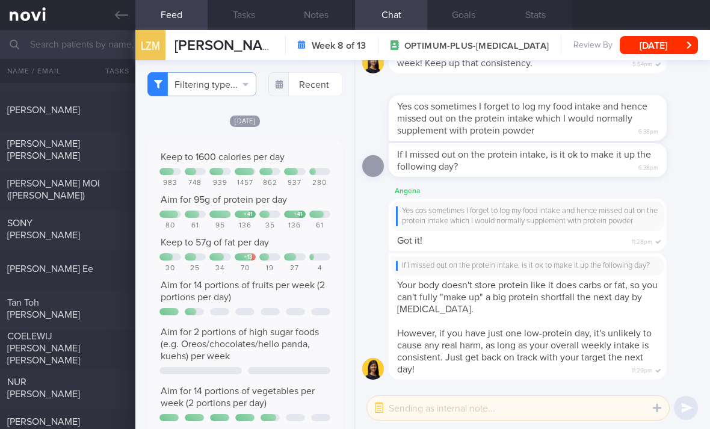
click at [238, 85] on button "Filtering type..." at bounding box center [201, 84] width 109 height 24
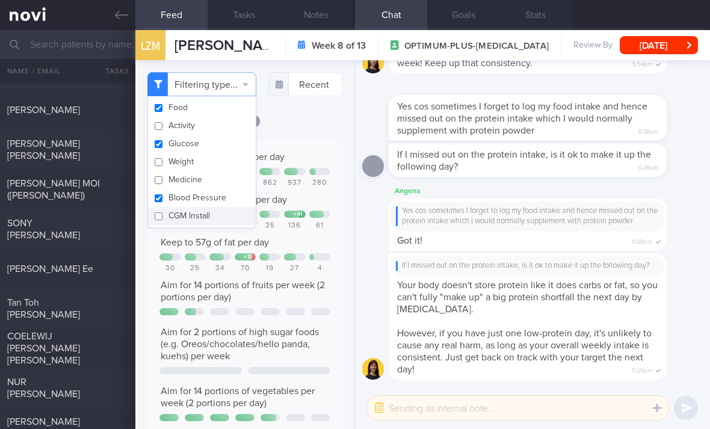
click at [239, 149] on button "Glucose" at bounding box center [202, 144] width 108 height 18
checkbox input "false"
click at [240, 205] on button "Blood Pressure" at bounding box center [202, 198] width 108 height 18
checkbox input "false"
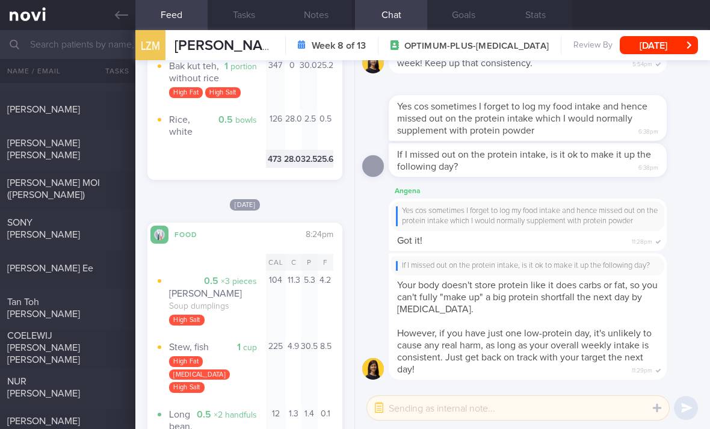
click at [24, 16] on link at bounding box center [67, 15] width 135 height 30
click at [439, 248] on div "SONY [PERSON_NAME] [DATE]" at bounding box center [355, 230] width 710 height 40
select select "8"
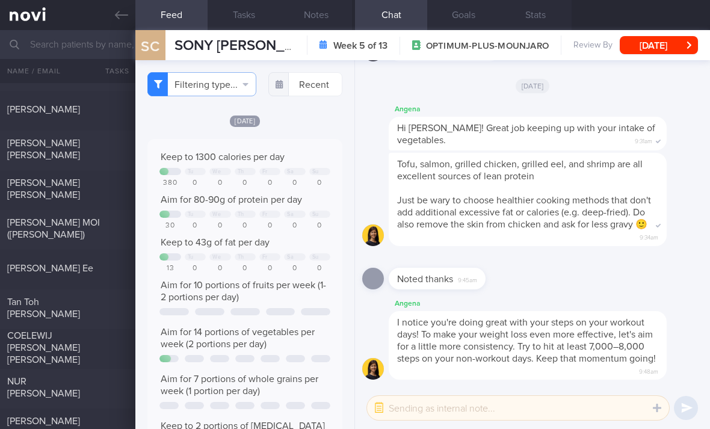
click at [10, 17] on link at bounding box center [67, 15] width 135 height 30
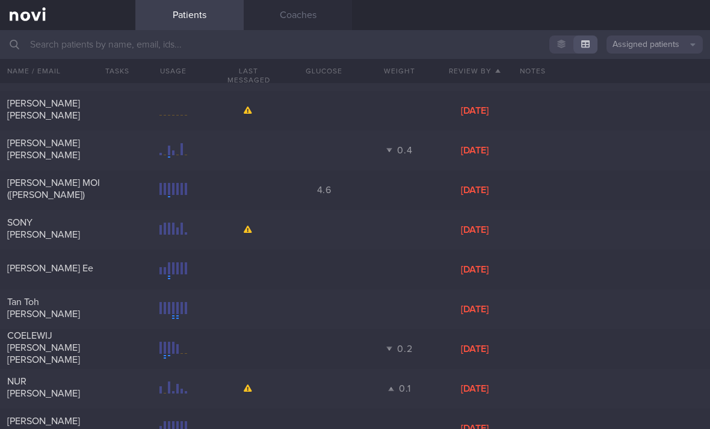
click at [646, 49] on button "Assigned patients" at bounding box center [655, 45] width 96 height 18
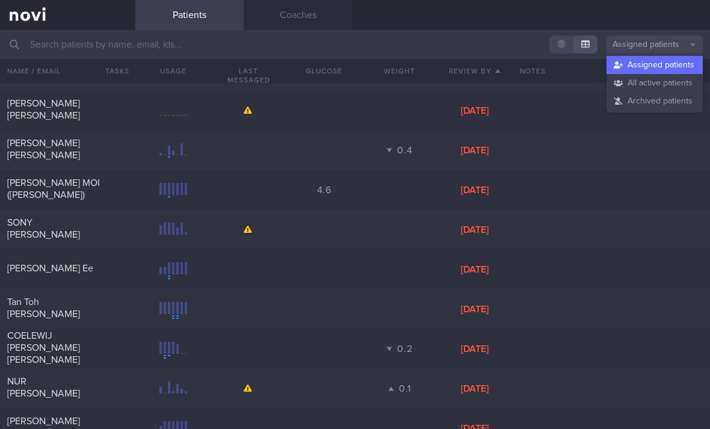
click at [661, 85] on button "All active patients" at bounding box center [655, 83] width 96 height 18
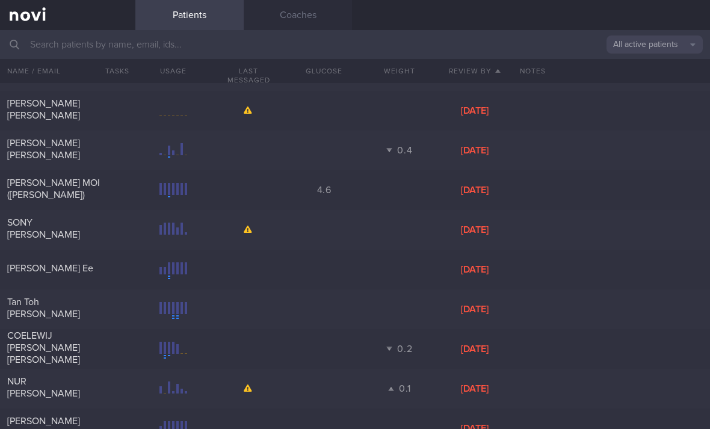
type input "Doh"
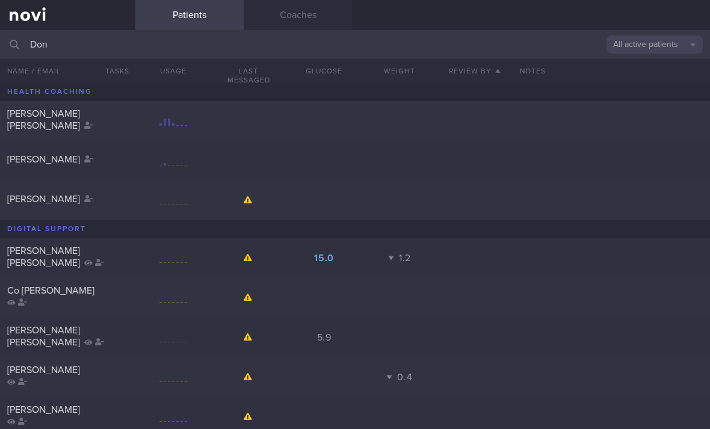
type input "Don"
click at [105, 122] on div "[PERSON_NAME] [PERSON_NAME]" at bounding box center [66, 120] width 118 height 24
select select "9"
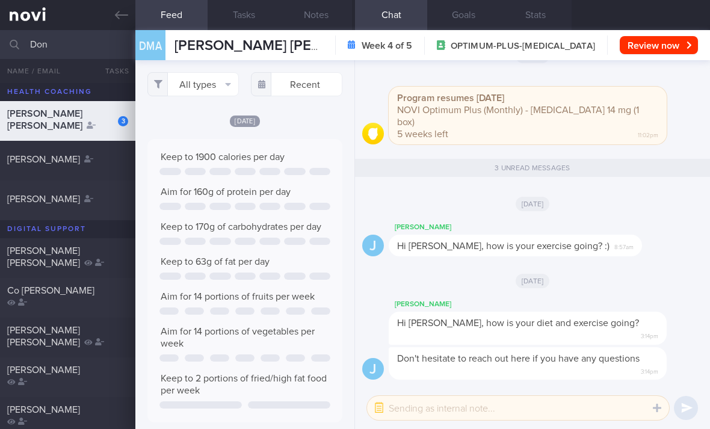
click at [229, 84] on icon "button" at bounding box center [228, 84] width 5 height 3
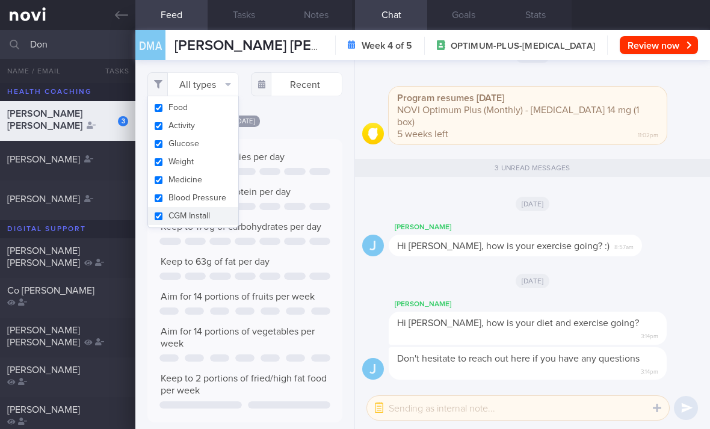
click at [217, 130] on button "Activity" at bounding box center [193, 126] width 90 height 18
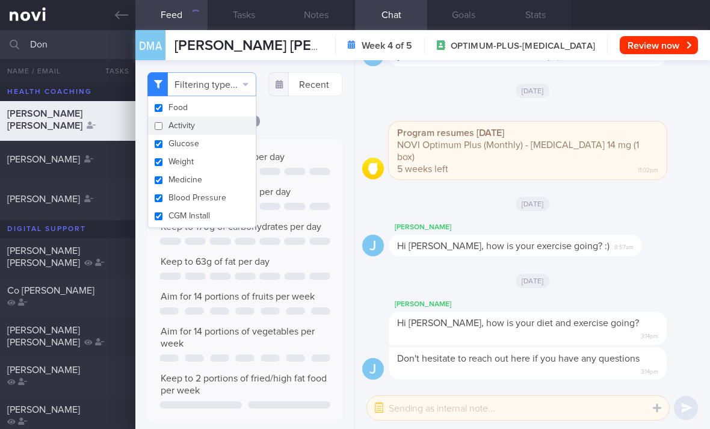
click at [217, 129] on button "Activity" at bounding box center [202, 126] width 108 height 18
checkbox input "true"
click at [219, 167] on button "Weight" at bounding box center [193, 162] width 90 height 18
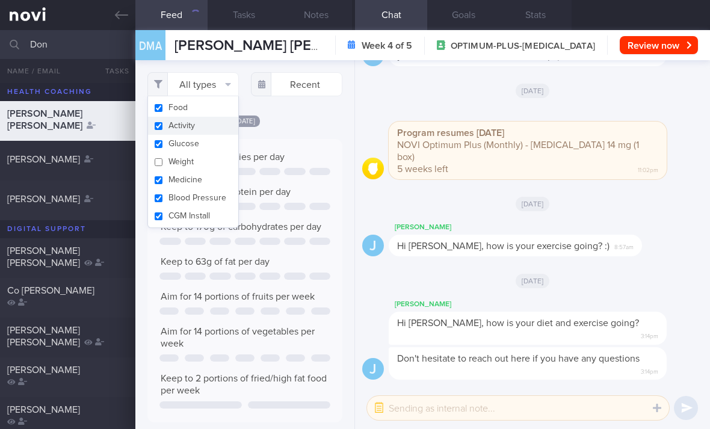
checkbox input "false"
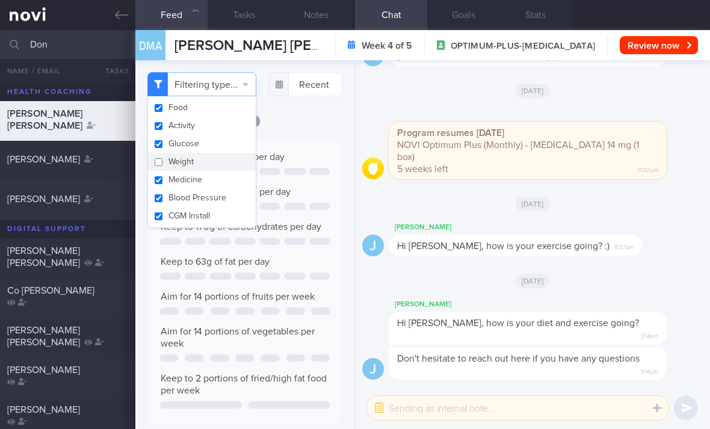
click at [221, 186] on button "Medicine" at bounding box center [202, 180] width 108 height 18
checkbox input "false"
click at [223, 145] on button "Glucose" at bounding box center [202, 144] width 108 height 18
click at [228, 130] on button "Activity" at bounding box center [202, 126] width 108 height 18
click at [224, 193] on button "Blood Pressure" at bounding box center [202, 198] width 108 height 18
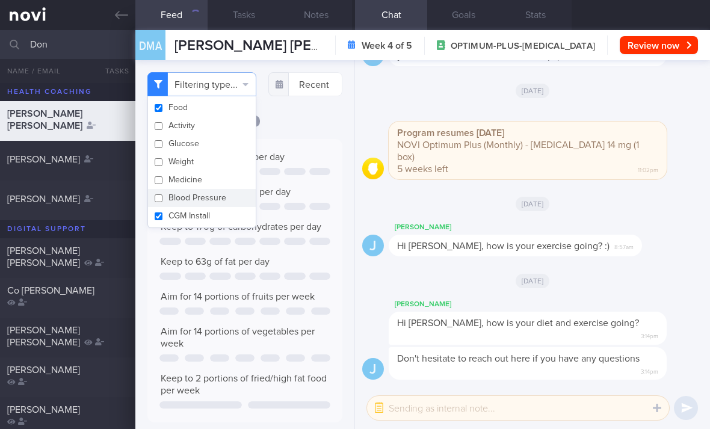
click at [221, 220] on button "CGM Install" at bounding box center [202, 216] width 108 height 18
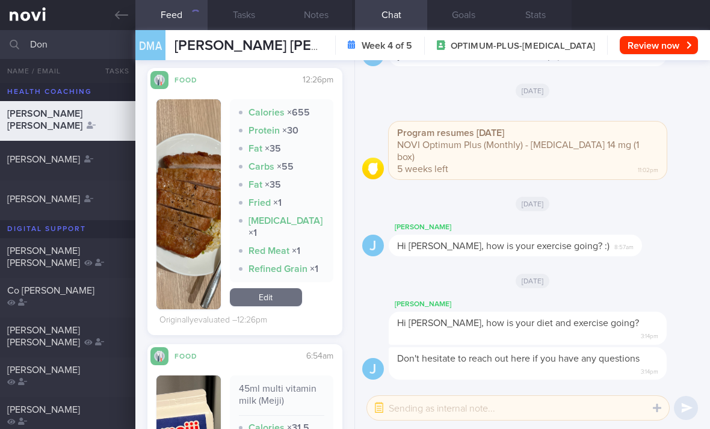
click at [285, 306] on link "Edit" at bounding box center [266, 297] width 72 height 18
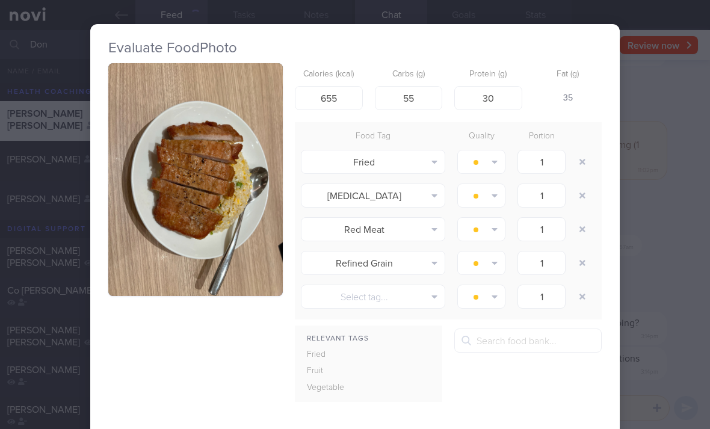
click at [656, 203] on div "Evaluate Food Photo Calories (kcal) 655 Carbs (g) 55 Protein (g) 30 Fat (g) 35 …" at bounding box center [355, 214] width 710 height 429
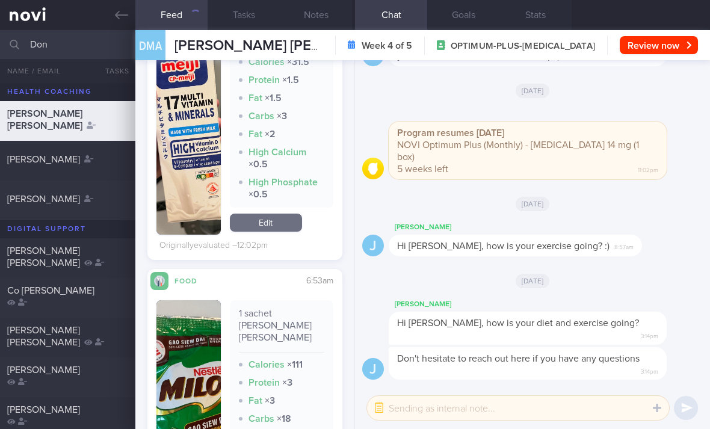
click at [277, 232] on link "Edit" at bounding box center [266, 223] width 72 height 18
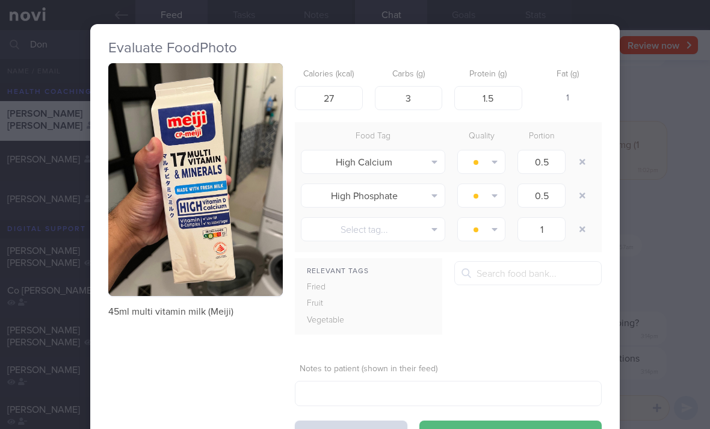
click at [578, 159] on button "button" at bounding box center [583, 162] width 22 height 22
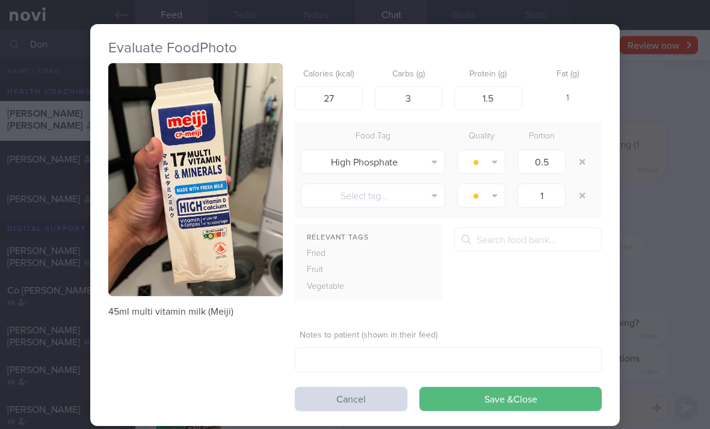
click at [578, 158] on button "button" at bounding box center [583, 162] width 22 height 22
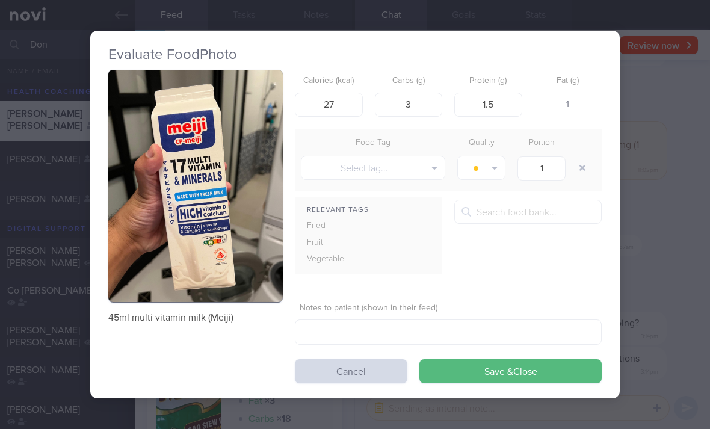
click at [495, 366] on button "Save & Close" at bounding box center [510, 371] width 182 height 24
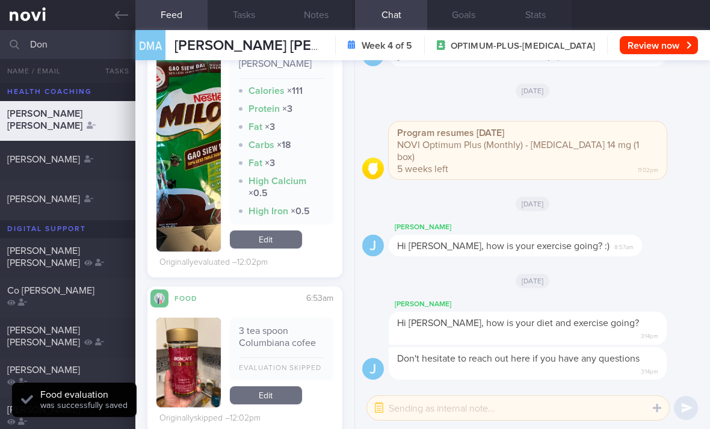
click at [279, 234] on link "Edit" at bounding box center [266, 239] width 72 height 18
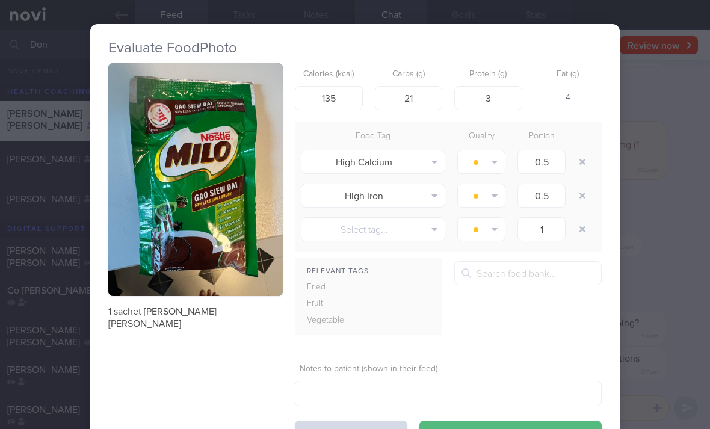
click at [576, 172] on div at bounding box center [584, 162] width 24 height 34
click at [584, 166] on button "button" at bounding box center [583, 162] width 22 height 22
click at [583, 166] on button "button" at bounding box center [583, 162] width 22 height 22
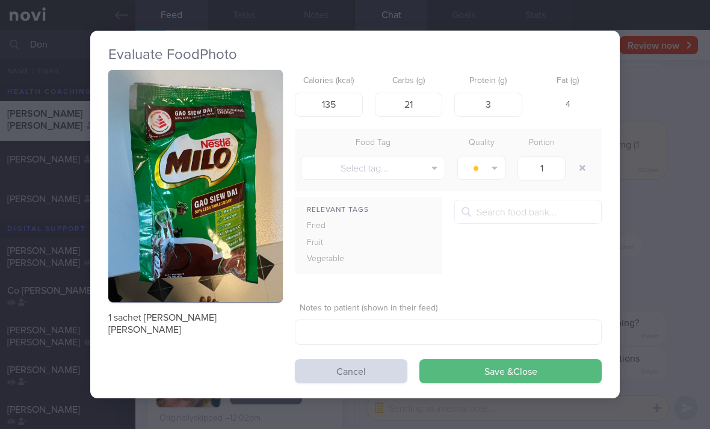
click at [584, 164] on button "button" at bounding box center [583, 168] width 22 height 22
click at [478, 365] on button "Save & Close" at bounding box center [510, 371] width 182 height 24
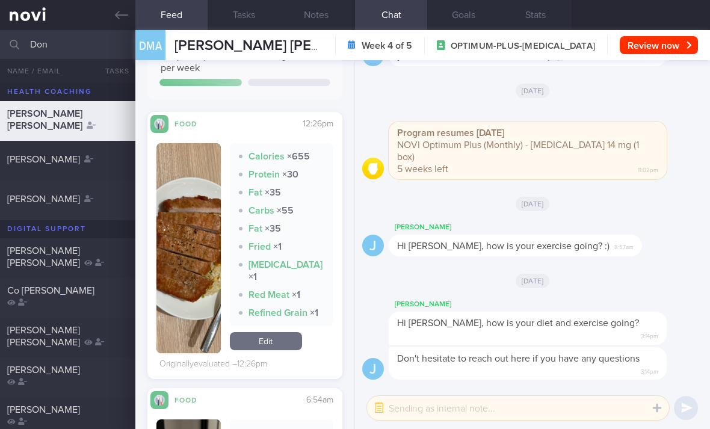
click at [289, 350] on link "Edit" at bounding box center [266, 341] width 72 height 18
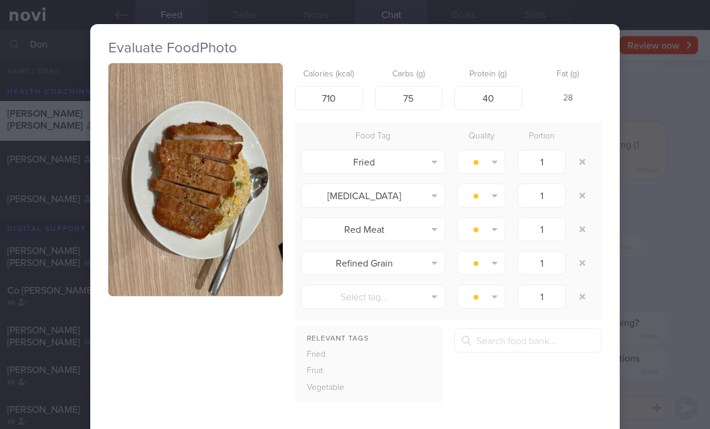
click at [587, 165] on button "button" at bounding box center [583, 162] width 22 height 22
click at [586, 164] on button "button" at bounding box center [583, 162] width 22 height 22
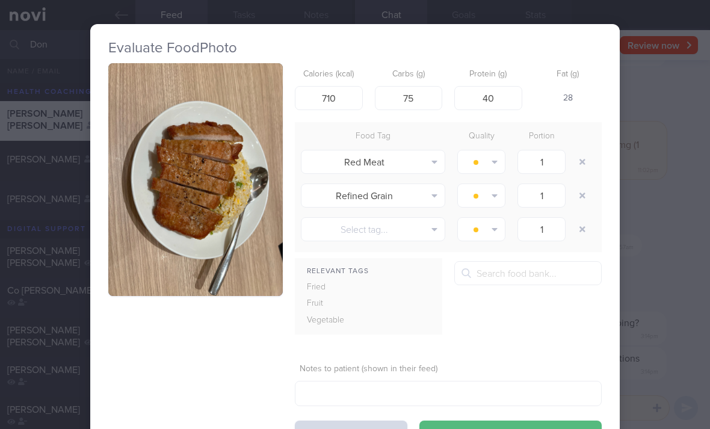
click at [585, 165] on button "button" at bounding box center [583, 162] width 22 height 22
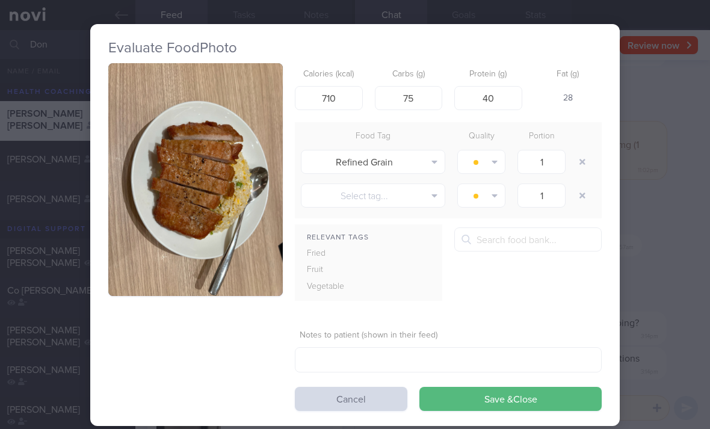
click at [585, 165] on button "button" at bounding box center [583, 162] width 22 height 22
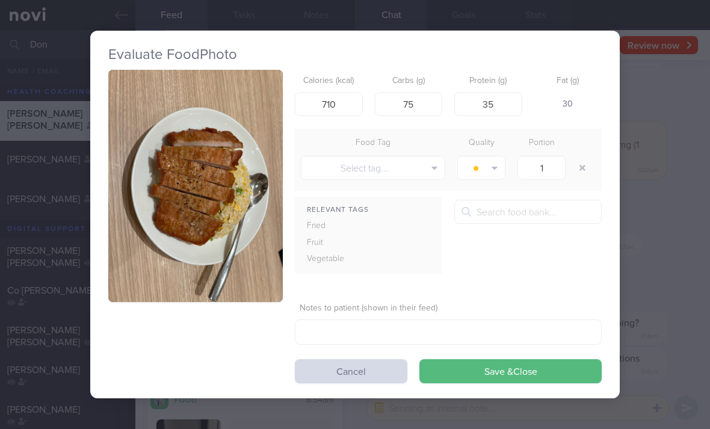
click at [516, 378] on button "Save & Close" at bounding box center [510, 371] width 182 height 24
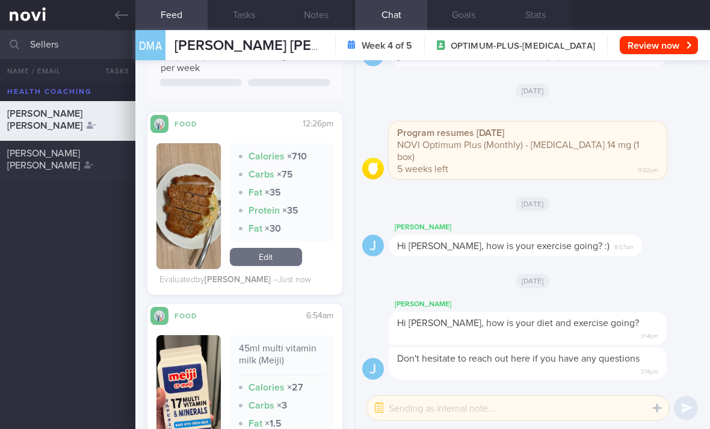
click at [93, 161] on div "[PERSON_NAME] [PERSON_NAME]" at bounding box center [66, 159] width 118 height 24
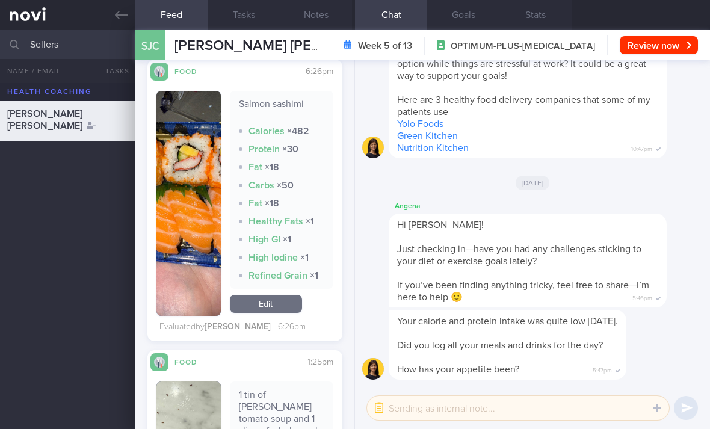
scroll to position [385, 0]
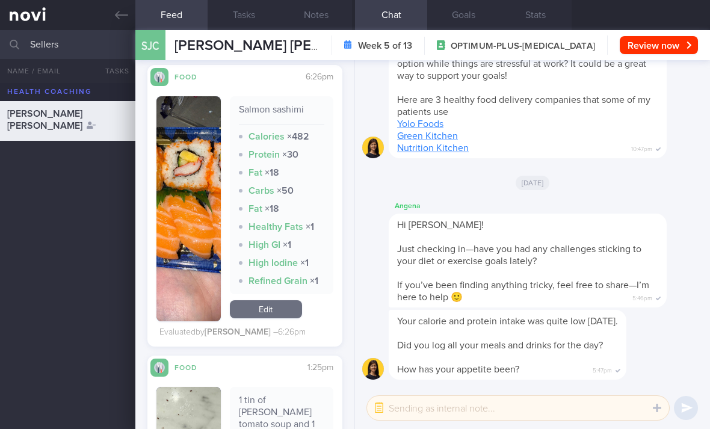
click at [278, 309] on link "Edit" at bounding box center [266, 309] width 72 height 18
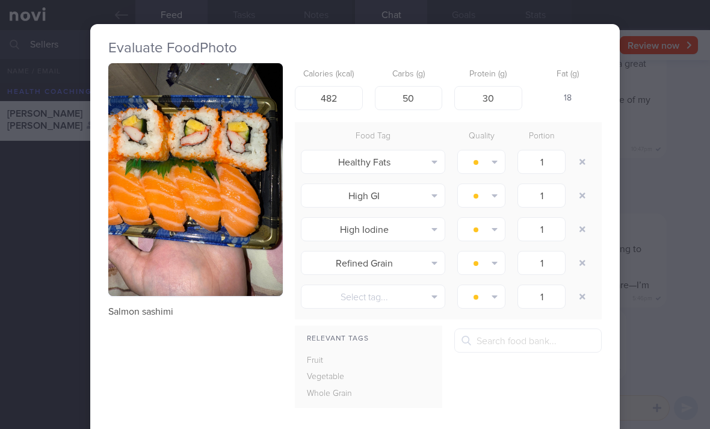
click at [641, 201] on div "Evaluate Food Photo Salmon sashimi Calories (kcal) 482 Carbs (g) 50 Protein (g)…" at bounding box center [355, 214] width 710 height 429
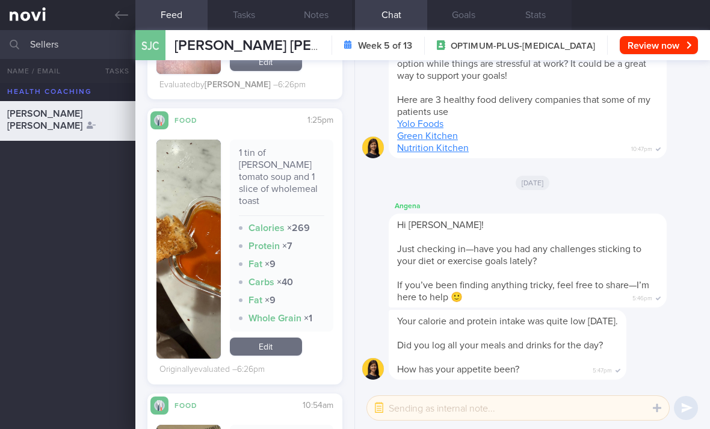
scroll to position [633, 0]
click at [273, 342] on link "Edit" at bounding box center [266, 346] width 72 height 18
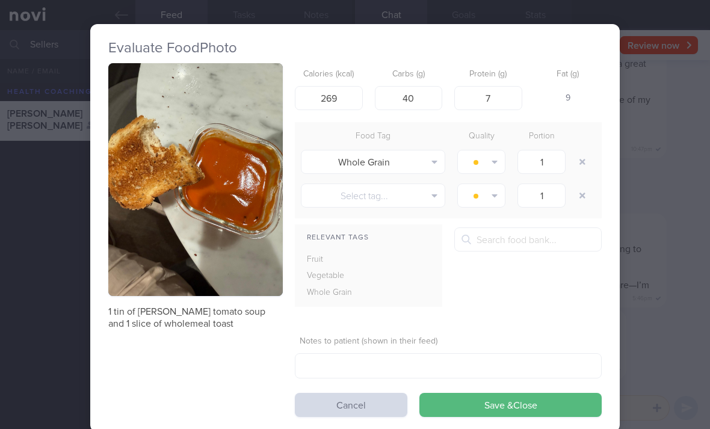
click at [654, 227] on div "Evaluate Food Photo 1 tin of [PERSON_NAME] tomato soup and 1 slice of wholemeal…" at bounding box center [355, 214] width 710 height 429
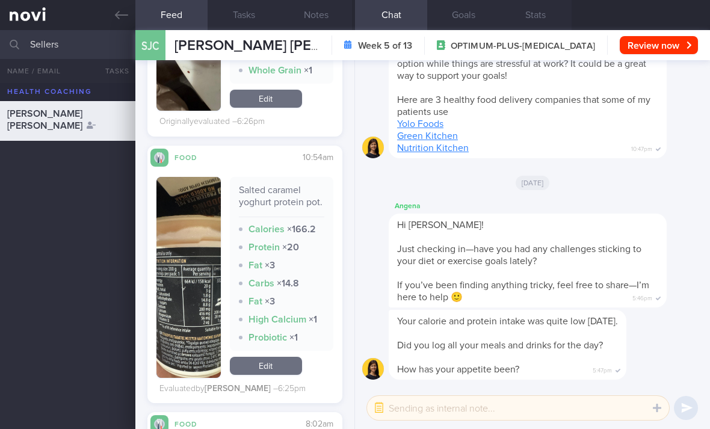
scroll to position [913, 0]
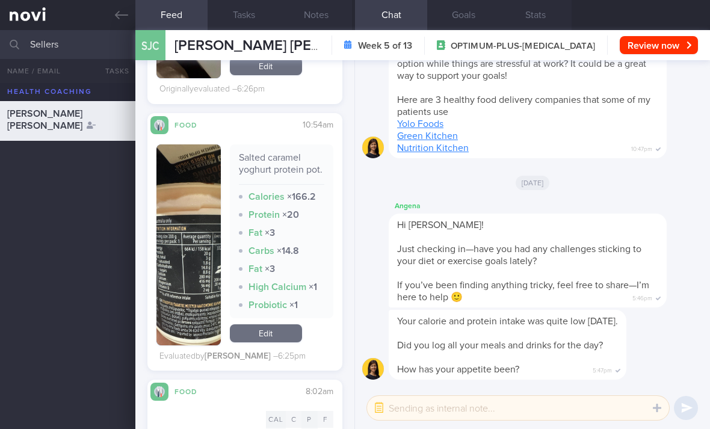
click at [271, 324] on link "Edit" at bounding box center [266, 333] width 72 height 18
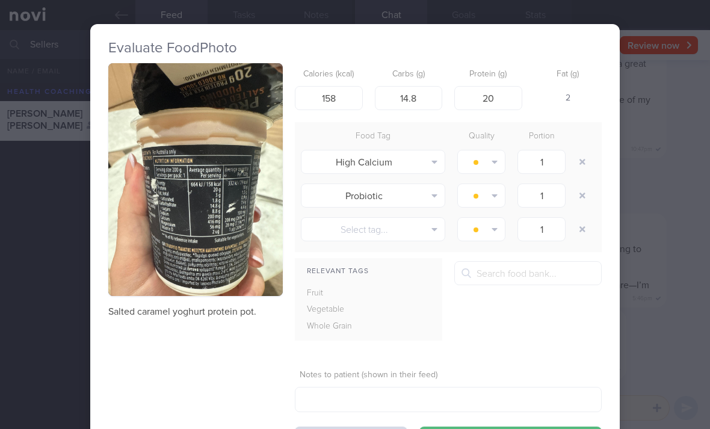
click at [256, 261] on img "button" at bounding box center [195, 179] width 175 height 233
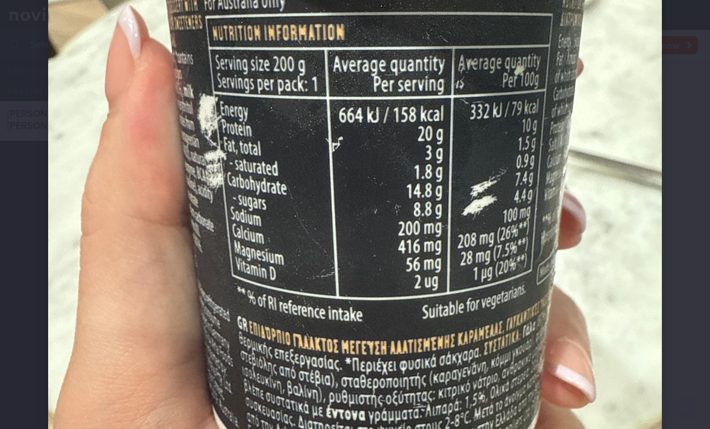
scroll to position [354, 0]
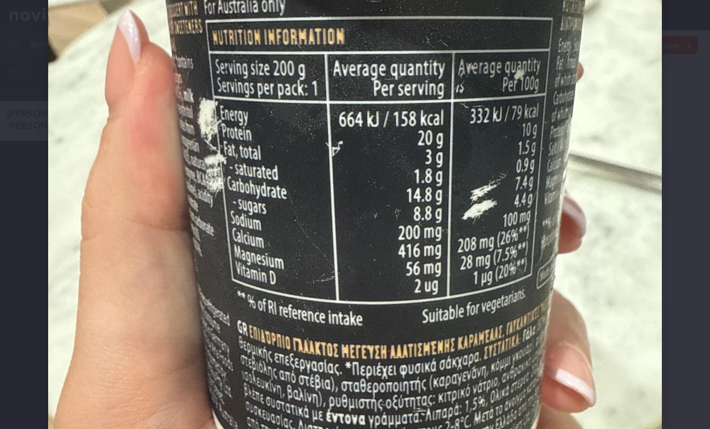
click at [460, 274] on img at bounding box center [355, 103] width 614 height 818
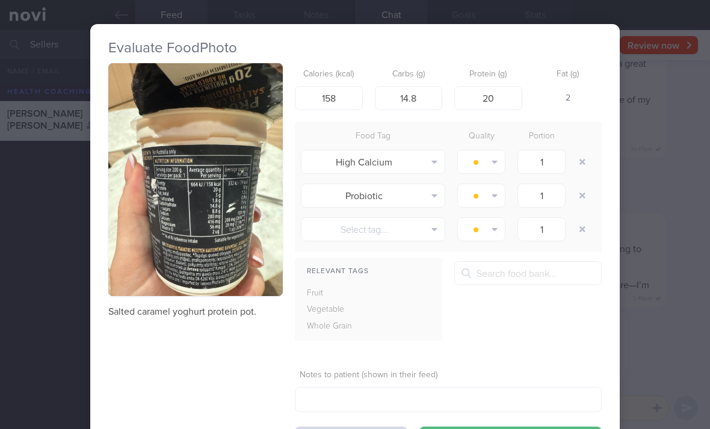
click at [586, 162] on button "button" at bounding box center [583, 162] width 22 height 22
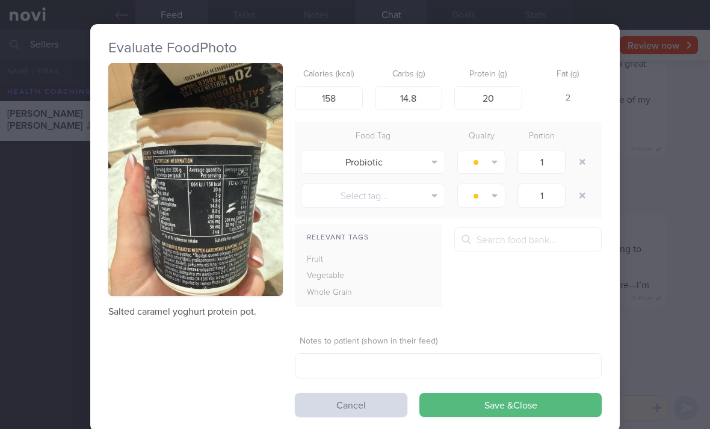
click at [586, 162] on button "button" at bounding box center [583, 162] width 22 height 22
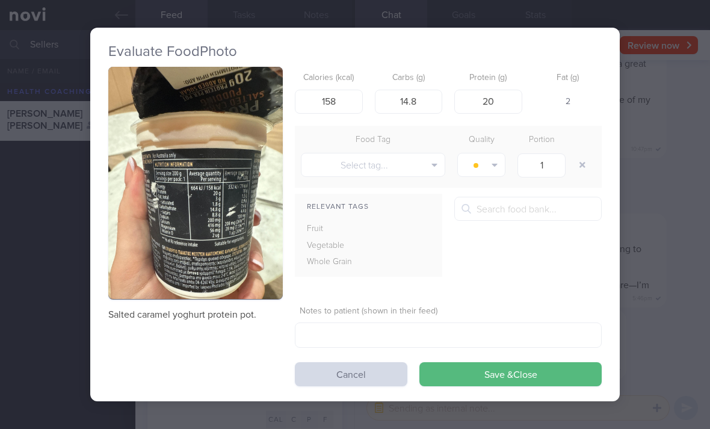
click at [486, 395] on div "Evaluate Food Photo Salted caramel yoghurt protein pot. Calories (kcal) 158 Car…" at bounding box center [355, 215] width 530 height 374
click at [510, 378] on button "Save & Close" at bounding box center [510, 374] width 182 height 24
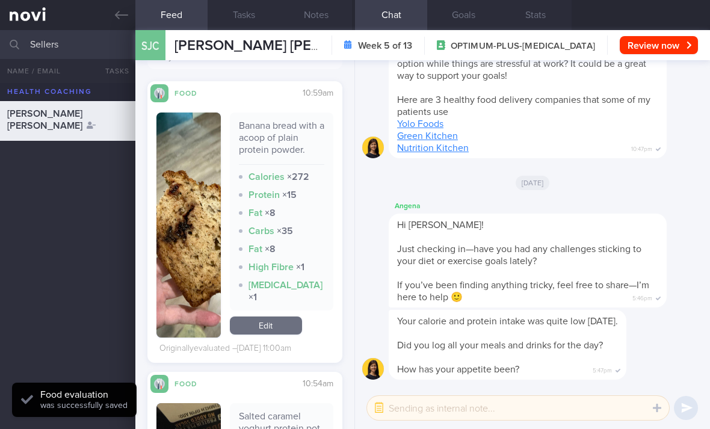
scroll to position [1757, 0]
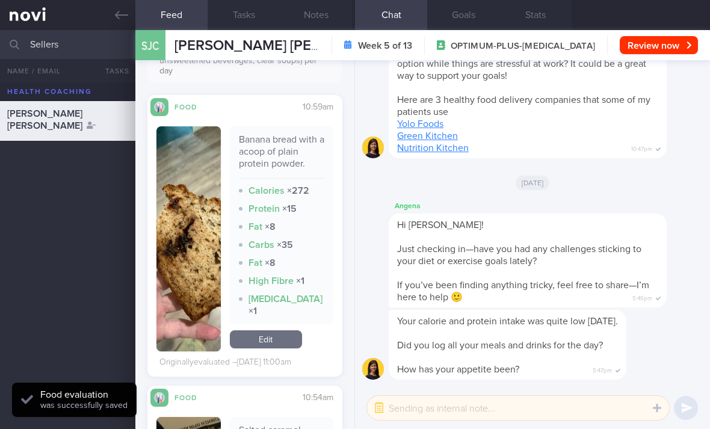
click at [282, 330] on link "Edit" at bounding box center [266, 339] width 72 height 18
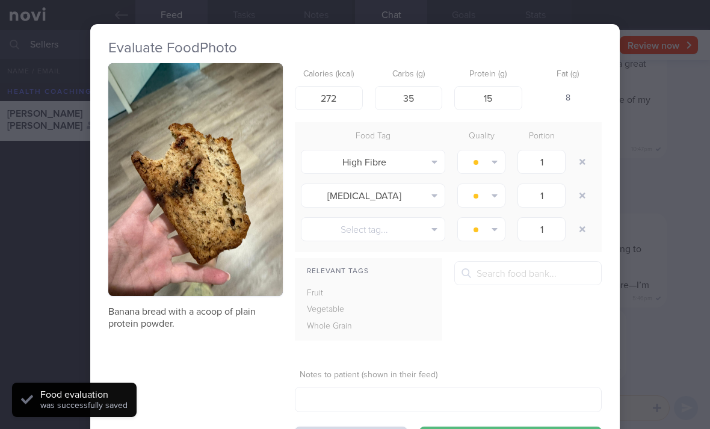
click at [585, 159] on button "button" at bounding box center [583, 162] width 22 height 22
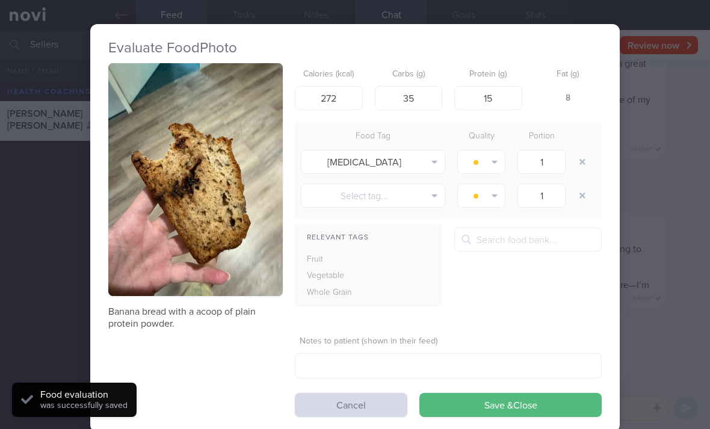
click at [584, 159] on button "button" at bounding box center [583, 162] width 22 height 22
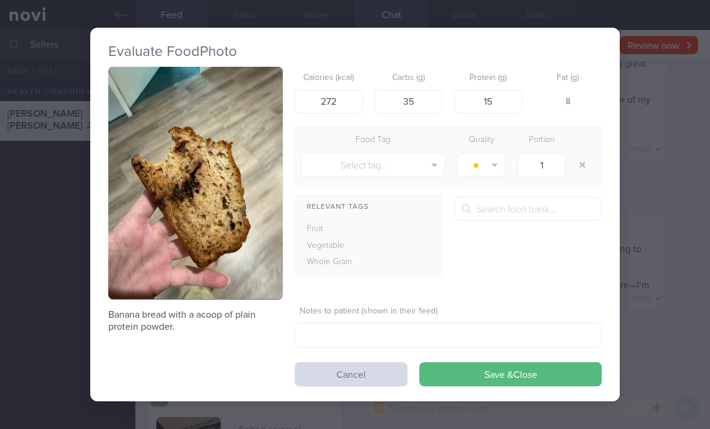
click at [479, 380] on button "Save & Close" at bounding box center [510, 374] width 182 height 24
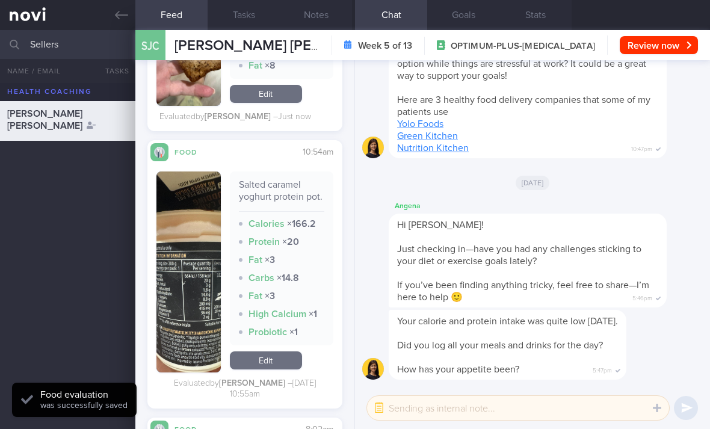
scroll to position [1955, 0]
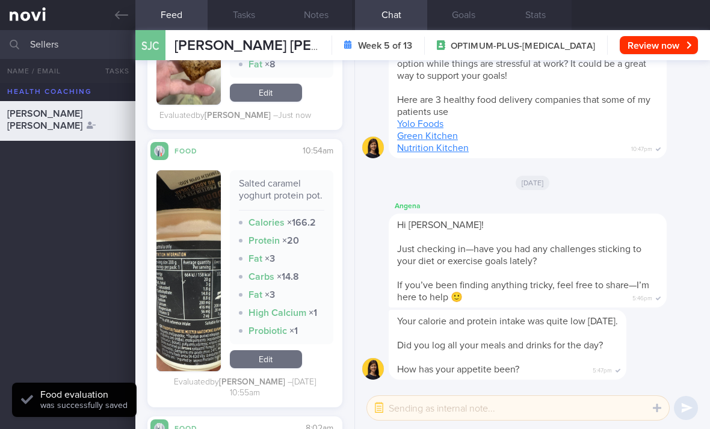
click at [276, 350] on link "Edit" at bounding box center [266, 359] width 72 height 18
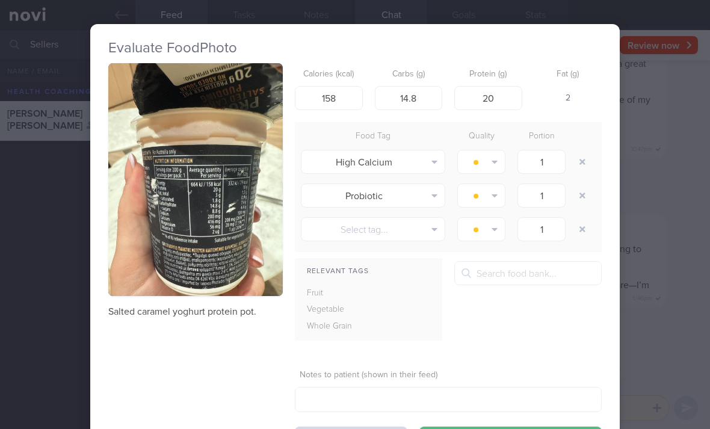
click at [578, 161] on button "button" at bounding box center [583, 162] width 22 height 22
click at [578, 160] on button "button" at bounding box center [583, 162] width 22 height 22
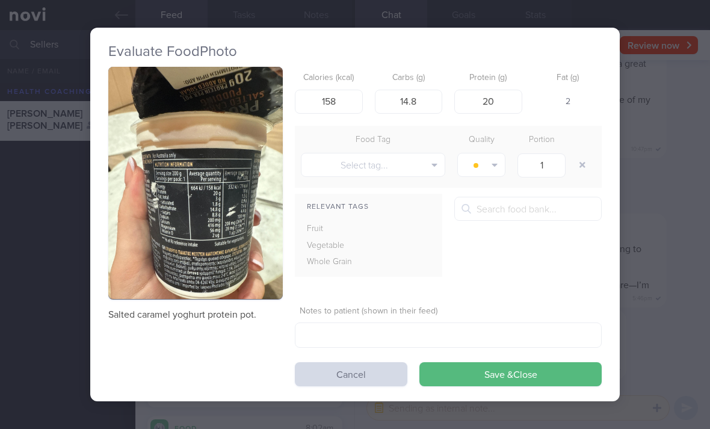
click at [501, 374] on button "Save & Close" at bounding box center [510, 374] width 182 height 24
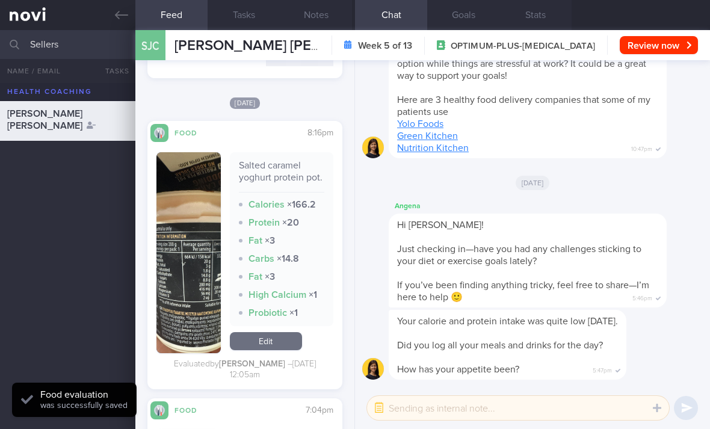
scroll to position [2446, 0]
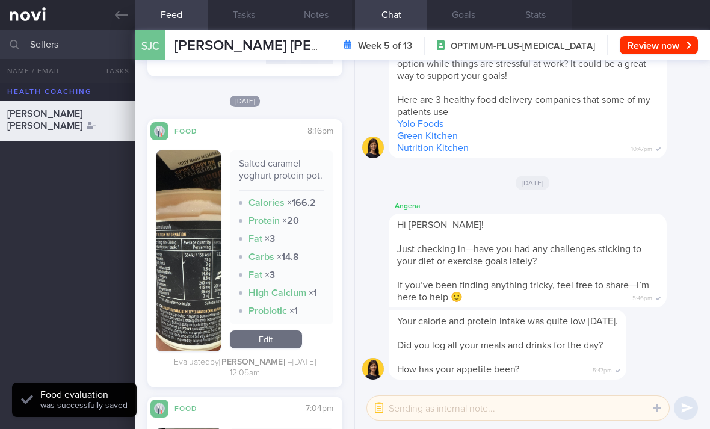
click at [287, 330] on link "Edit" at bounding box center [266, 339] width 72 height 18
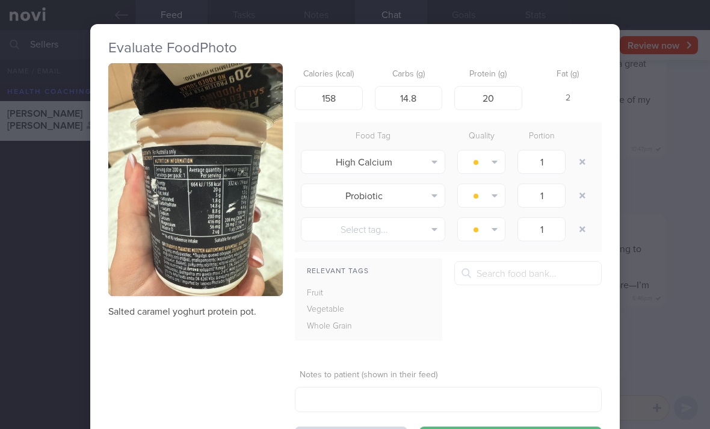
click at [579, 166] on button "button" at bounding box center [583, 162] width 22 height 22
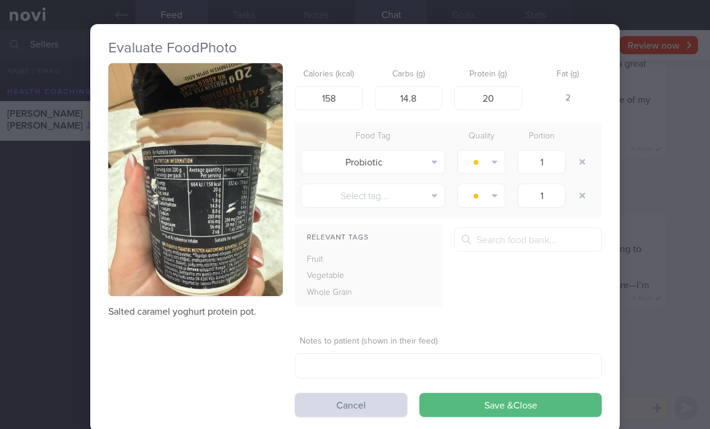
click at [579, 165] on button "button" at bounding box center [583, 162] width 22 height 22
click at [582, 170] on button "button" at bounding box center [583, 162] width 22 height 22
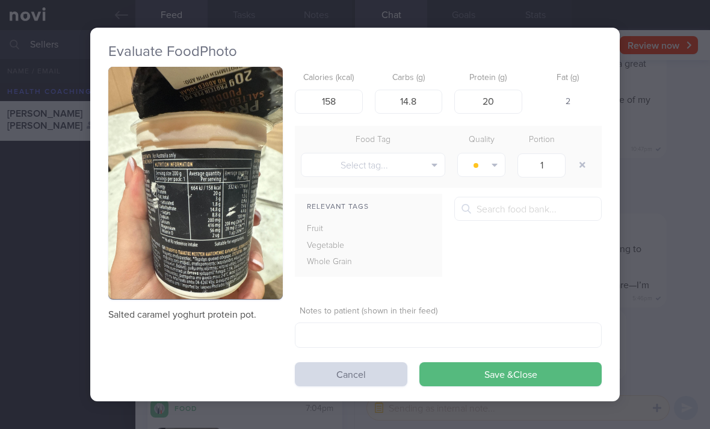
click at [495, 366] on button "Save & Close" at bounding box center [510, 374] width 182 height 24
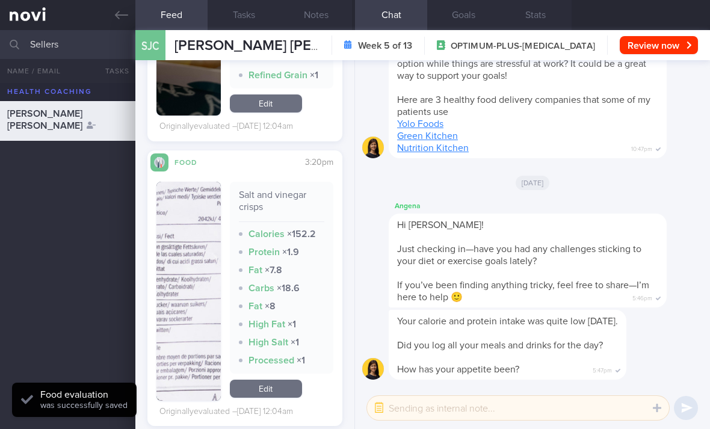
scroll to position [2894, 0]
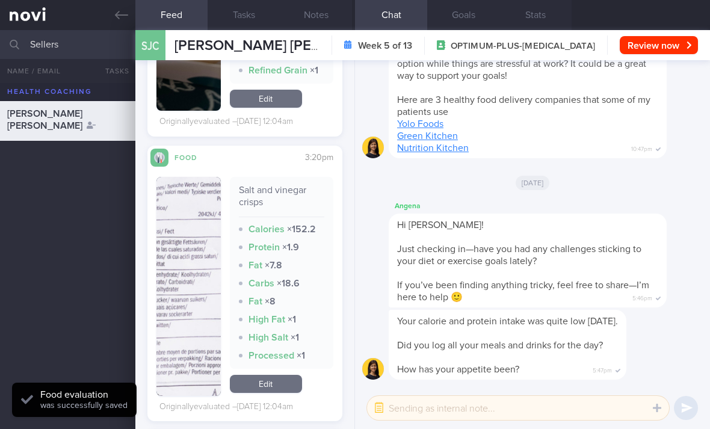
click at [288, 375] on link "Edit" at bounding box center [266, 384] width 72 height 18
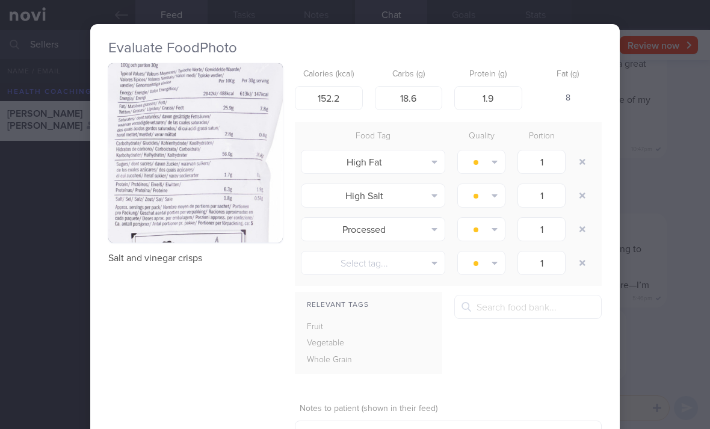
click at [259, 177] on button "button" at bounding box center [195, 152] width 175 height 179
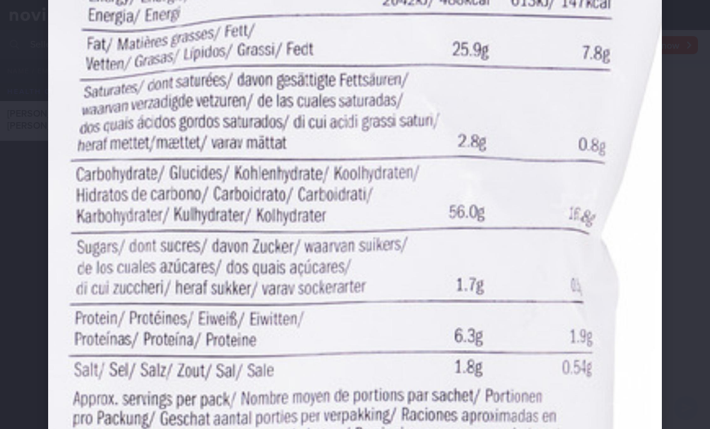
scroll to position [153, 0]
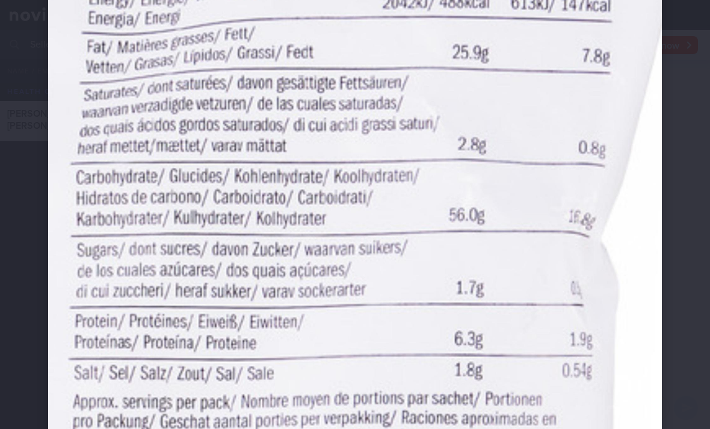
click at [552, 180] on img at bounding box center [355, 210] width 614 height 631
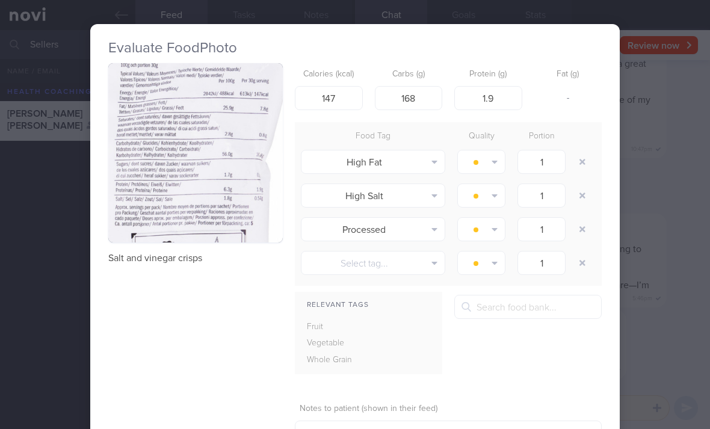
click at [582, 170] on button "button" at bounding box center [583, 162] width 22 height 22
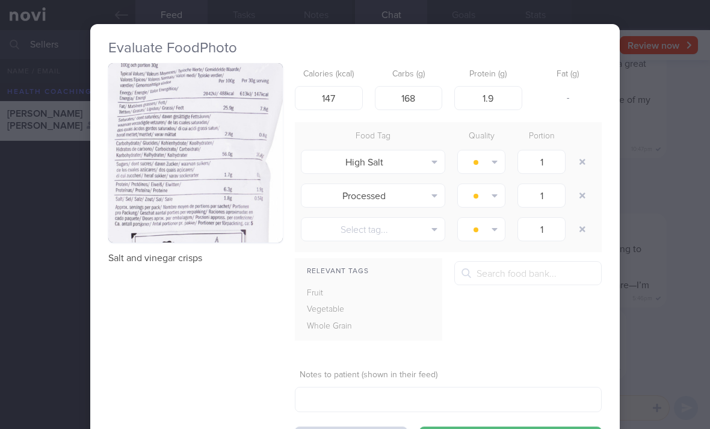
click at [586, 173] on div at bounding box center [584, 162] width 24 height 34
click at [578, 170] on button "button" at bounding box center [583, 162] width 22 height 22
click at [579, 172] on div at bounding box center [584, 162] width 24 height 34
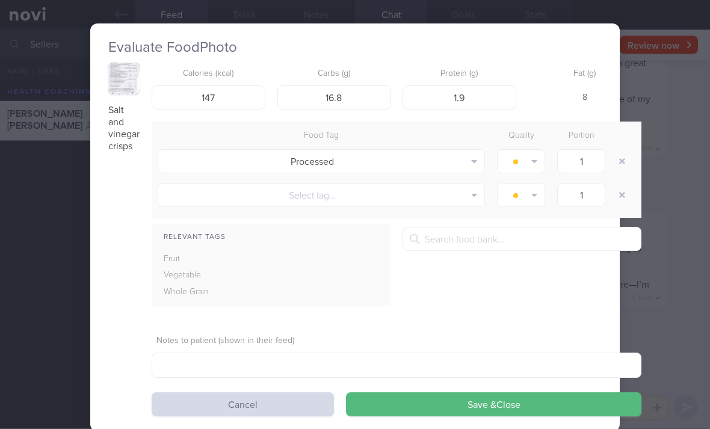
click at [546, 404] on button "Save & Close" at bounding box center [493, 405] width 295 height 24
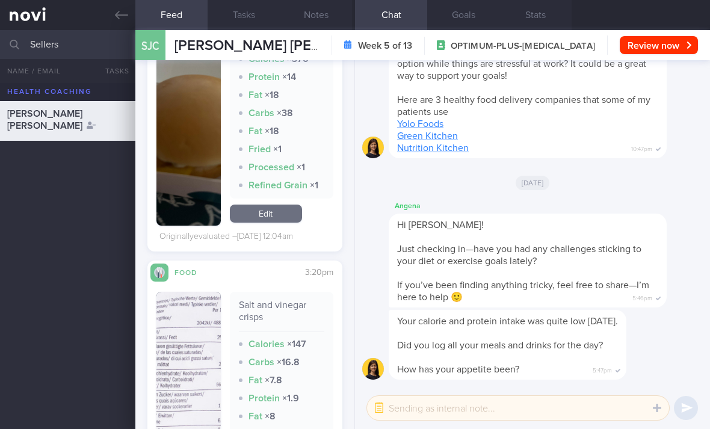
scroll to position [2727, 0]
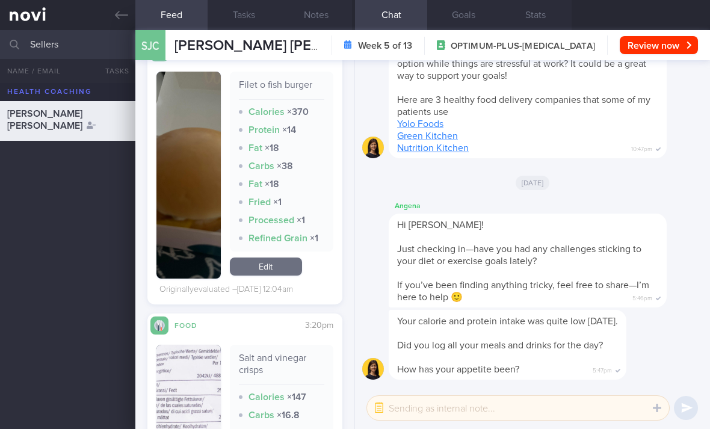
click at [284, 258] on link "Edit" at bounding box center [266, 267] width 72 height 18
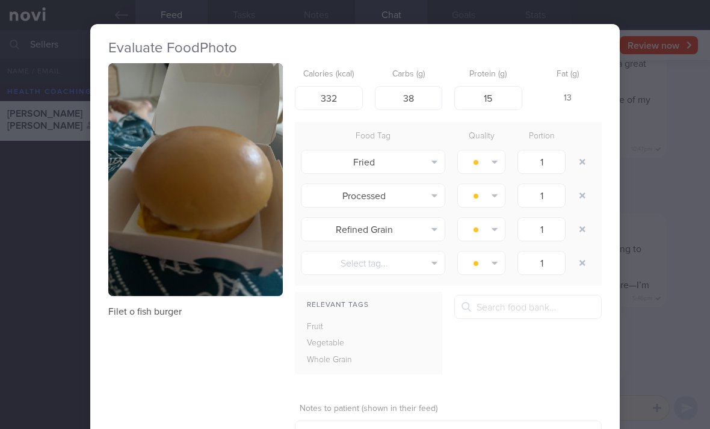
click at [579, 165] on button "button" at bounding box center [583, 162] width 22 height 22
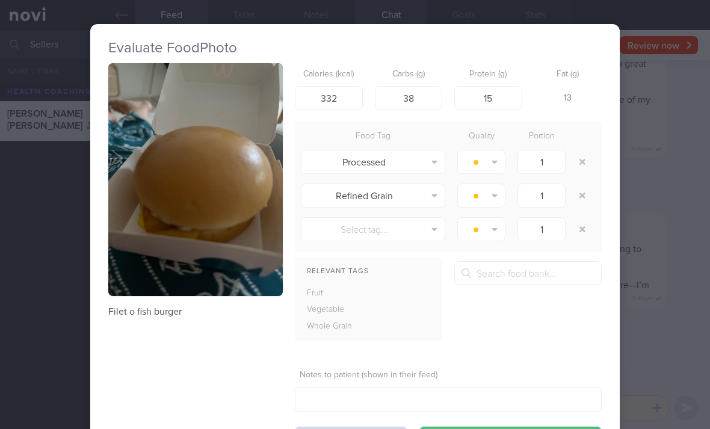
click at [579, 164] on button "button" at bounding box center [583, 162] width 22 height 22
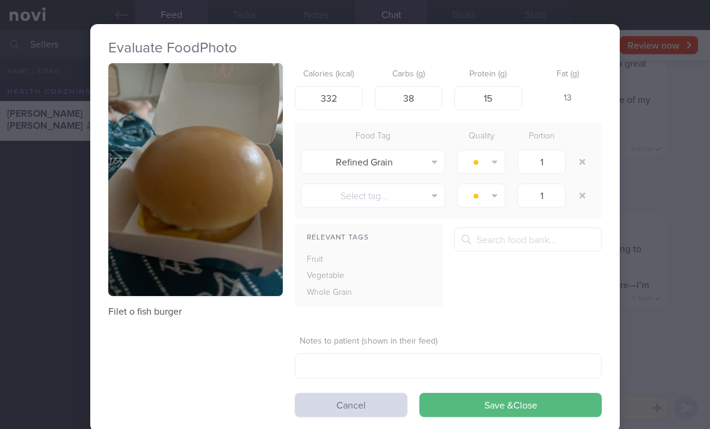
scroll to position [1, 0]
click at [582, 170] on button "button" at bounding box center [583, 162] width 22 height 22
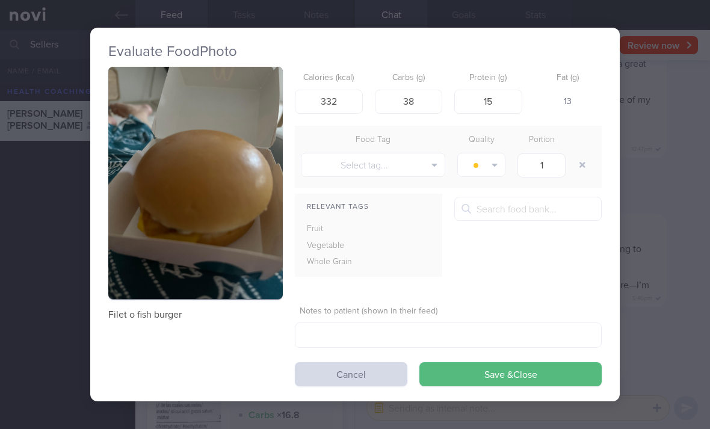
click at [502, 379] on button "Save & Close" at bounding box center [510, 374] width 182 height 24
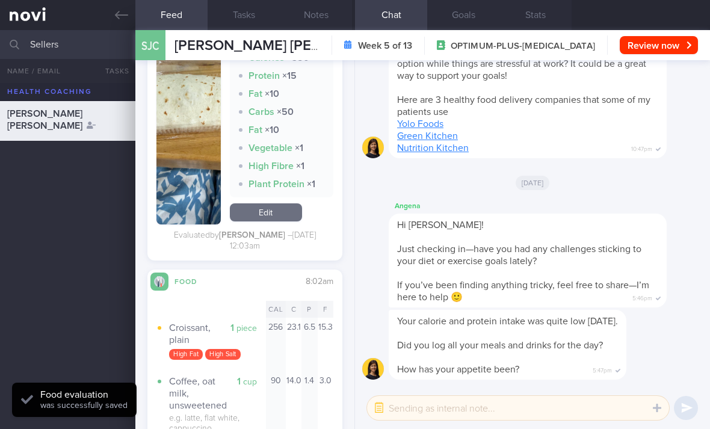
scroll to position [3240, 0]
